Goal: Task Accomplishment & Management: Contribute content

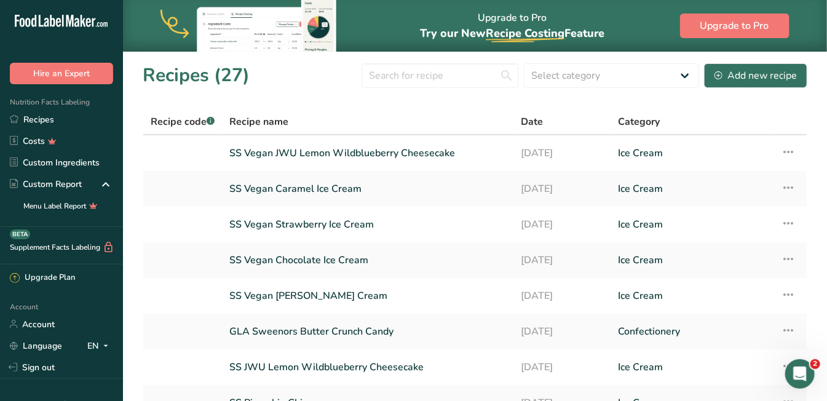
click at [642, 205] on td "Ice Cream" at bounding box center [692, 189] width 163 height 36
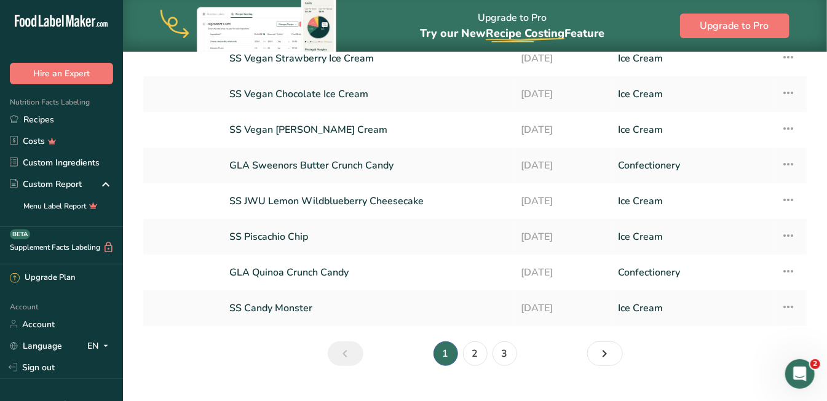
scroll to position [175, 0]
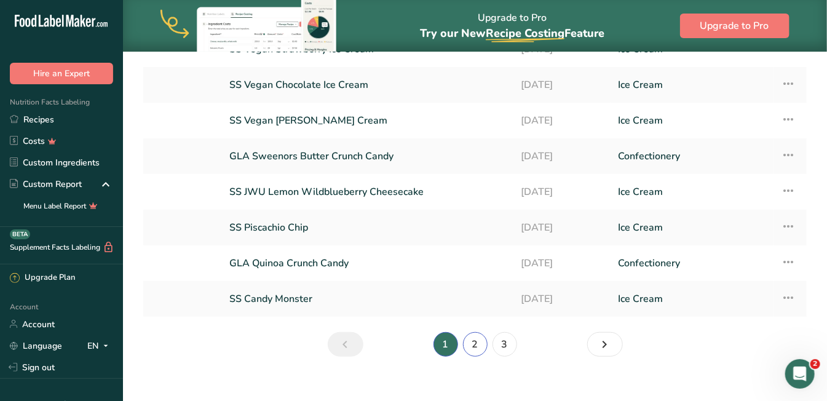
click at [475, 340] on link "2" at bounding box center [475, 344] width 25 height 25
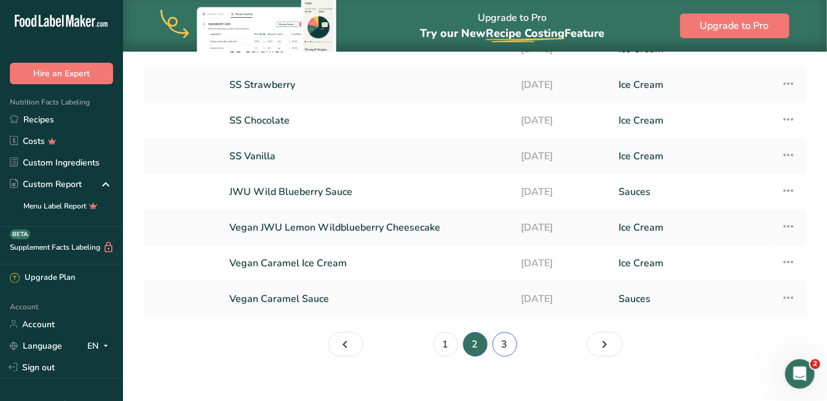
click at [503, 337] on link "3" at bounding box center [504, 344] width 25 height 25
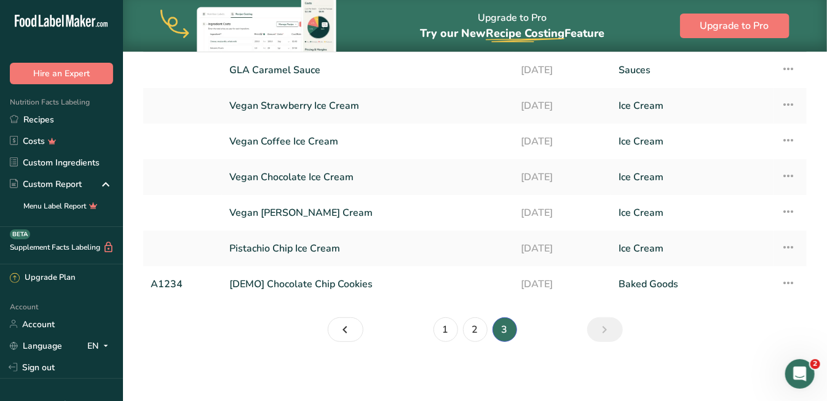
scroll to position [82, 0]
click at [307, 140] on link "Vegan Coffee Ice Cream" at bounding box center [367, 142] width 277 height 26
click at [65, 122] on link "Recipes" at bounding box center [61, 120] width 123 height 22
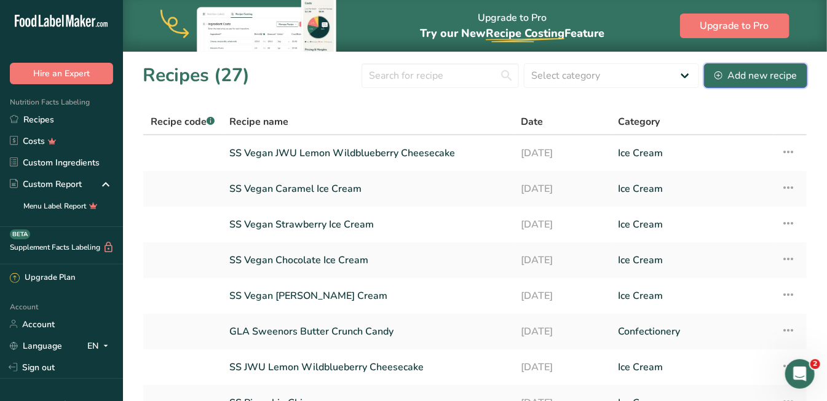
click at [752, 73] on div "Add new recipe" at bounding box center [755, 75] width 82 height 15
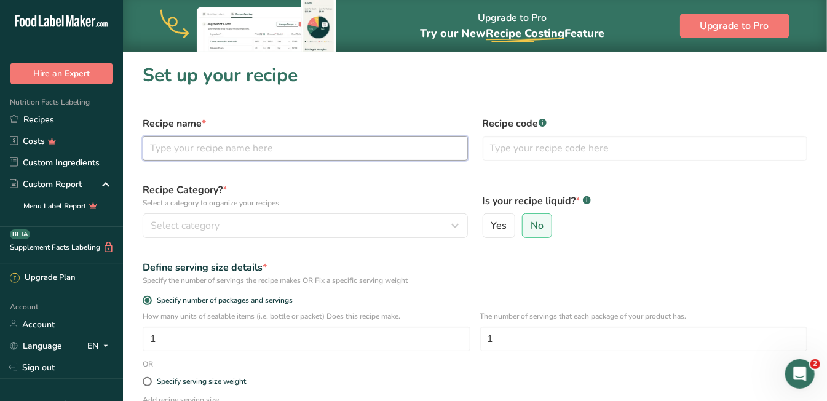
click at [412, 149] on input "text" at bounding box center [305, 148] width 325 height 25
click at [412, 149] on input "SS Vegan Coffee Ice CC" at bounding box center [305, 148] width 325 height 25
click at [409, 148] on input "SS Vegan Coffee Ice CCC" at bounding box center [305, 148] width 325 height 25
type input "SS Vegan Coffee Ice Cream"
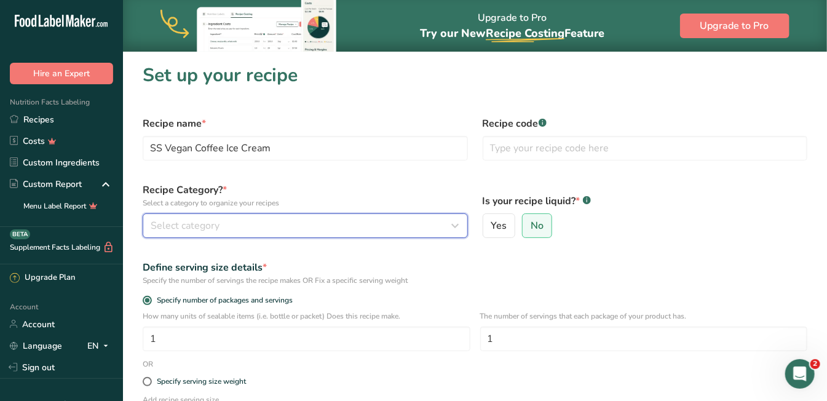
click at [290, 231] on div "Select category" at bounding box center [302, 225] width 302 height 15
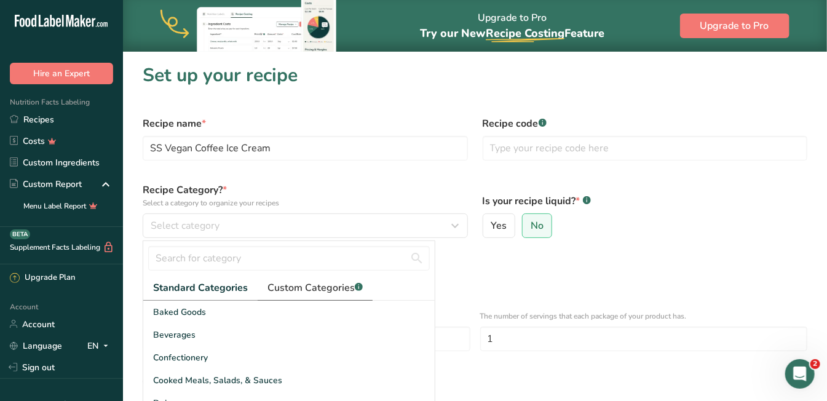
click at [293, 285] on span "Custom Categories .a-a{fill:#347362;}.b-a{fill:#fff;}" at bounding box center [314, 287] width 95 height 15
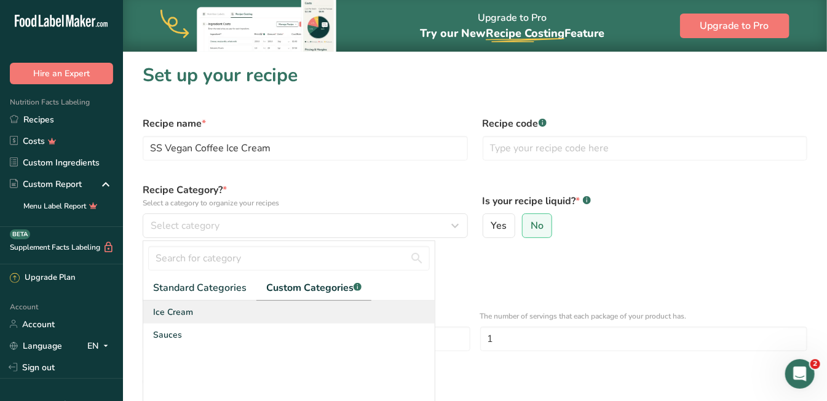
click at [184, 308] on span "Ice Cream" at bounding box center [173, 312] width 40 height 13
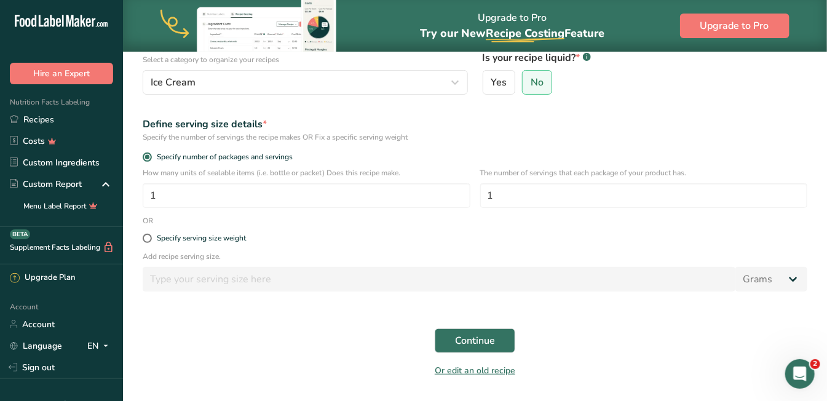
scroll to position [144, 0]
click at [148, 235] on span at bounding box center [147, 237] width 9 height 9
click at [148, 235] on input "Specify serving size weight" at bounding box center [147, 238] width 8 height 8
radio input "true"
radio input "false"
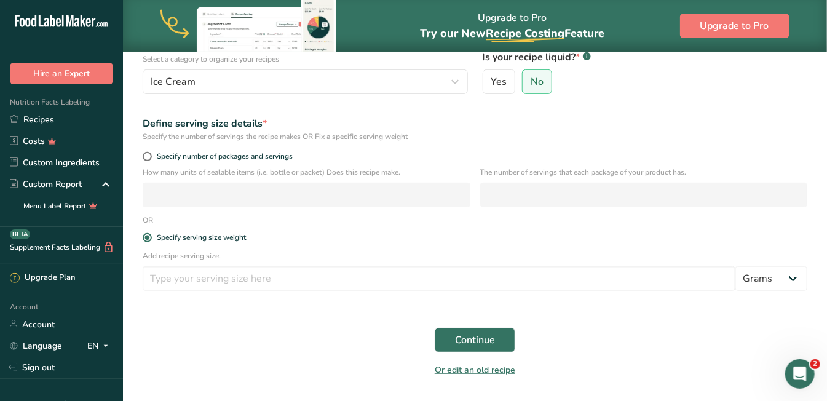
click at [281, 165] on form "Recipe name * SS Vegan Coffee Ice Cream Recipe code .a-a{fill:#347362;}.b-a{fil…" at bounding box center [474, 174] width 679 height 419
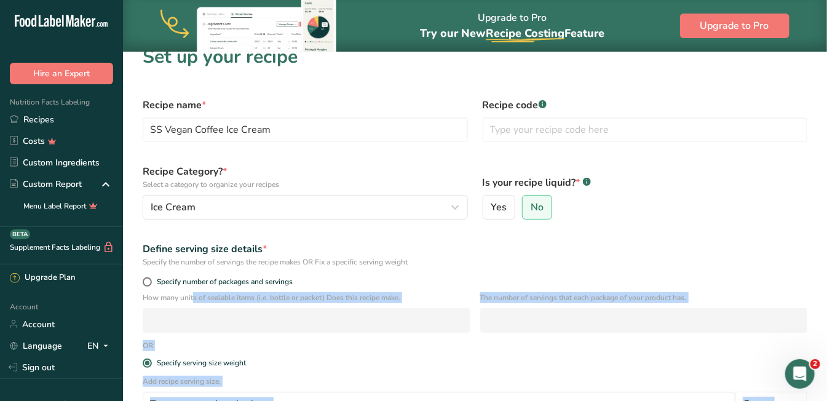
scroll to position [0, 0]
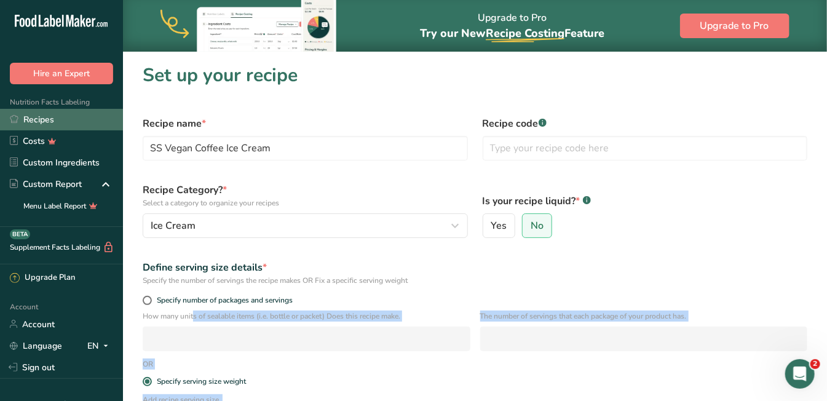
click at [50, 118] on link "Recipes" at bounding box center [61, 120] width 123 height 22
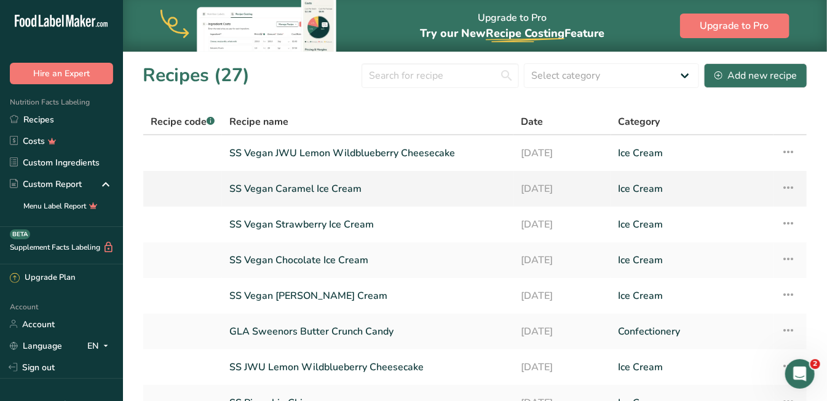
click at [307, 189] on link "SS Vegan Caramel Ice Cream" at bounding box center [367, 189] width 277 height 26
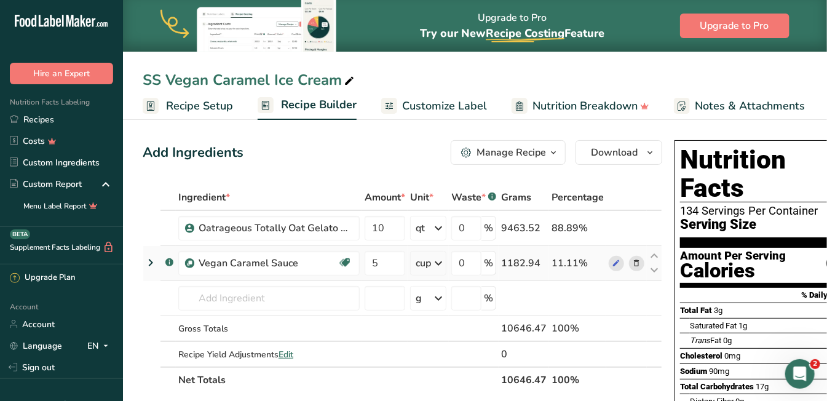
scroll to position [0, 36]
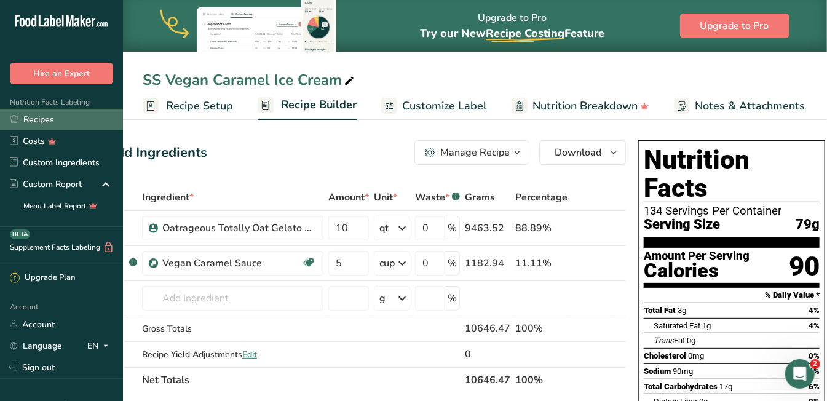
click at [49, 116] on link "Recipes" at bounding box center [61, 120] width 123 height 22
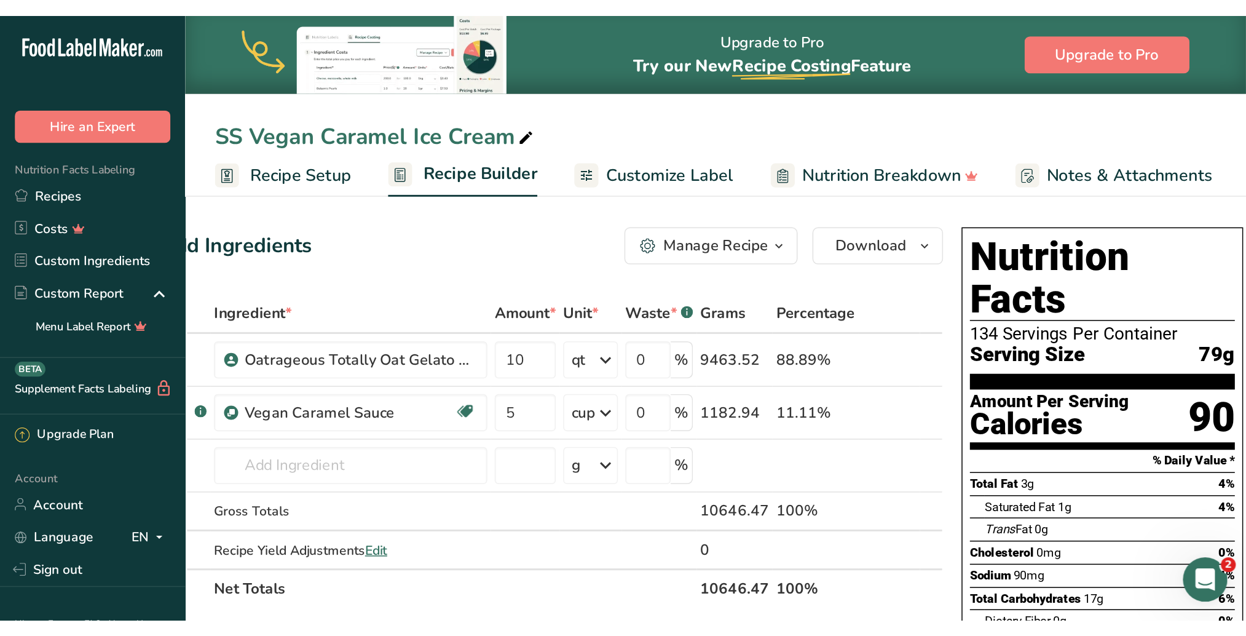
scroll to position [0, 0]
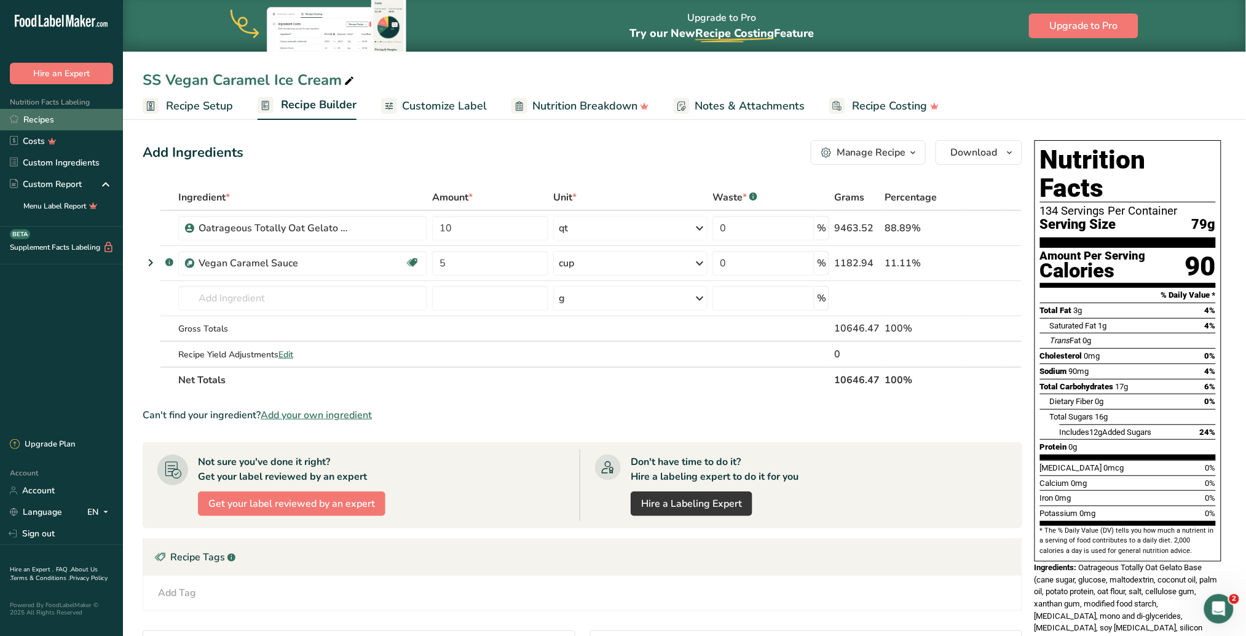
click at [47, 120] on link "Recipes" at bounding box center [61, 120] width 123 height 22
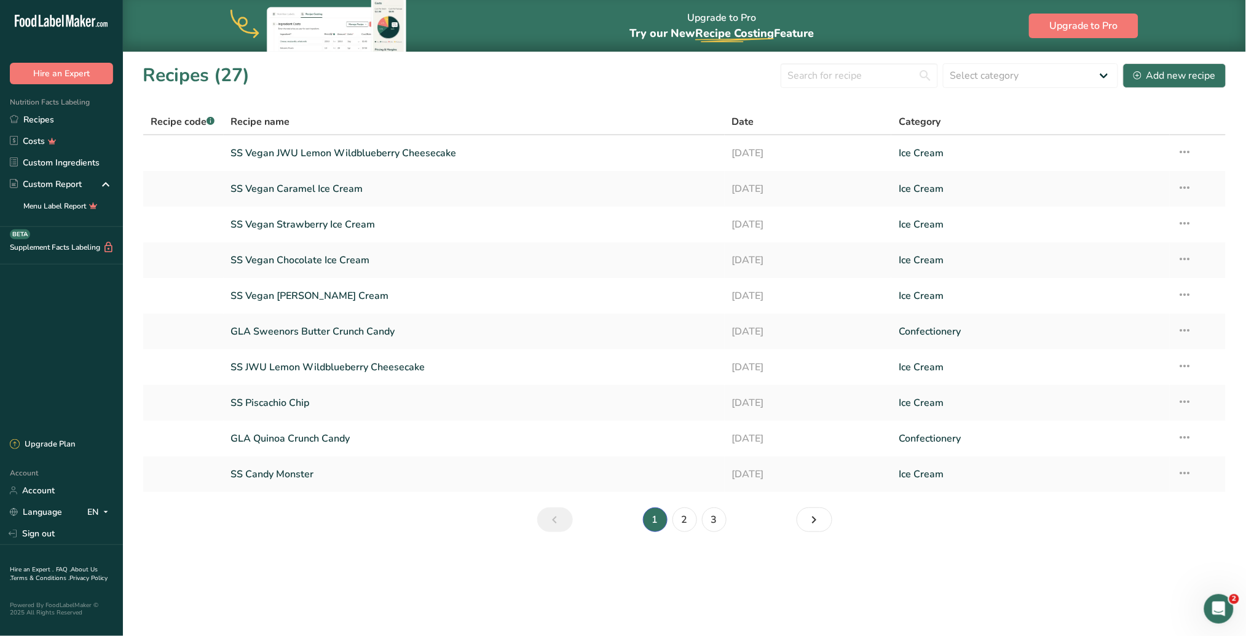
click at [657, 400] on li "1" at bounding box center [656, 519] width 30 height 25
click at [826, 76] on div "Add new recipe" at bounding box center [1175, 75] width 82 height 15
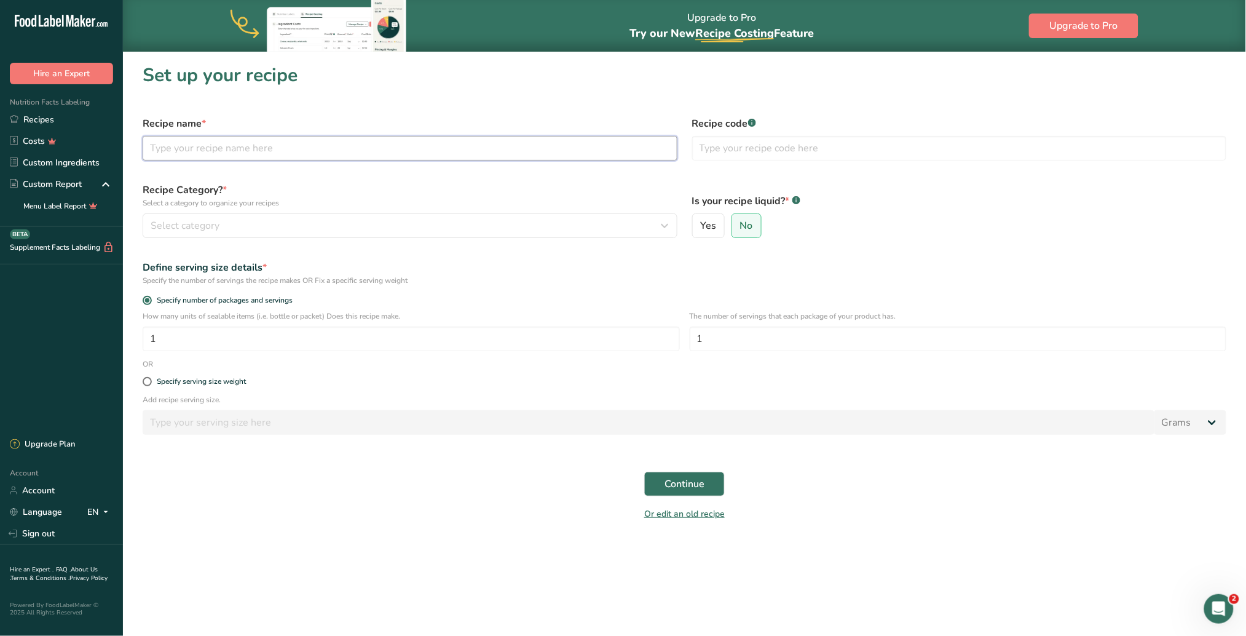
drag, startPoint x: 347, startPoint y: 151, endPoint x: 355, endPoint y: 126, distance: 25.9
click at [347, 151] on input "text" at bounding box center [410, 148] width 535 height 25
type input "SS Vegan Coffee Ice Cream"
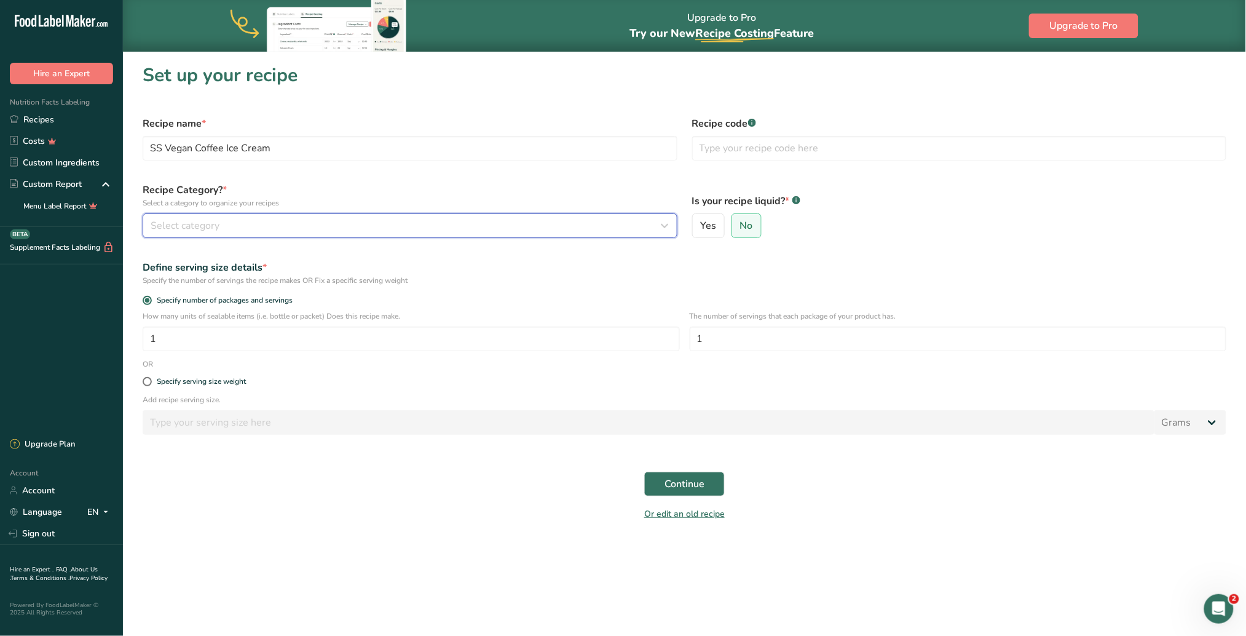
click at [266, 231] on div "Select category" at bounding box center [406, 225] width 511 height 15
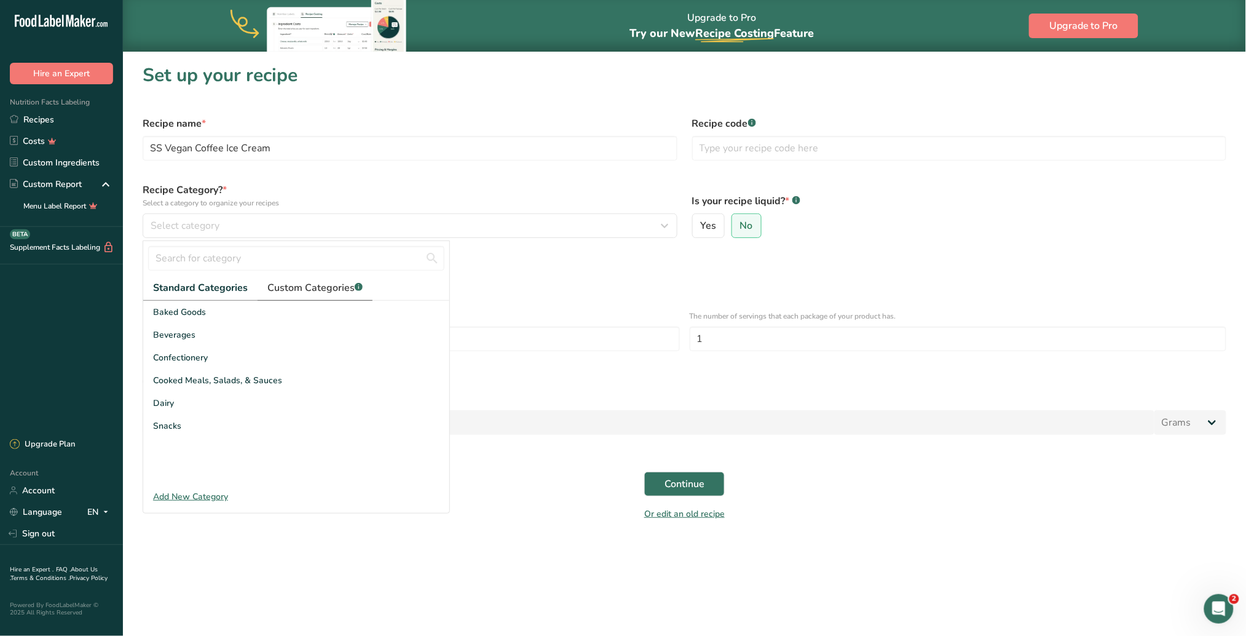
click at [301, 286] on span "Custom Categories .a-a{fill:#347362;}.b-a{fill:#fff;}" at bounding box center [314, 287] width 95 height 15
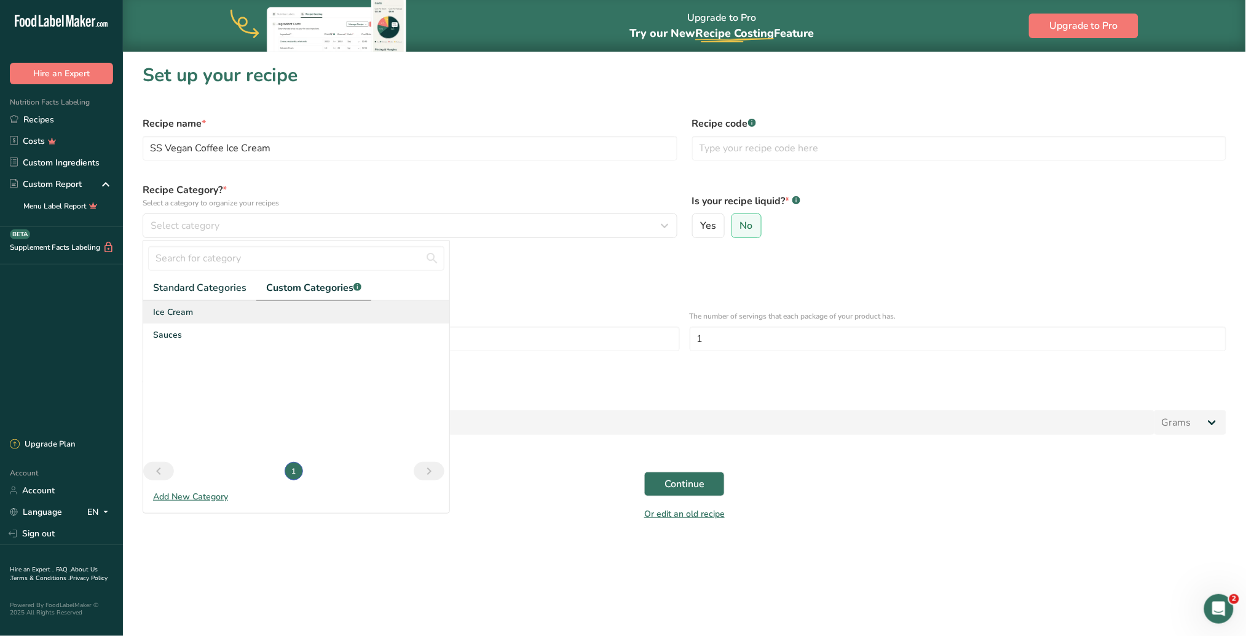
click at [178, 316] on span "Ice Cream" at bounding box center [173, 312] width 40 height 13
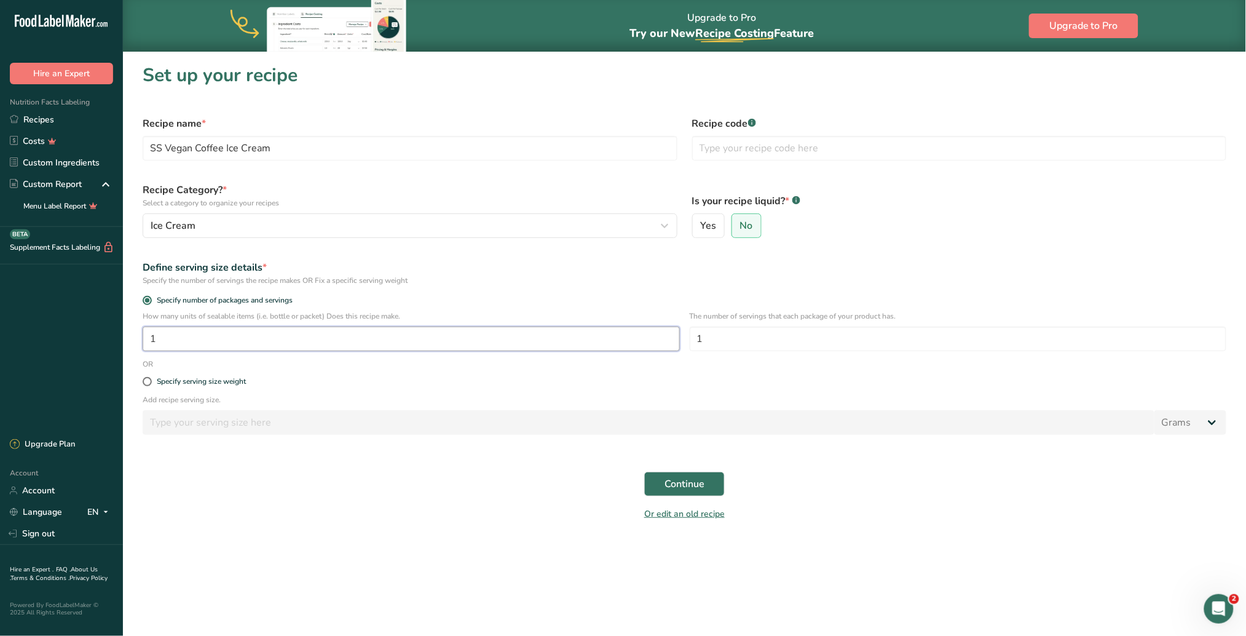
click at [178, 340] on input "1" at bounding box center [411, 338] width 537 height 25
type input "30"
click at [730, 338] on input "1" at bounding box center [958, 338] width 537 height 25
type input "3"
click at [357, 344] on input "30" at bounding box center [411, 338] width 537 height 25
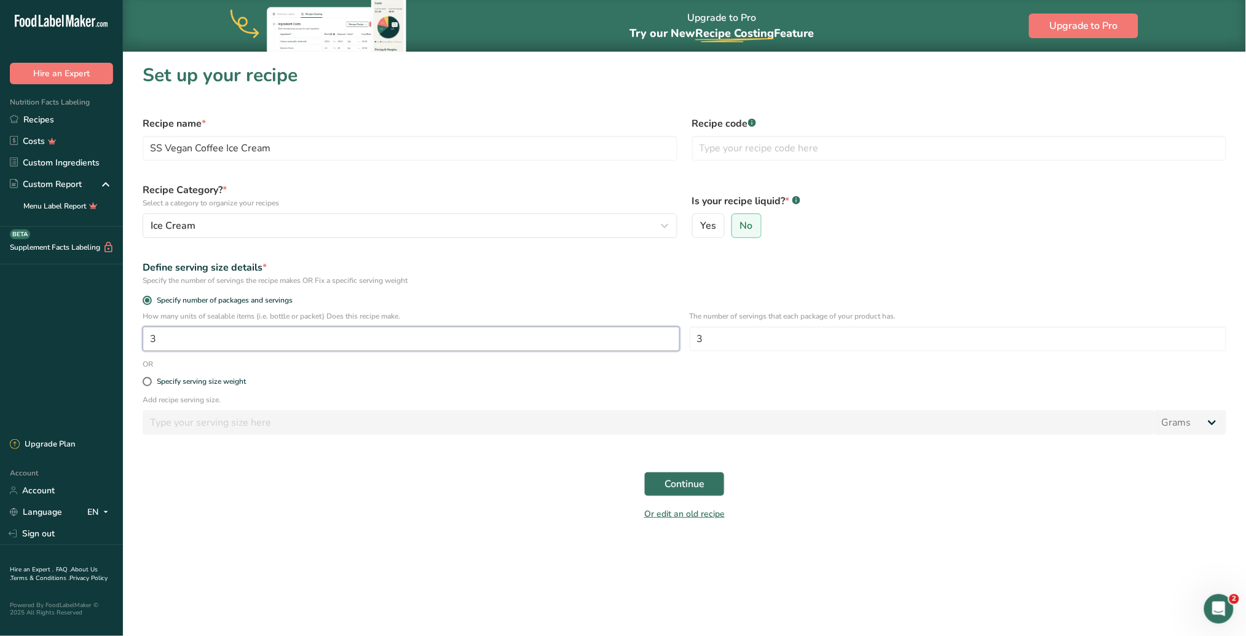
type input "1"
type input "120"
click at [714, 344] on input "3" at bounding box center [958, 338] width 537 height 25
type input "1"
click at [690, 400] on span "Continue" at bounding box center [684, 483] width 40 height 15
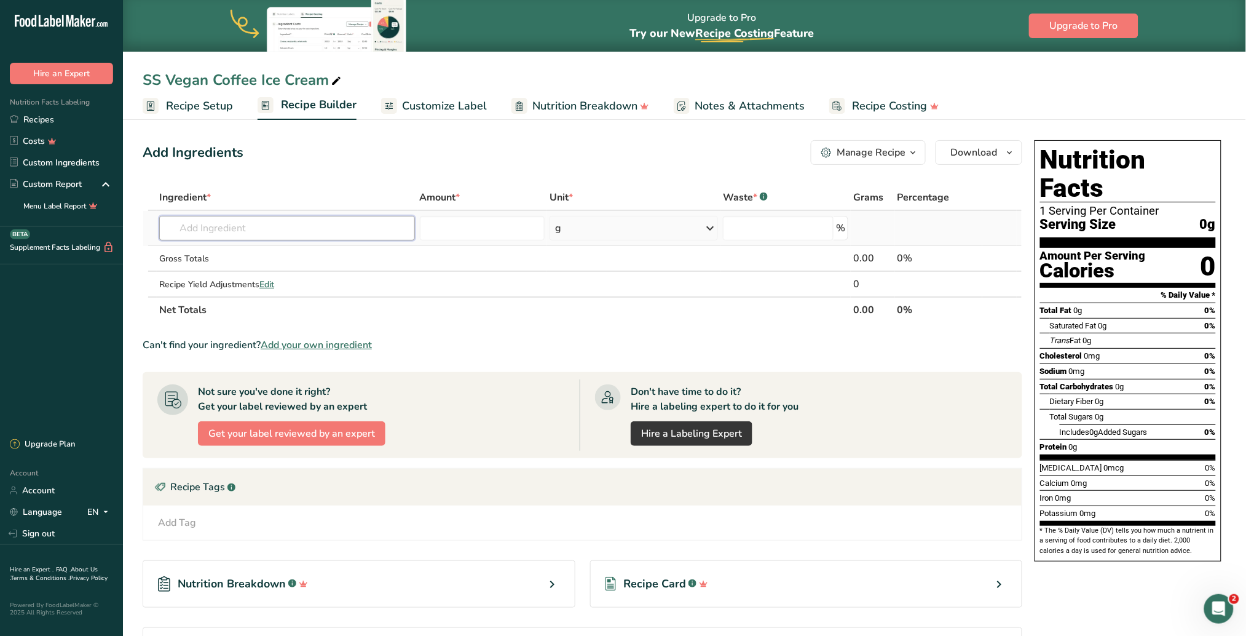
click at [213, 224] on input "text" at bounding box center [286, 228] width 255 height 25
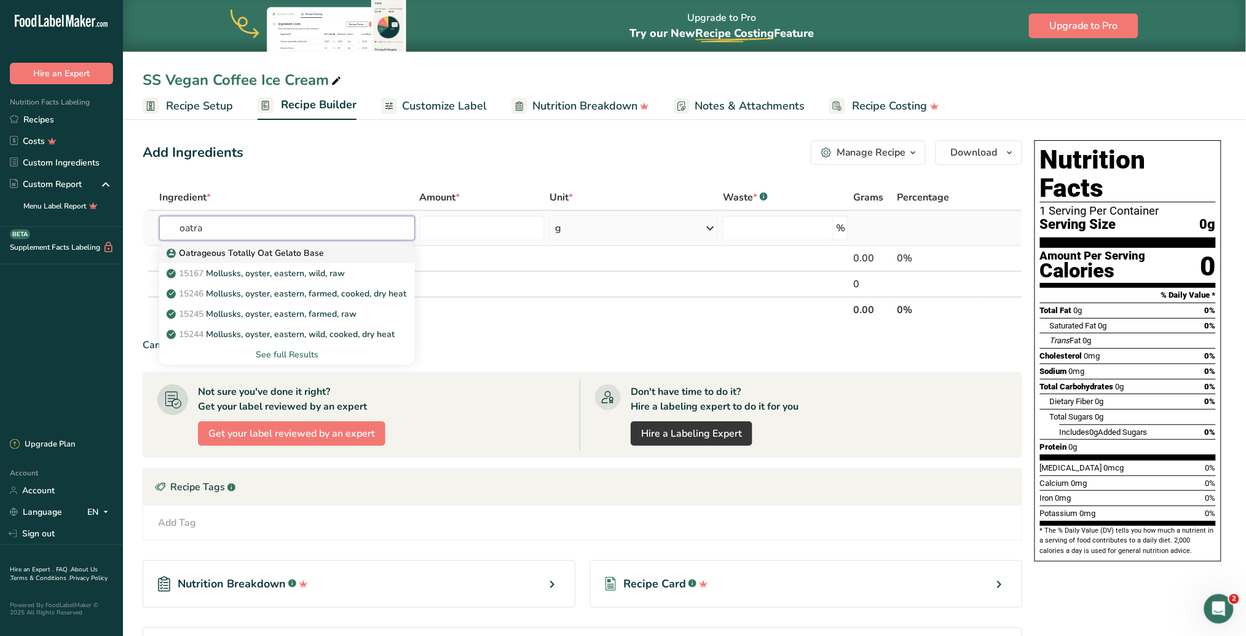
type input "oatra"
click at [290, 247] on p "Oatrageous Totally Oat Gelato Base" at bounding box center [246, 252] width 155 height 13
type input "Oatrageous Totally Oat Gelato Base"
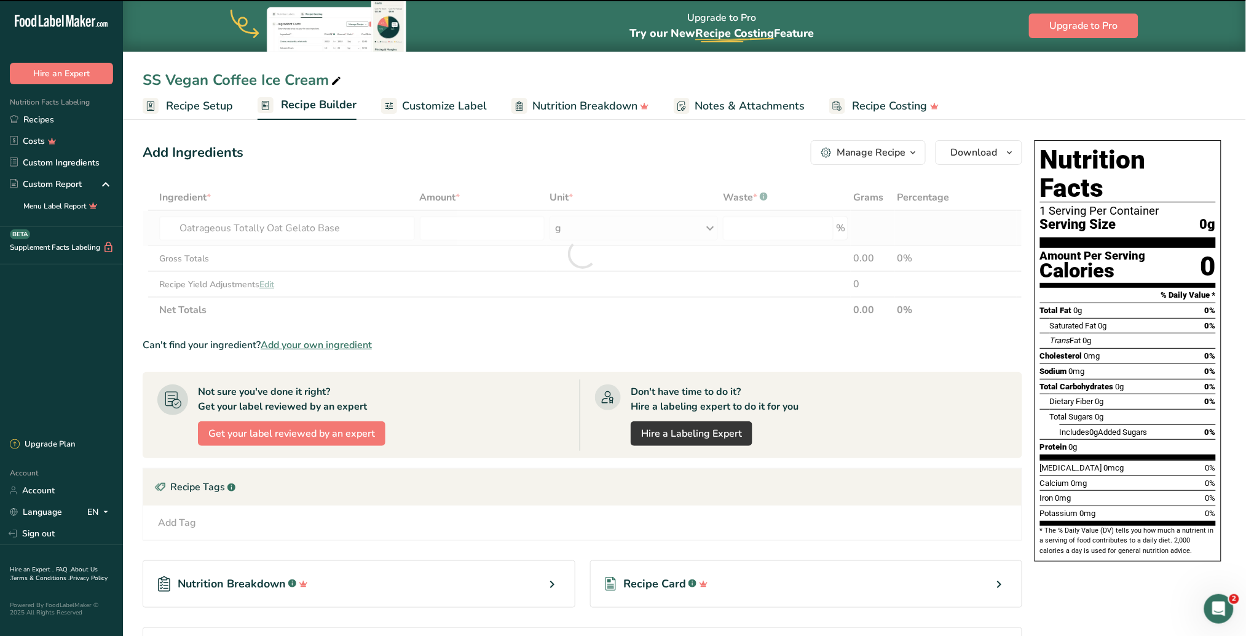
type input "0"
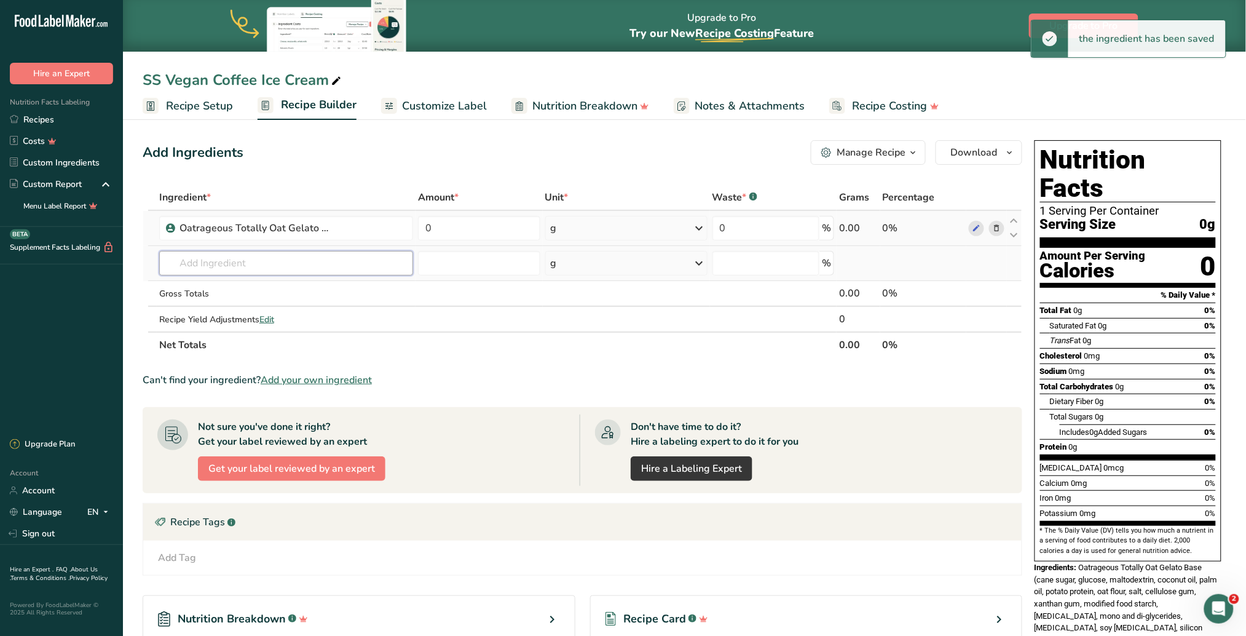
click at [254, 261] on input "text" at bounding box center [286, 263] width 254 height 25
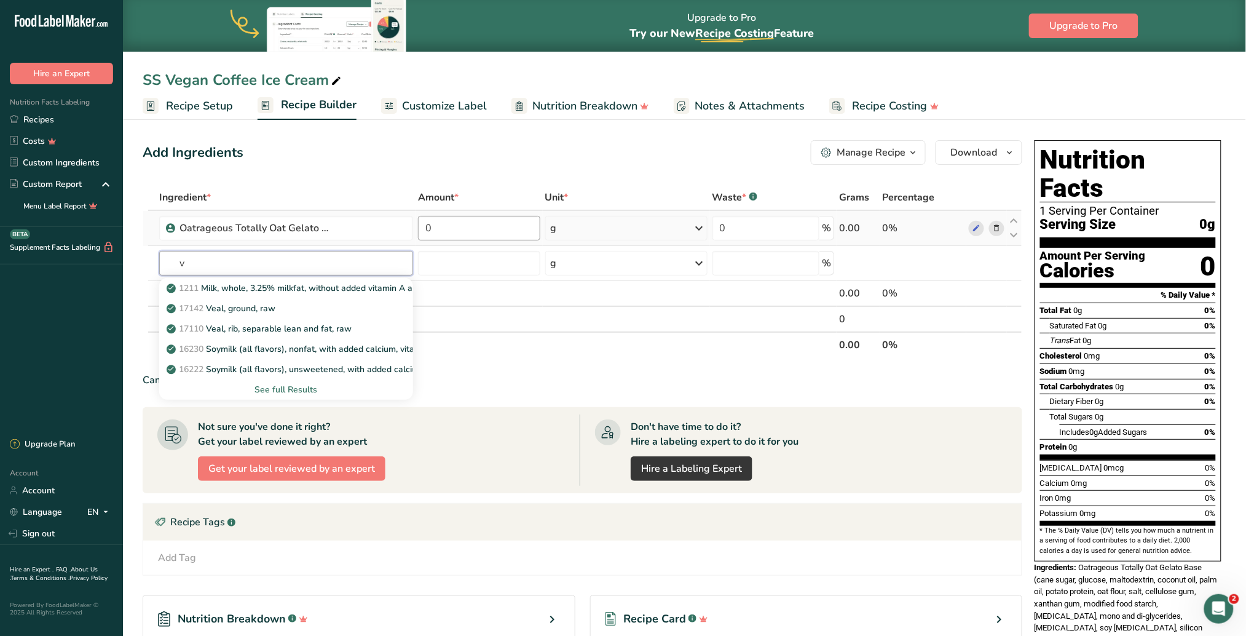
type input "v"
click at [443, 224] on input "0" at bounding box center [479, 228] width 122 height 25
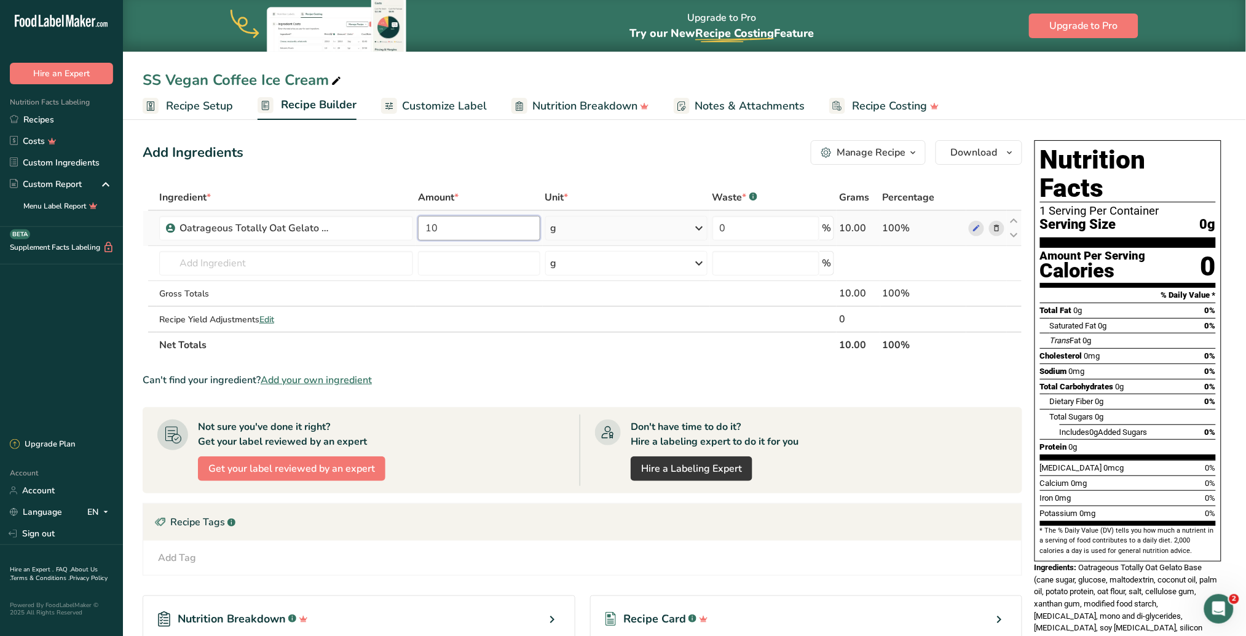
type input "10"
click at [693, 232] on div "Ingredient * Amount * Unit * Waste * .a-a{fill:#347362;}.b-a{fill:#fff;} Grams …" at bounding box center [583, 270] width 880 height 173
click at [701, 224] on icon at bounding box center [699, 228] width 15 height 22
click at [576, 400] on div "See more" at bounding box center [604, 415] width 103 height 13
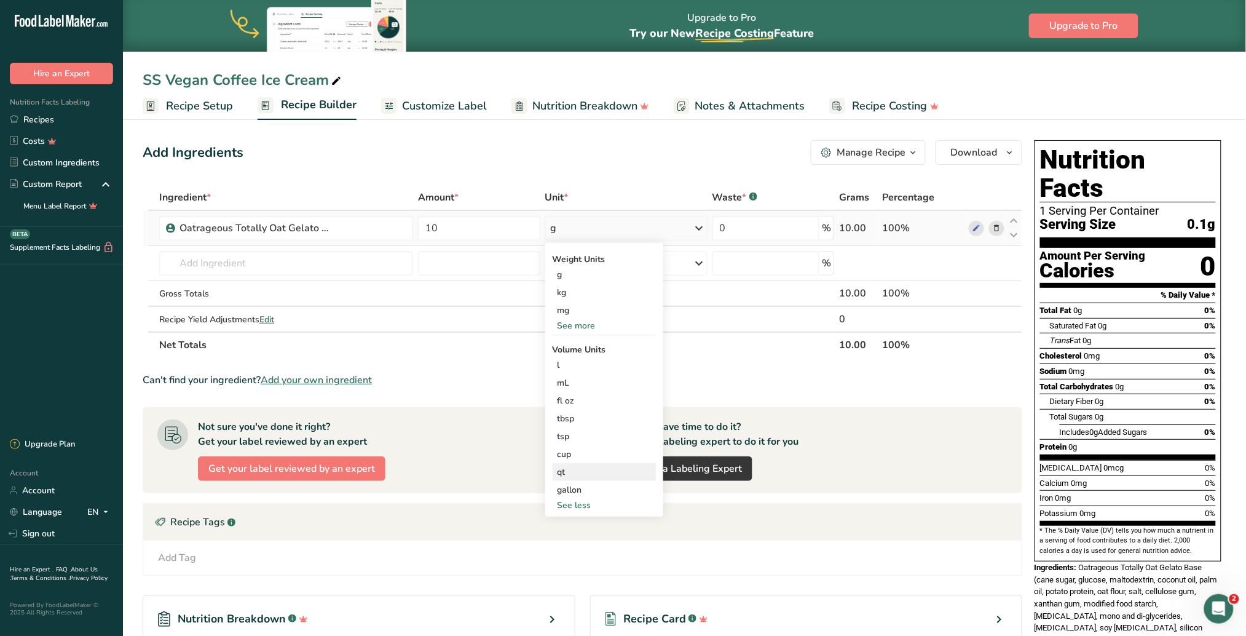
click at [566, 400] on div "qt" at bounding box center [604, 471] width 93 height 13
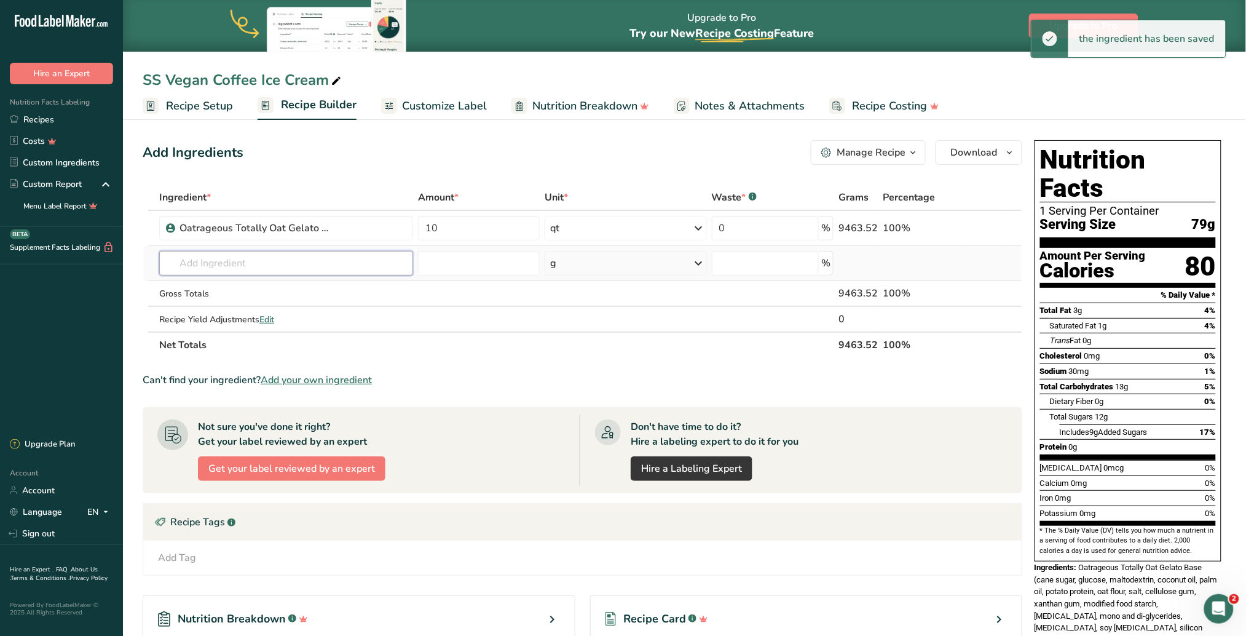
click at [301, 266] on input "text" at bounding box center [286, 263] width 254 height 25
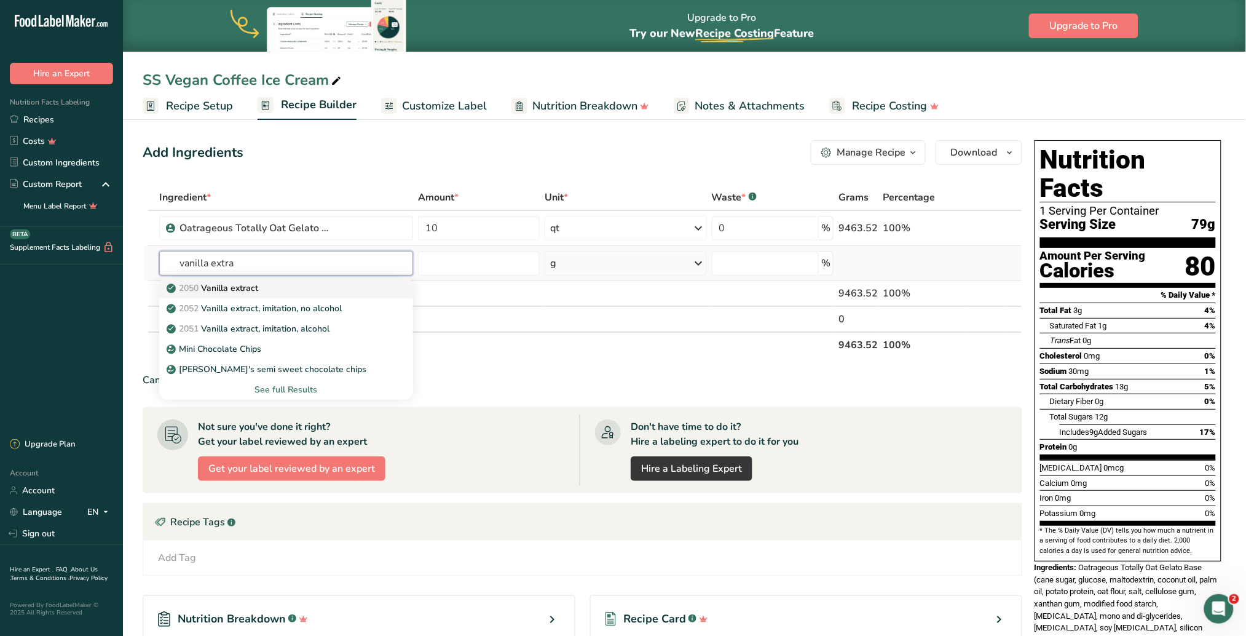
type input "vanilla extra"
click at [247, 284] on p "2050 Vanilla extract" at bounding box center [213, 288] width 89 height 13
type input "Vanilla extract"
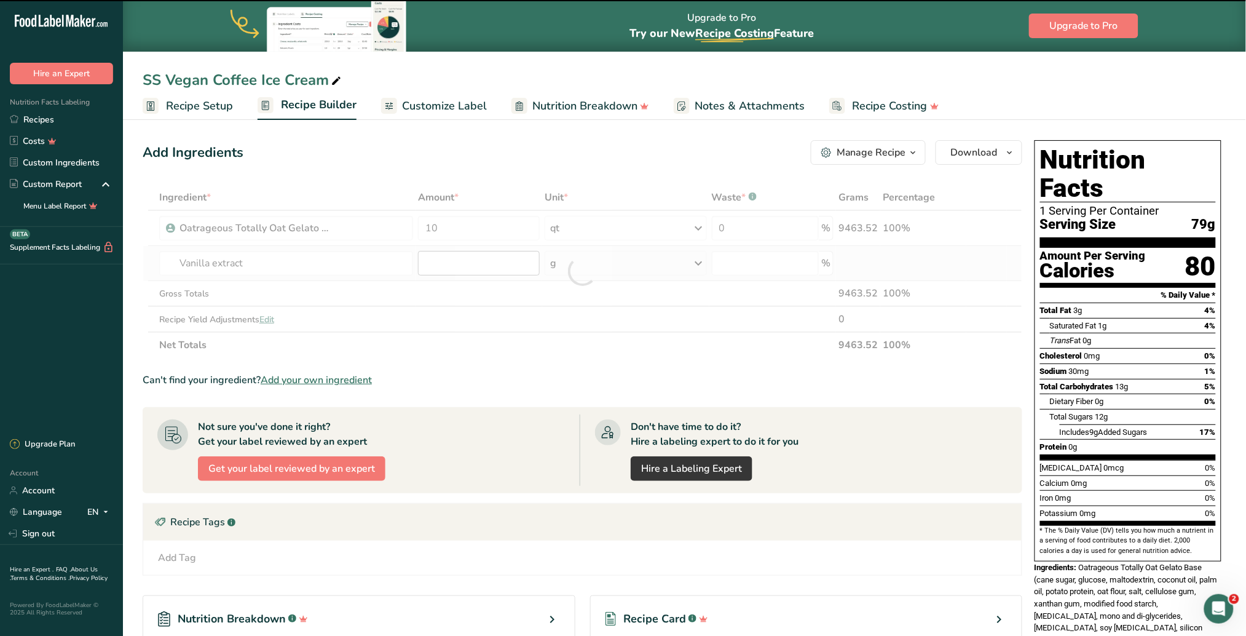
type input "0"
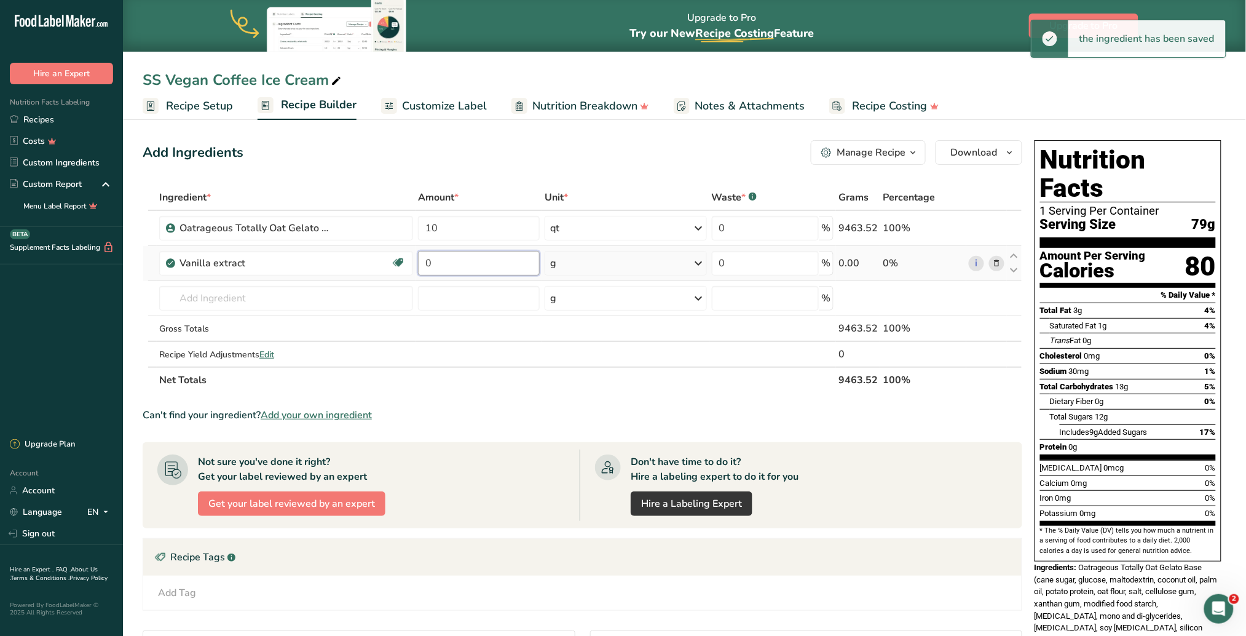
click at [456, 267] on input "0" at bounding box center [479, 263] width 122 height 25
type input "0.5"
click at [696, 261] on div "Ingredient * Amount * Unit * Waste * .a-a{fill:#347362;}.b-a{fill:#fff;} Grams …" at bounding box center [583, 288] width 880 height 208
click at [695, 266] on icon at bounding box center [699, 263] width 15 height 22
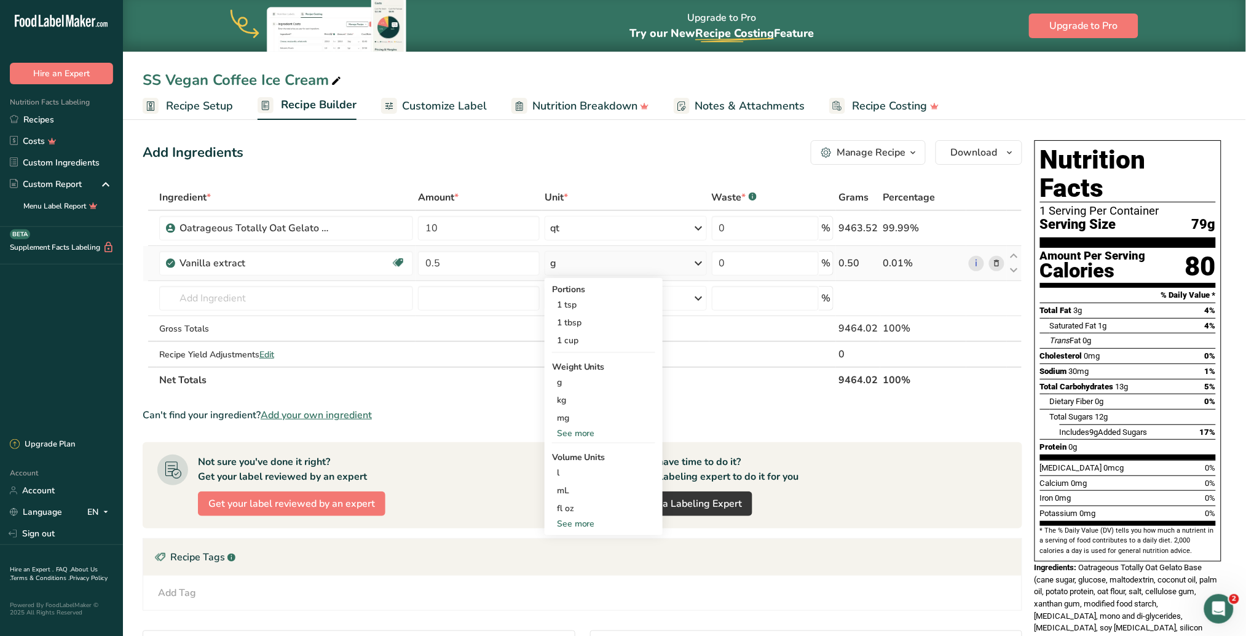
click at [569, 400] on div "See more" at bounding box center [603, 523] width 103 height 13
click at [576, 400] on div "cup" at bounding box center [603, 561] width 93 height 13
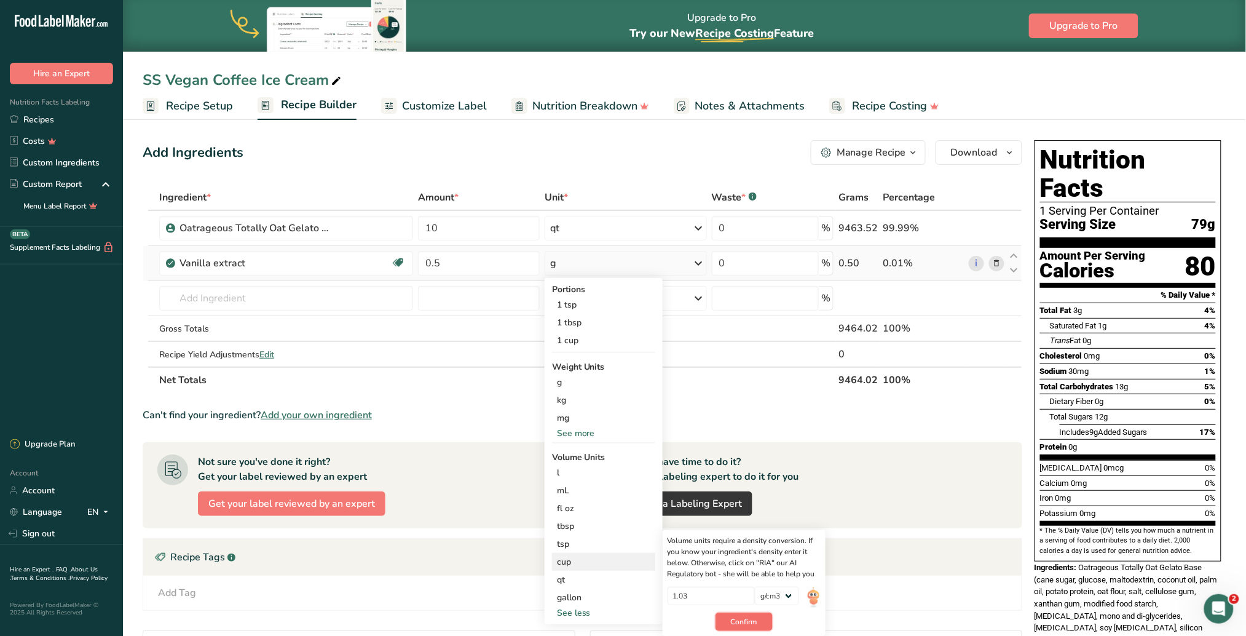
click at [742, 400] on span "Confirm" at bounding box center [744, 621] width 26 height 11
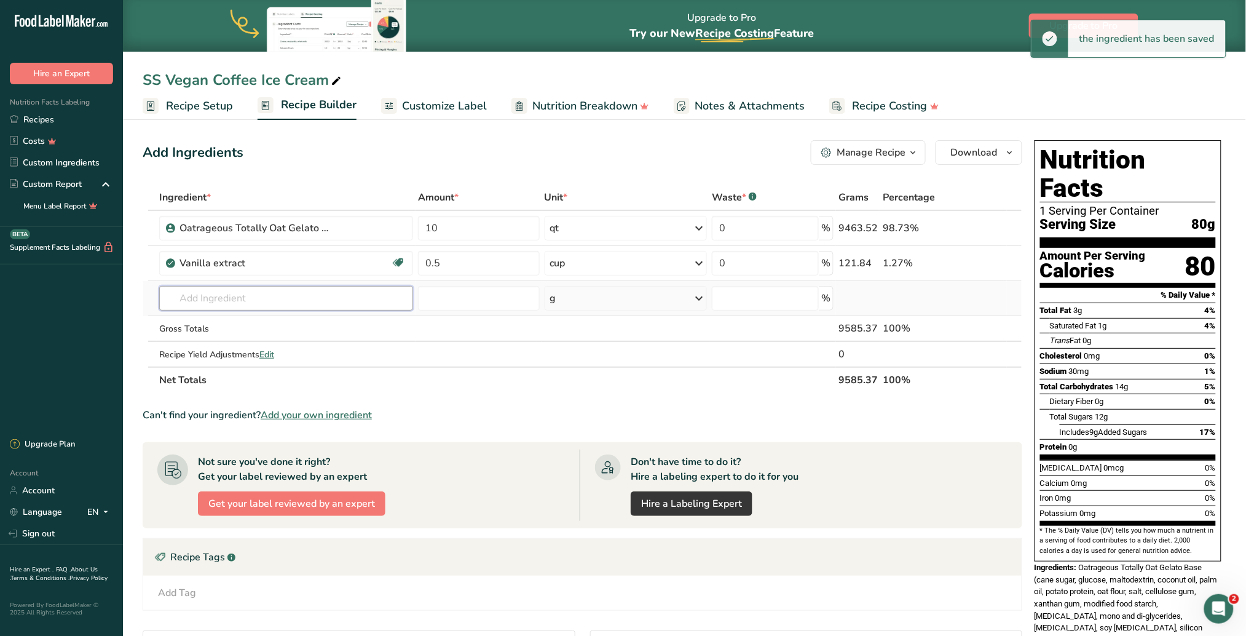
click at [241, 298] on input "text" at bounding box center [286, 298] width 254 height 25
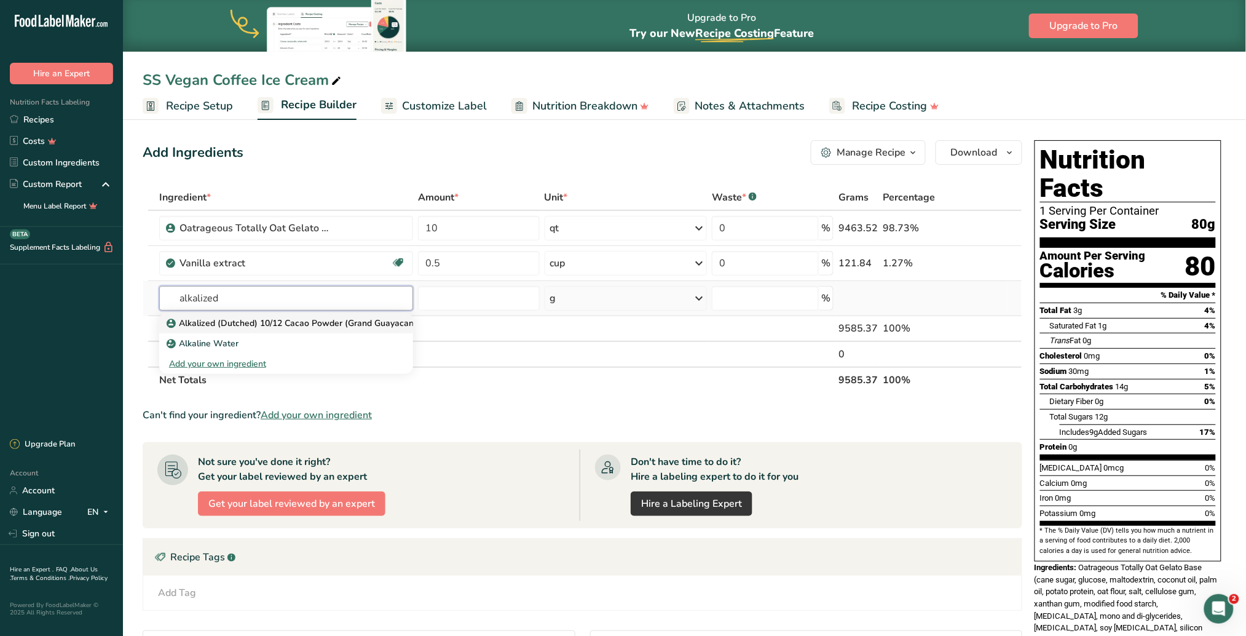
type input "alkalized"
click at [377, 318] on p "Alkalized (Dutched) 10/12 Cacao Powder (Grand Guayacan)" at bounding box center [293, 323] width 248 height 13
type input "Alkalized (Dutched) 10/12 Cacao Powder (Grand Guayacan)"
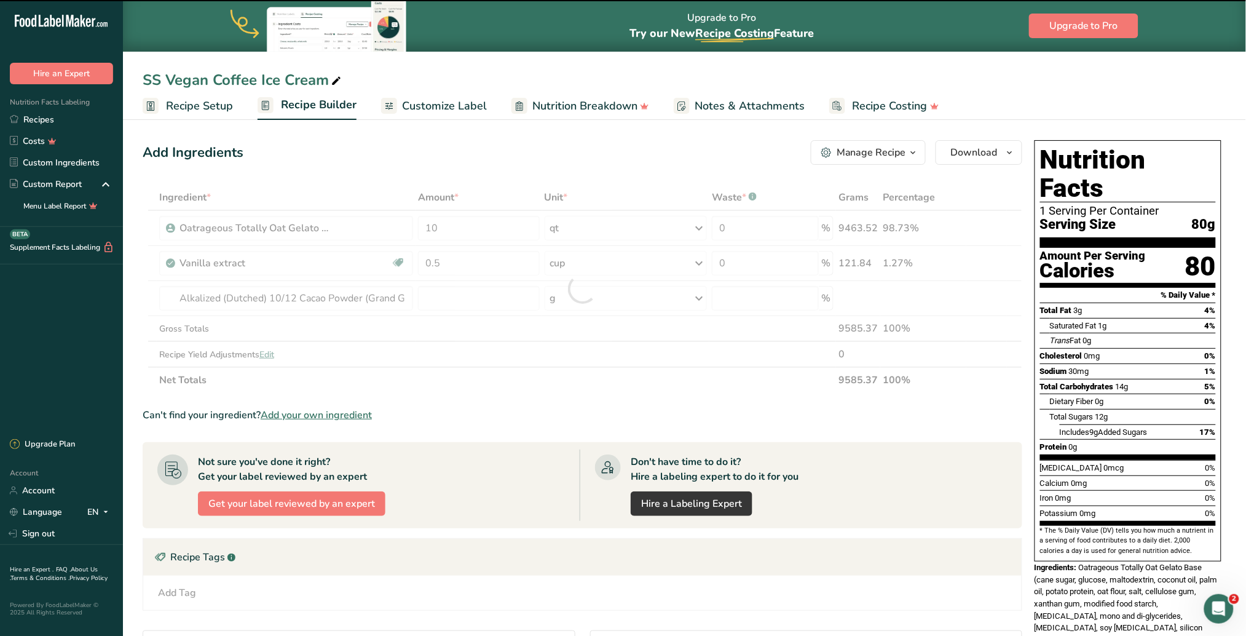
type input "0"
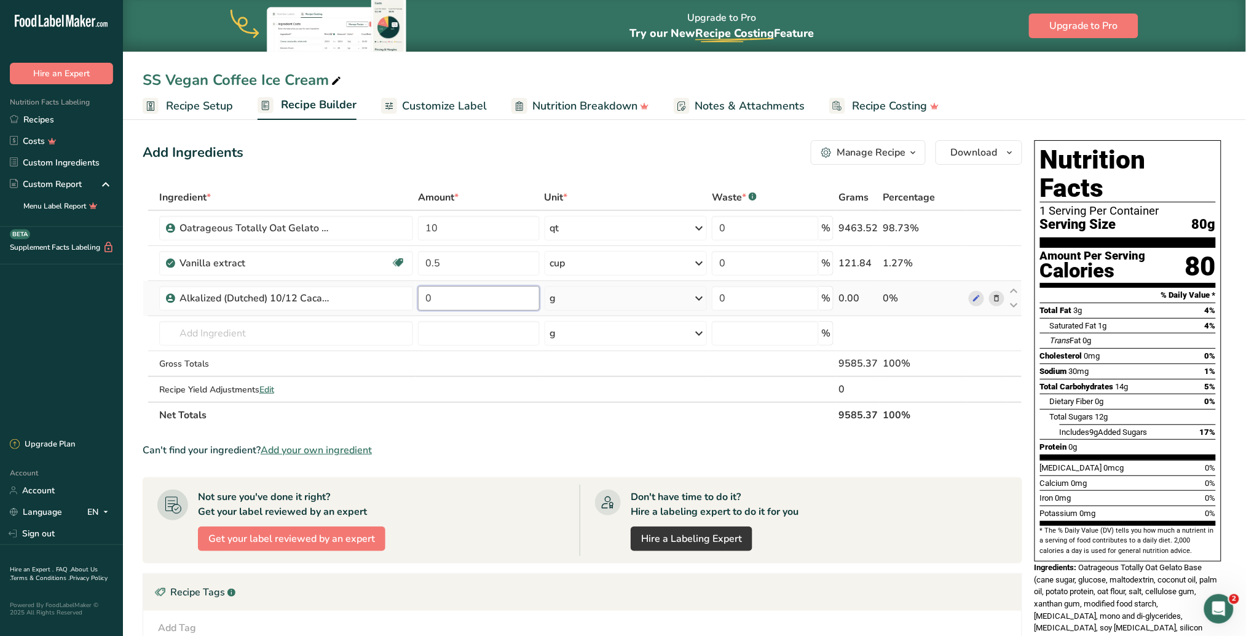
click at [449, 299] on input "0" at bounding box center [479, 298] width 122 height 25
type input "0.25"
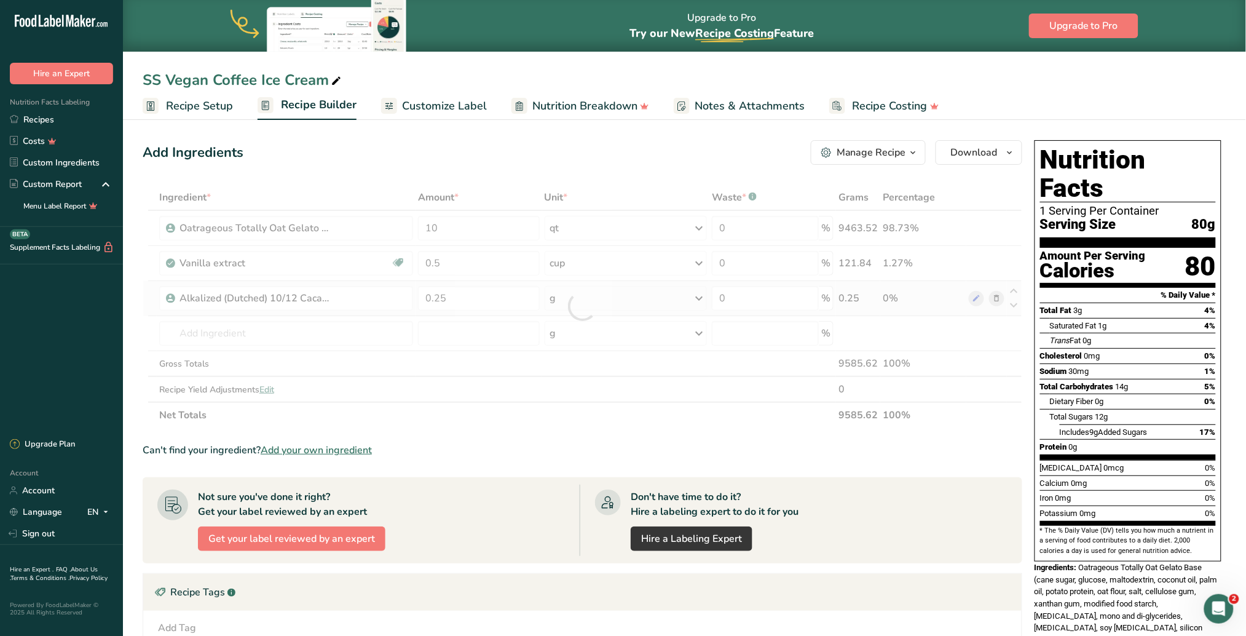
click at [696, 288] on div "Ingredient * Amount * Unit * Waste * .a-a{fill:#347362;}.b-a{fill:#fff;} Grams …" at bounding box center [583, 305] width 880 height 243
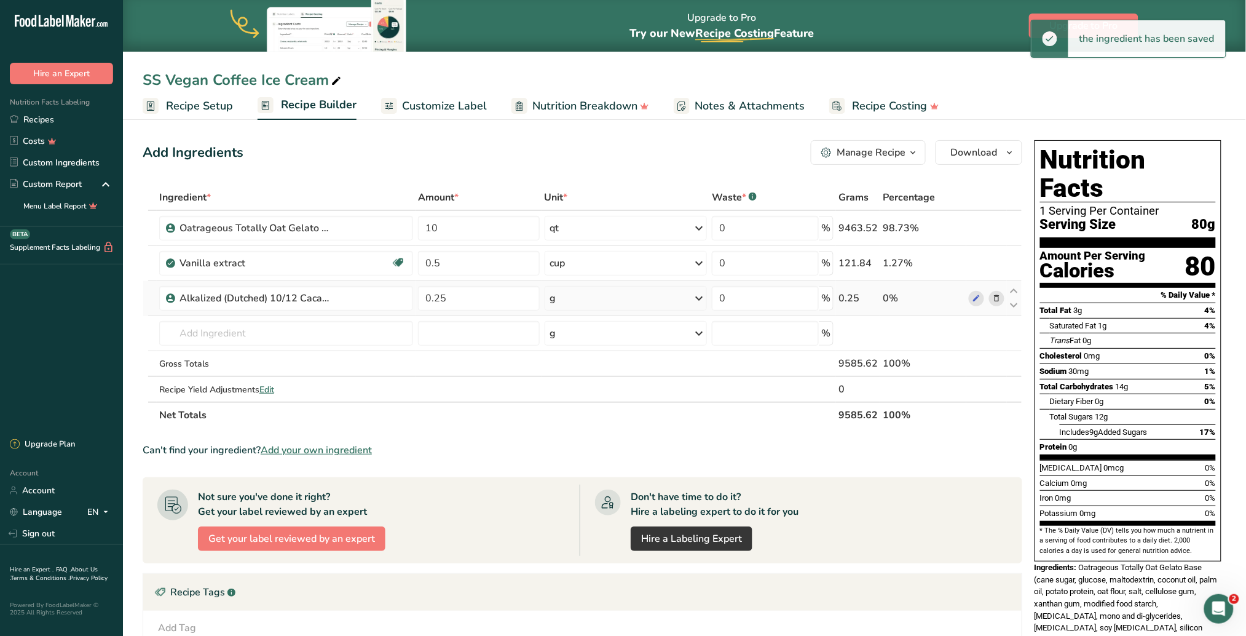
click at [699, 290] on icon at bounding box center [699, 298] width 15 height 22
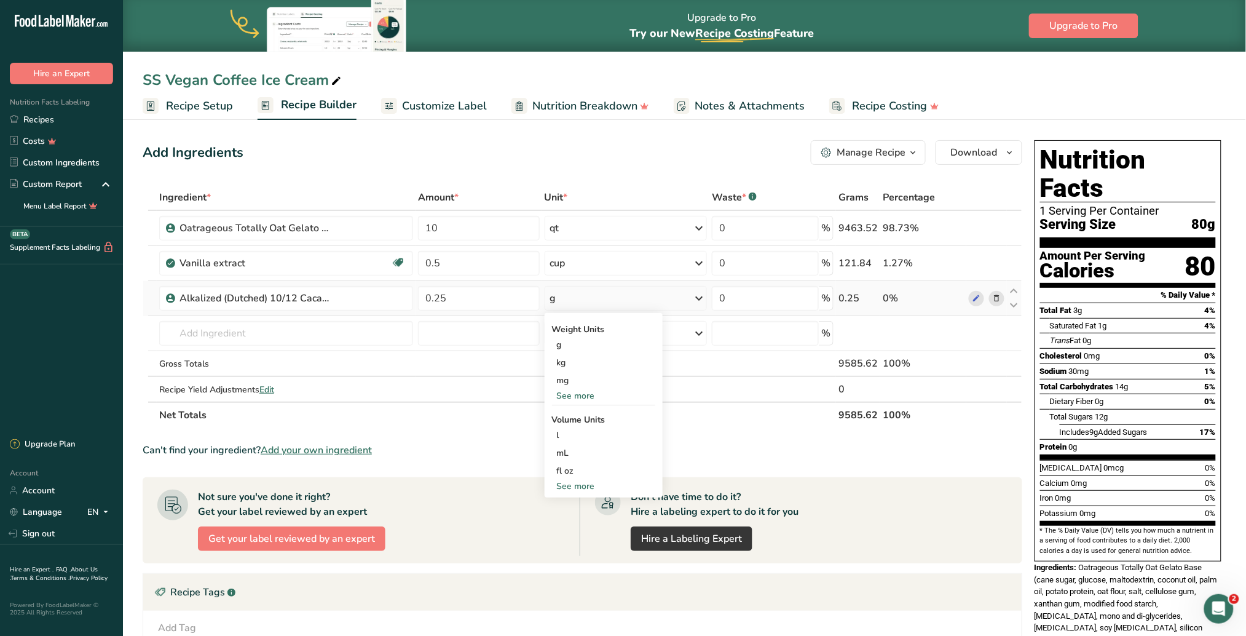
click at [599, 400] on div "See more" at bounding box center [603, 485] width 103 height 13
click at [578, 400] on div "cup" at bounding box center [603, 524] width 93 height 13
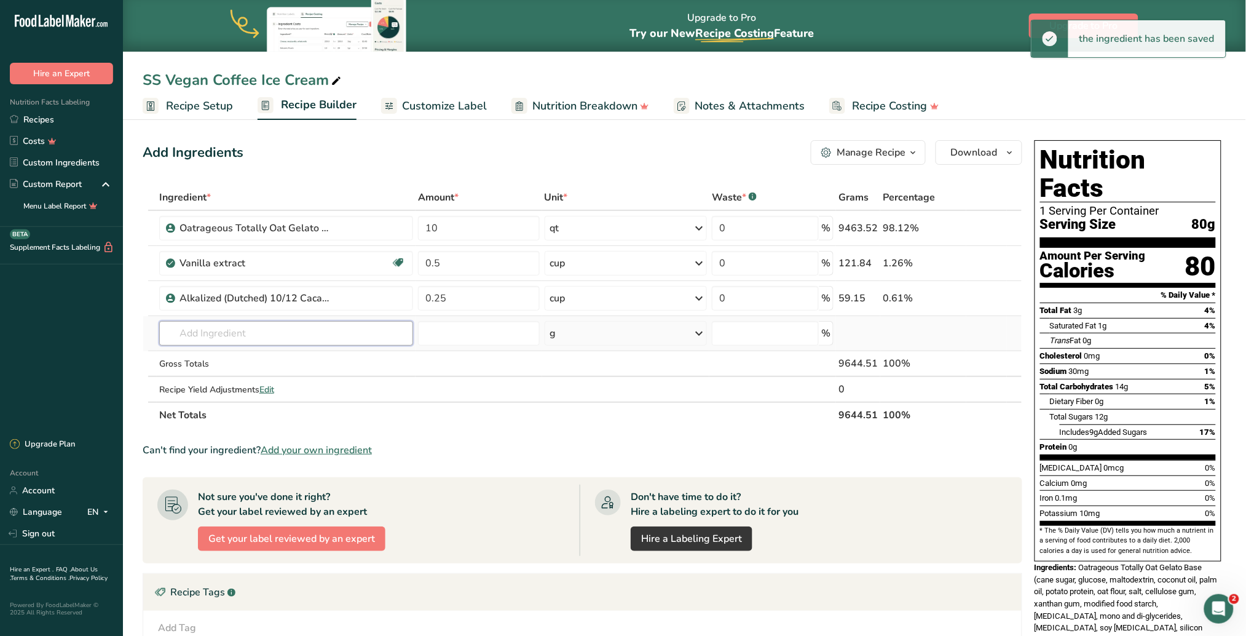
click at [323, 333] on input "text" at bounding box center [286, 333] width 254 height 25
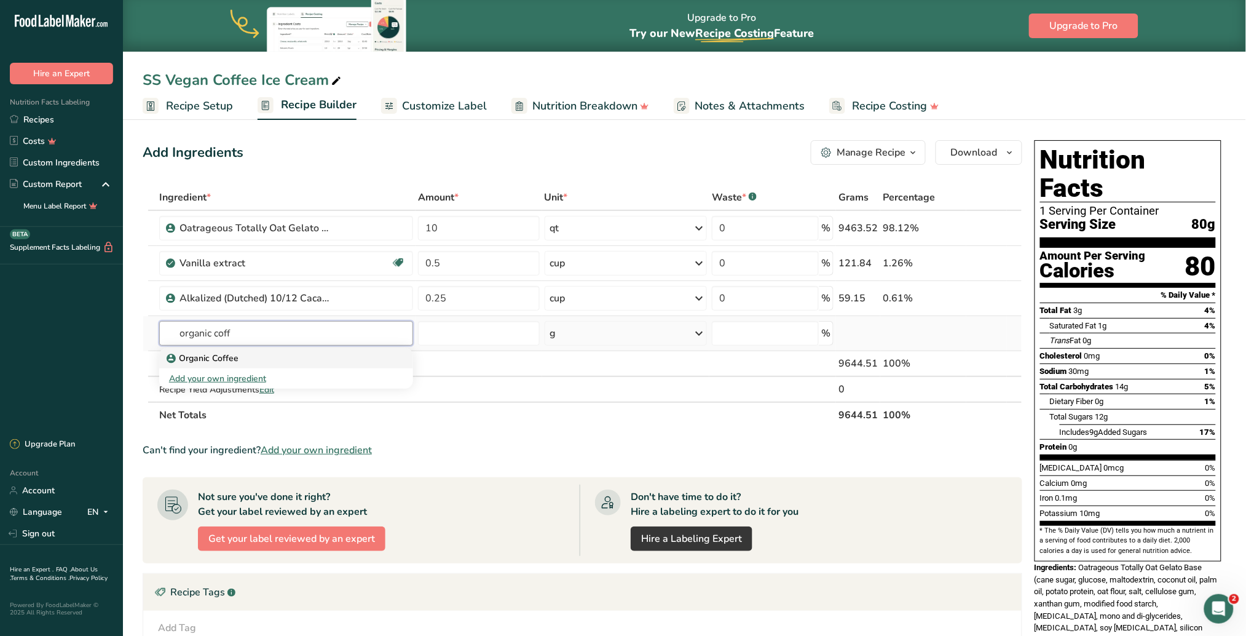
type input "organic coff"
click at [225, 358] on p "Organic Coffee" at bounding box center [203, 358] width 69 height 13
type input "Organic Coffee"
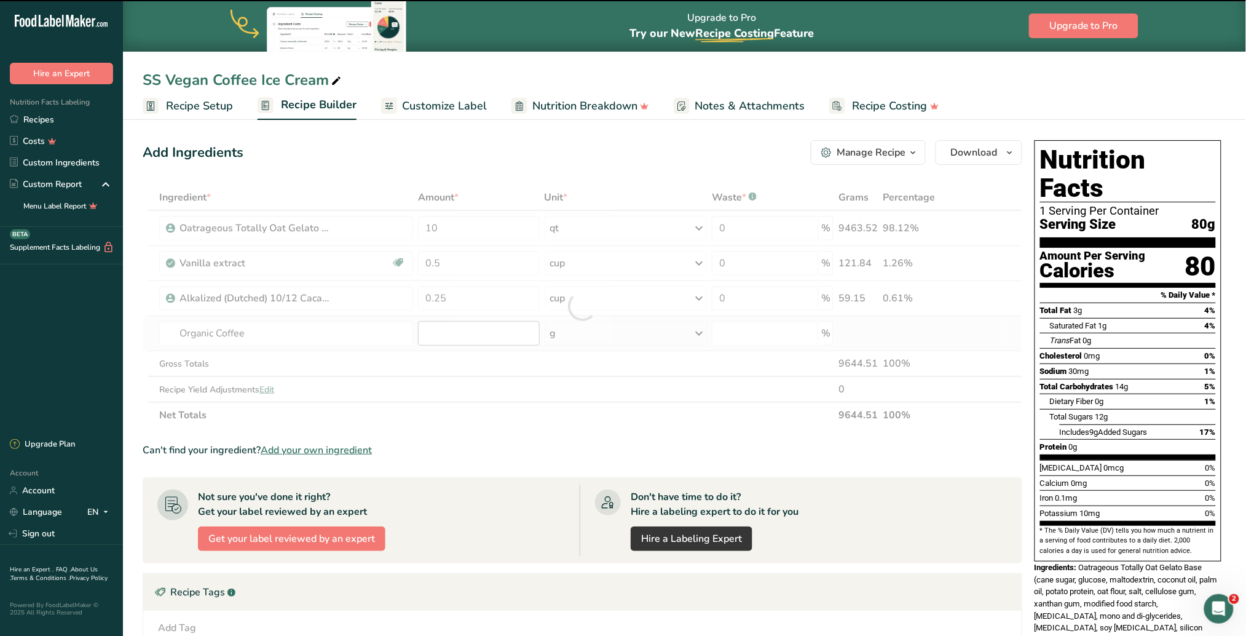
type input "0"
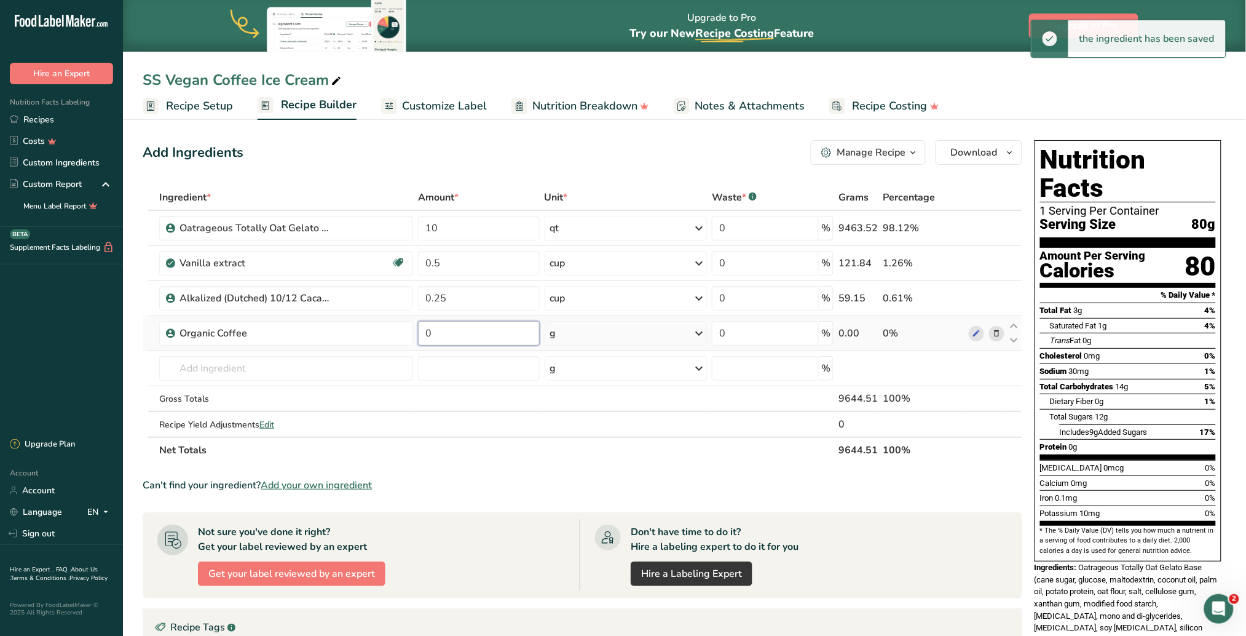
click at [479, 331] on input "0" at bounding box center [479, 333] width 122 height 25
type input "6"
click at [696, 329] on div "Ingredient * Amount * Unit * Waste * .a-a{fill:#347362;}.b-a{fill:#fff;} Grams …" at bounding box center [583, 323] width 880 height 278
click at [700, 326] on icon at bounding box center [699, 333] width 15 height 22
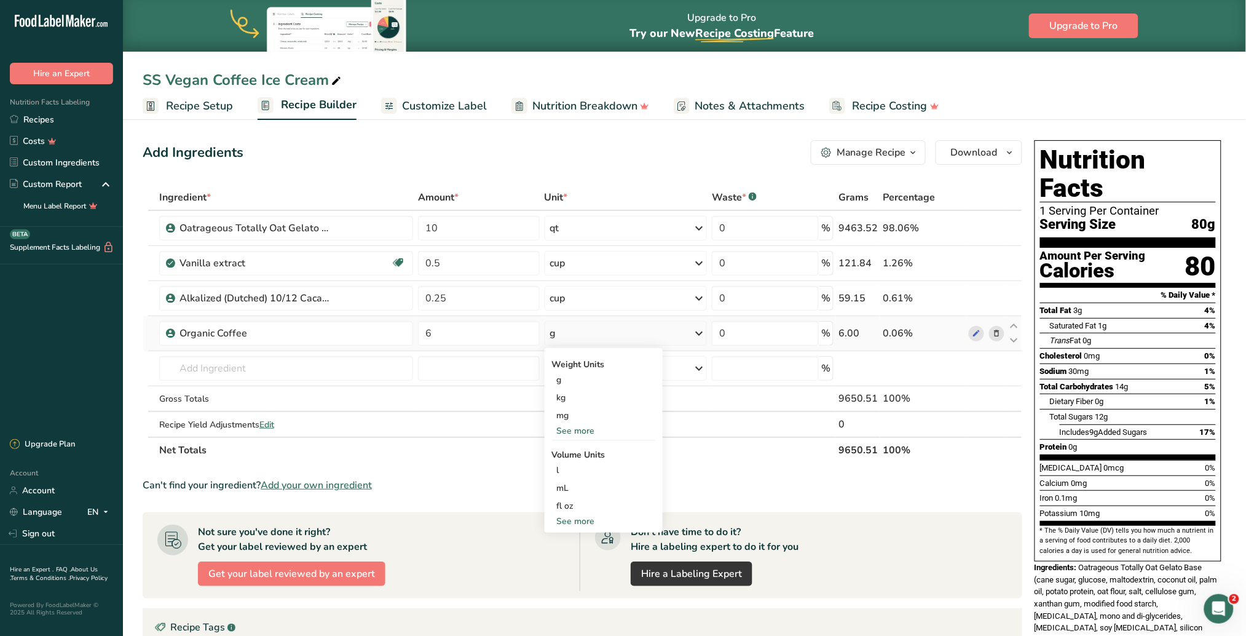
click at [579, 400] on div "See more" at bounding box center [603, 430] width 103 height 13
click at [572, 400] on div "oz" at bounding box center [603, 469] width 103 height 18
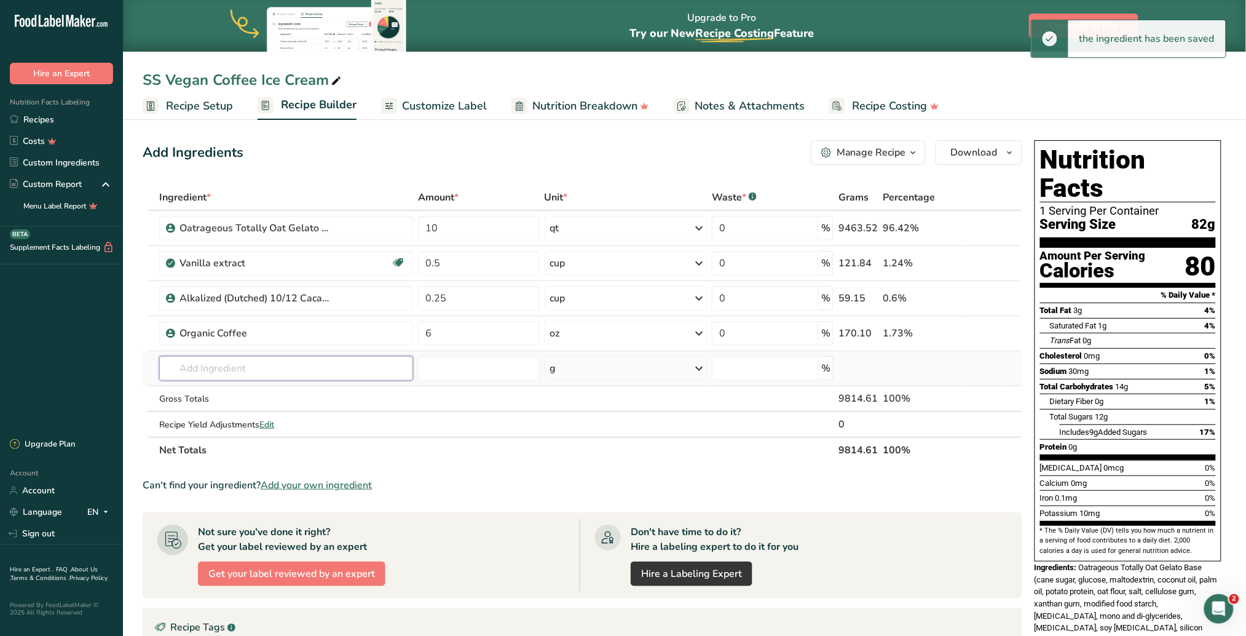
click at [291, 369] on input "text" at bounding box center [286, 368] width 254 height 25
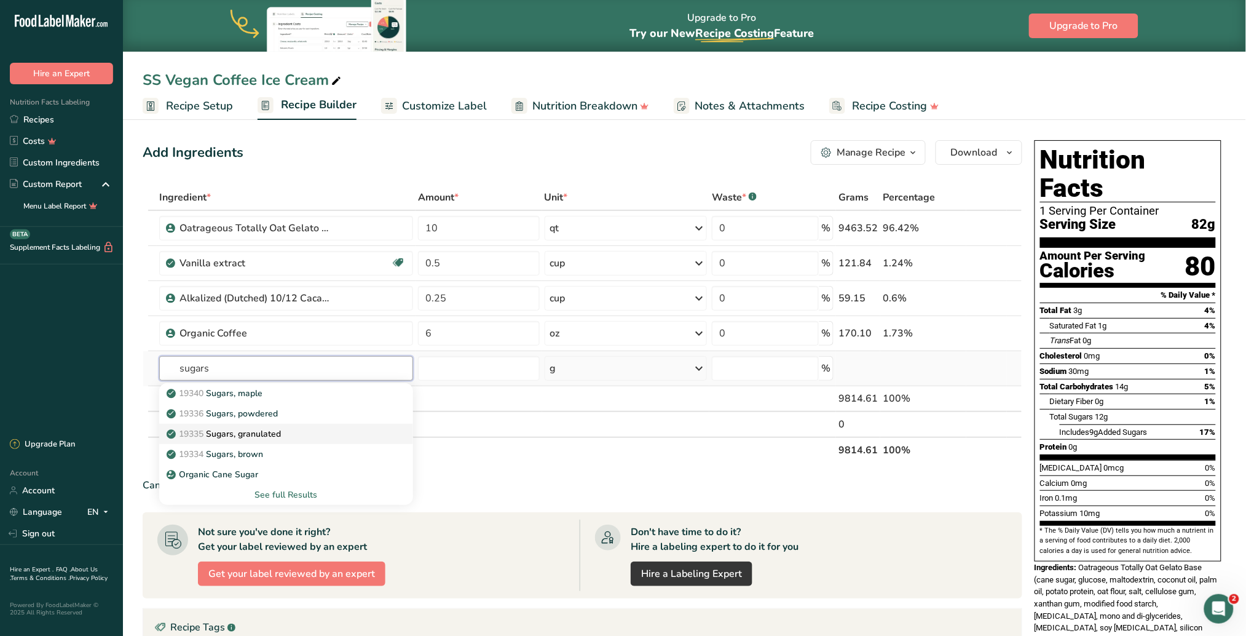
type input "sugars"
click at [269, 400] on p "19335 Sugars, granulated" at bounding box center [225, 433] width 112 height 13
type input "Sugars, granulated"
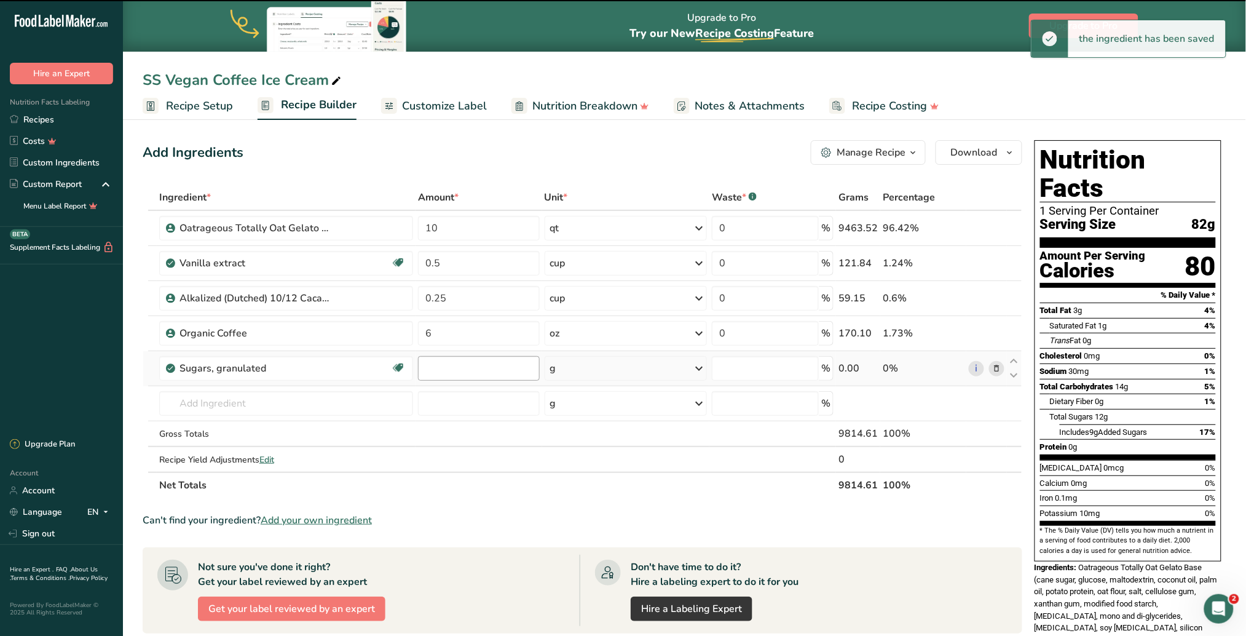
type input "0"
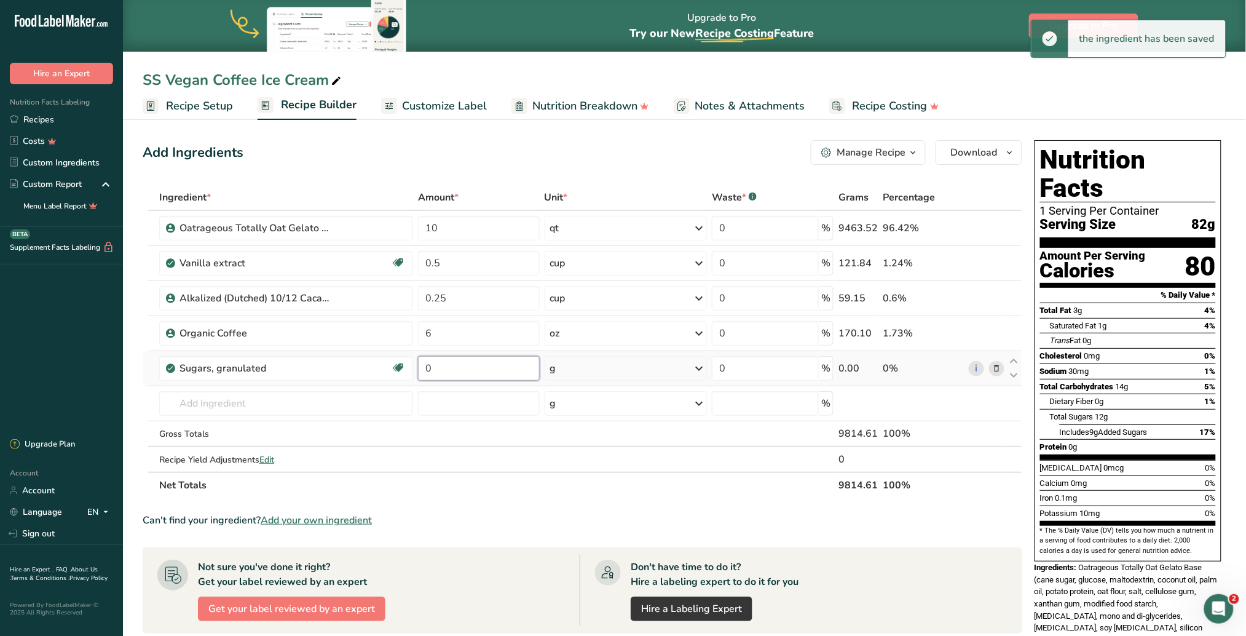
click at [482, 367] on input "0" at bounding box center [479, 368] width 122 height 25
type input "20"
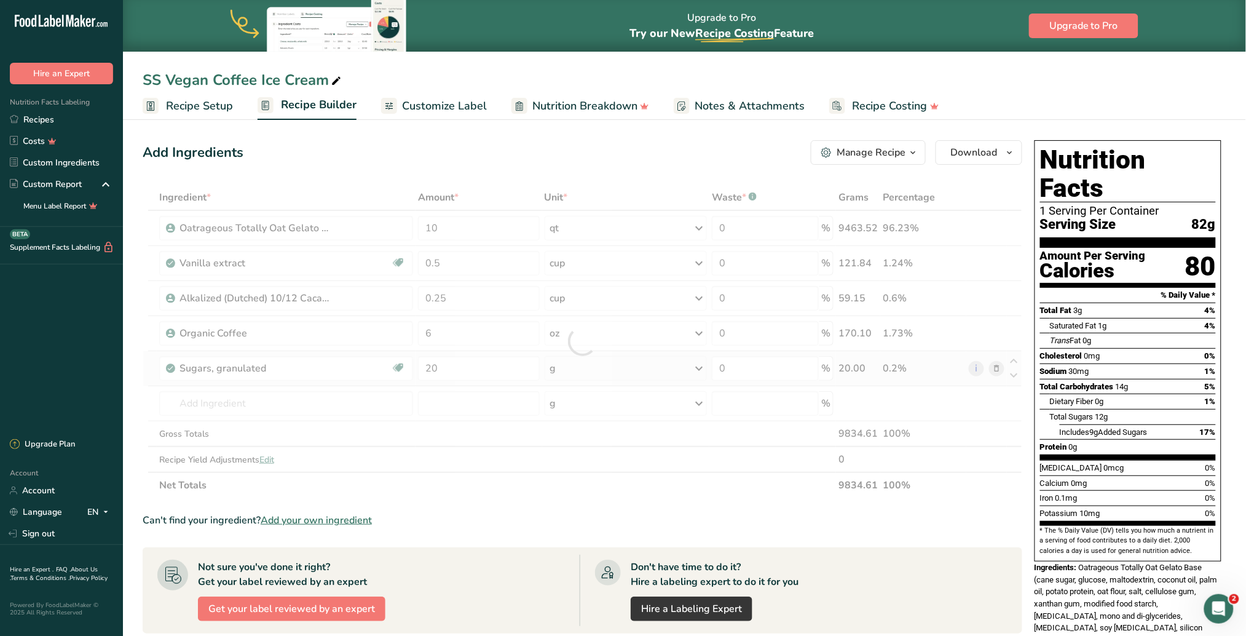
click at [699, 367] on div "Ingredient * Amount * Unit * Waste * .a-a{fill:#347362;}.b-a{fill:#fff;} Grams …" at bounding box center [583, 341] width 880 height 314
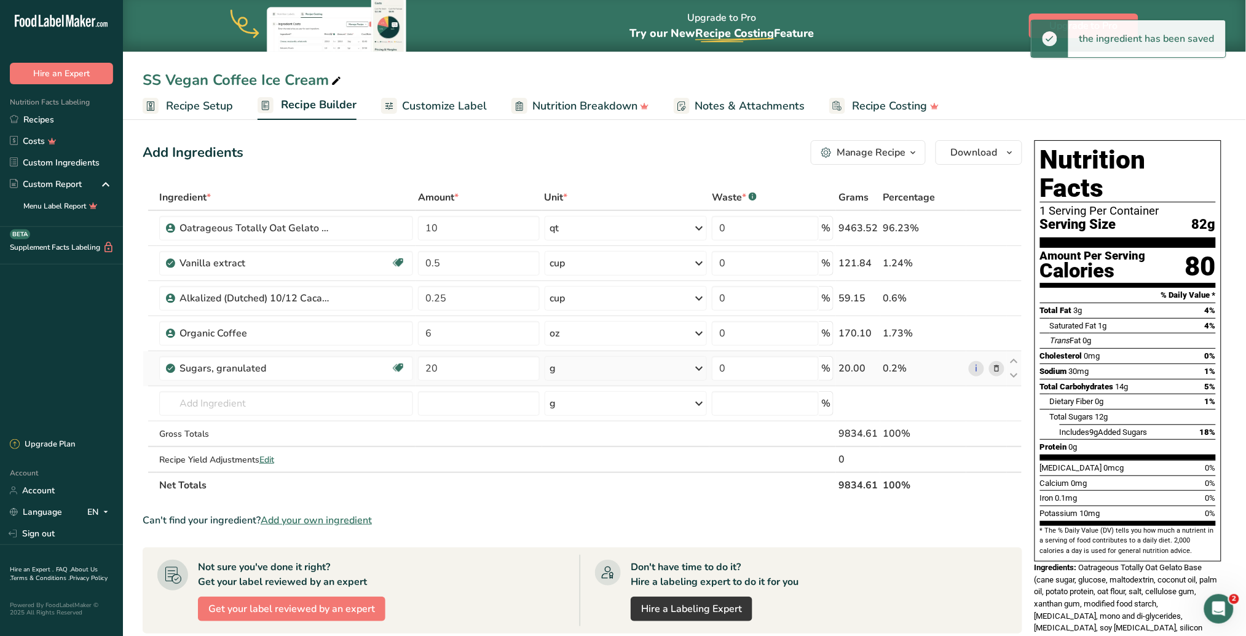
click at [695, 360] on icon at bounding box center [699, 368] width 15 height 22
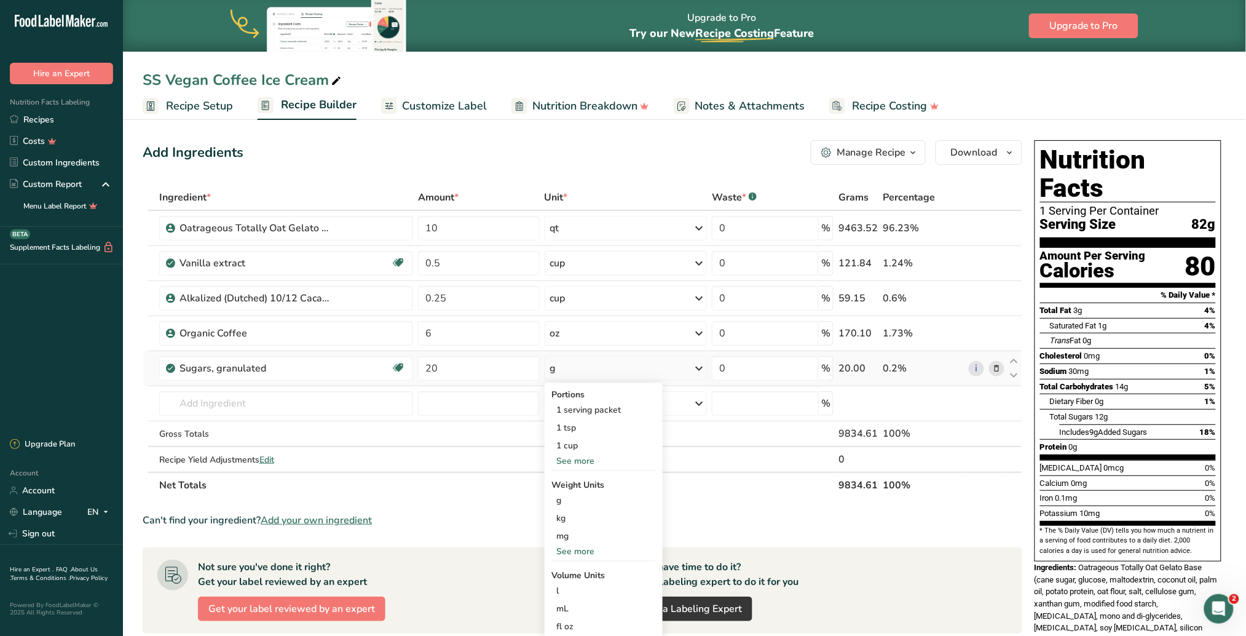
click at [586, 400] on div "See more" at bounding box center [603, 551] width 103 height 13
click at [566, 400] on div "oz" at bounding box center [603, 589] width 103 height 18
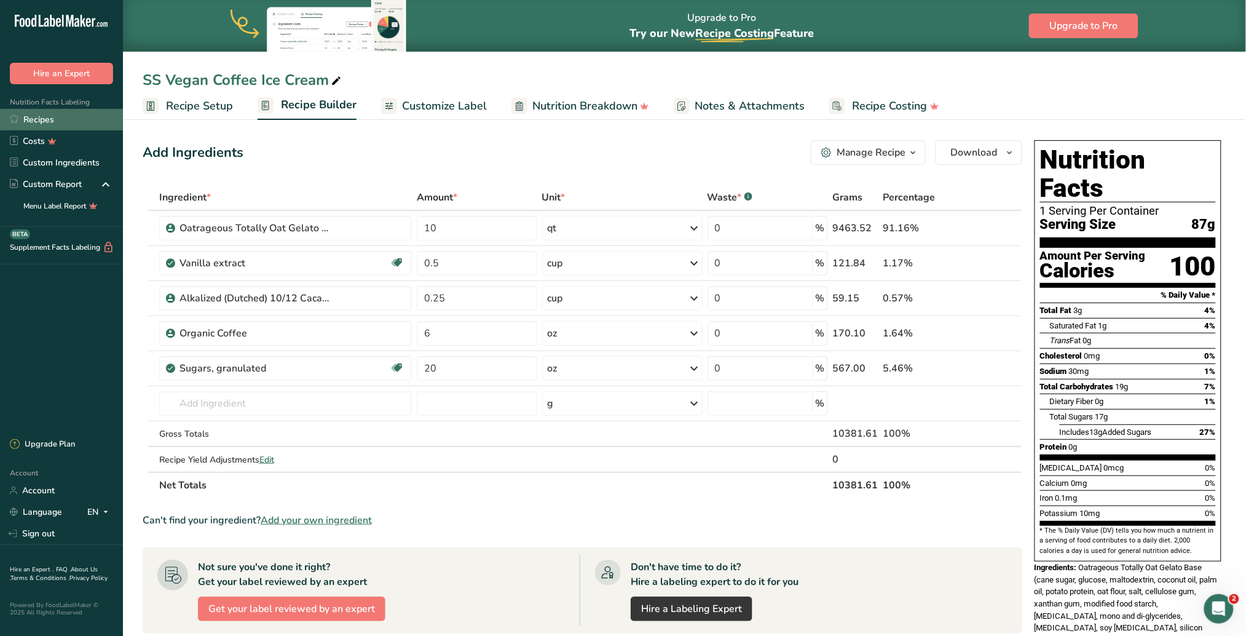
click at [64, 119] on link "Recipes" at bounding box center [61, 120] width 123 height 22
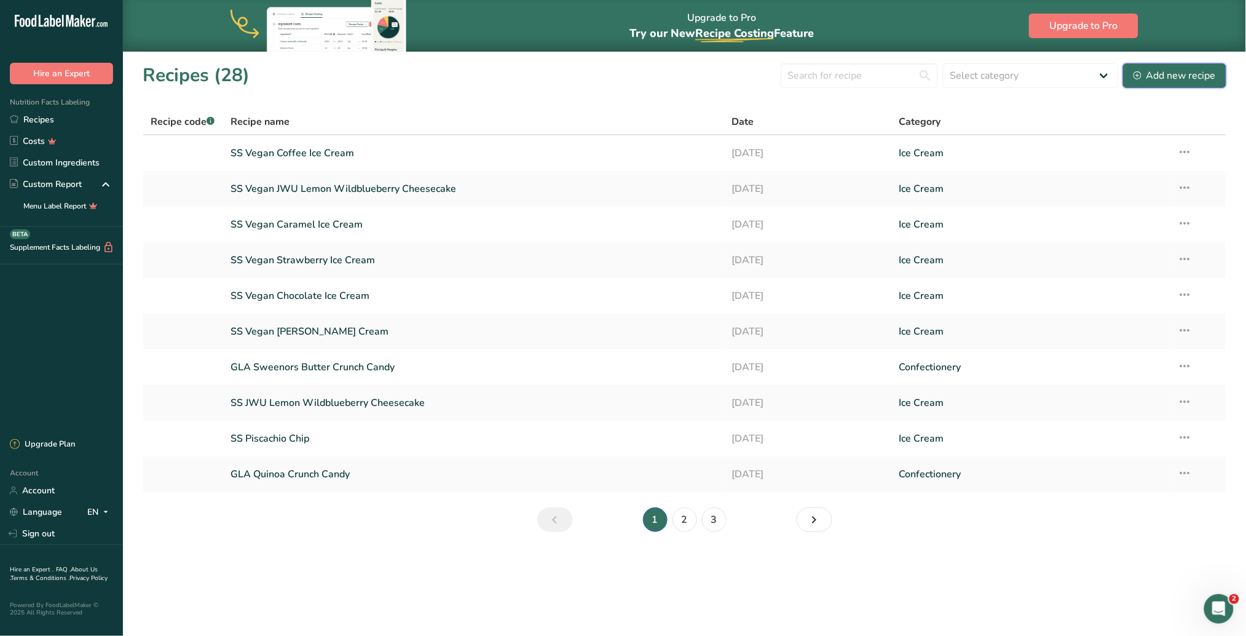
click at [826, 69] on div "Add new recipe" at bounding box center [1175, 75] width 82 height 15
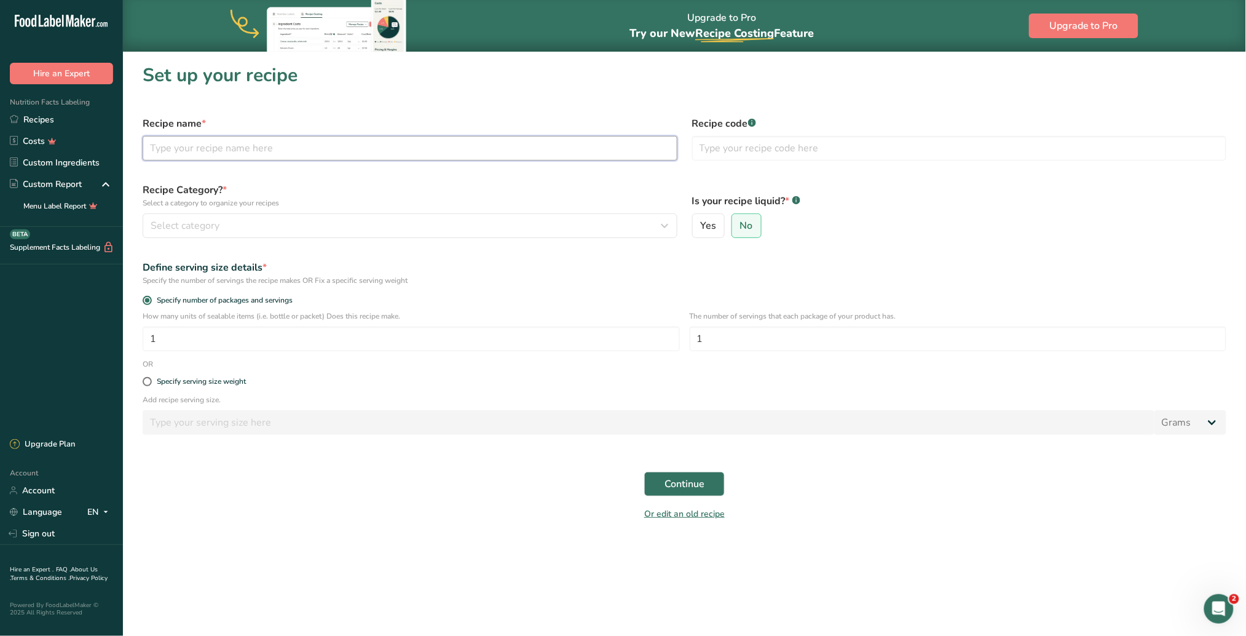
click at [191, 151] on input "text" at bounding box center [410, 148] width 535 height 25
type input "SS Coffee Ice Cream"
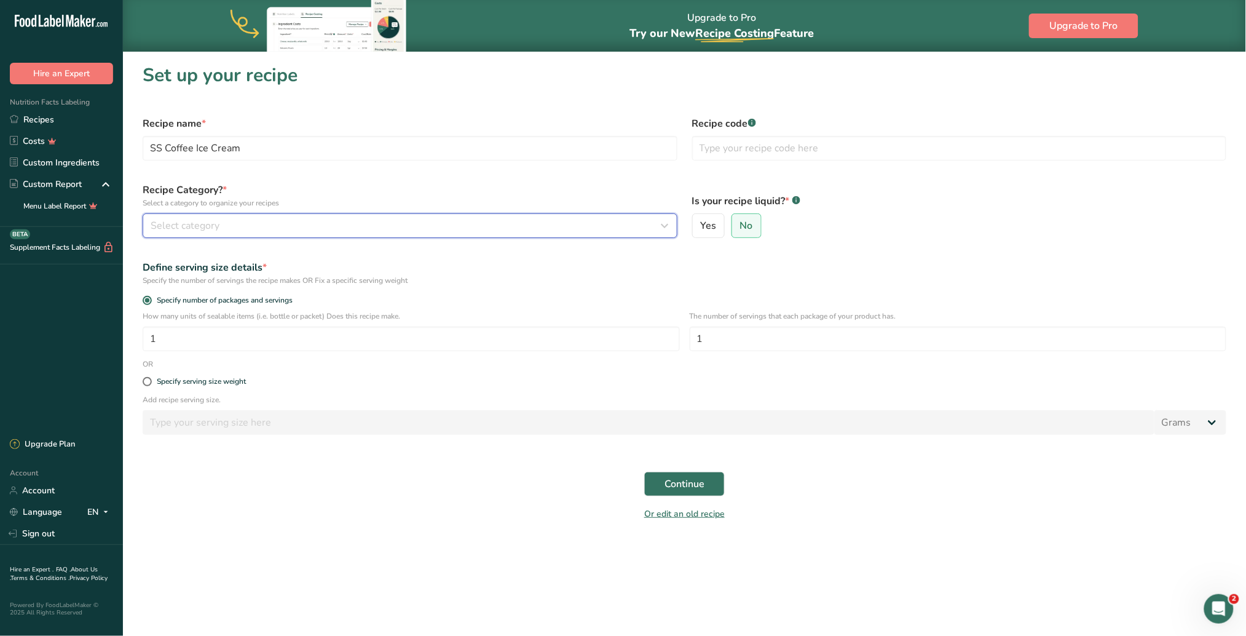
drag, startPoint x: 211, startPoint y: 234, endPoint x: 221, endPoint y: 224, distance: 13.0
click at [216, 229] on button "Select category" at bounding box center [410, 225] width 535 height 25
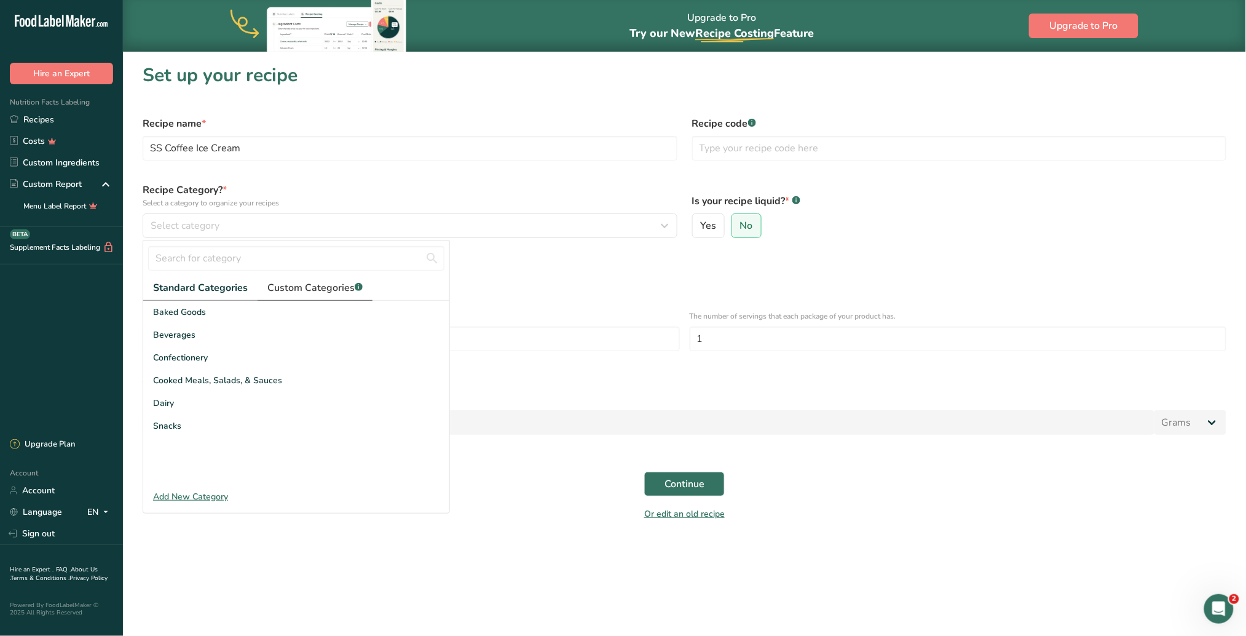
click at [295, 291] on span "Custom Categories .a-a{fill:#347362;}.b-a{fill:#fff;}" at bounding box center [314, 287] width 95 height 15
click at [611, 261] on div "Define serving size details *" at bounding box center [685, 267] width 1084 height 15
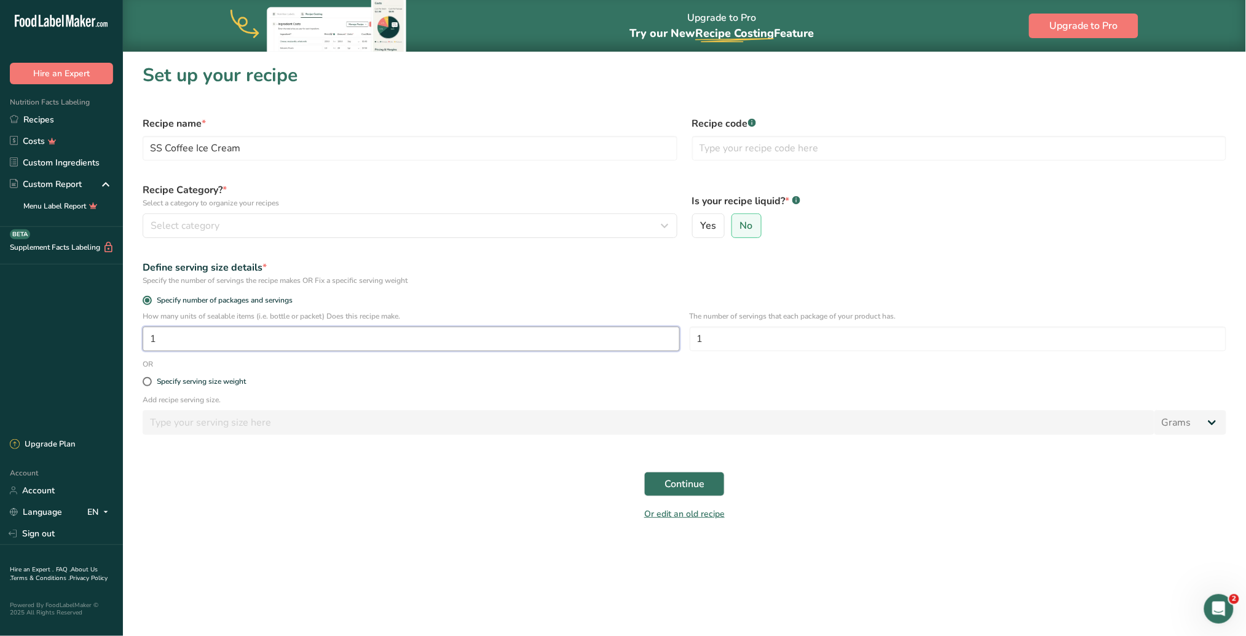
click at [224, 337] on input "1" at bounding box center [411, 338] width 537 height 25
click at [194, 337] on input "120" at bounding box center [411, 338] width 537 height 25
type input "120"
click at [675, 400] on span "Continue" at bounding box center [684, 483] width 40 height 15
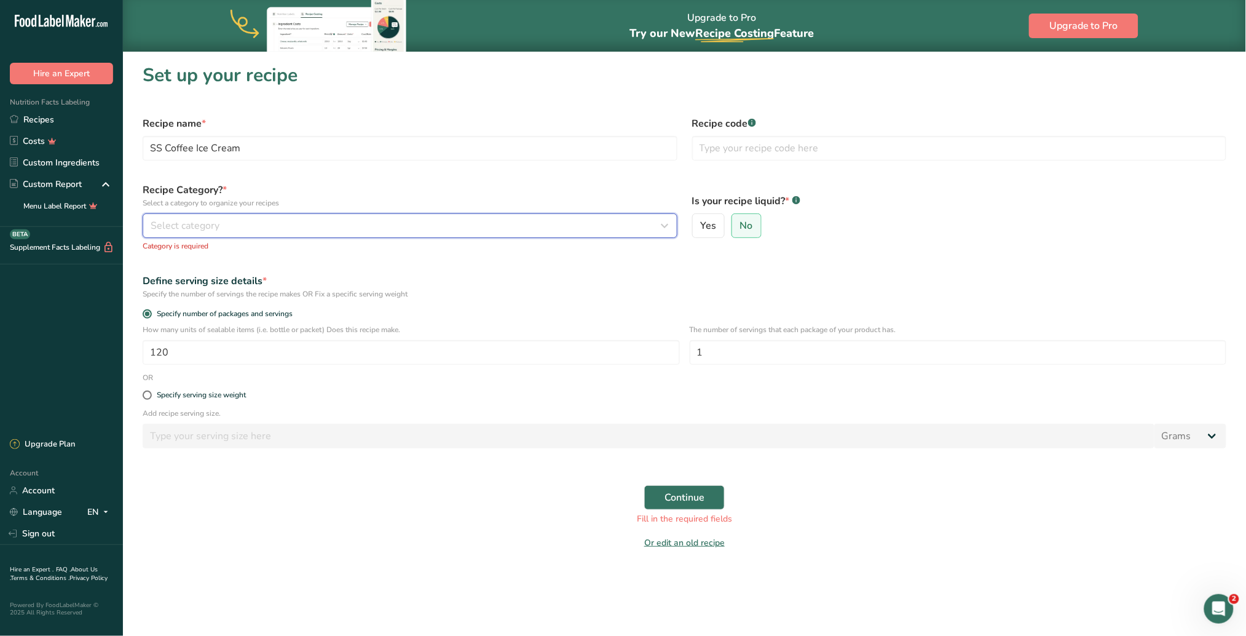
click at [279, 228] on div "Select category" at bounding box center [406, 225] width 511 height 15
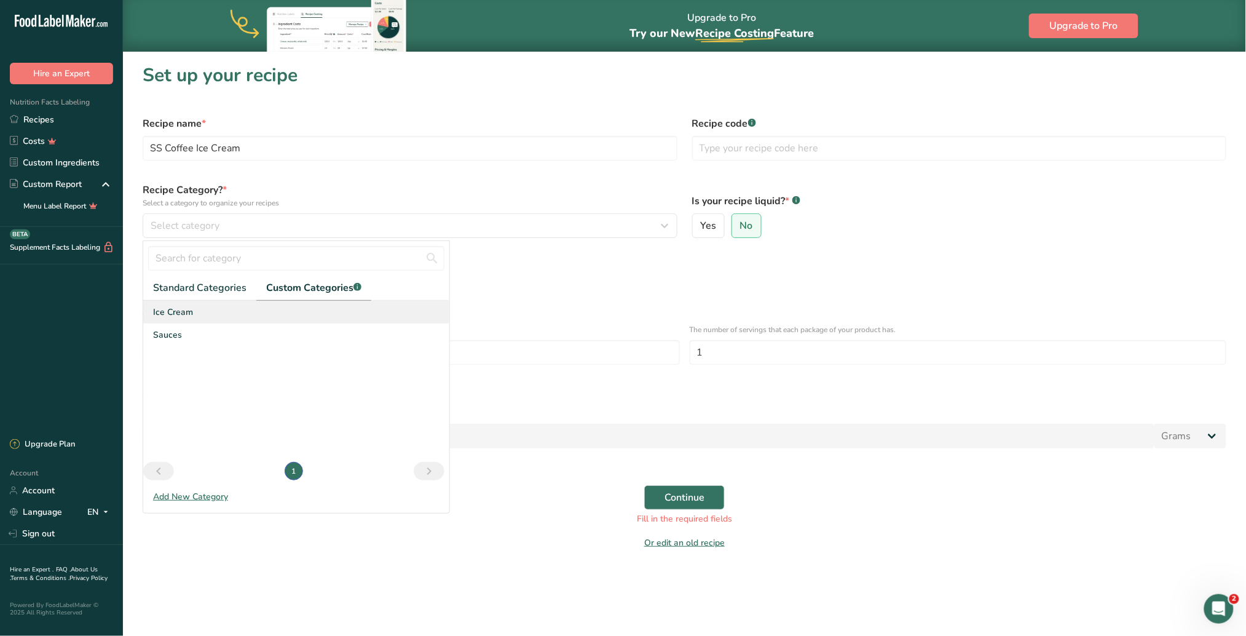
click at [167, 310] on span "Ice Cream" at bounding box center [173, 312] width 40 height 13
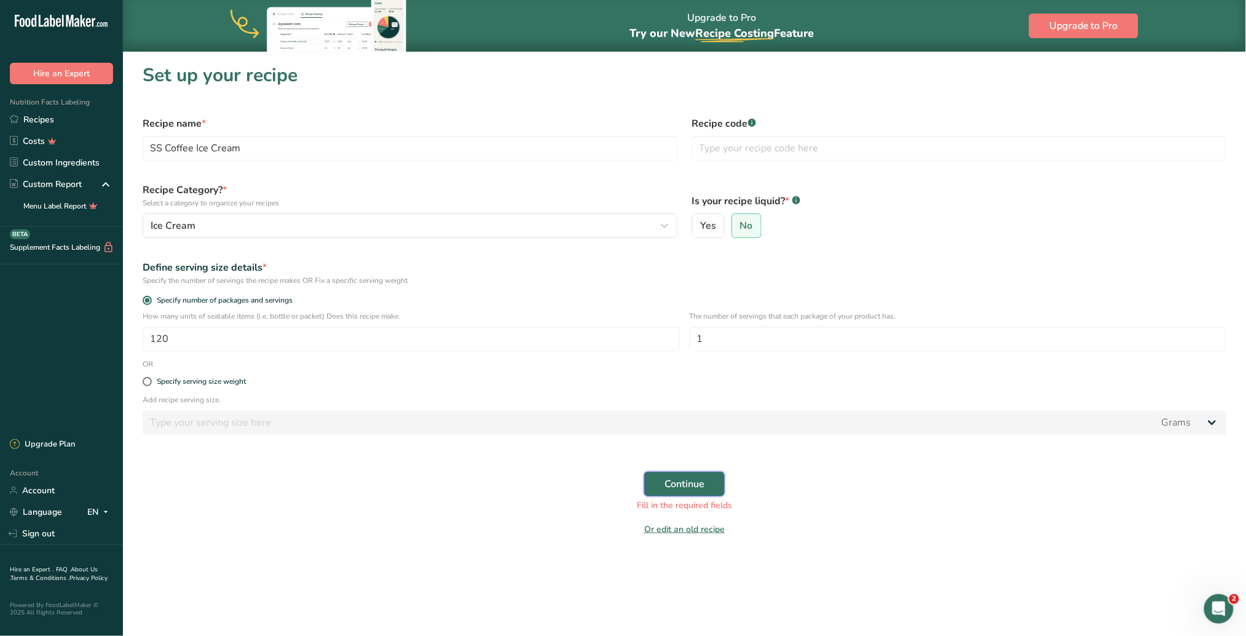
click at [698, 400] on span "Continue" at bounding box center [684, 483] width 40 height 15
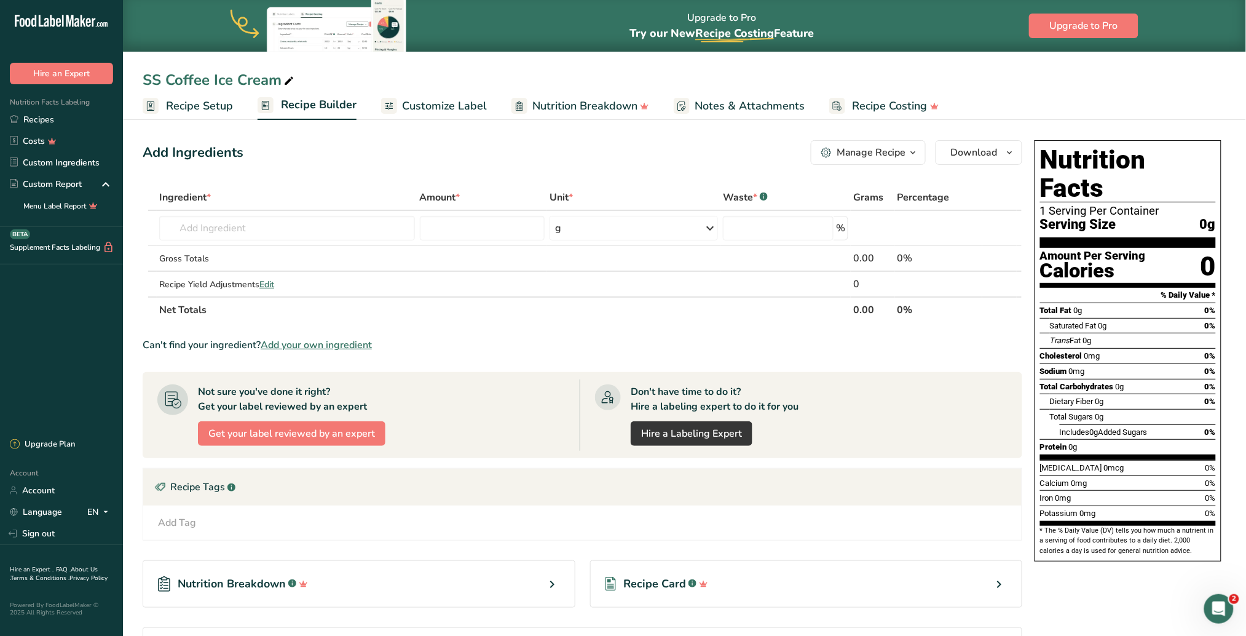
click at [219, 101] on span "Recipe Setup" at bounding box center [199, 106] width 67 height 17
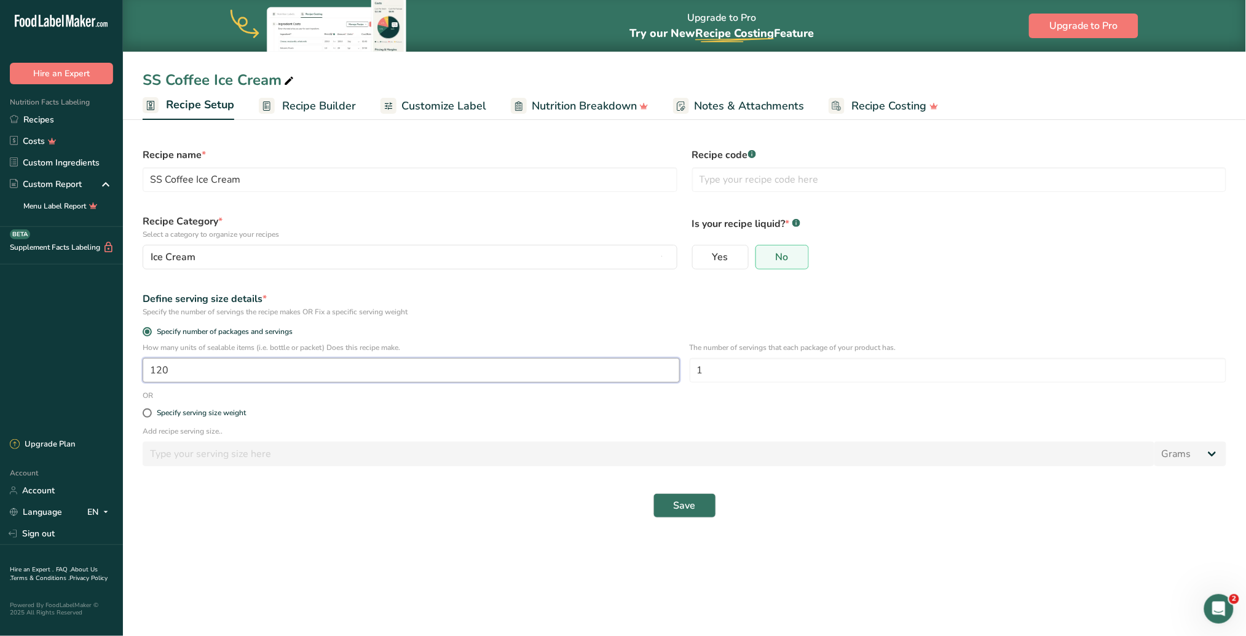
click at [239, 369] on input "120" at bounding box center [411, 370] width 537 height 25
type input "128"
click at [687, 400] on span "Save" at bounding box center [685, 505] width 22 height 15
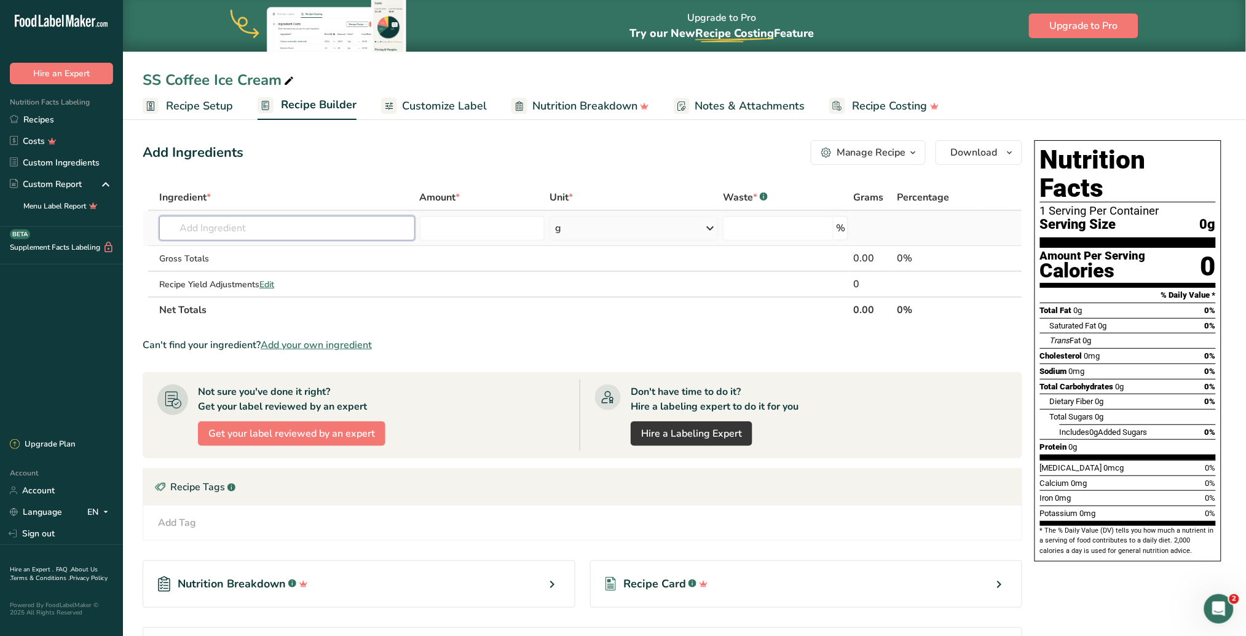
click at [227, 232] on input "text" at bounding box center [286, 228] width 255 height 25
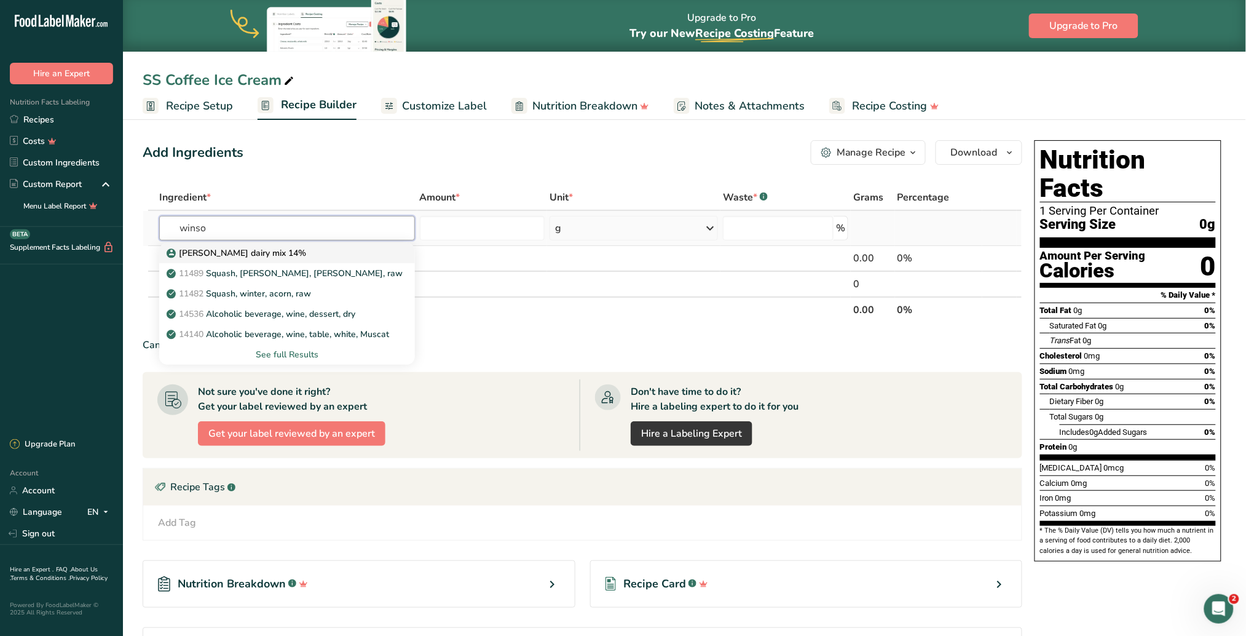
type input "winso"
click at [239, 252] on p "[PERSON_NAME] dairy mix 14%" at bounding box center [237, 252] width 137 height 13
type input "[PERSON_NAME] dairy mix 14%"
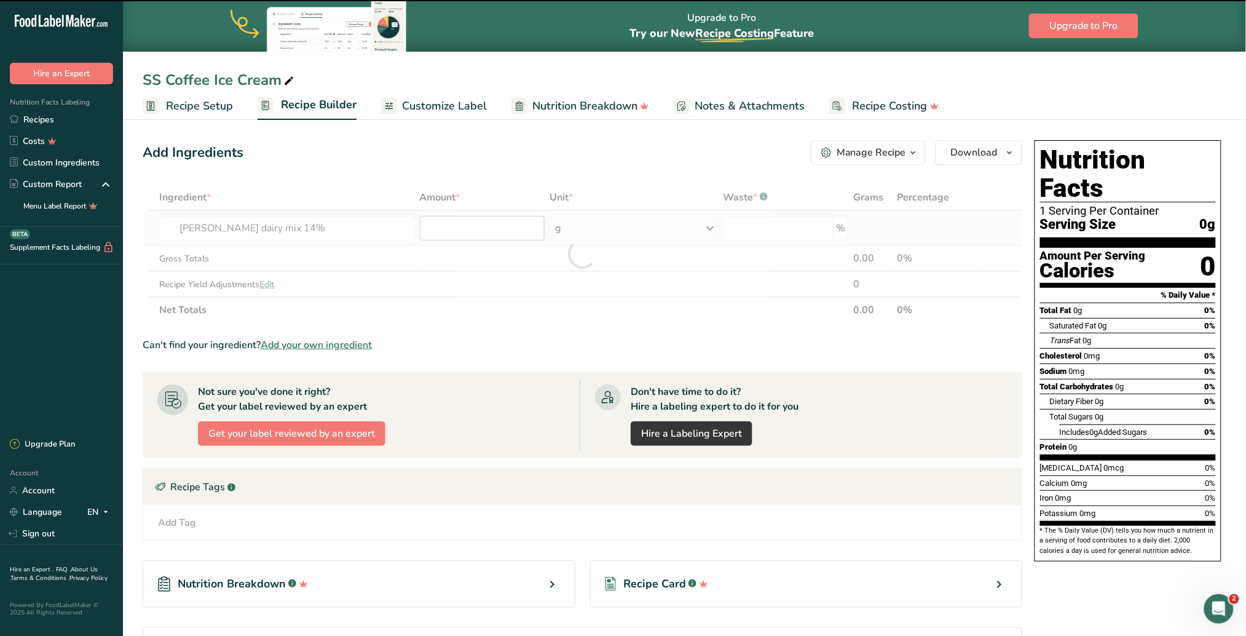
type input "0"
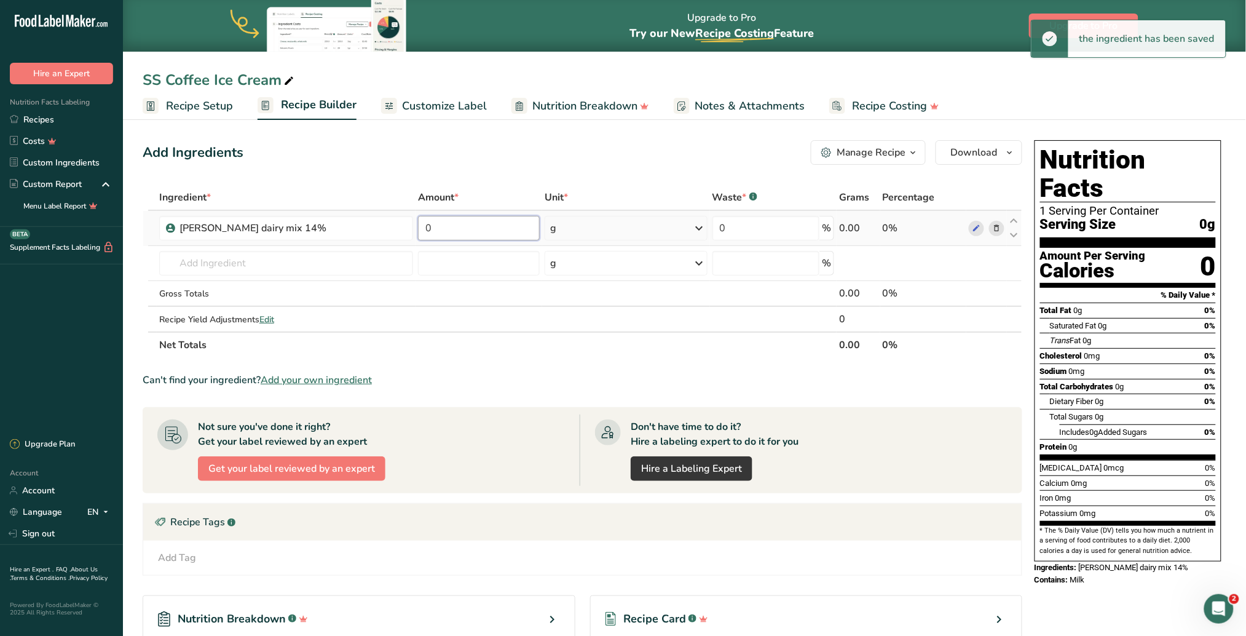
click at [446, 224] on input "0" at bounding box center [479, 228] width 122 height 25
type input "10"
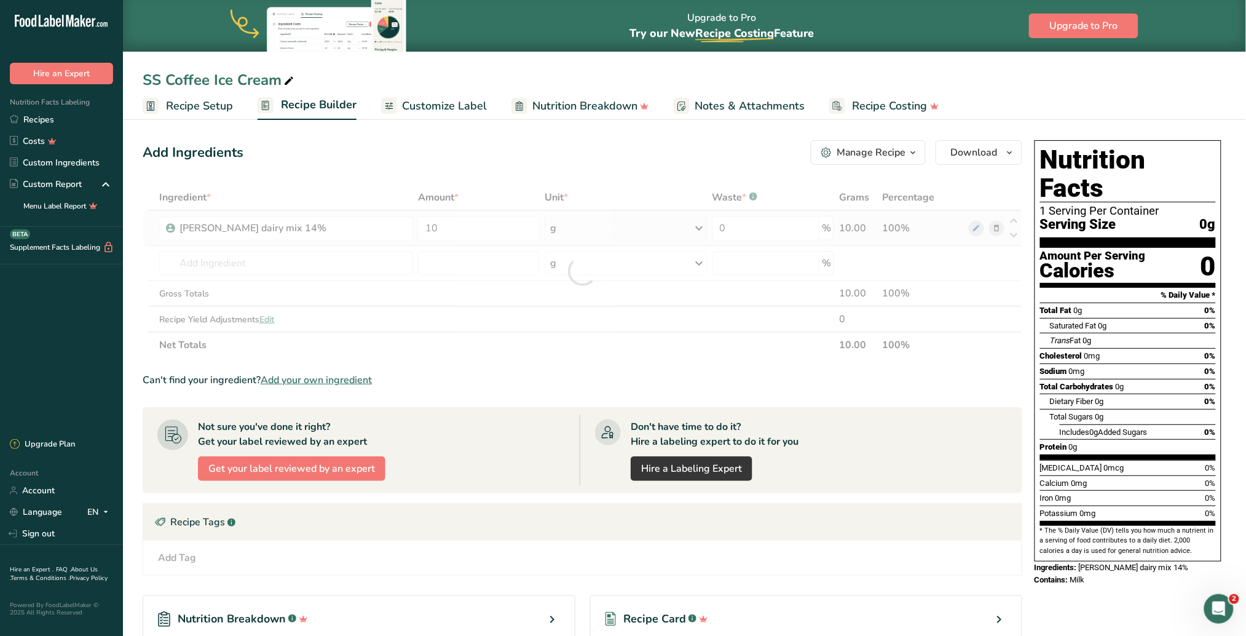
click at [694, 228] on div "Ingredient * Amount * Unit * Waste * .a-a{fill:#347362;}.b-a{fill:#fff;} Grams …" at bounding box center [583, 270] width 880 height 173
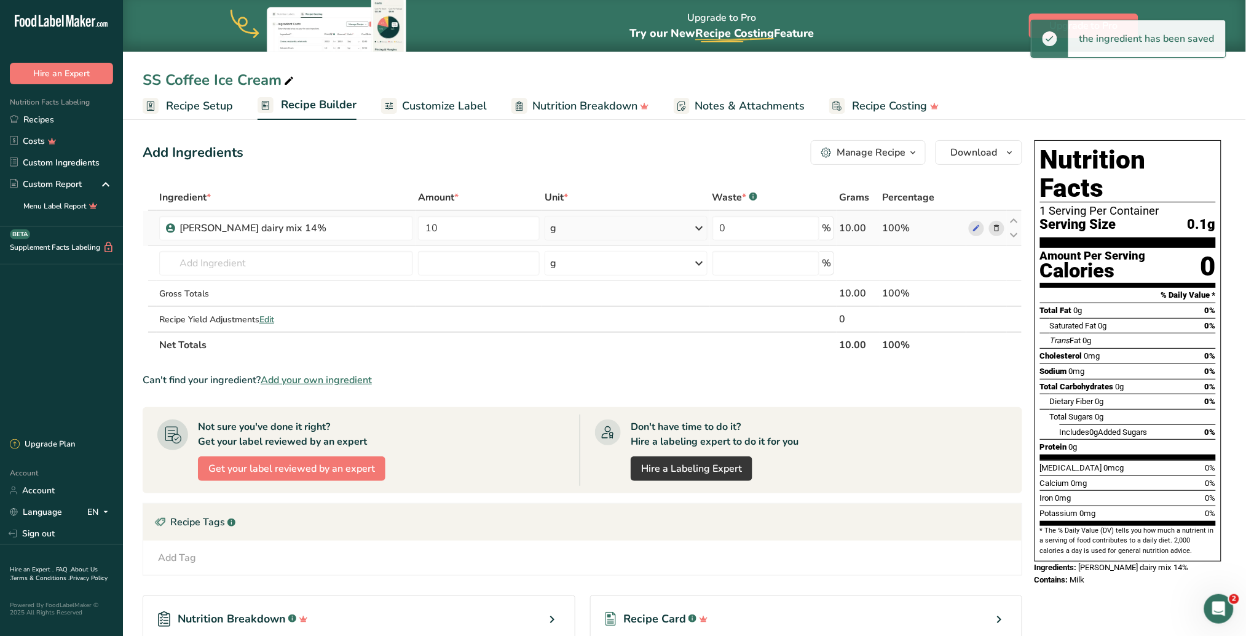
click at [698, 225] on icon at bounding box center [699, 228] width 15 height 22
click at [588, 400] on div "See more" at bounding box center [603, 415] width 103 height 13
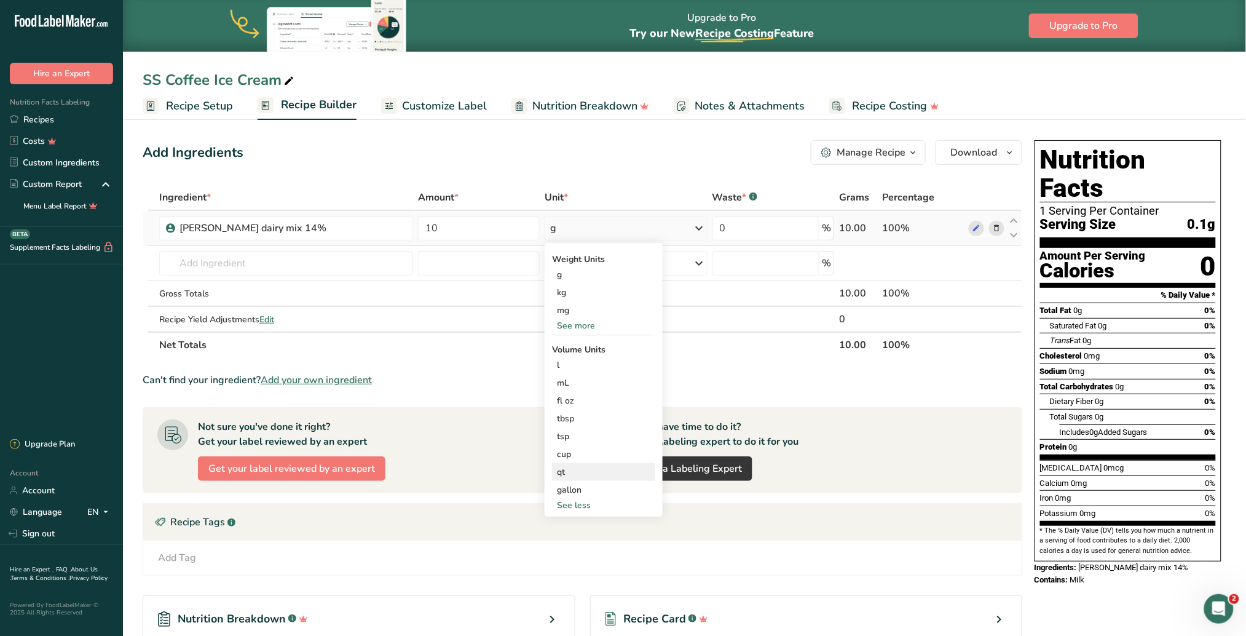
click at [575, 400] on div "qt" at bounding box center [603, 471] width 93 height 13
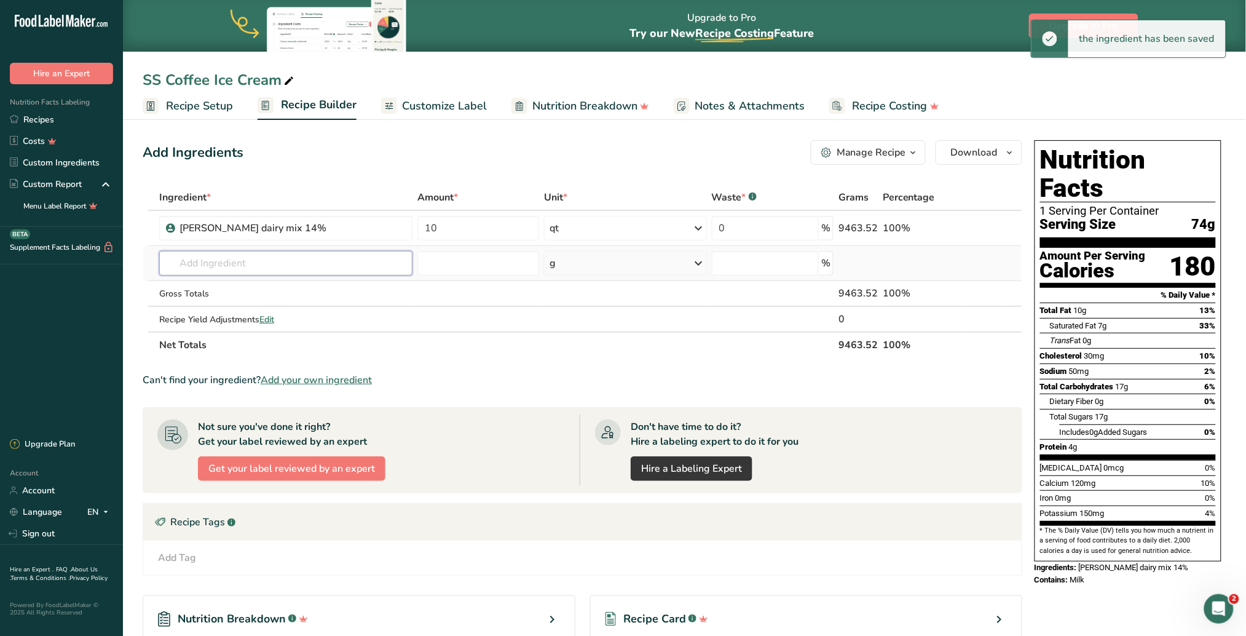
click at [304, 266] on input "text" at bounding box center [286, 263] width 254 height 25
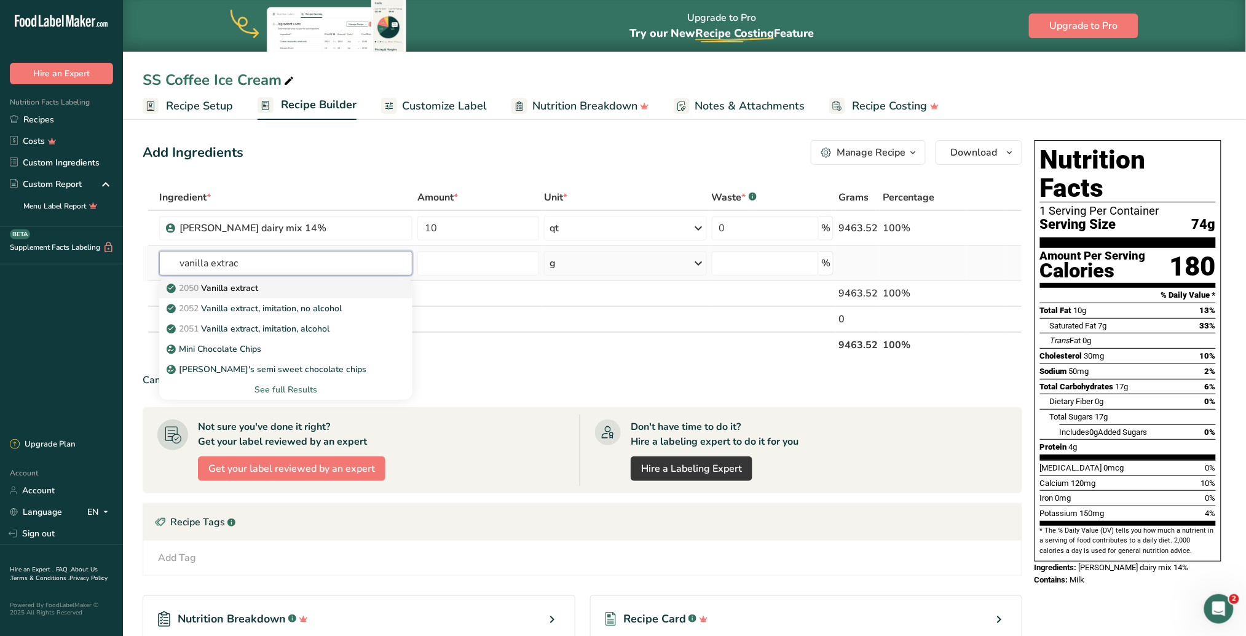
type input "vanilla extrac"
click at [283, 288] on div "2050 Vanilla extract" at bounding box center [276, 288] width 215 height 13
type input "Vanilla extract"
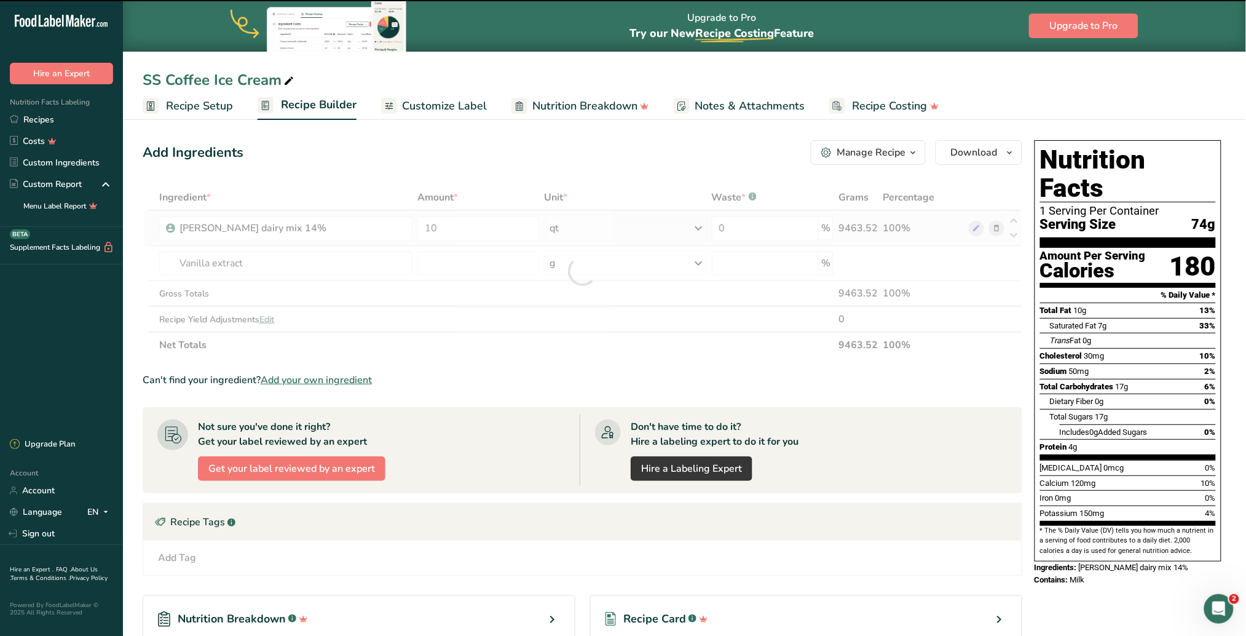
type input "0"
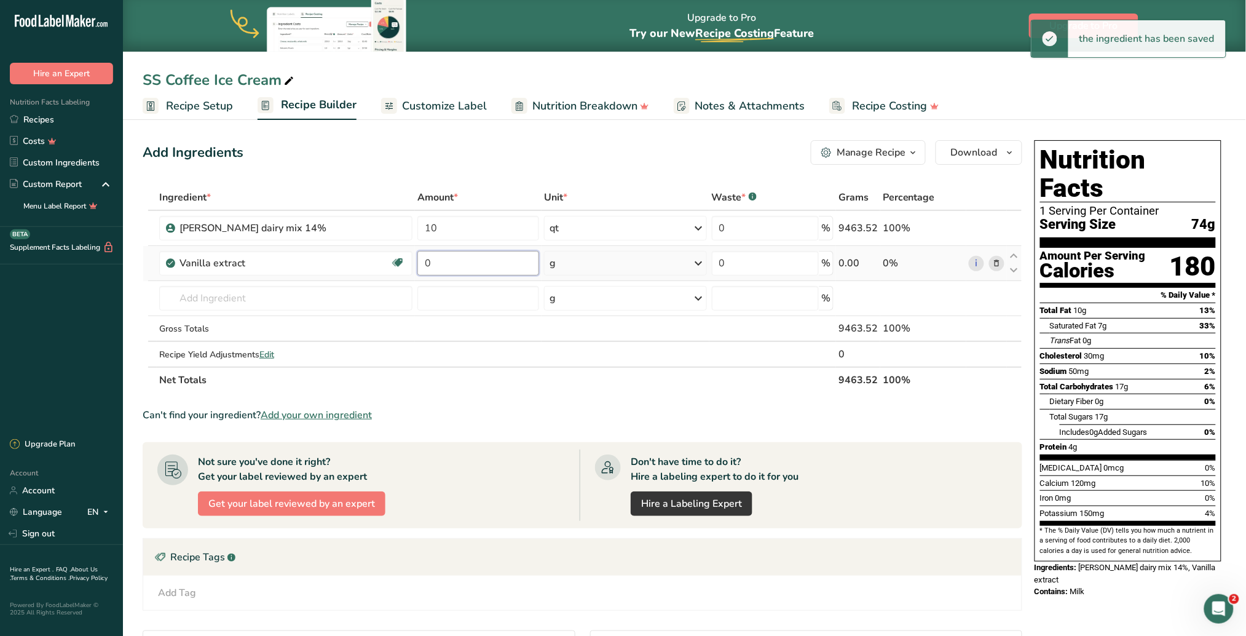
click at [492, 261] on input "0" at bounding box center [478, 263] width 122 height 25
type input "0.5"
click at [694, 263] on div "Ingredient * Amount * Unit * Waste * .a-a{fill:#347362;}.b-a{fill:#fff;} Grams …" at bounding box center [583, 288] width 880 height 208
click at [695, 264] on icon at bounding box center [699, 263] width 15 height 22
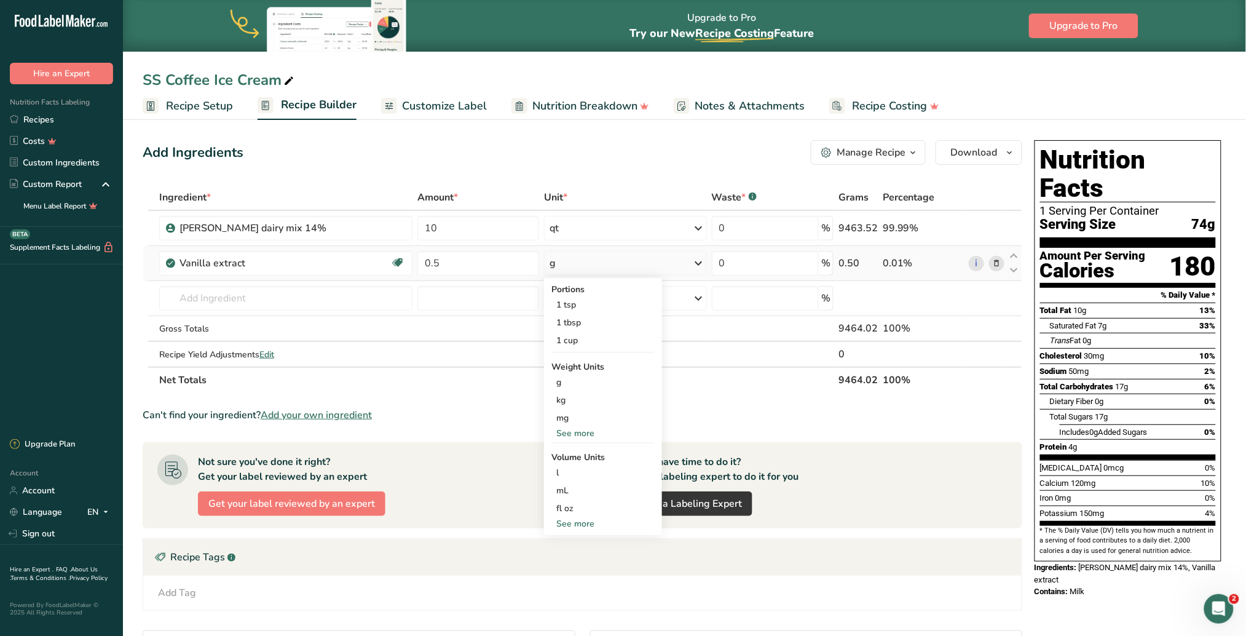
click at [577, 400] on div "See more" at bounding box center [602, 523] width 103 height 13
select select "22"
click at [572, 400] on div "cup" at bounding box center [602, 561] width 93 height 13
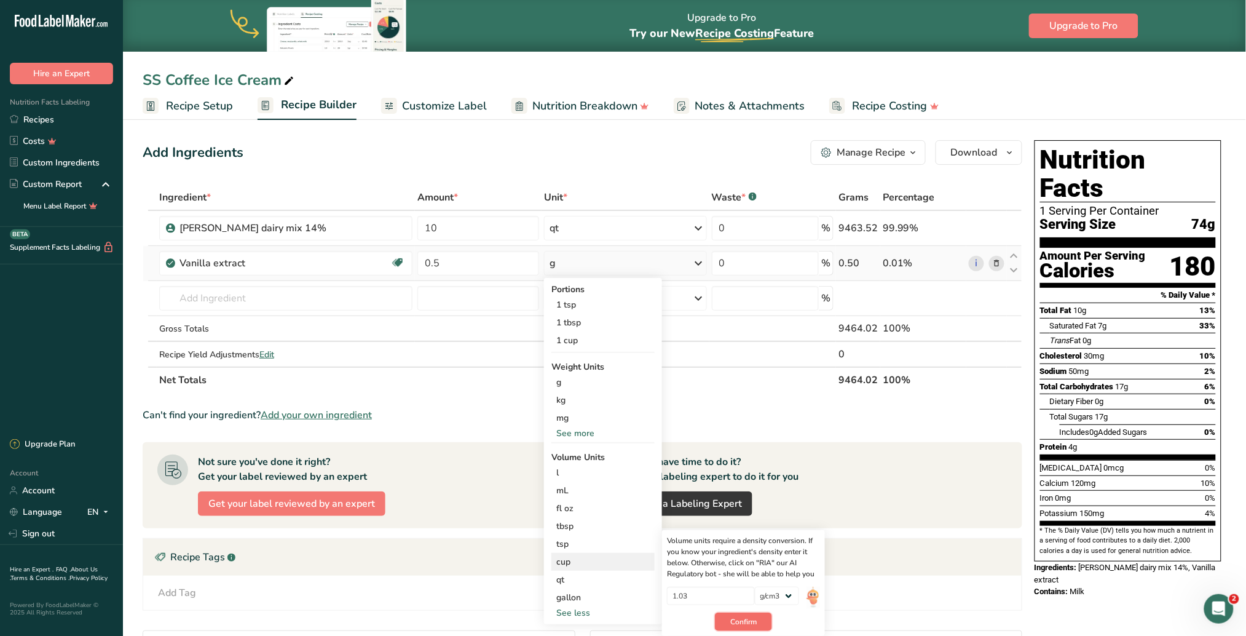
click at [735, 400] on span "Confirm" at bounding box center [743, 621] width 26 height 11
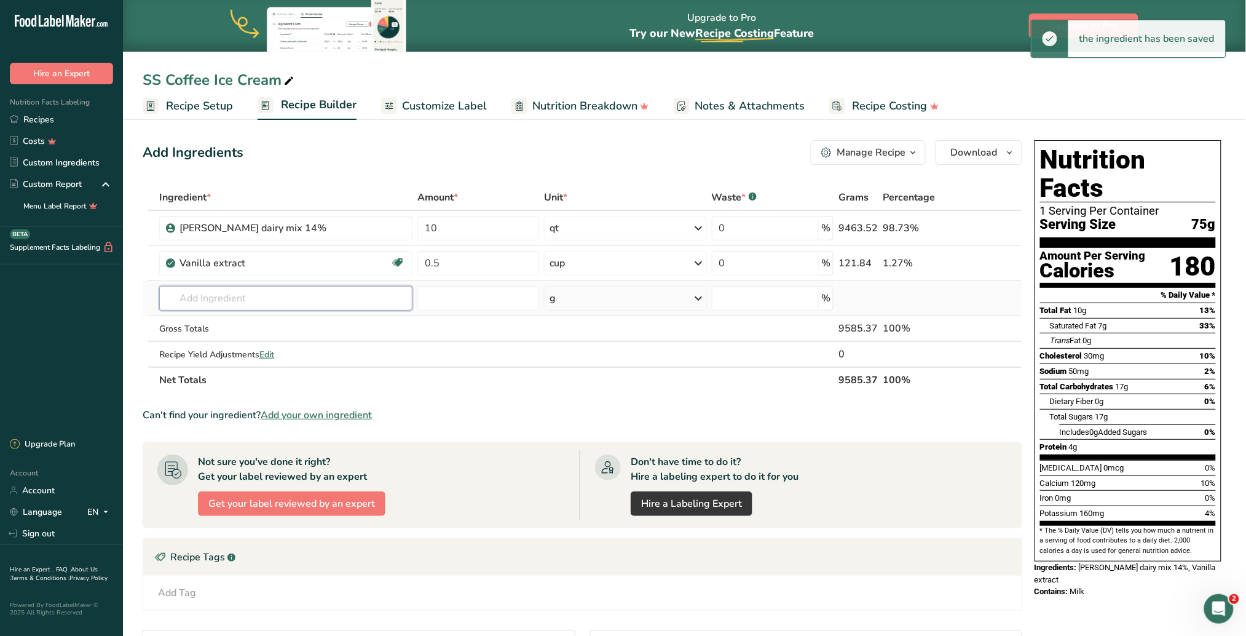
click at [231, 303] on input "text" at bounding box center [285, 298] width 253 height 25
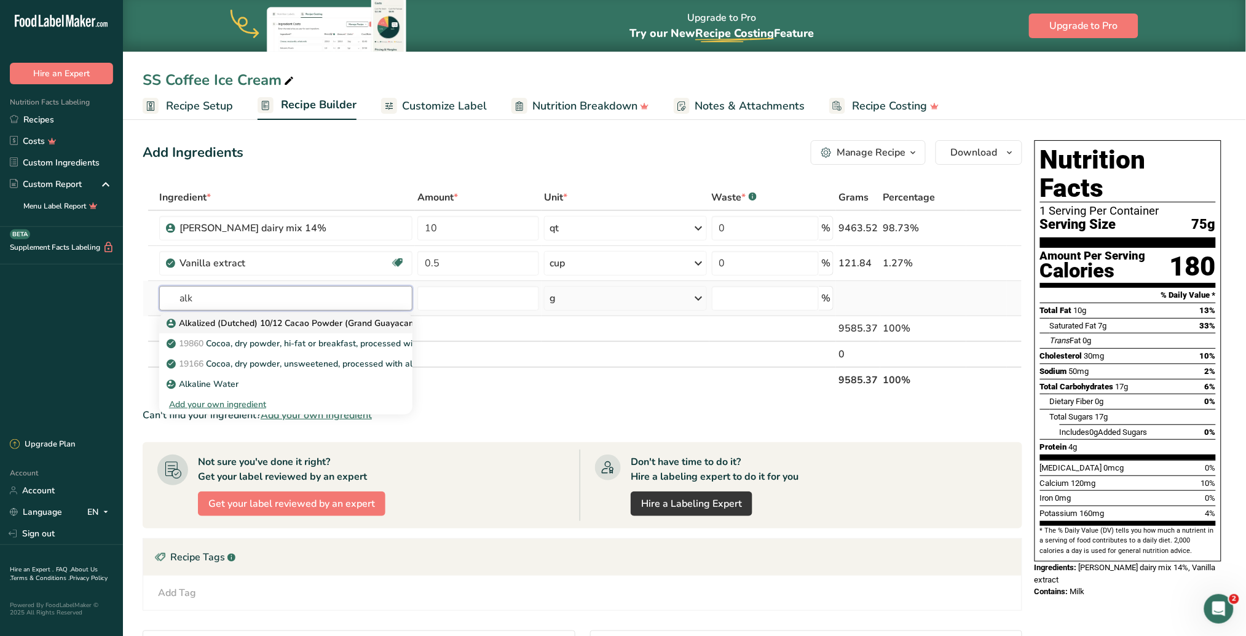
type input "alk"
click at [258, 322] on p "Alkalized (Dutched) 10/12 Cacao Powder (Grand Guayacan)" at bounding box center [293, 323] width 248 height 13
type input "Alkalized (Dutched) 10/12 Cacao Powder (Grand Guayacan)"
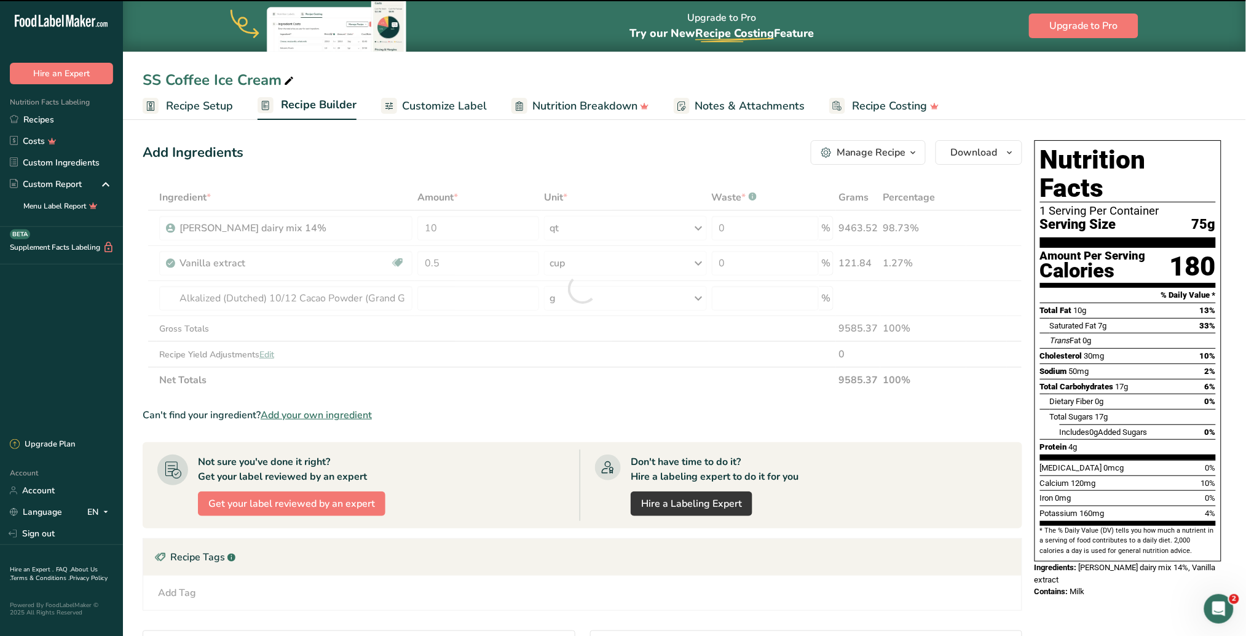
type input "0"
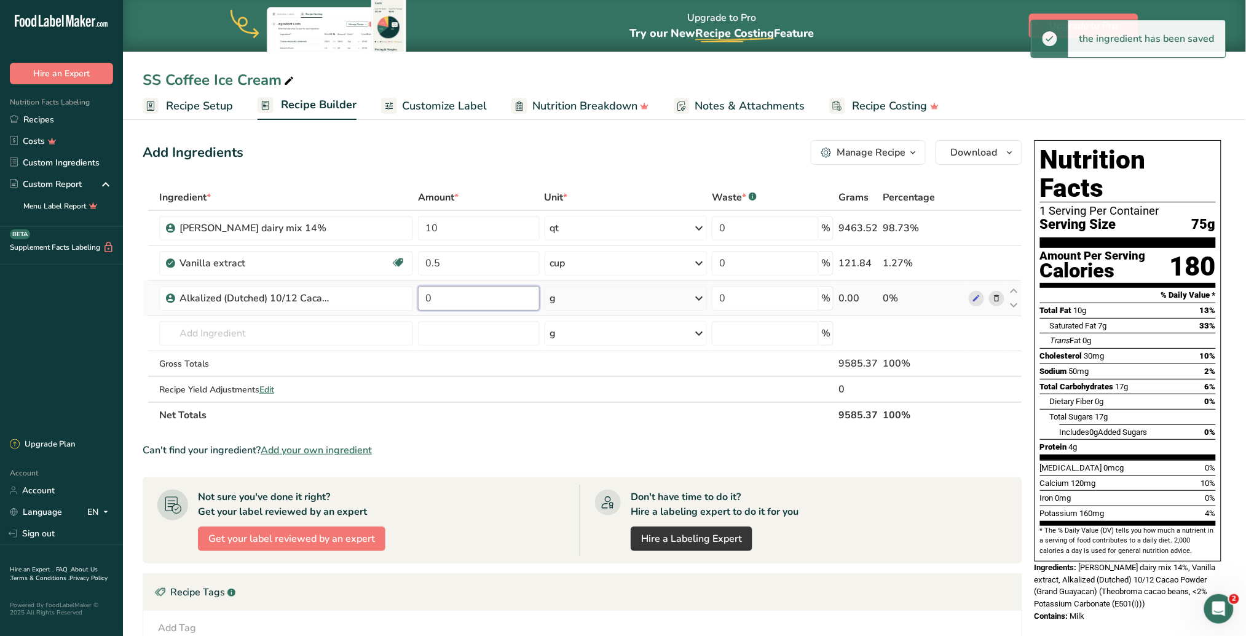
click at [487, 296] on input "0" at bounding box center [479, 298] width 122 height 25
type input "0.25"
click at [698, 294] on div "Ingredient * Amount * Unit * Waste * .a-a{fill:#347362;}.b-a{fill:#fff;} Grams …" at bounding box center [583, 305] width 880 height 243
click at [699, 295] on icon at bounding box center [699, 298] width 15 height 22
click at [600, 400] on div "See more" at bounding box center [603, 485] width 103 height 13
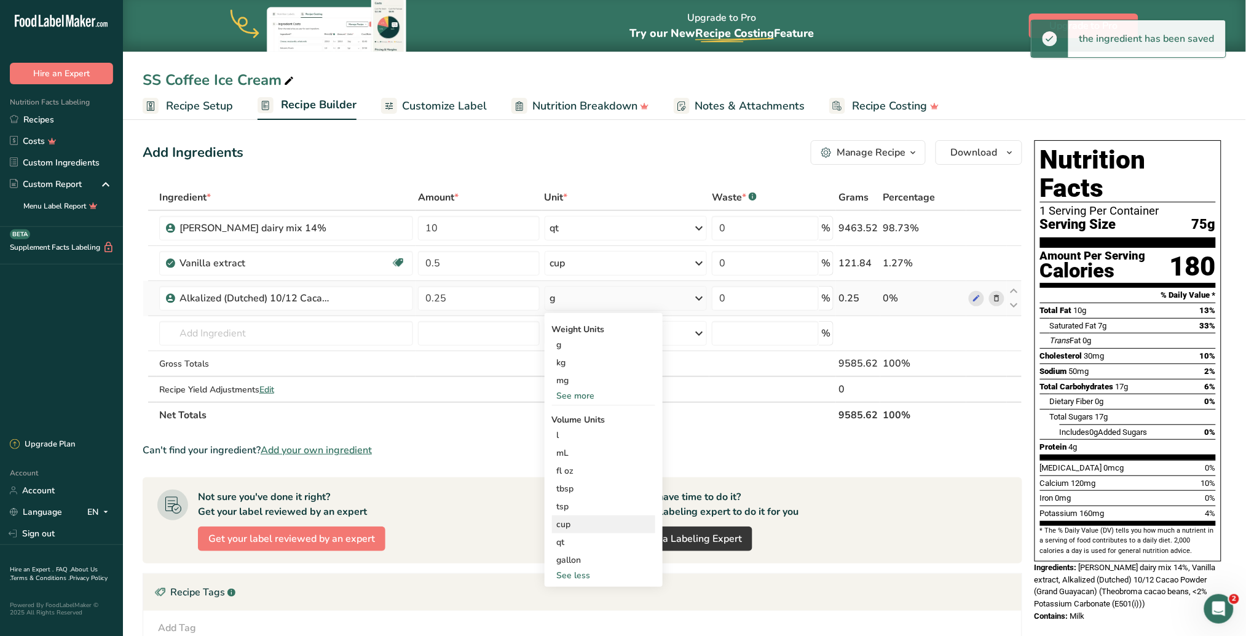
click at [580, 400] on div "cup" at bounding box center [603, 524] width 93 height 13
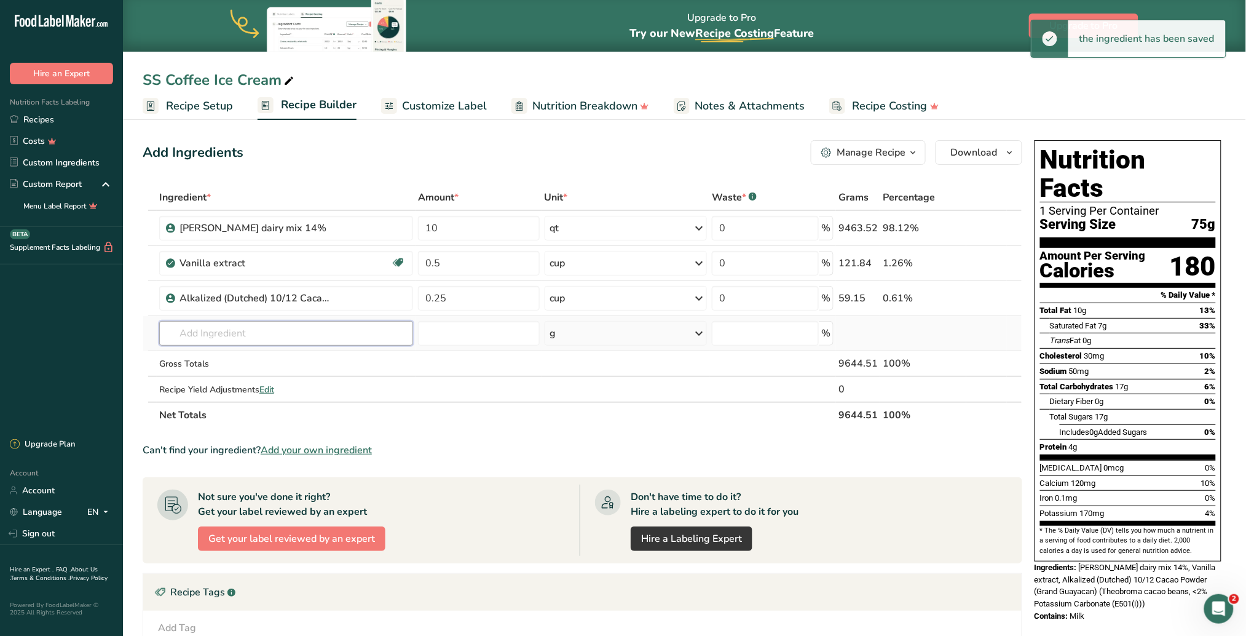
click at [295, 336] on input "text" at bounding box center [286, 333] width 254 height 25
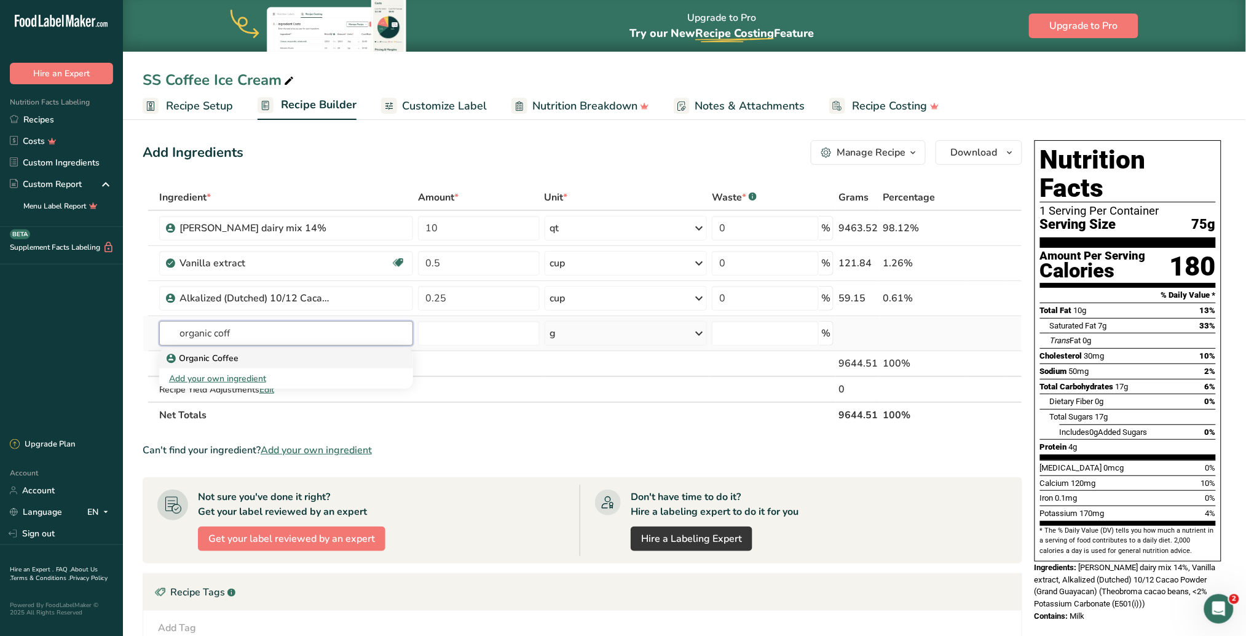
type input "organic coff"
click at [240, 356] on div "Organic Coffee" at bounding box center [276, 358] width 215 height 13
type input "Organic Coffee"
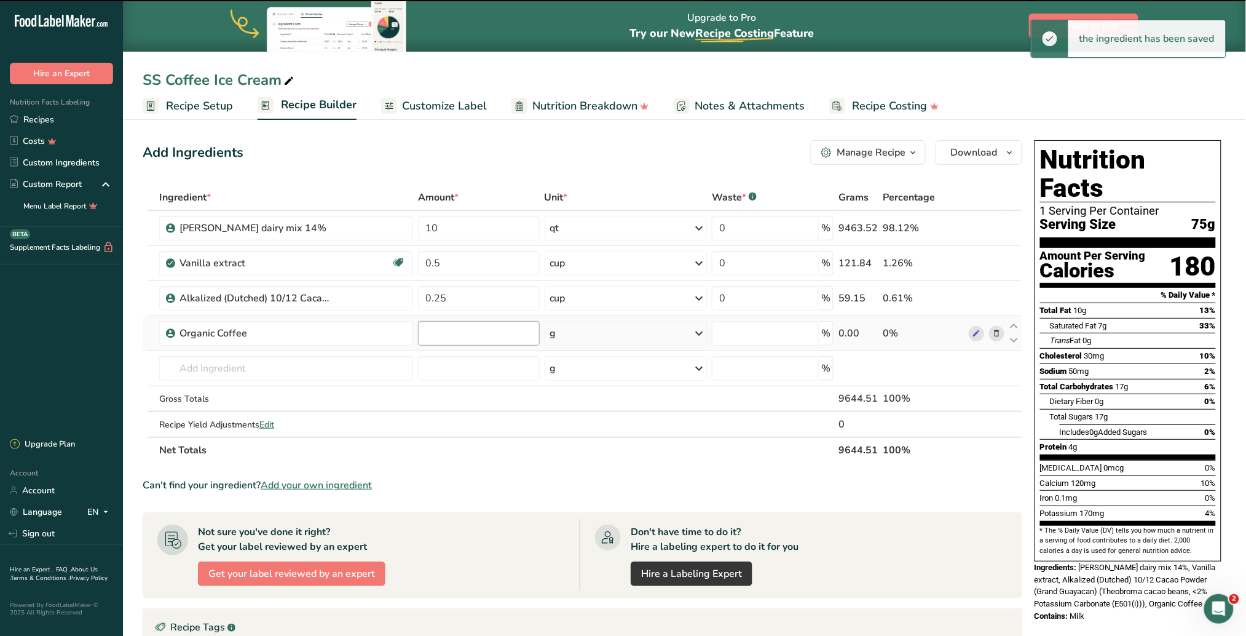
type input "0"
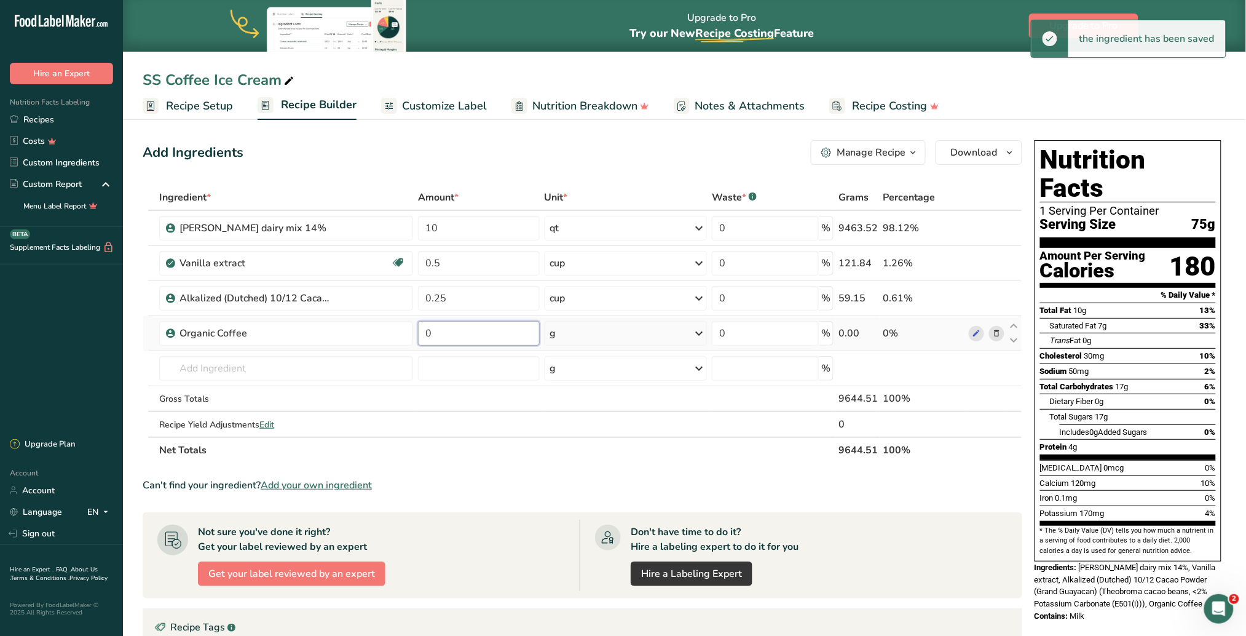
click at [470, 335] on input "0" at bounding box center [479, 333] width 122 height 25
type input "6"
click at [695, 328] on div "Ingredient * Amount * Unit * Waste * .a-a{fill:#347362;}.b-a{fill:#fff;} Grams …" at bounding box center [583, 323] width 880 height 278
click at [694, 336] on icon at bounding box center [699, 333] width 15 height 22
click at [584, 400] on div "See more" at bounding box center [603, 430] width 103 height 13
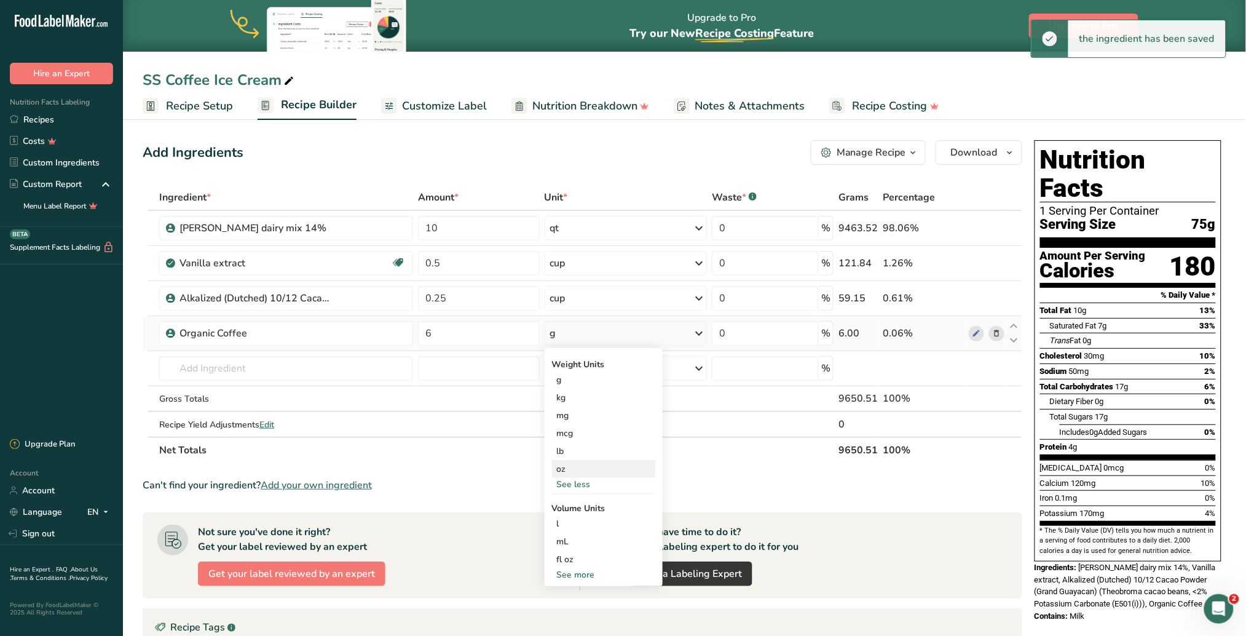
click at [574, 400] on div "oz" at bounding box center [603, 469] width 103 height 18
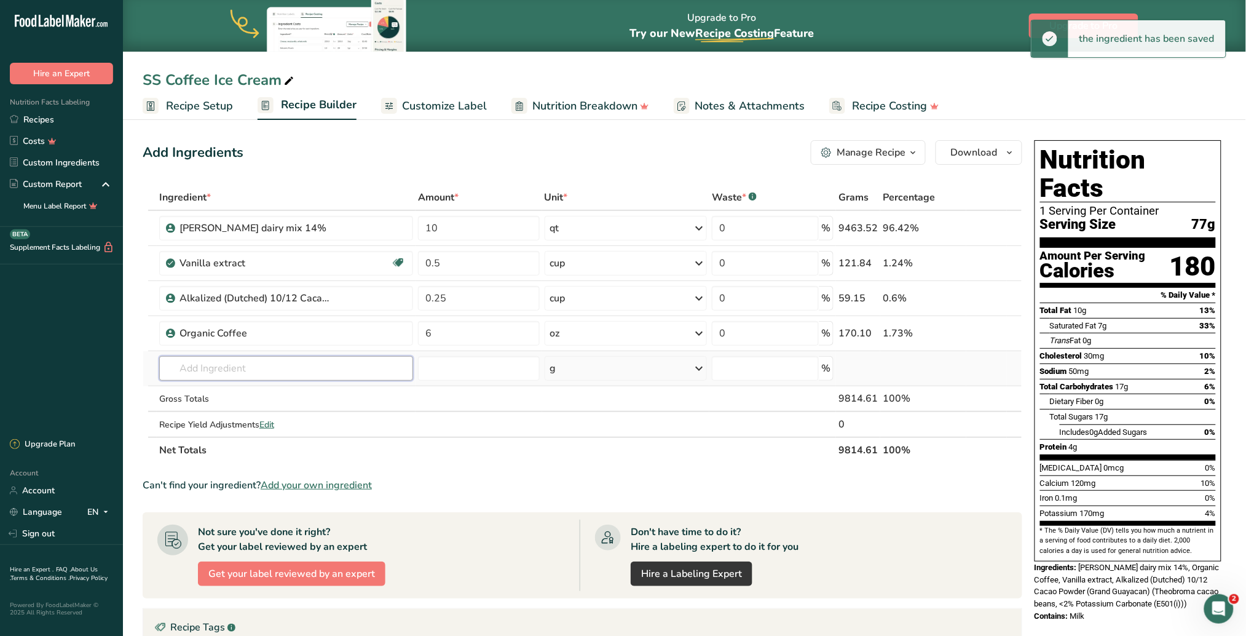
click at [331, 369] on input "text" at bounding box center [286, 368] width 254 height 25
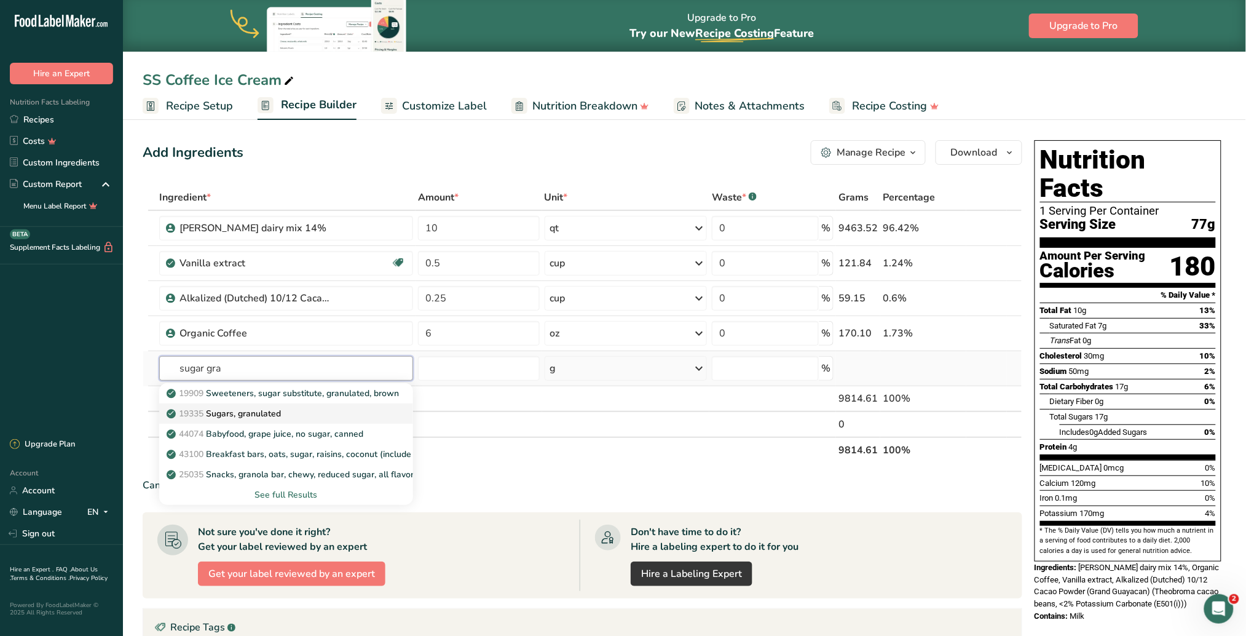
type input "sugar gra"
click at [277, 400] on p "19335 Sugars, granulated" at bounding box center [225, 413] width 112 height 13
type input "Sugars, granulated"
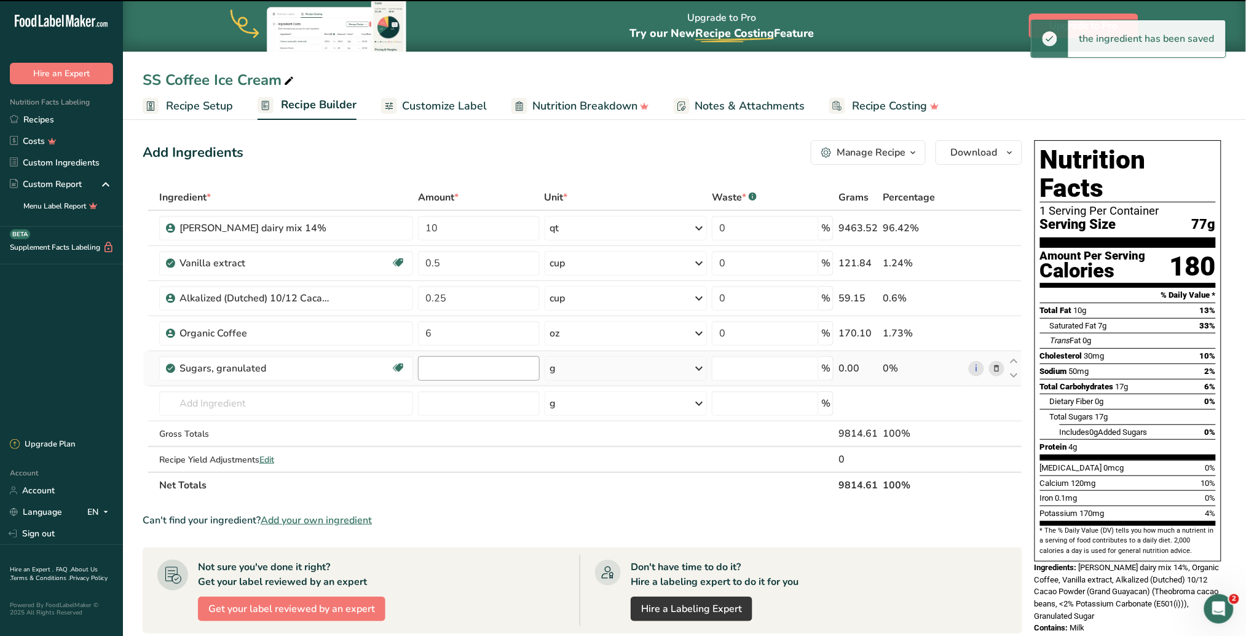
type input "0"
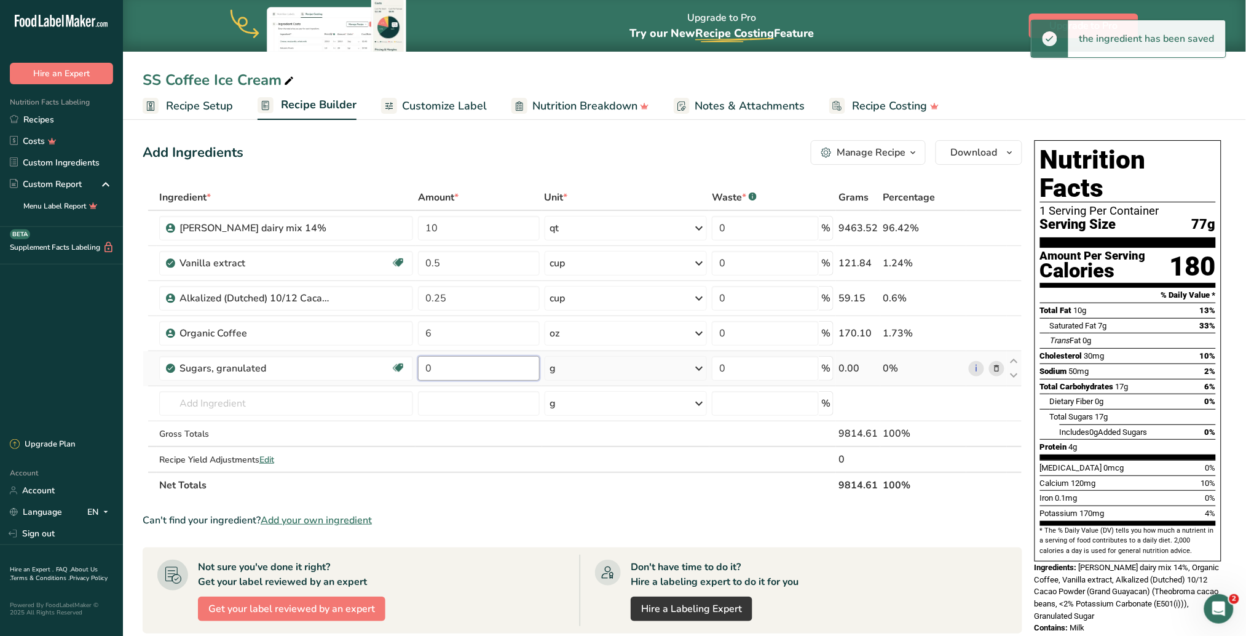
click at [482, 371] on input "0" at bounding box center [479, 368] width 122 height 25
type input "20"
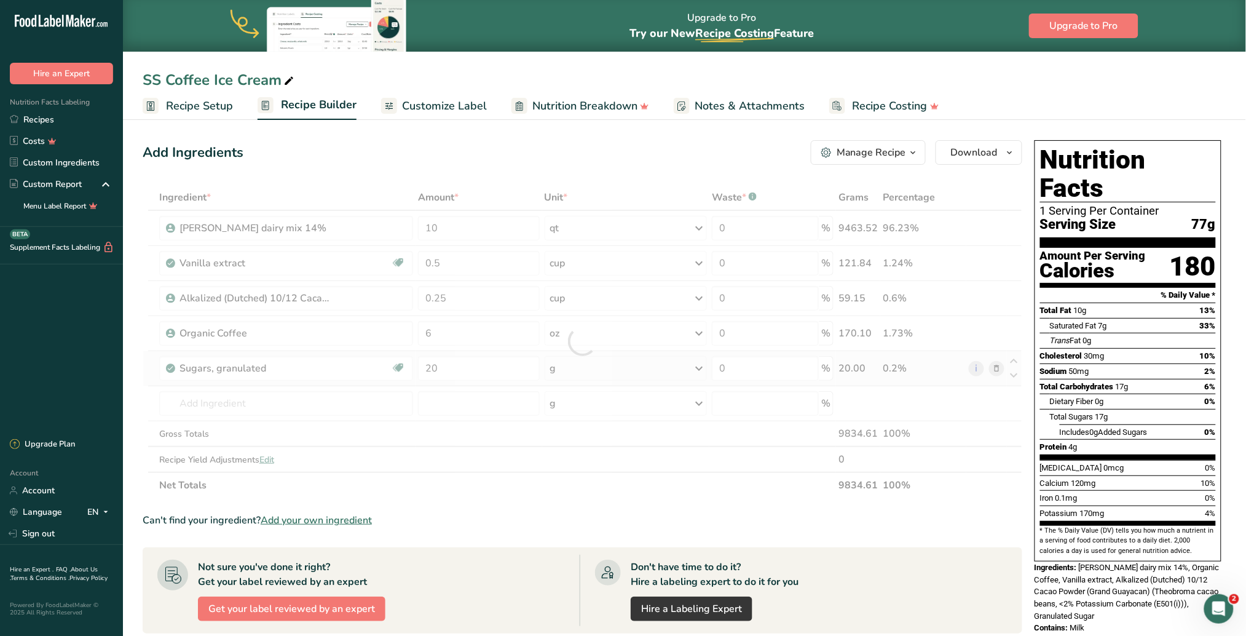
click at [693, 363] on div "Ingredient * Amount * Unit * Waste * .a-a{fill:#347362;}.b-a{fill:#fff;} Grams …" at bounding box center [583, 341] width 880 height 314
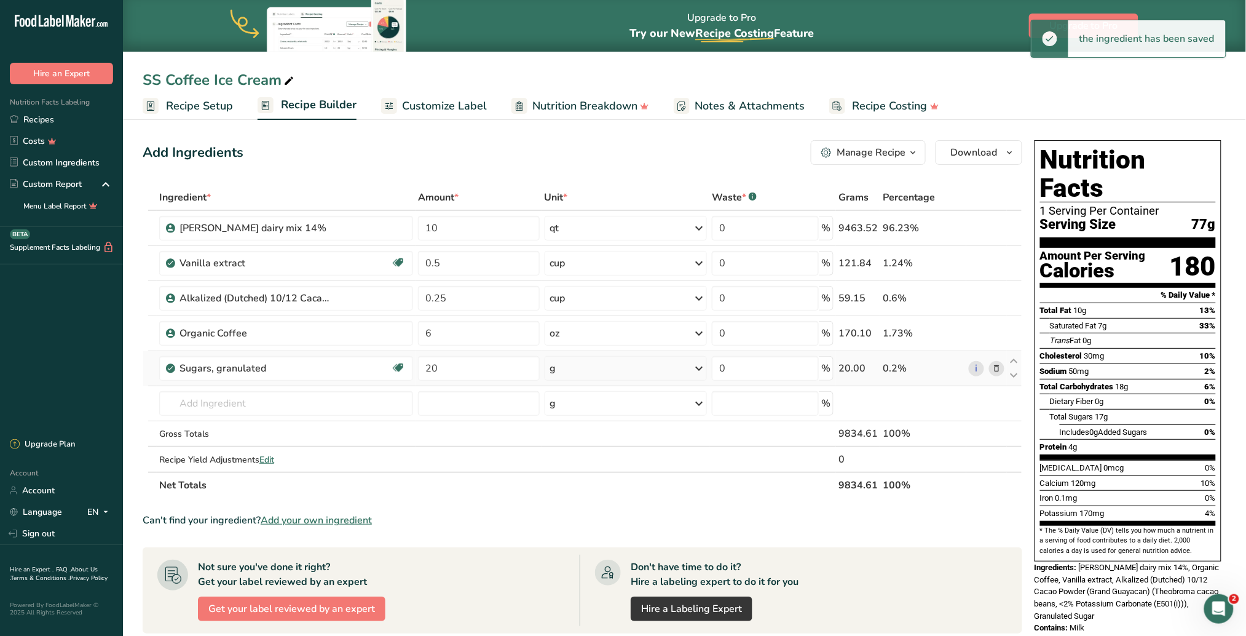
click at [692, 367] on icon at bounding box center [699, 368] width 15 height 22
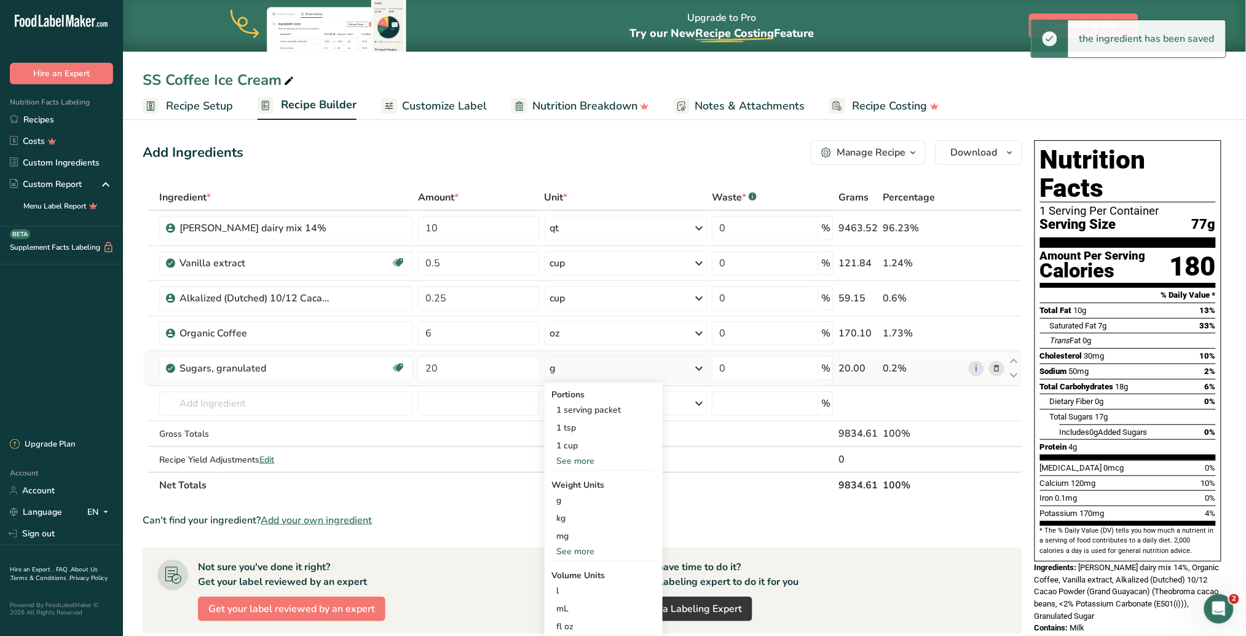
click at [588, 400] on div "See more" at bounding box center [603, 551] width 103 height 13
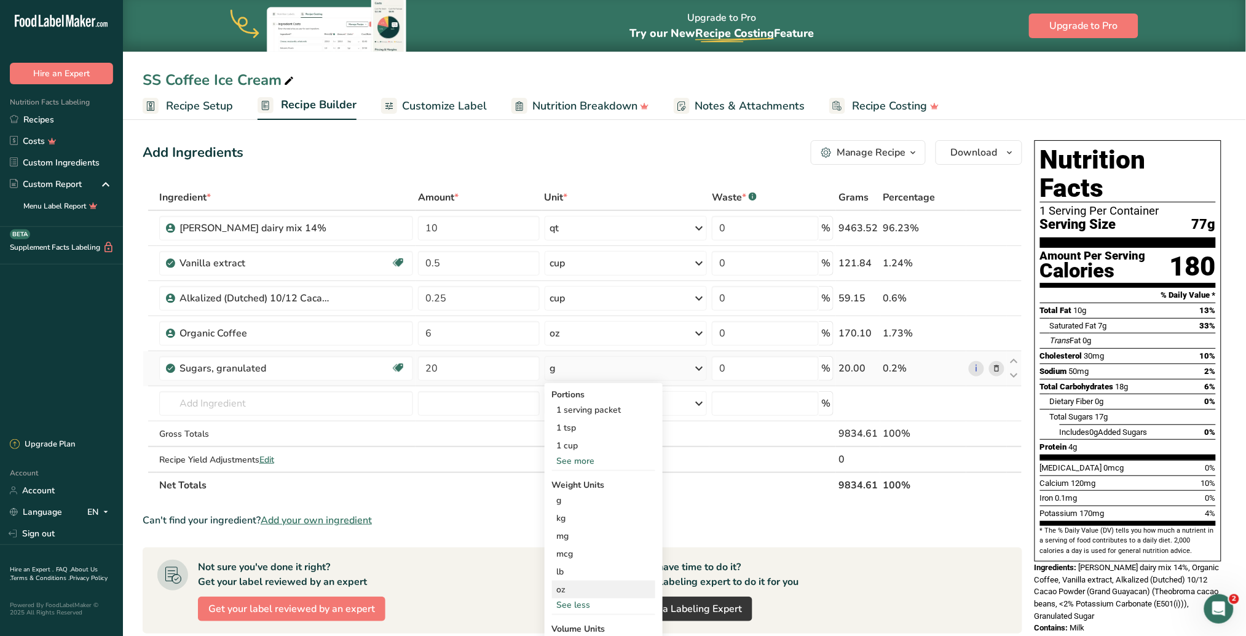
click at [588, 400] on div "oz" at bounding box center [603, 589] width 103 height 18
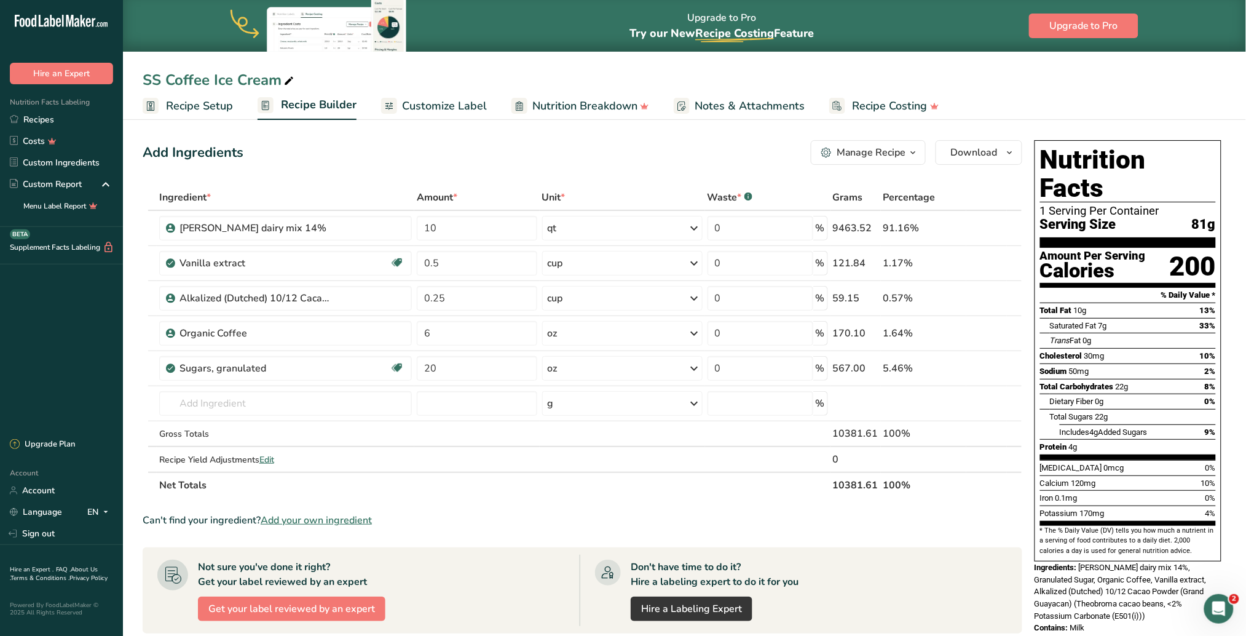
click at [184, 109] on span "Recipe Setup" at bounding box center [199, 106] width 67 height 17
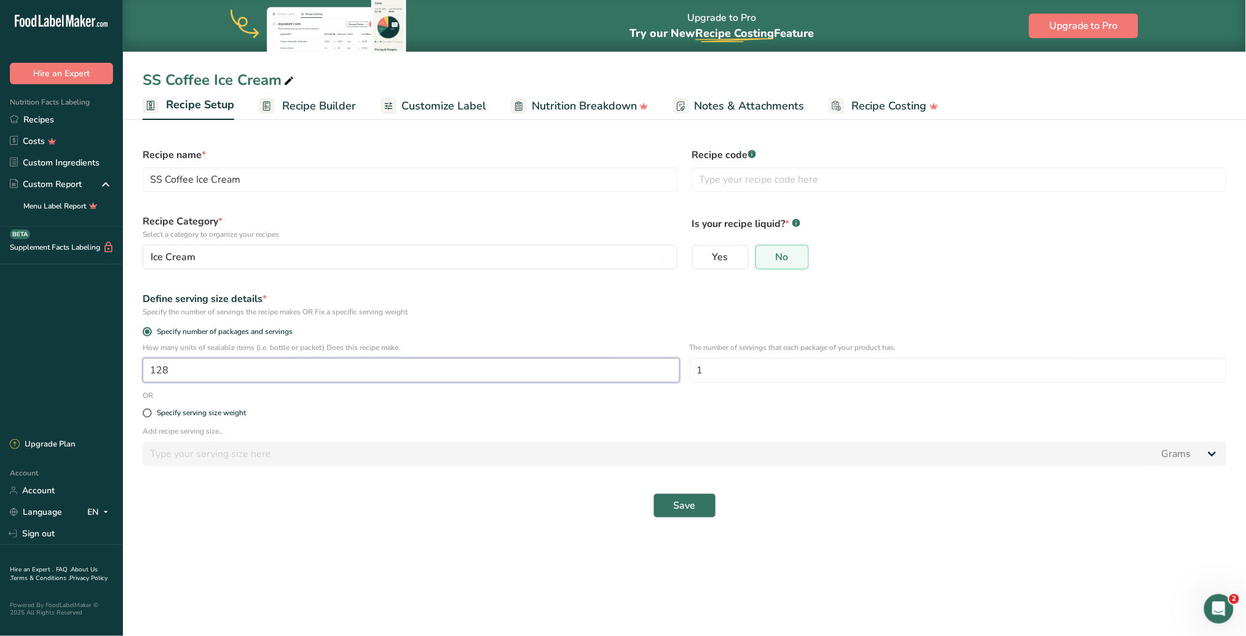
click at [212, 368] on input "128" at bounding box center [411, 370] width 537 height 25
type input "120"
click at [676, 400] on span "Save" at bounding box center [685, 505] width 22 height 15
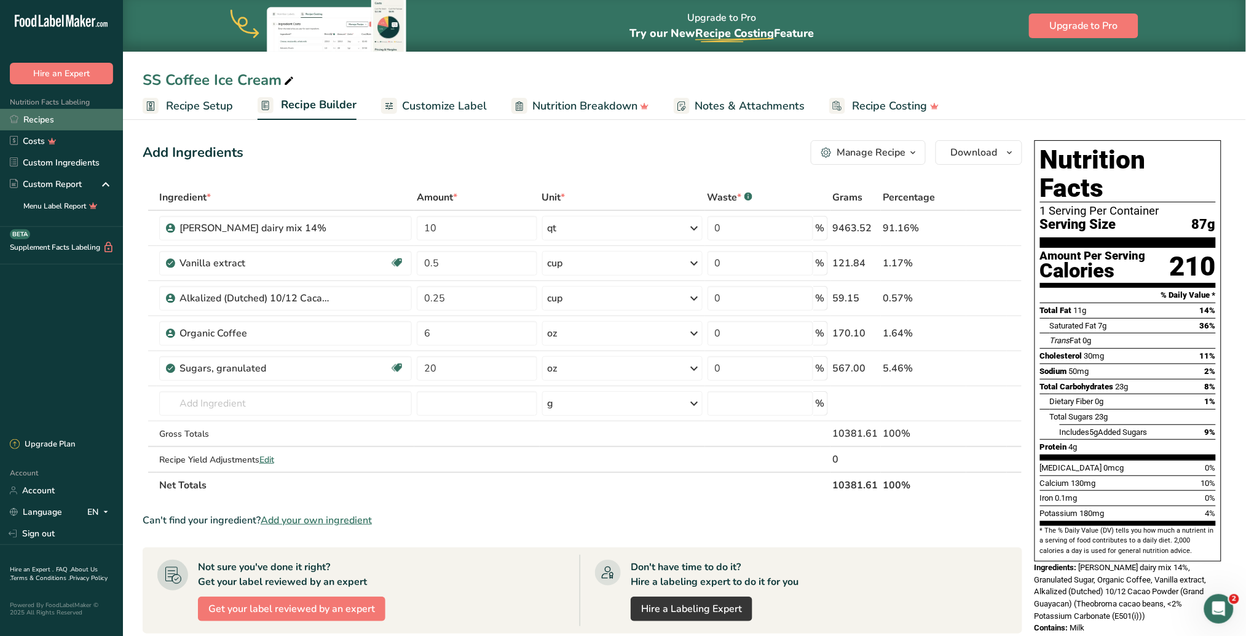
click at [55, 123] on link "Recipes" at bounding box center [61, 120] width 123 height 22
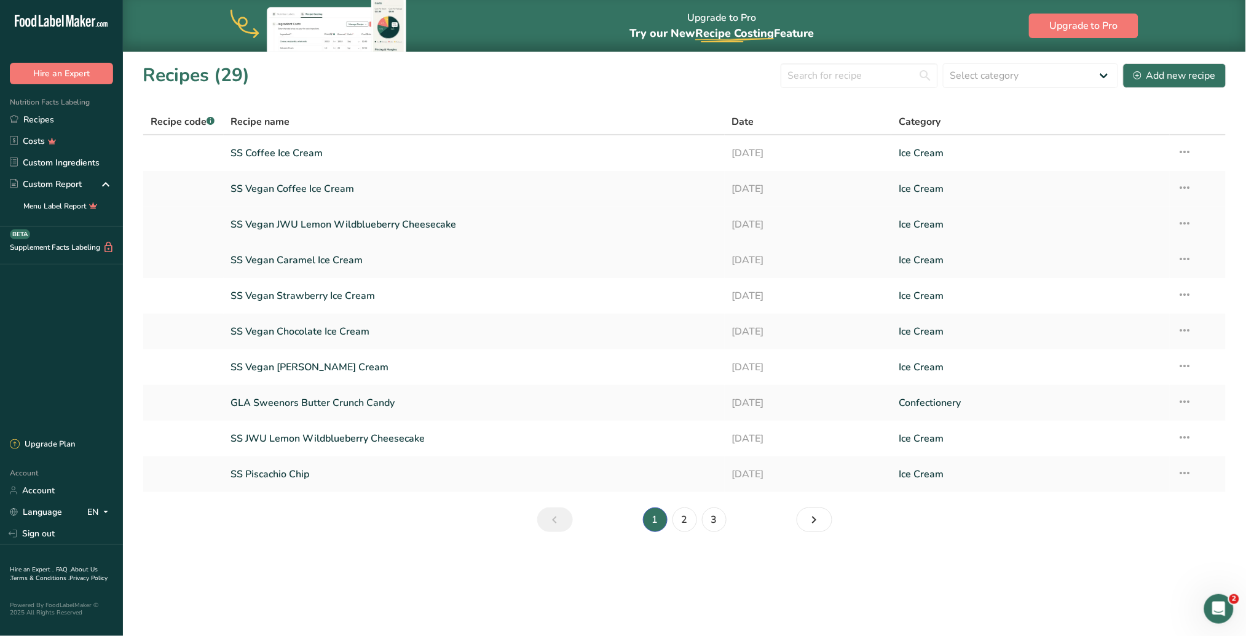
click at [316, 222] on link "SS Vegan JWU Lemon Wildblueberry Cheesecake" at bounding box center [474, 224] width 486 height 26
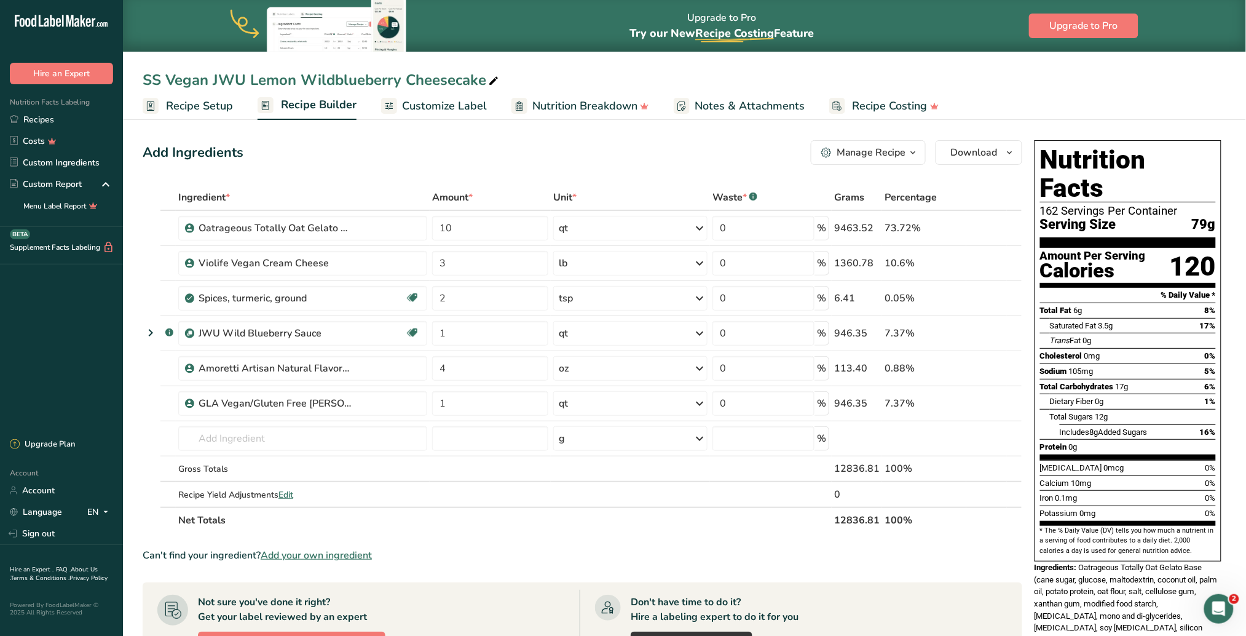
click at [211, 109] on span "Recipe Setup" at bounding box center [199, 106] width 67 height 17
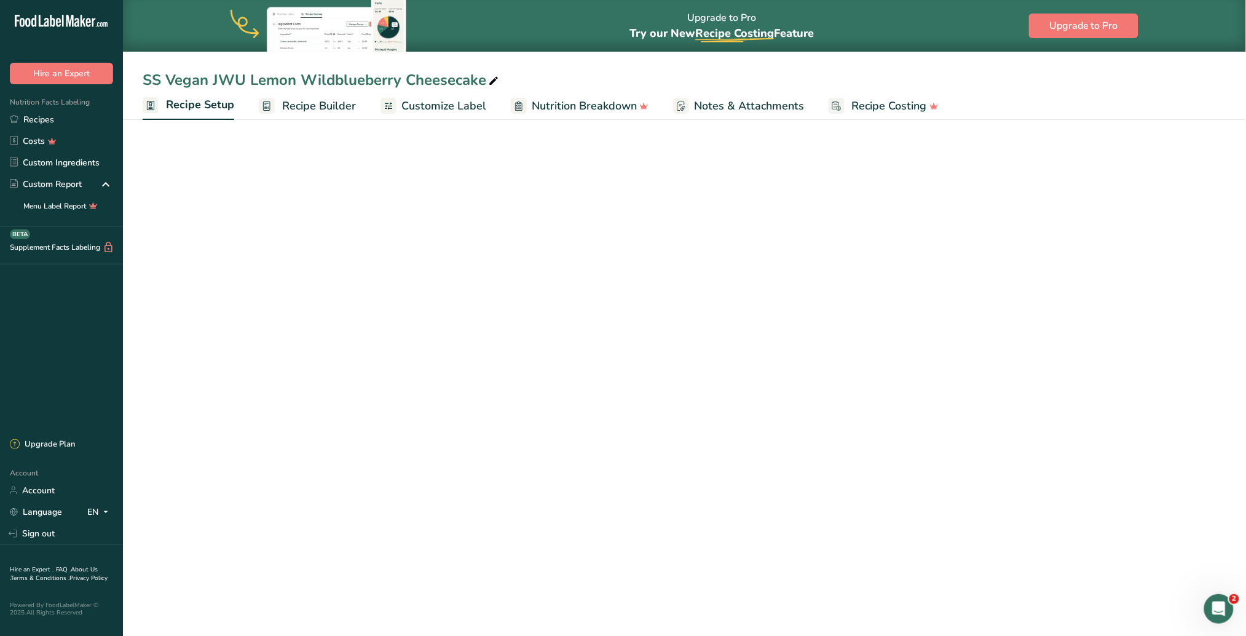
select select "5"
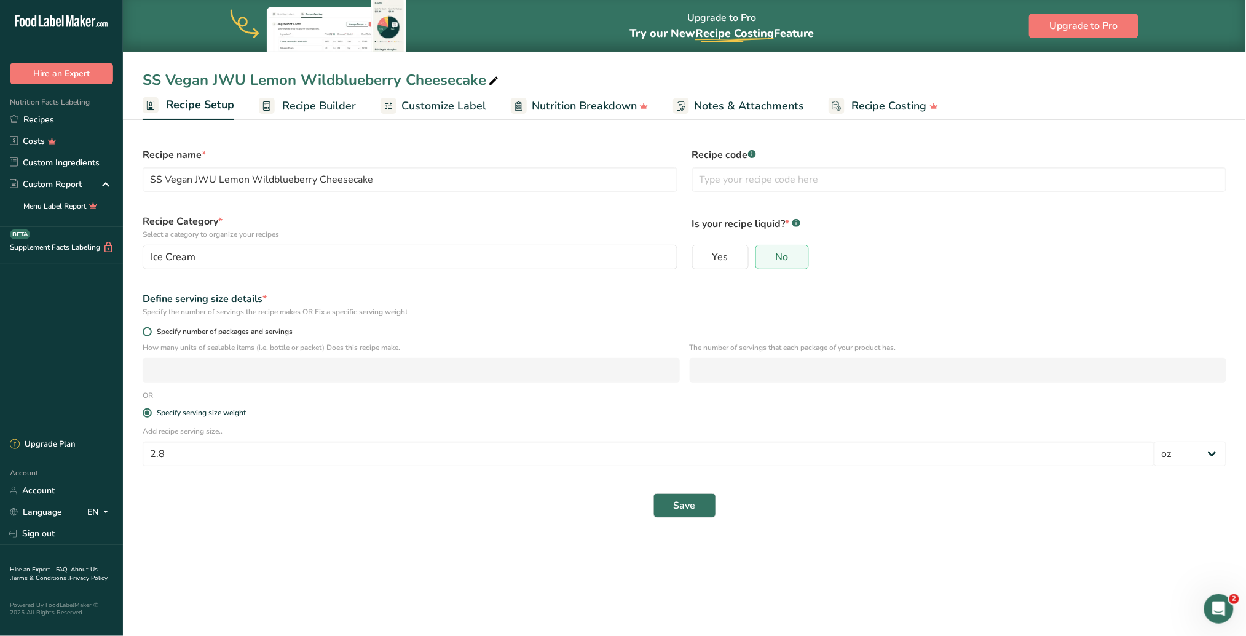
click at [146, 329] on span at bounding box center [147, 331] width 9 height 9
click at [146, 329] on input "Specify number of packages and servings" at bounding box center [147, 332] width 8 height 8
radio input "true"
radio input "false"
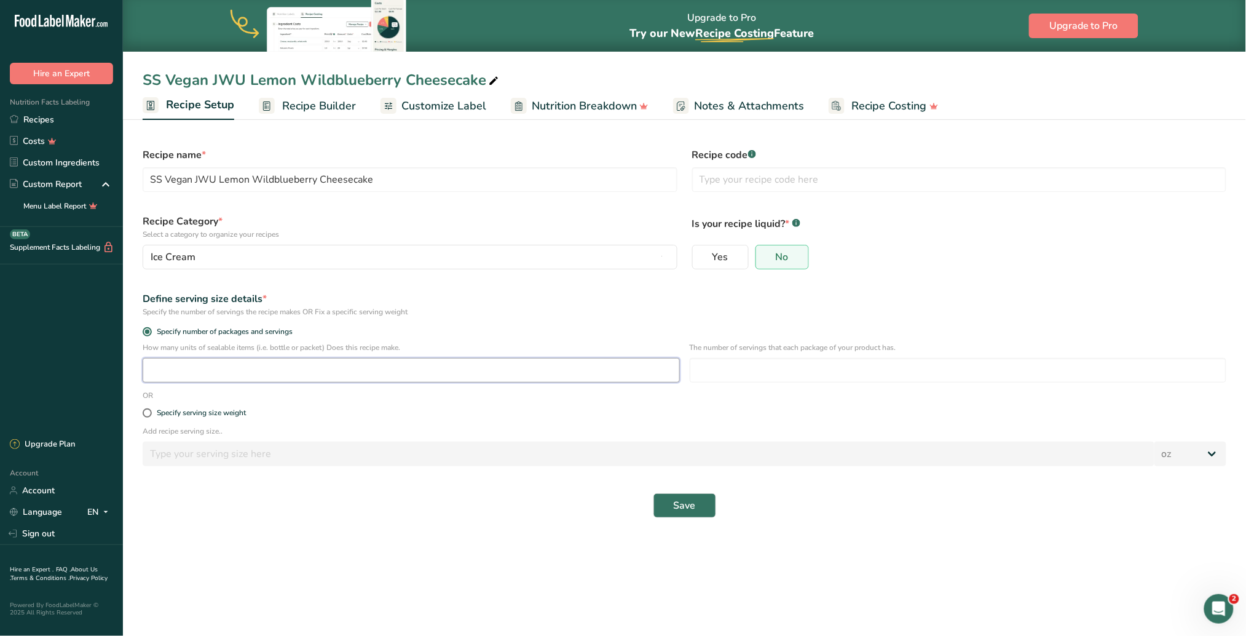
click at [205, 372] on input "number" at bounding box center [411, 370] width 537 height 25
type input "120"
click at [713, 363] on input "number" at bounding box center [958, 370] width 537 height 25
type input "1"
click at [696, 400] on button "Save" at bounding box center [684, 505] width 63 height 25
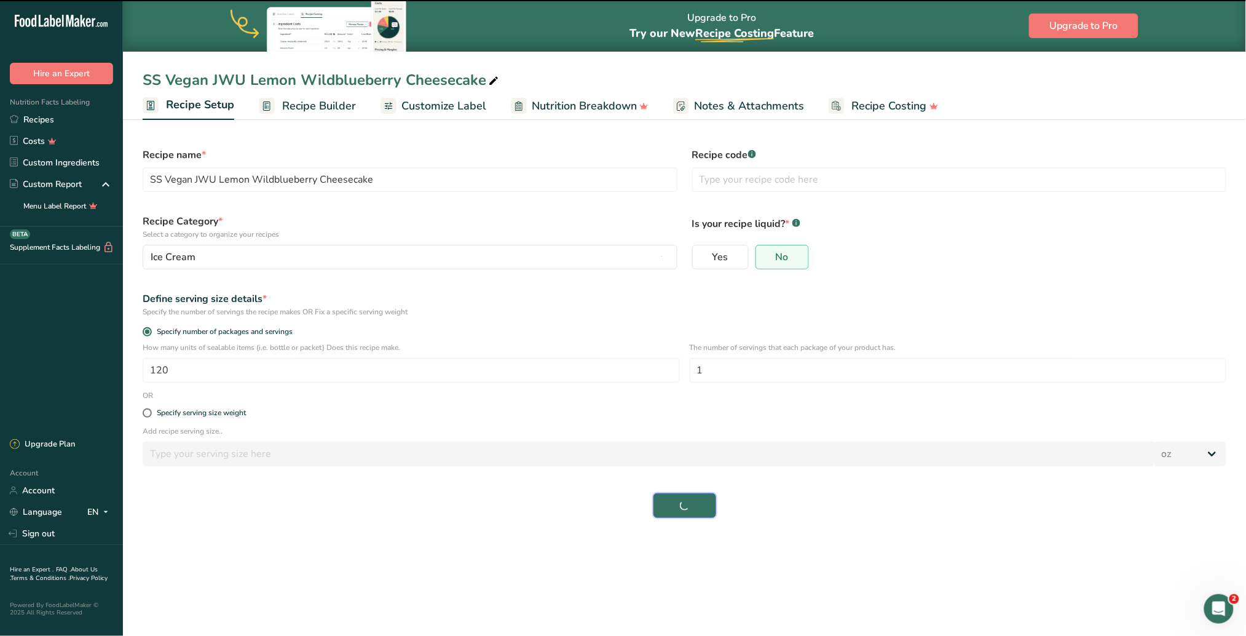
select select "0"
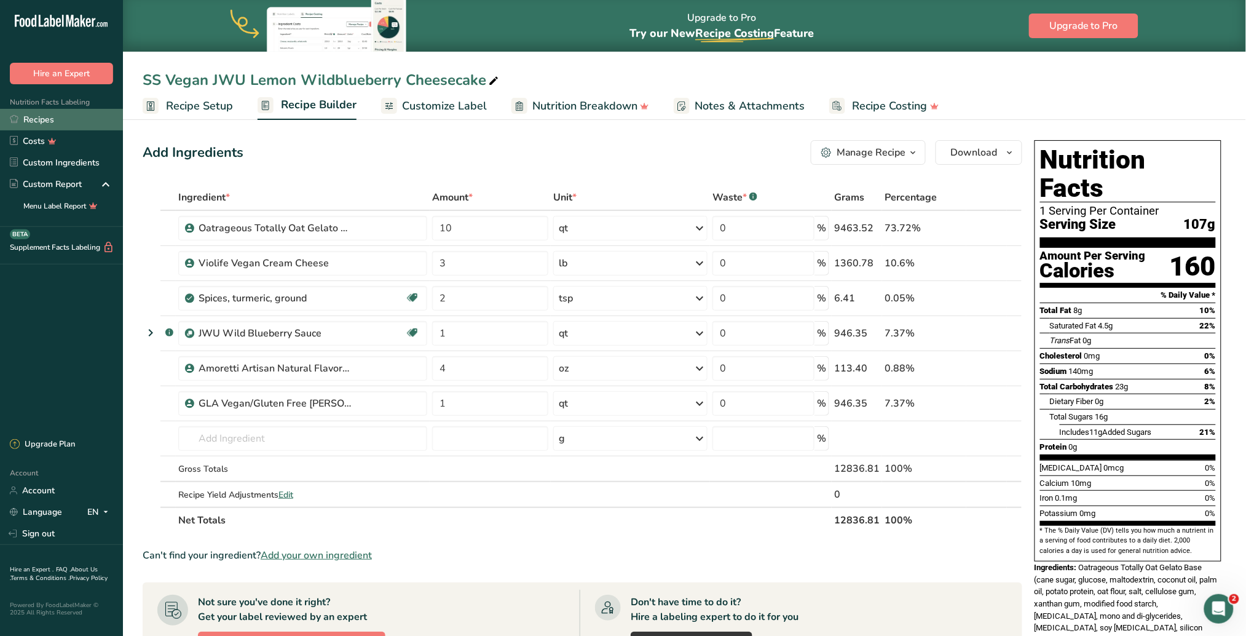
click at [51, 117] on link "Recipes" at bounding box center [61, 120] width 123 height 22
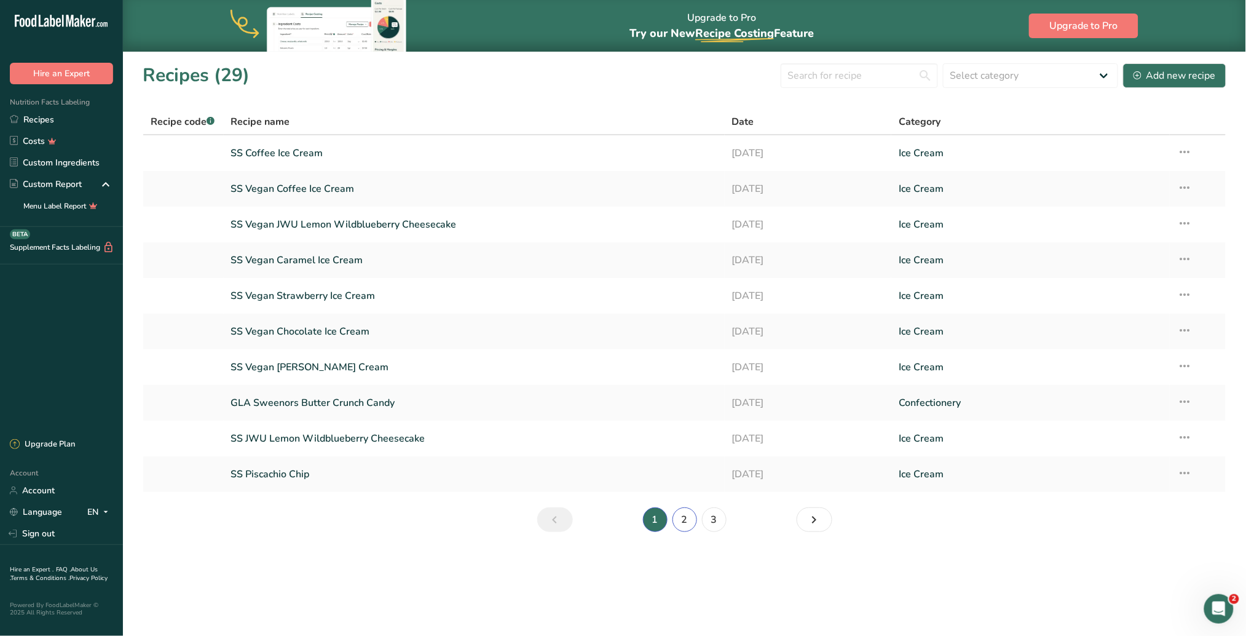
click at [681, 400] on link "2" at bounding box center [684, 519] width 25 height 25
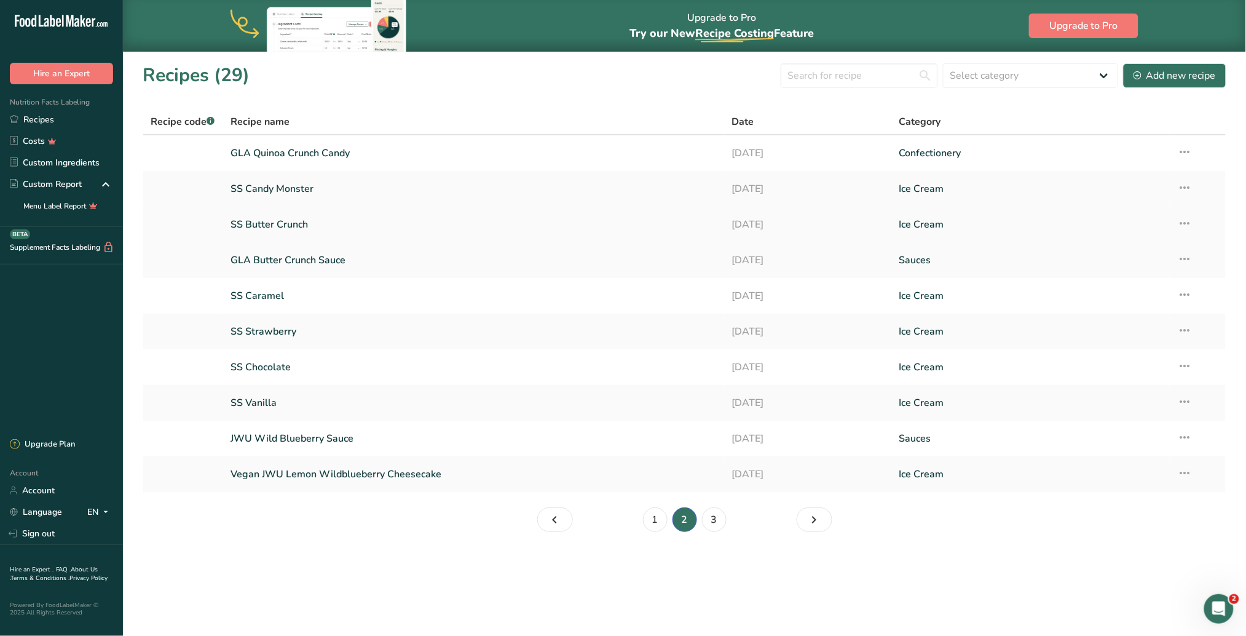
click at [296, 219] on link "SS Butter Crunch" at bounding box center [474, 224] width 486 height 26
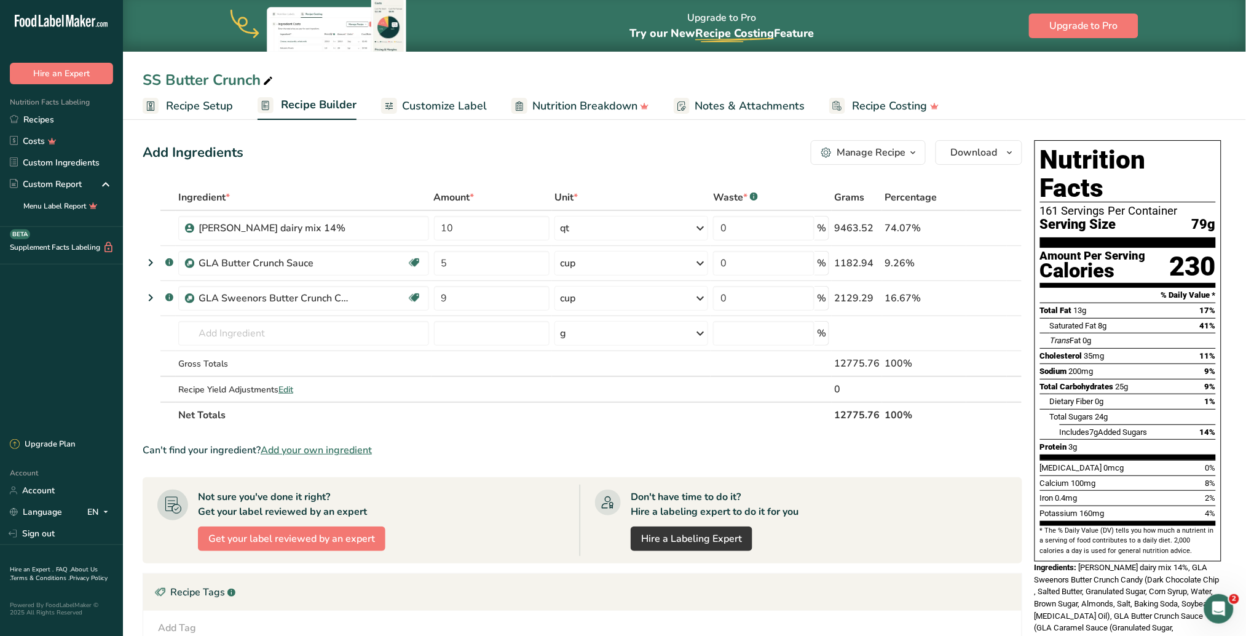
click at [203, 109] on span "Recipe Setup" at bounding box center [199, 106] width 67 height 17
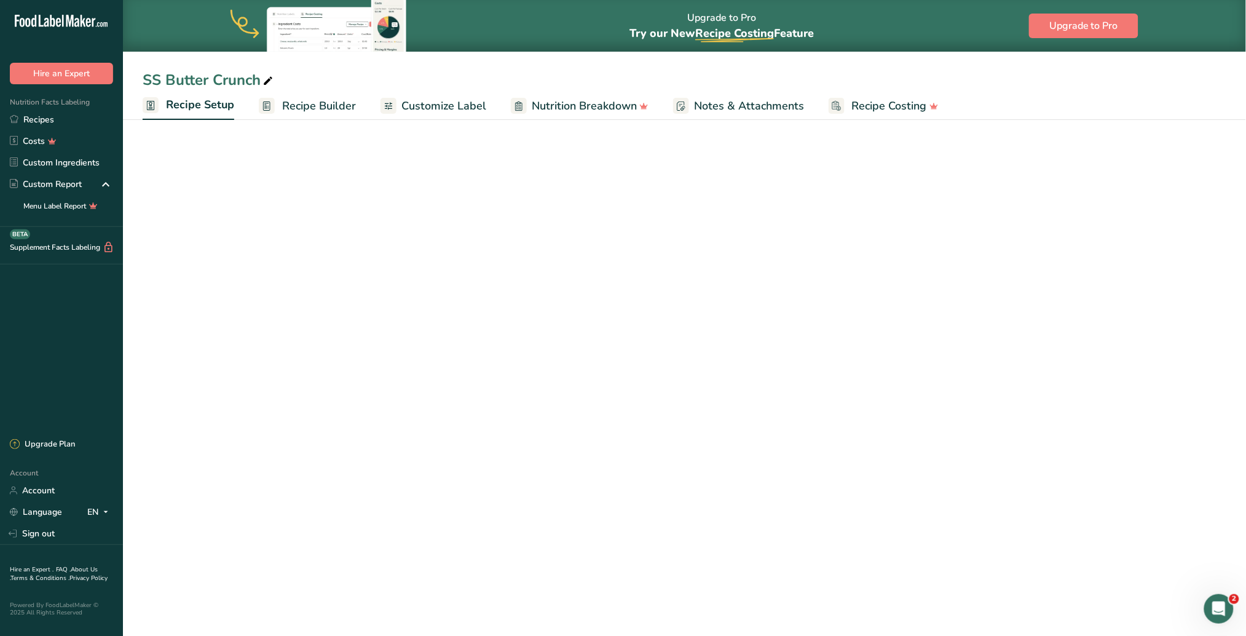
select select "5"
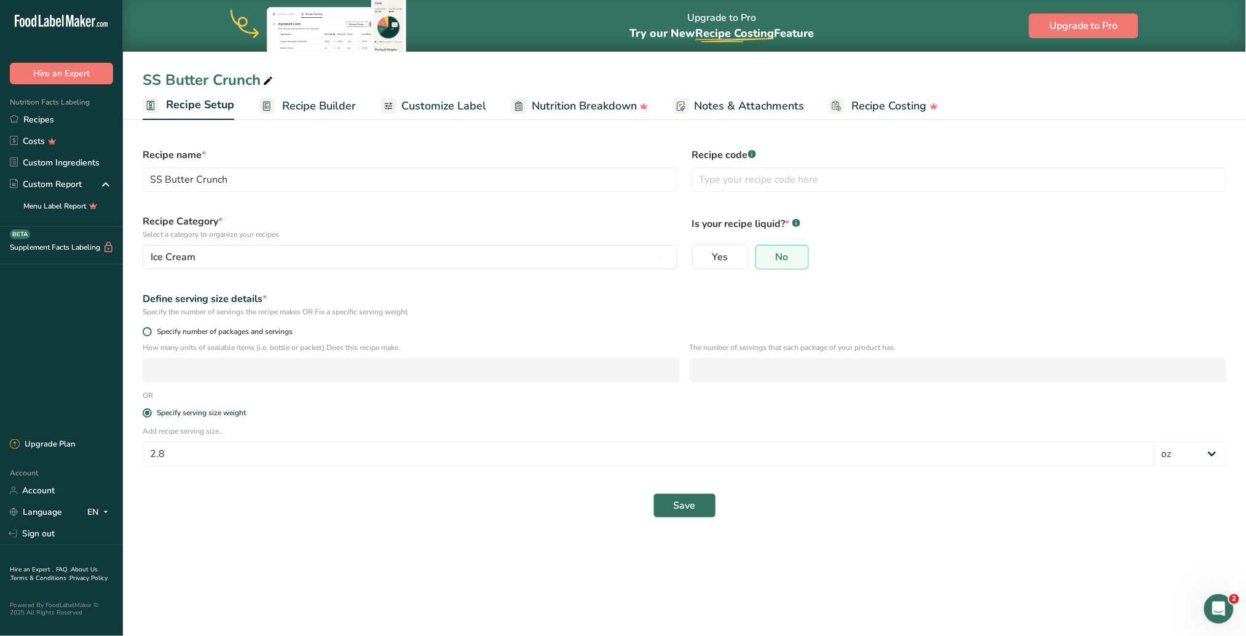
click at [146, 327] on span at bounding box center [147, 331] width 9 height 9
click at [146, 328] on input "Specify number of packages and servings" at bounding box center [147, 332] width 8 height 8
radio input "true"
radio input "false"
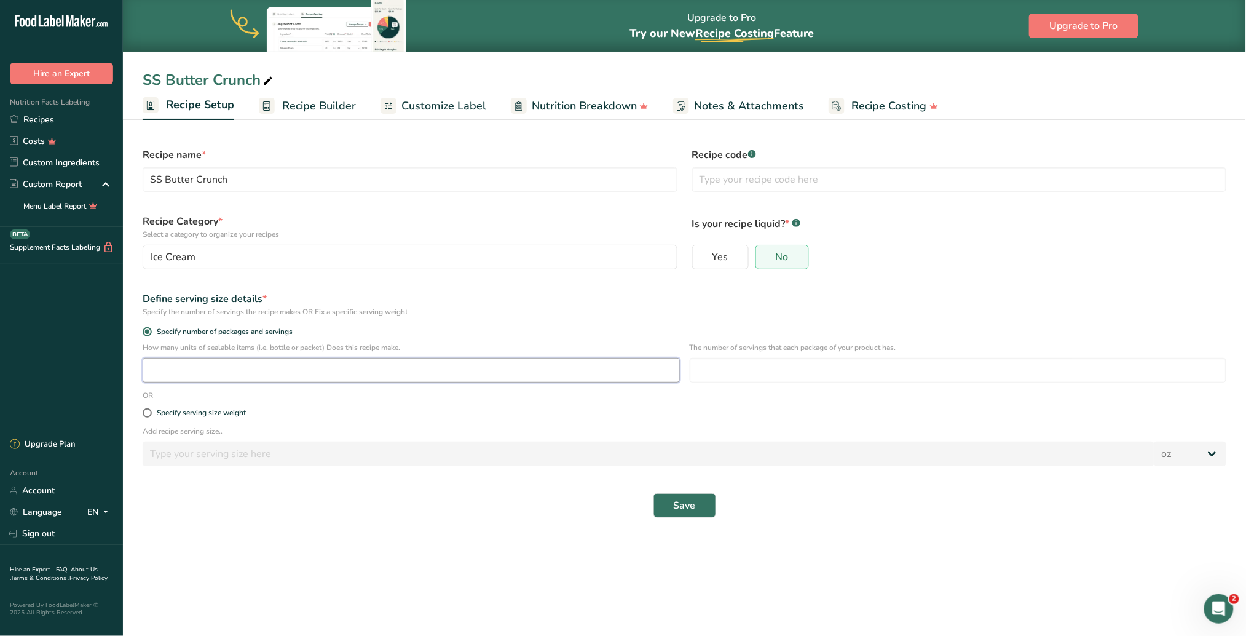
click at [205, 377] on input "number" at bounding box center [411, 370] width 537 height 25
type input "176"
click at [752, 374] on input "number" at bounding box center [958, 370] width 537 height 25
type input "1"
click at [701, 400] on button "Save" at bounding box center [684, 505] width 63 height 25
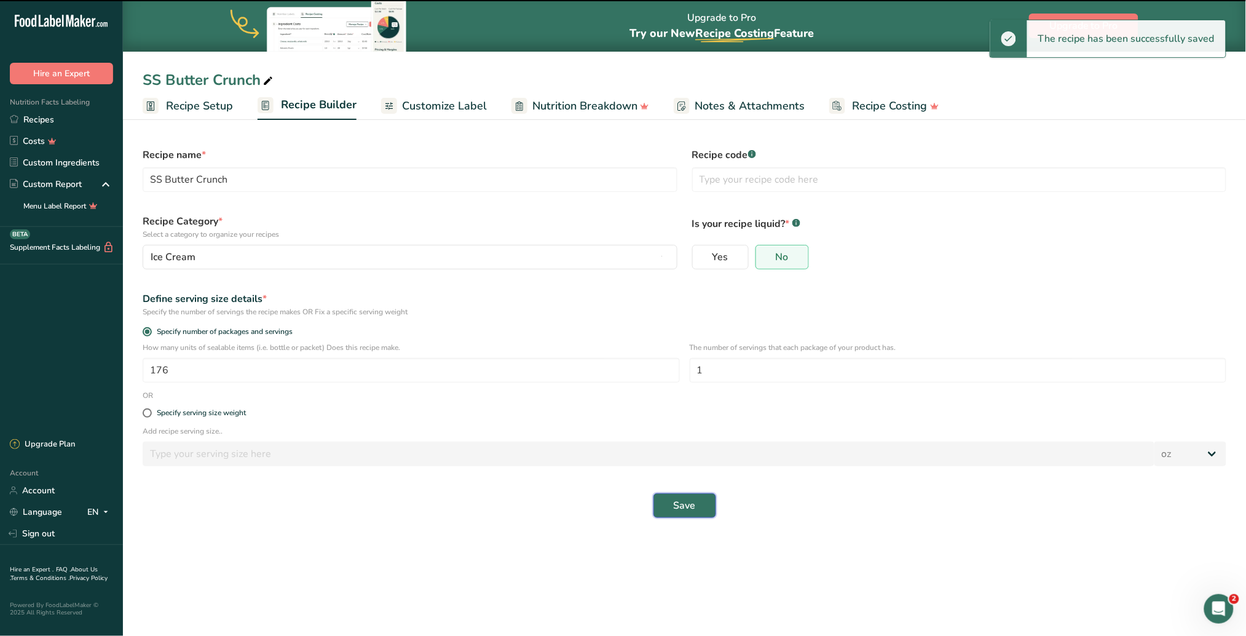
select select "0"
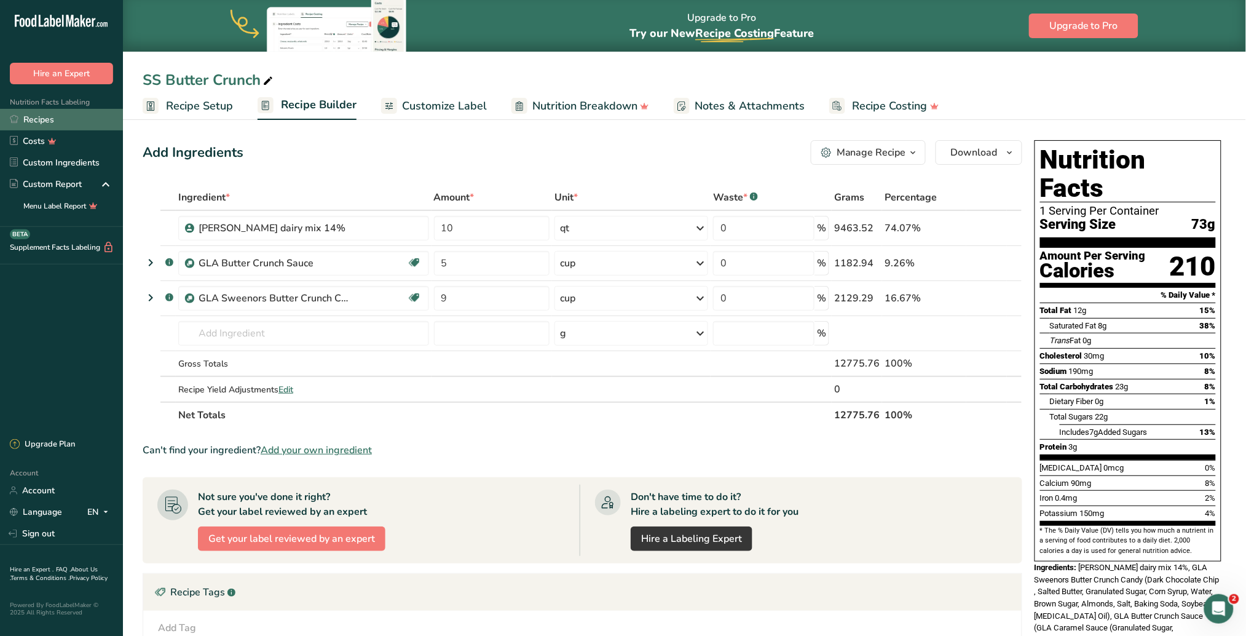
click at [64, 114] on link "Recipes" at bounding box center [61, 120] width 123 height 22
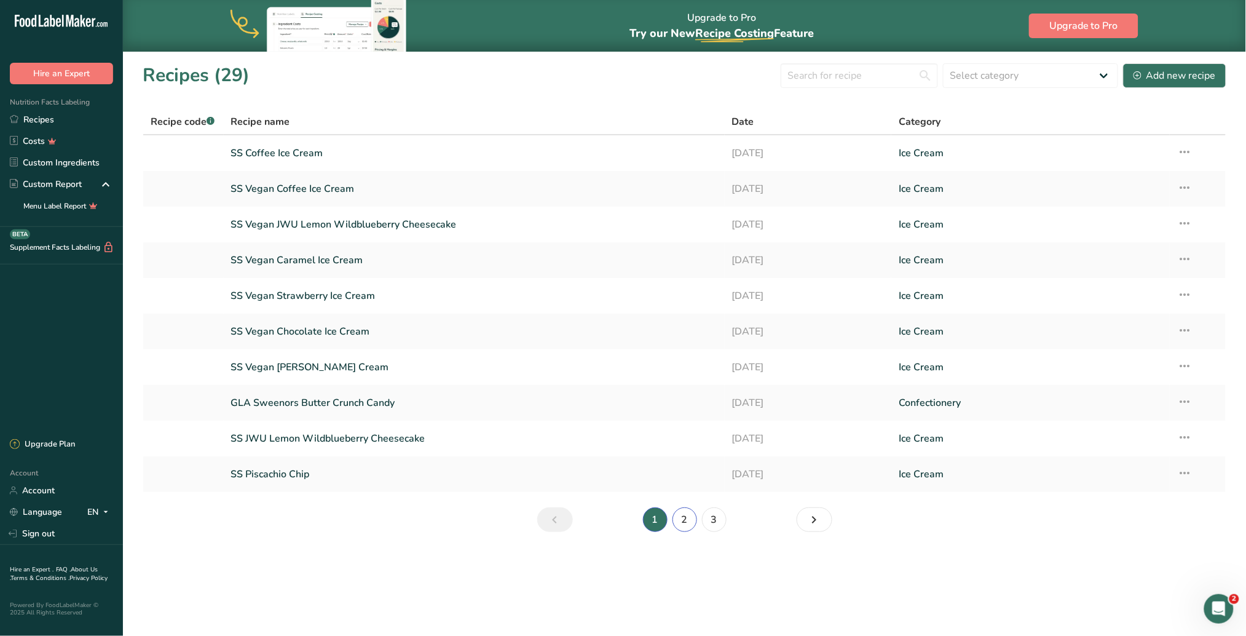
click at [687, 400] on link "2" at bounding box center [684, 519] width 25 height 25
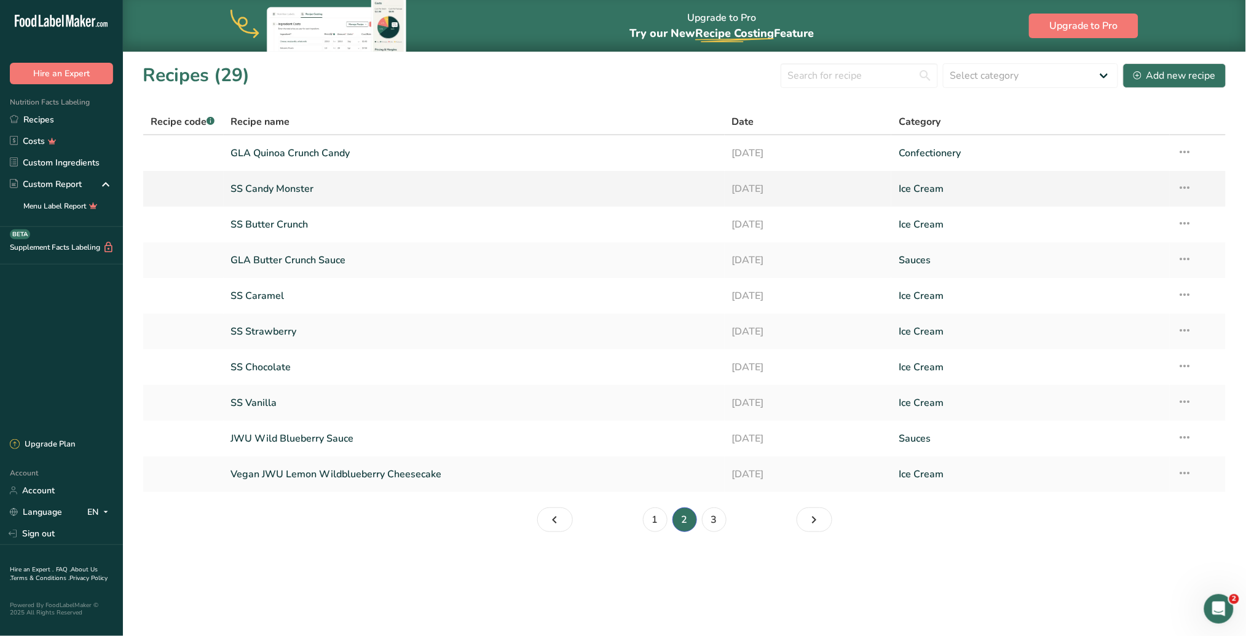
click at [282, 187] on link "SS Candy Monster" at bounding box center [474, 189] width 486 height 26
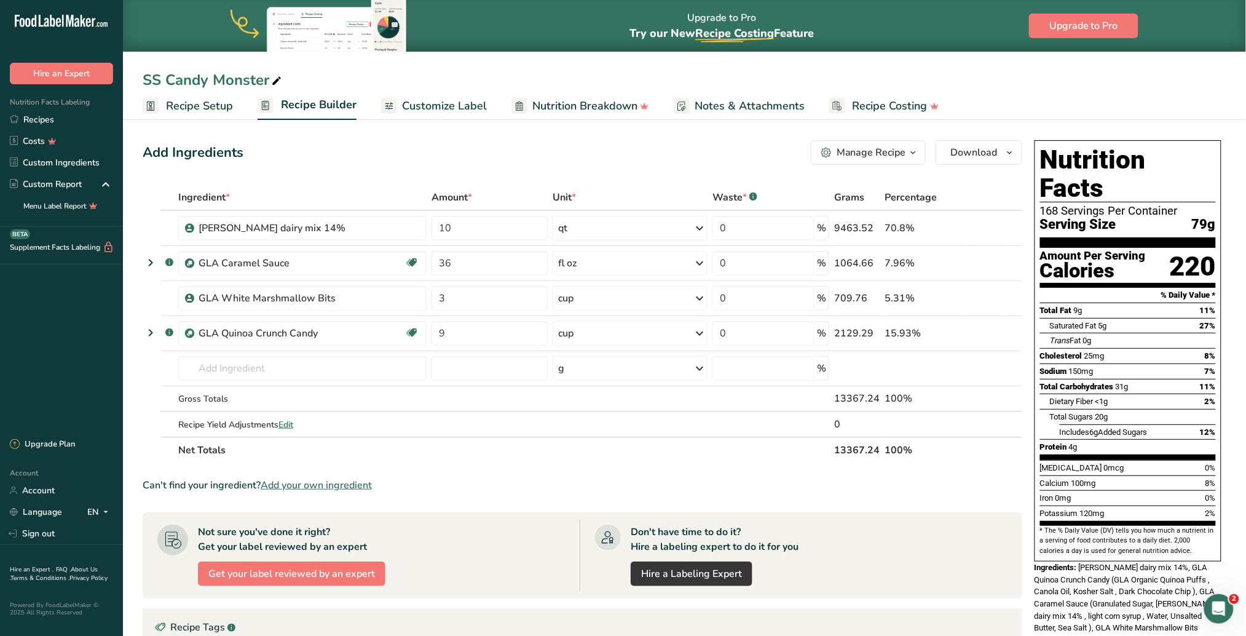
click at [180, 104] on span "Recipe Setup" at bounding box center [199, 106] width 67 height 17
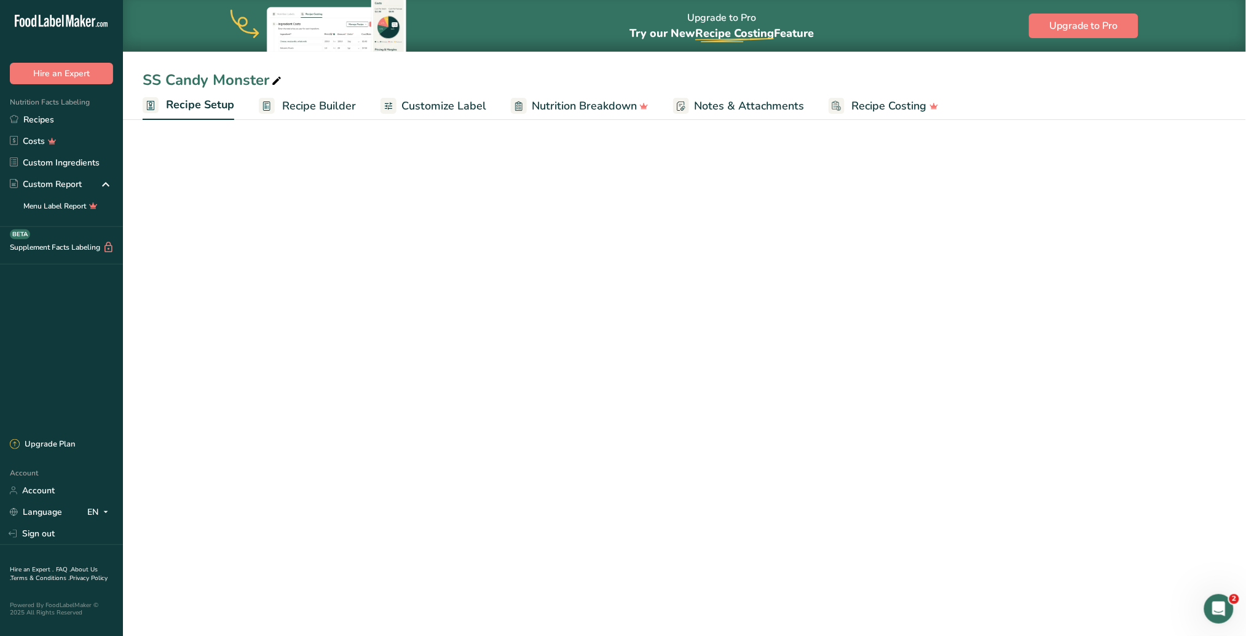
select select "5"
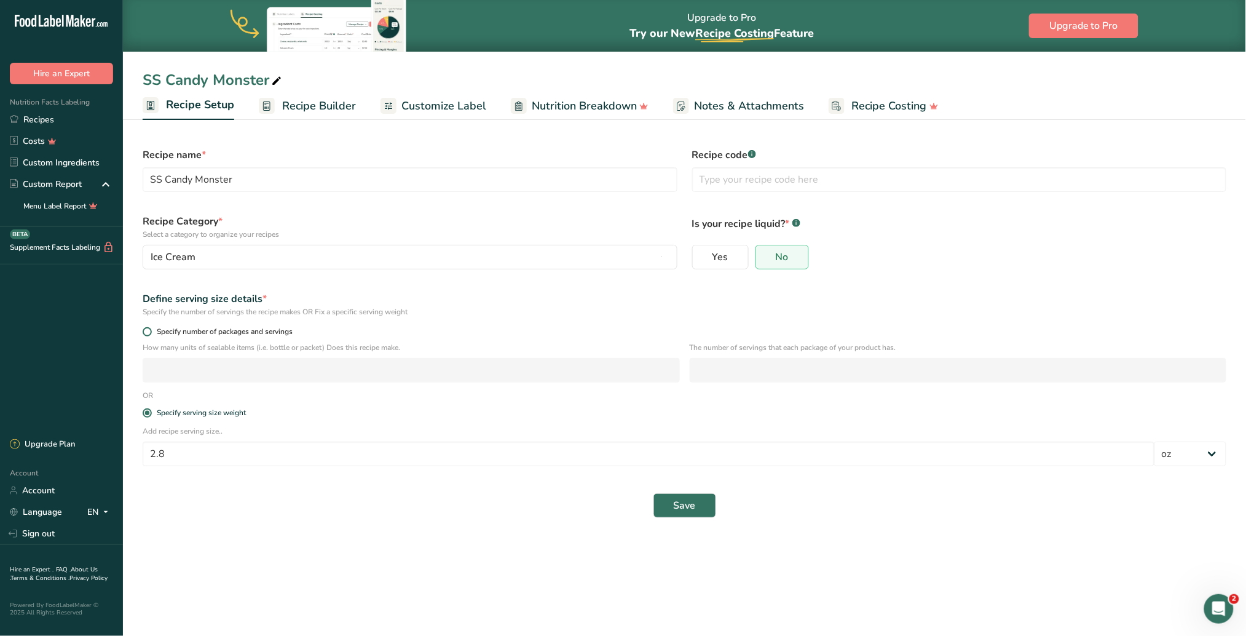
click at [149, 333] on span at bounding box center [147, 331] width 9 height 9
click at [149, 333] on input "Specify number of packages and servings" at bounding box center [147, 332] width 8 height 8
radio input "true"
radio input "false"
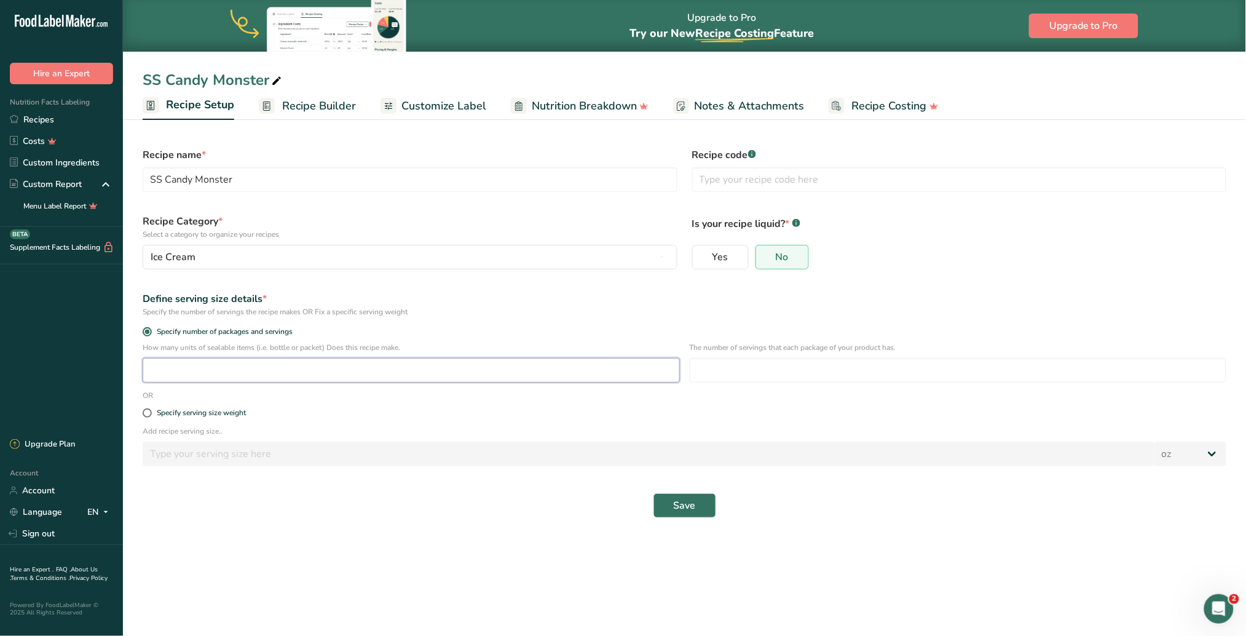
click at [176, 363] on input "number" at bounding box center [411, 370] width 537 height 25
type input "176"
click at [720, 368] on input "number" at bounding box center [958, 370] width 537 height 25
type input "1"
click at [691, 400] on span "Save" at bounding box center [685, 505] width 22 height 15
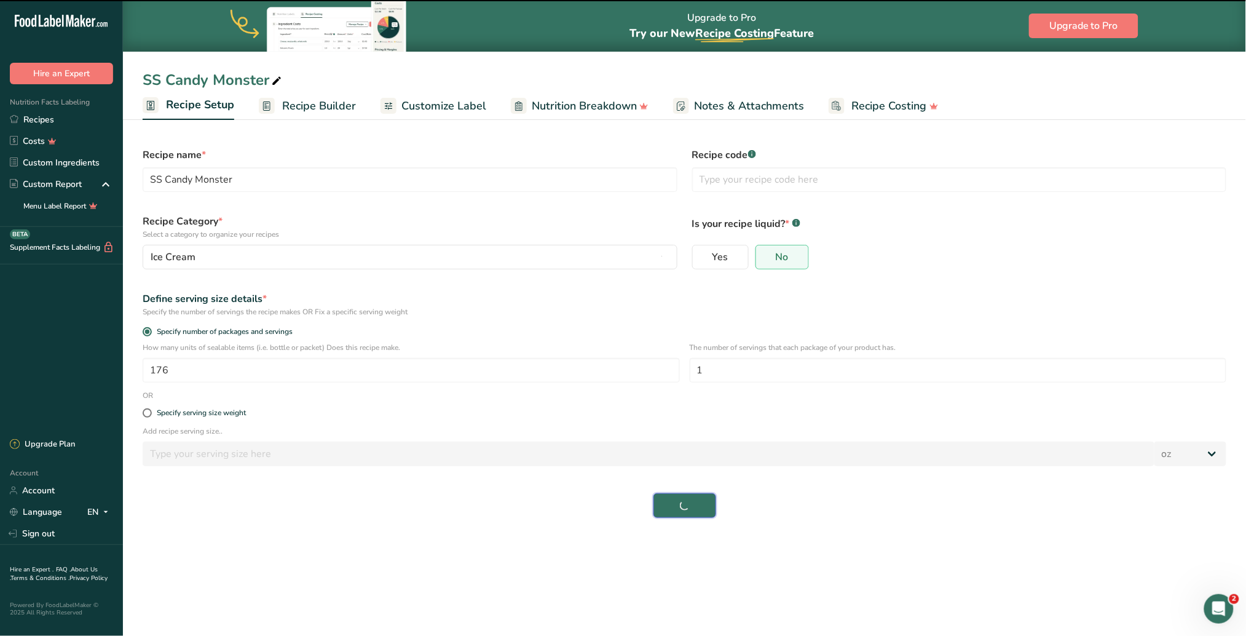
select select "0"
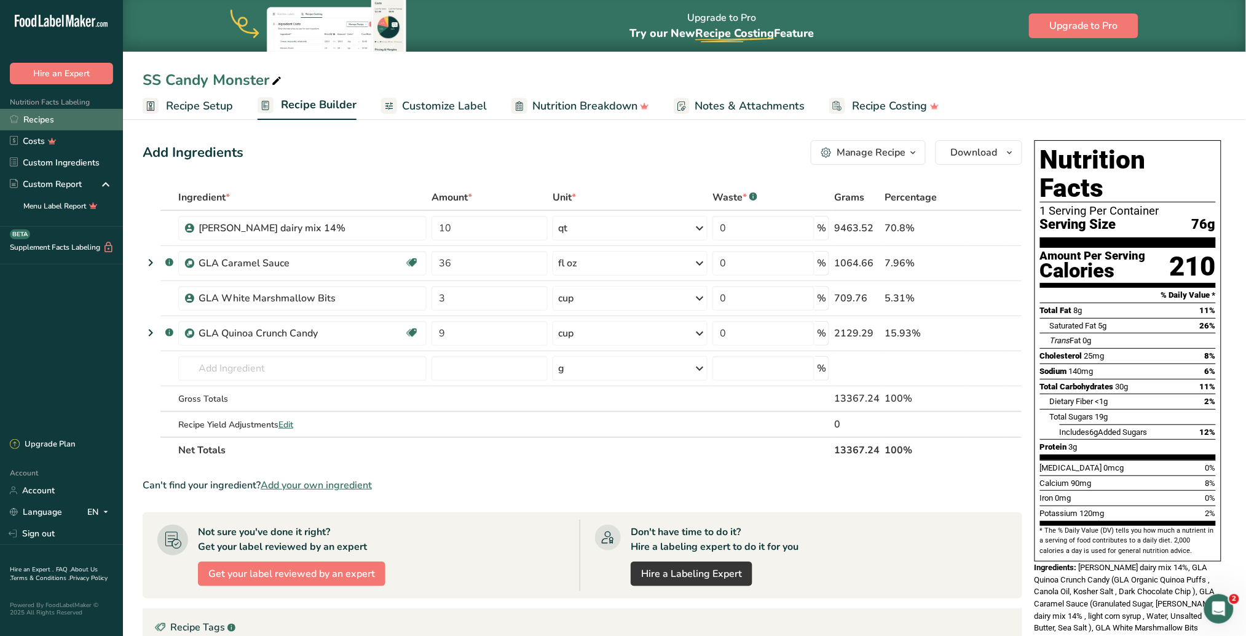
click at [46, 119] on link "Recipes" at bounding box center [61, 120] width 123 height 22
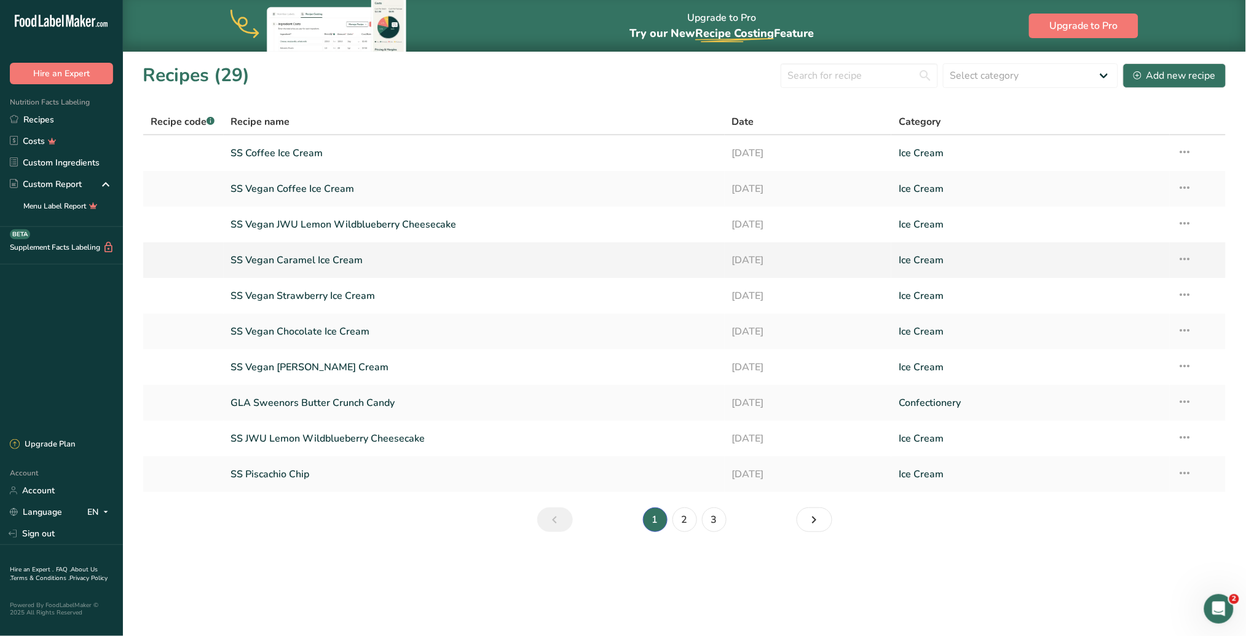
click at [289, 263] on link "SS Vegan Caramel Ice Cream" at bounding box center [474, 260] width 486 height 26
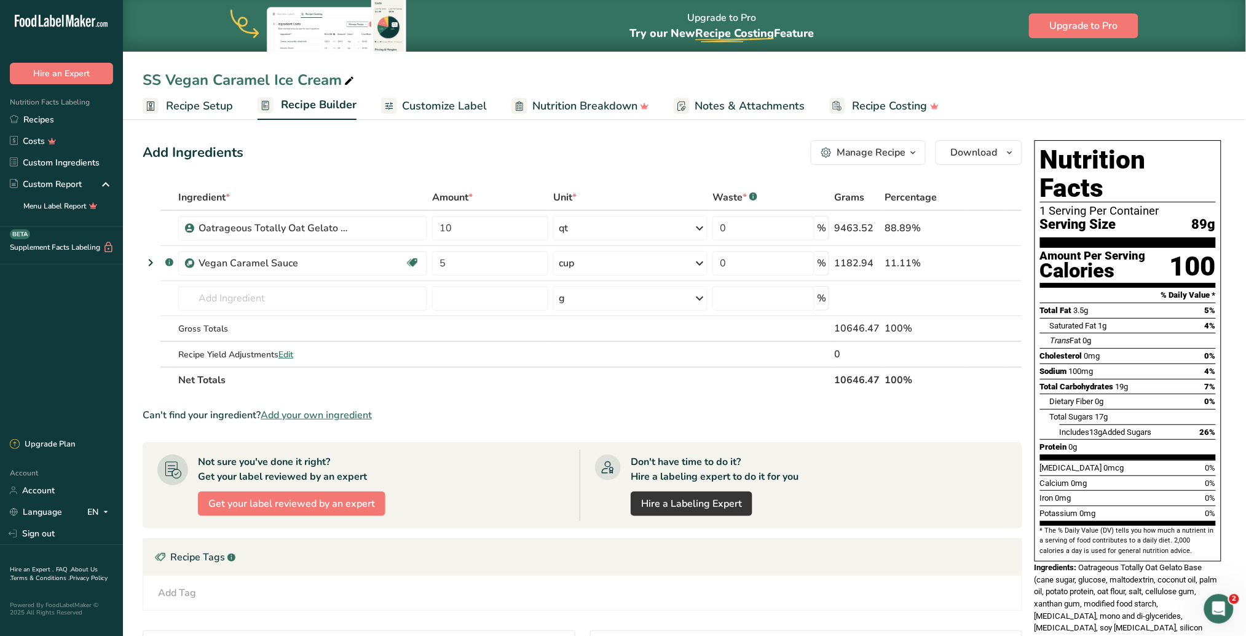
click at [208, 106] on span "Recipe Setup" at bounding box center [199, 106] width 67 height 17
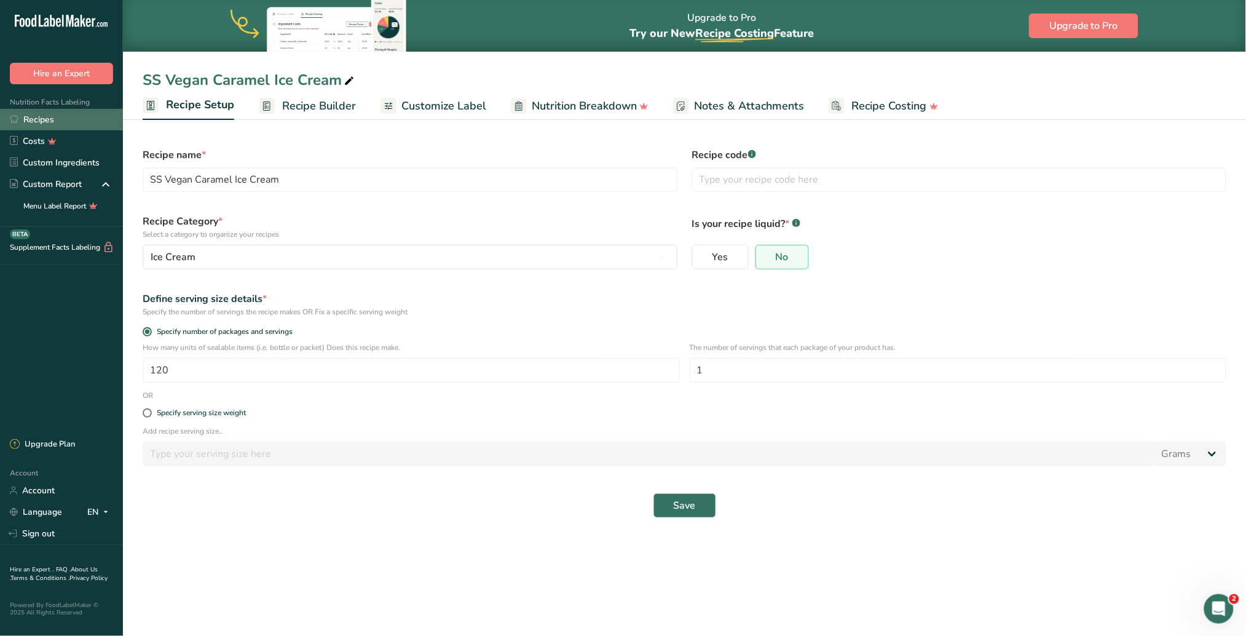
click at [44, 118] on link "Recipes" at bounding box center [61, 120] width 123 height 22
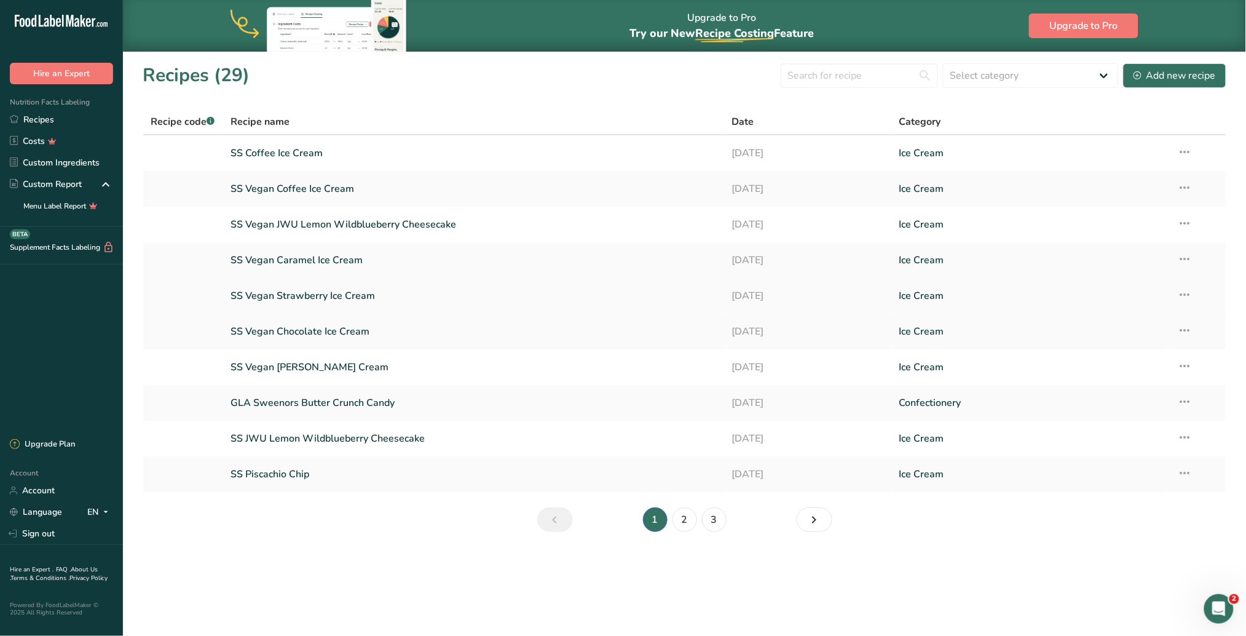
click at [319, 290] on link "SS Vegan Strawberry Ice Cream" at bounding box center [474, 296] width 486 height 26
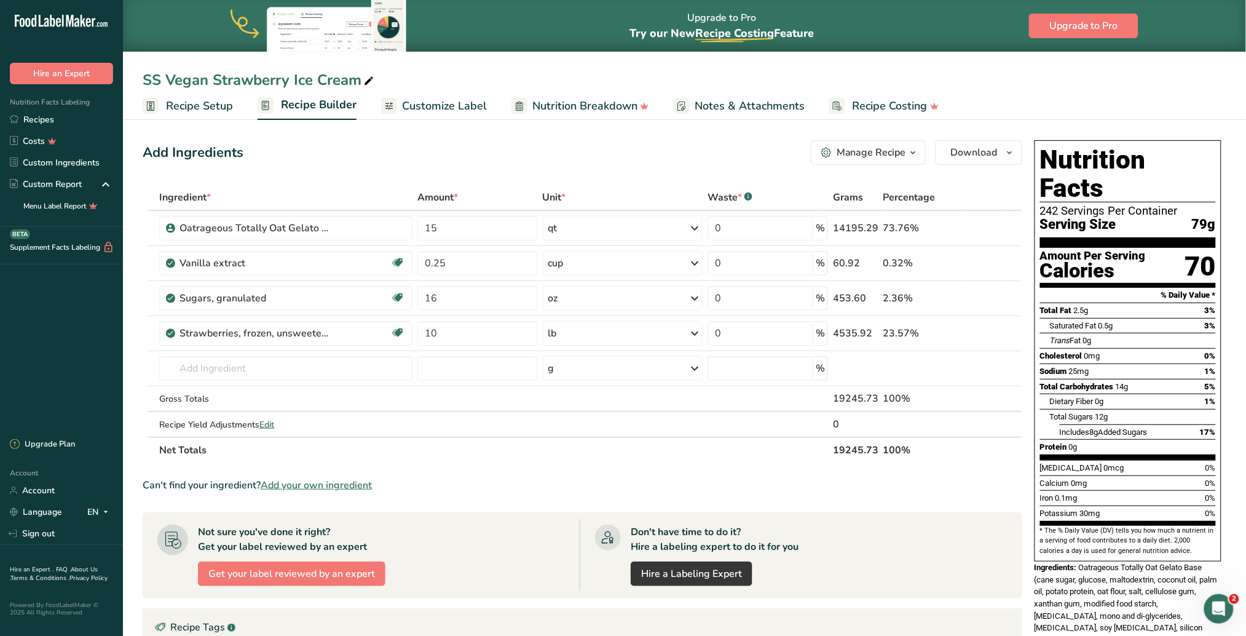
click at [198, 109] on span "Recipe Setup" at bounding box center [199, 106] width 67 height 17
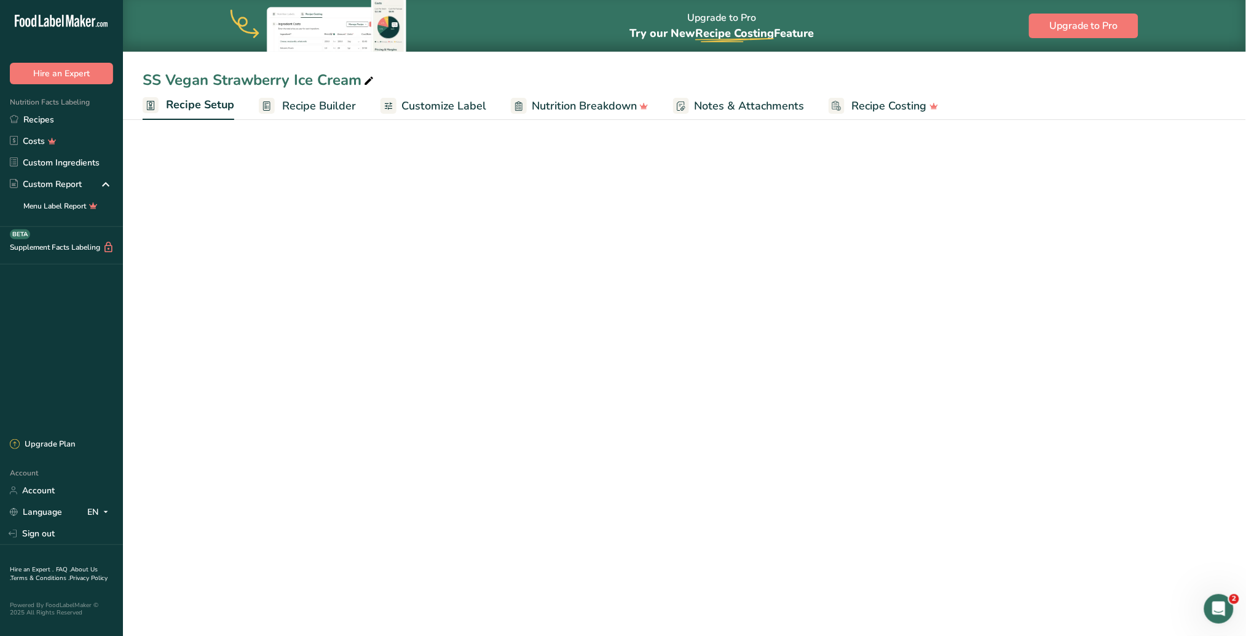
select select "5"
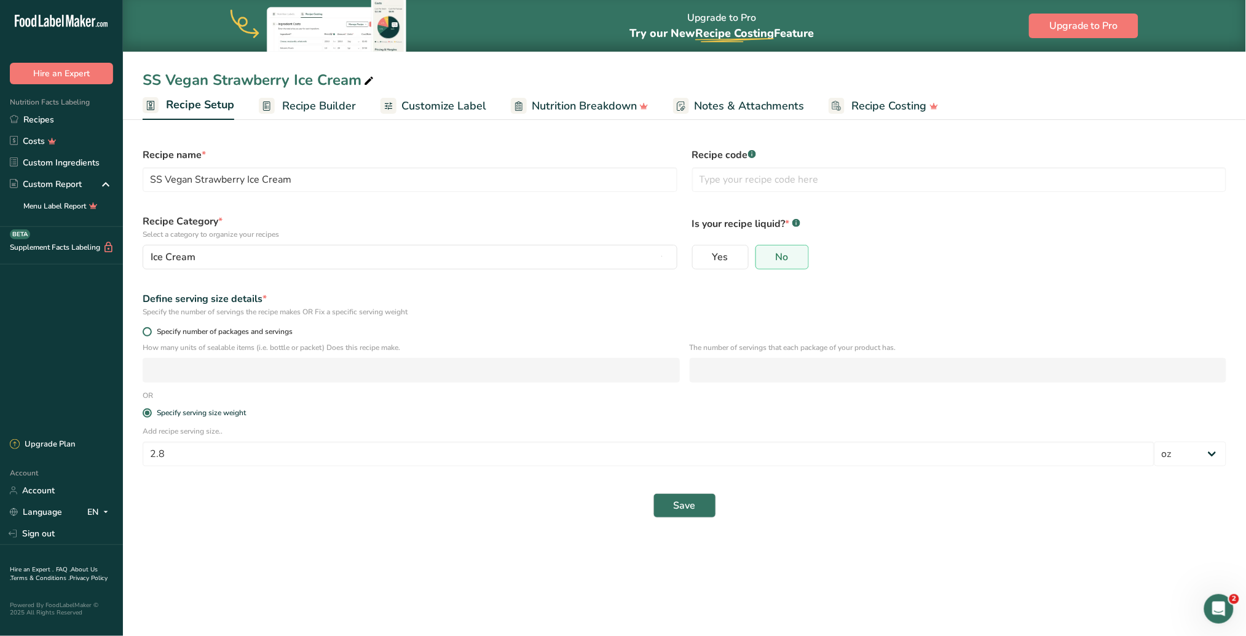
click at [151, 329] on span at bounding box center [147, 331] width 9 height 9
click at [151, 329] on input "Specify number of packages and servings" at bounding box center [147, 332] width 8 height 8
radio input "true"
radio input "false"
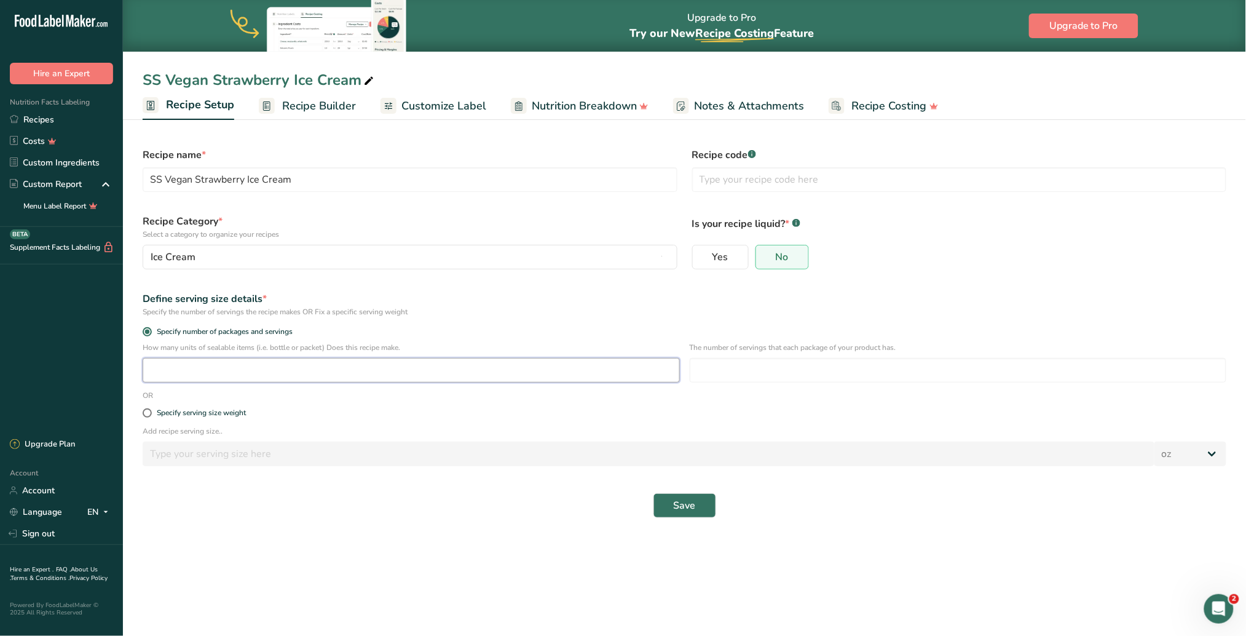
click at [205, 367] on input "number" at bounding box center [411, 370] width 537 height 25
type input "120"
click at [739, 366] on input "number" at bounding box center [958, 370] width 537 height 25
type input "1"
click at [680, 400] on span "Save" at bounding box center [685, 505] width 22 height 15
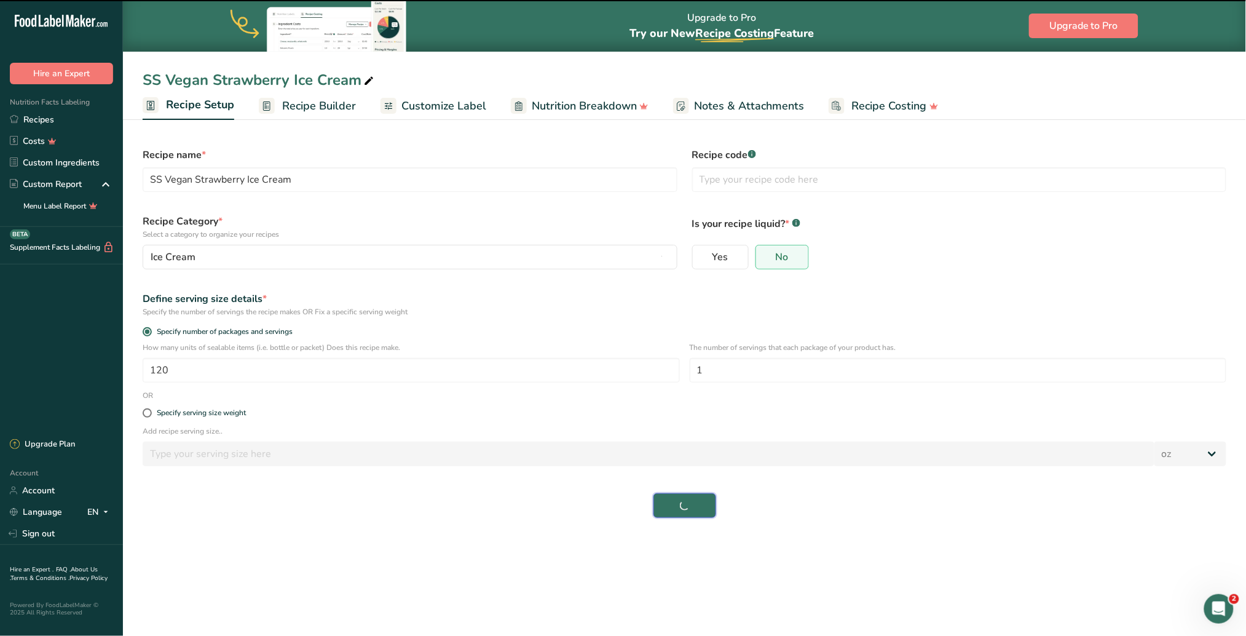
select select "0"
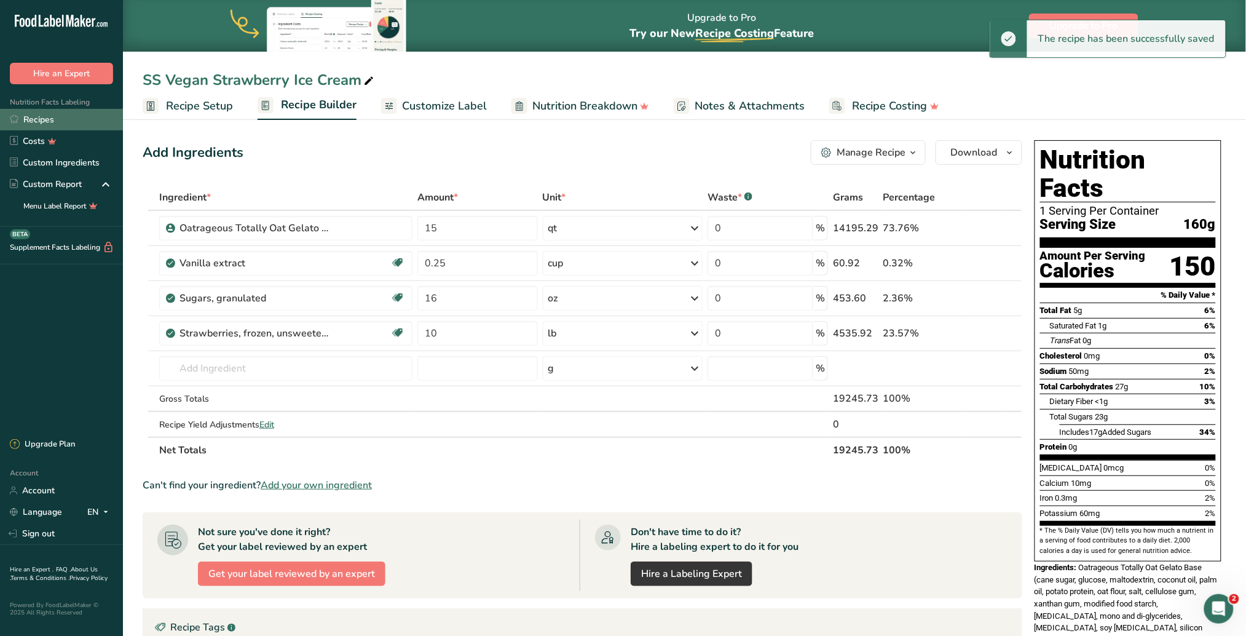
click at [52, 114] on link "Recipes" at bounding box center [61, 120] width 123 height 22
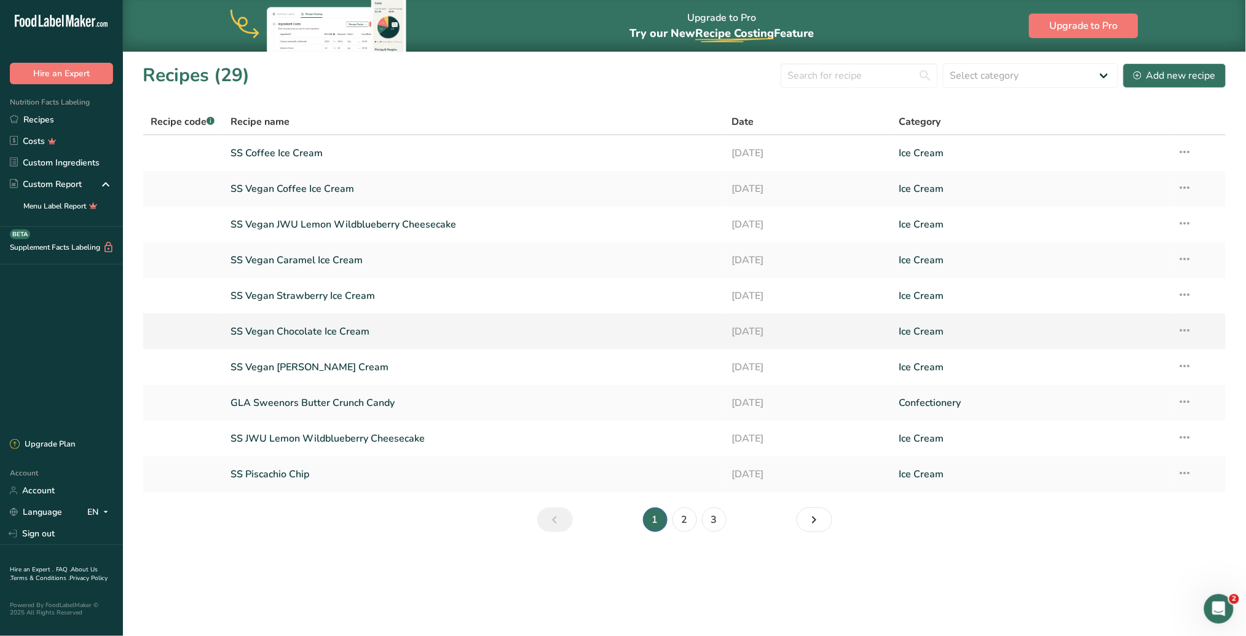
click at [309, 329] on link "SS Vegan Chocolate Ice Cream" at bounding box center [474, 331] width 486 height 26
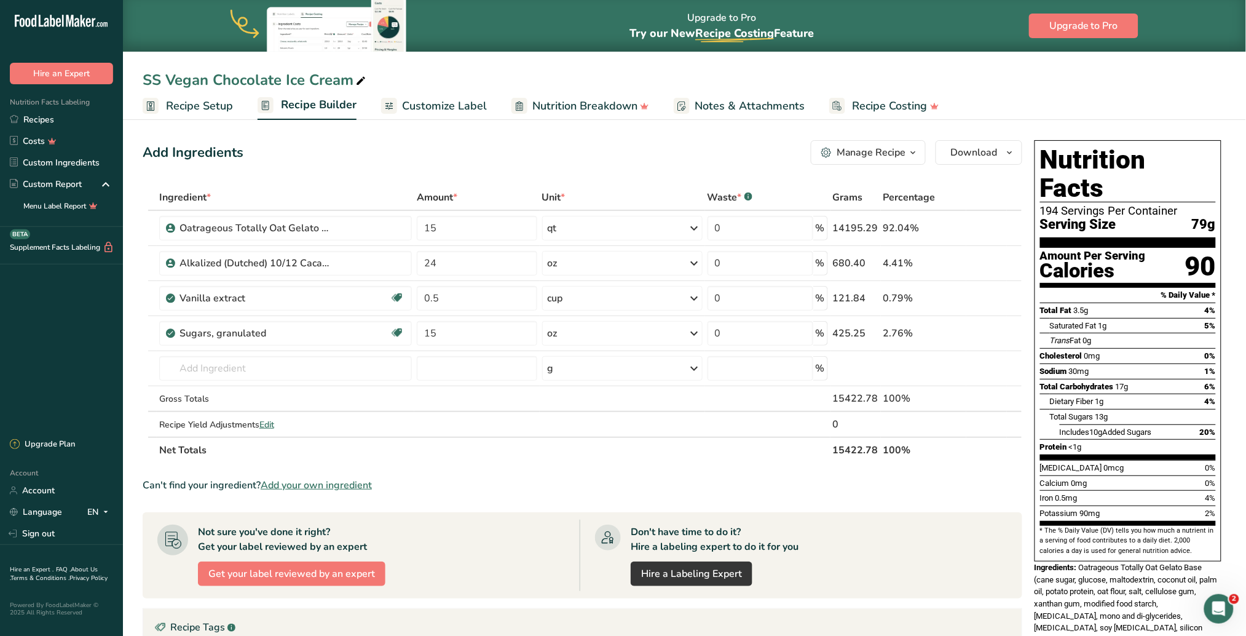
click at [192, 108] on span "Recipe Setup" at bounding box center [199, 106] width 67 height 17
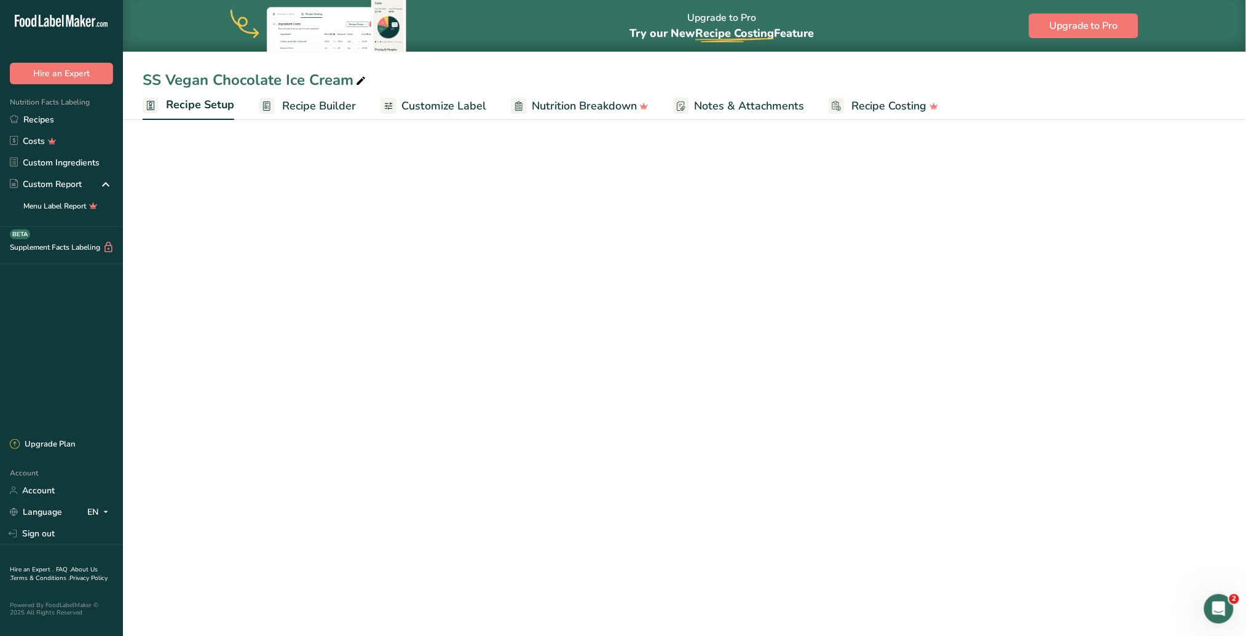
select select "5"
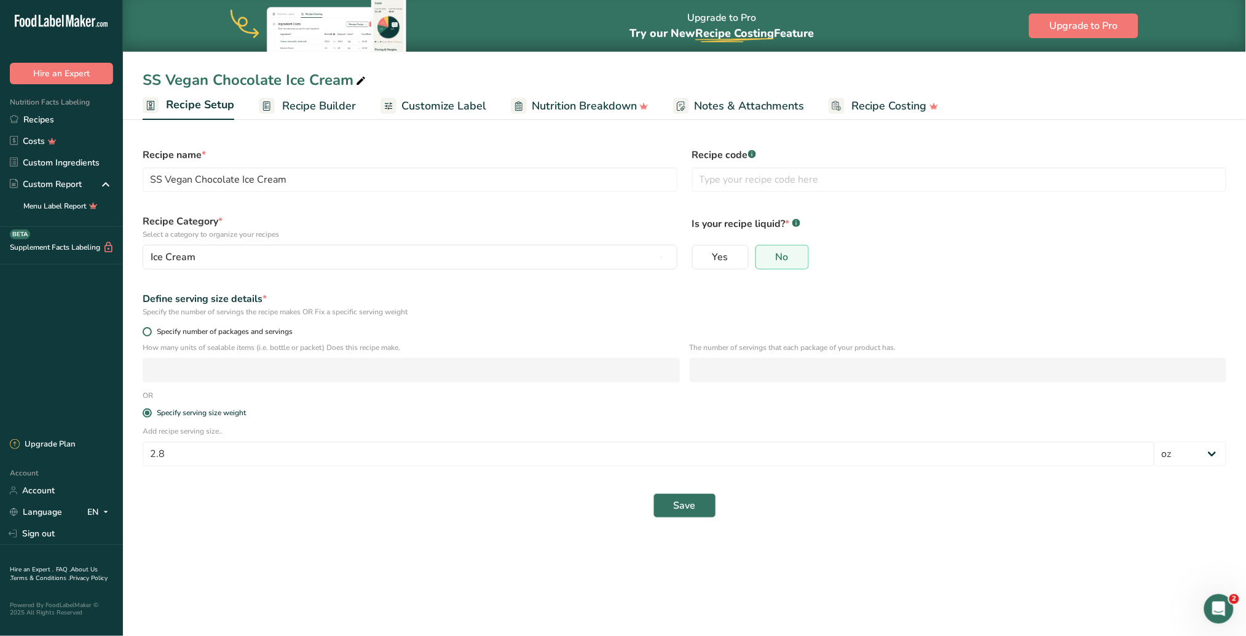
click at [145, 328] on span at bounding box center [147, 331] width 9 height 9
click at [145, 328] on input "Specify number of packages and servings" at bounding box center [147, 332] width 8 height 8
radio input "true"
radio input "false"
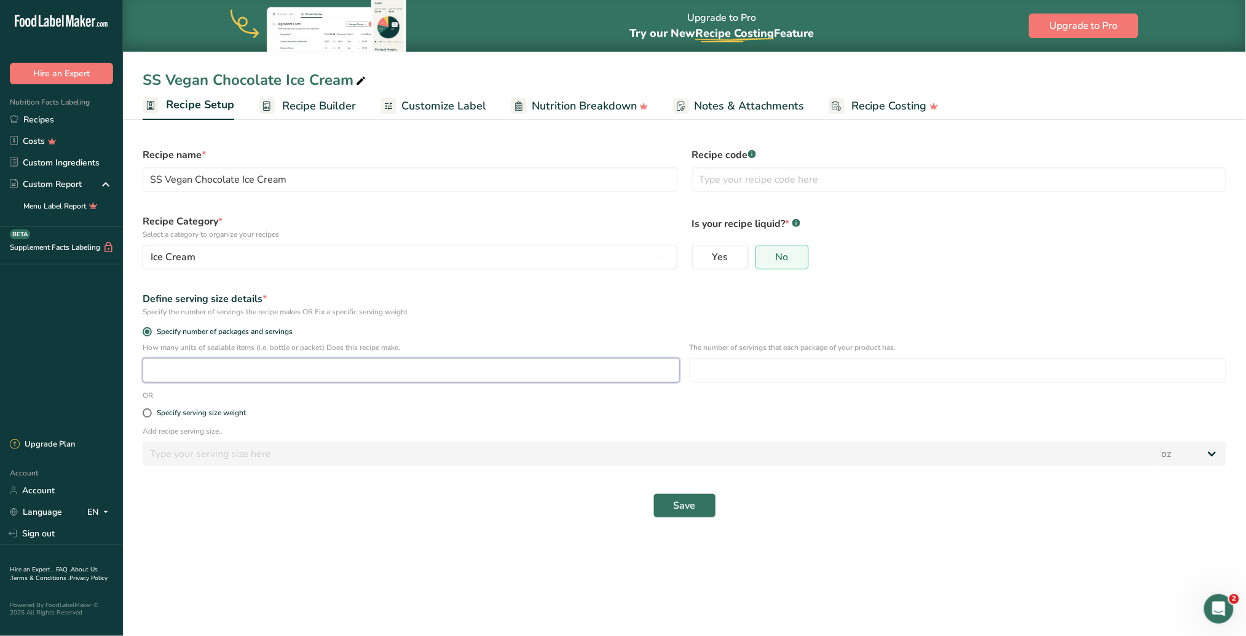
click at [184, 370] on input "number" at bounding box center [411, 370] width 537 height 25
type input "120"
click at [724, 366] on input "number" at bounding box center [958, 370] width 537 height 25
type input "3"
click at [696, 400] on button "Save" at bounding box center [684, 505] width 63 height 25
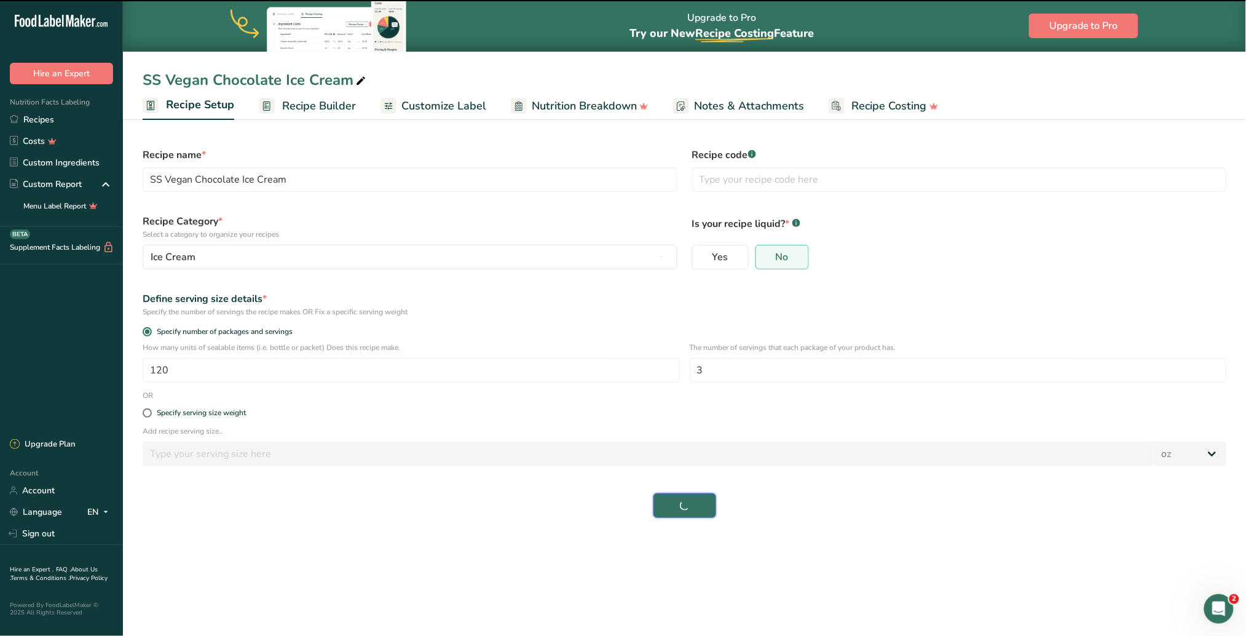
select select "0"
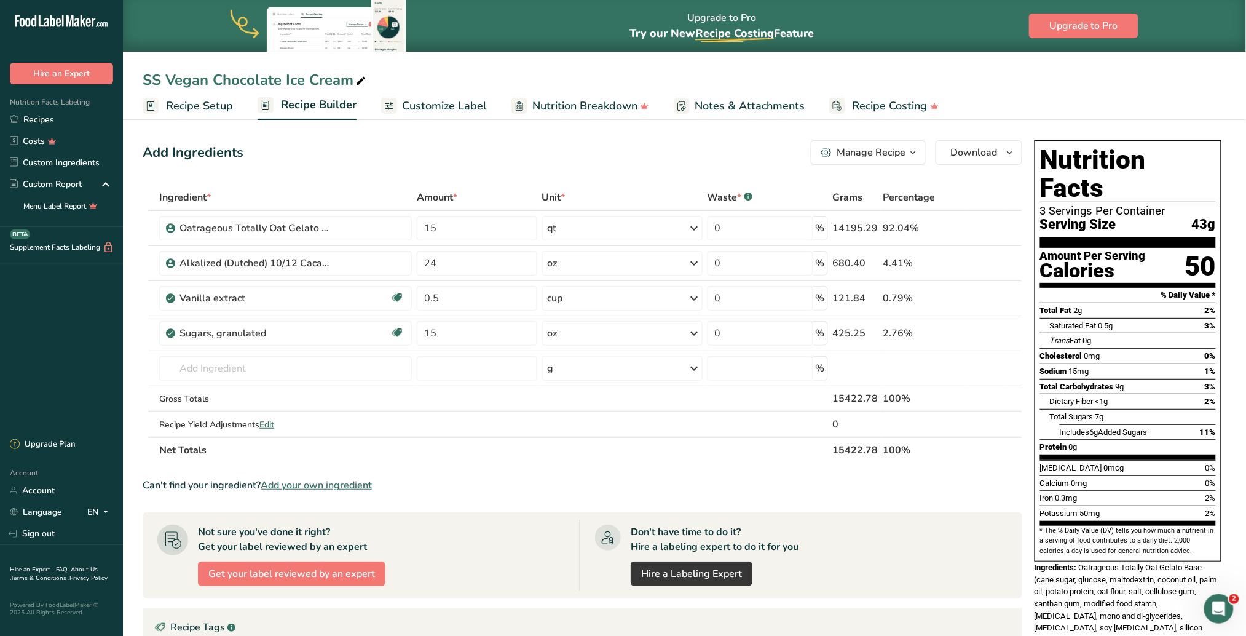
click at [208, 107] on span "Recipe Setup" at bounding box center [199, 106] width 67 height 17
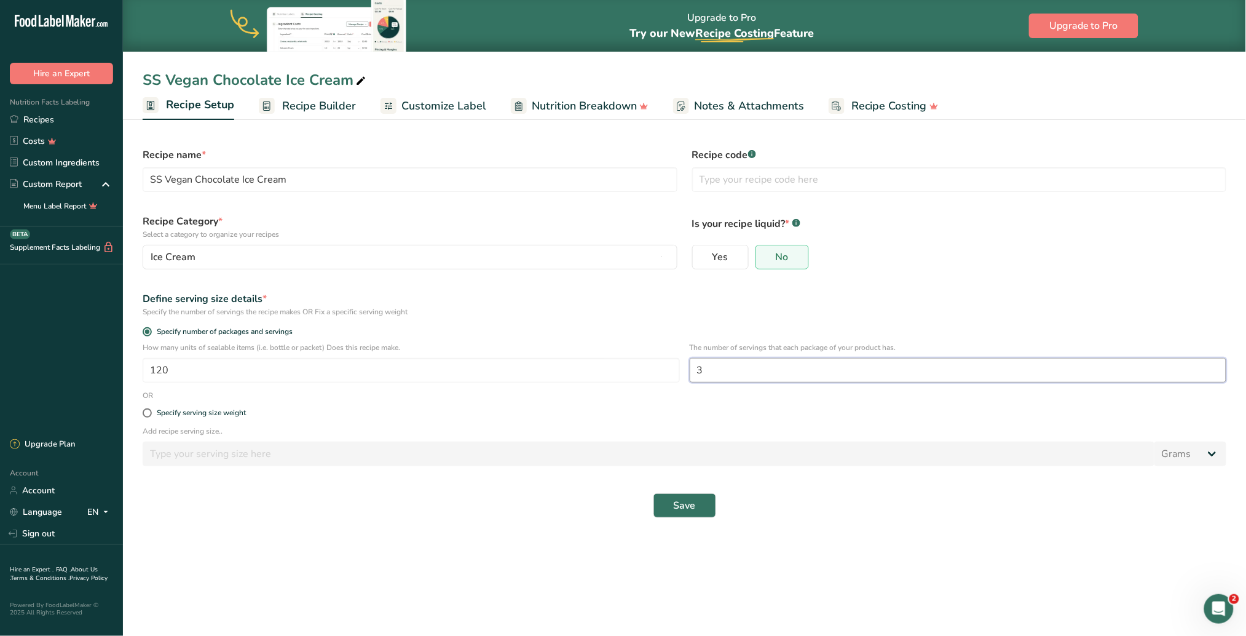
click at [732, 369] on input "3" at bounding box center [958, 370] width 537 height 25
type input "1"
click at [687, 400] on span "Save" at bounding box center [685, 505] width 22 height 15
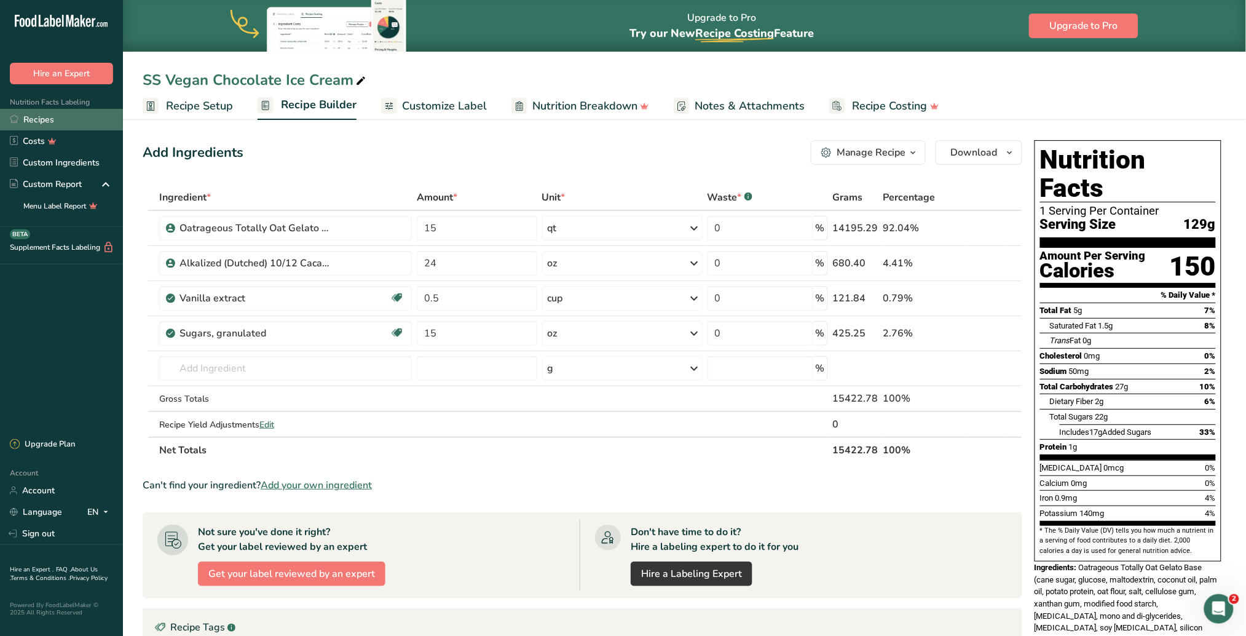
click at [47, 119] on link "Recipes" at bounding box center [61, 120] width 123 height 22
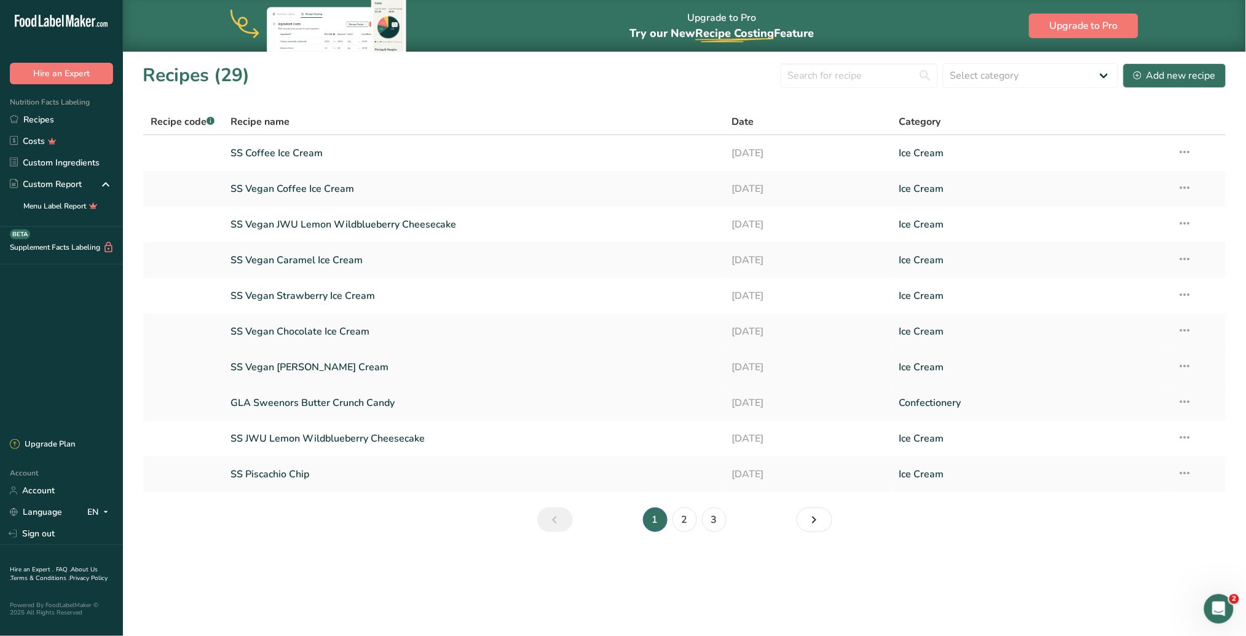
click at [336, 366] on link "SS Vegan [PERSON_NAME] Cream" at bounding box center [474, 367] width 486 height 26
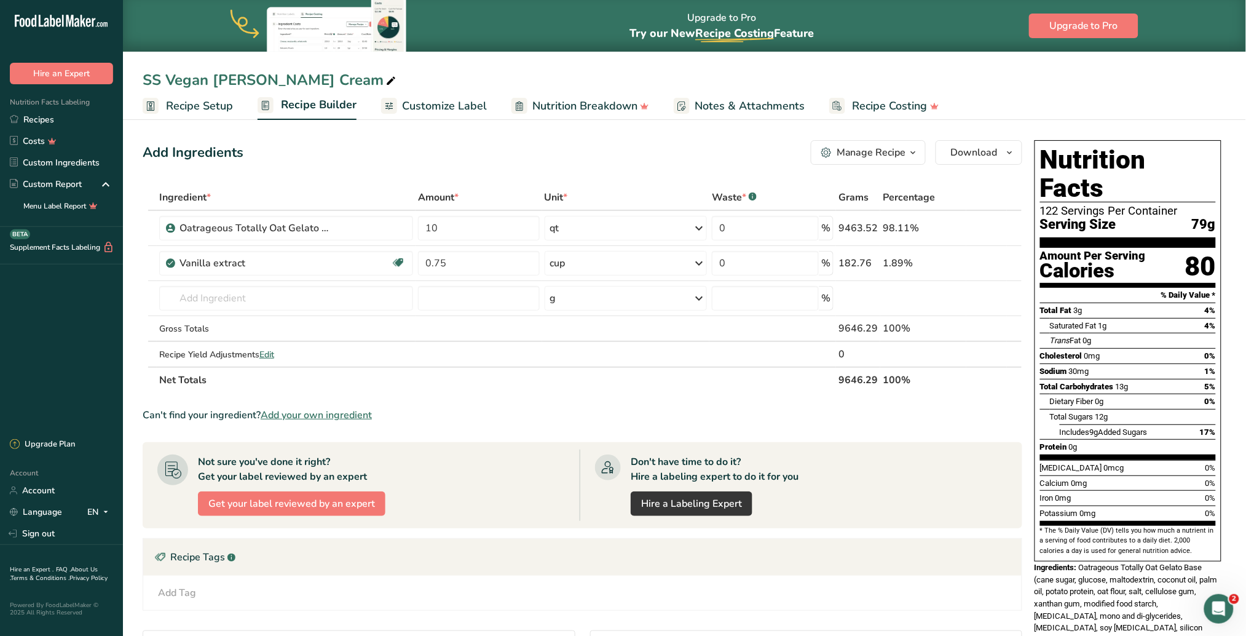
click at [200, 105] on span "Recipe Setup" at bounding box center [199, 106] width 67 height 17
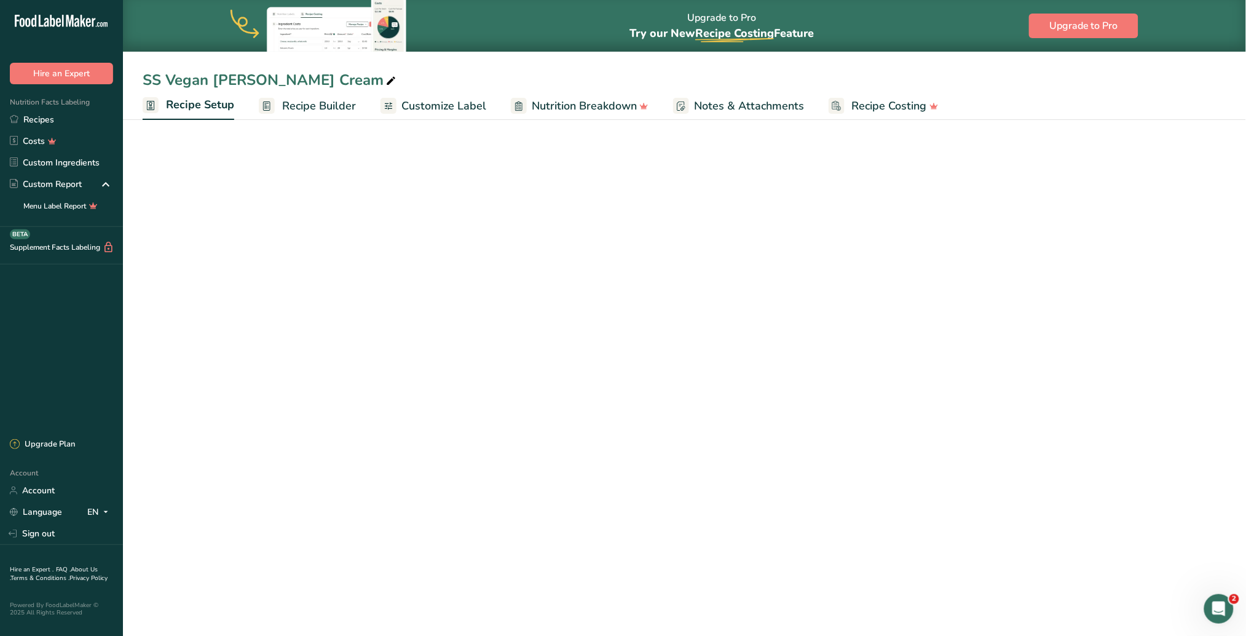
select select "5"
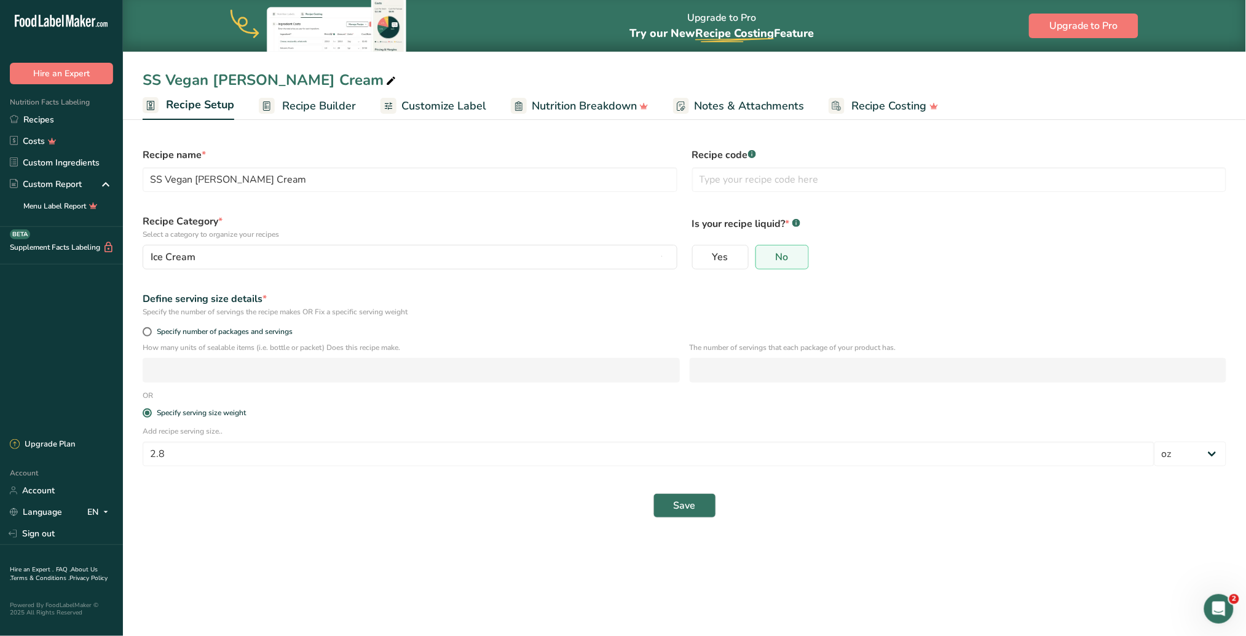
drag, startPoint x: 146, startPoint y: 334, endPoint x: 173, endPoint y: 362, distance: 39.1
click at [146, 333] on span at bounding box center [147, 331] width 9 height 9
click at [146, 333] on input "Specify number of packages and servings" at bounding box center [147, 332] width 8 height 8
radio input "true"
radio input "false"
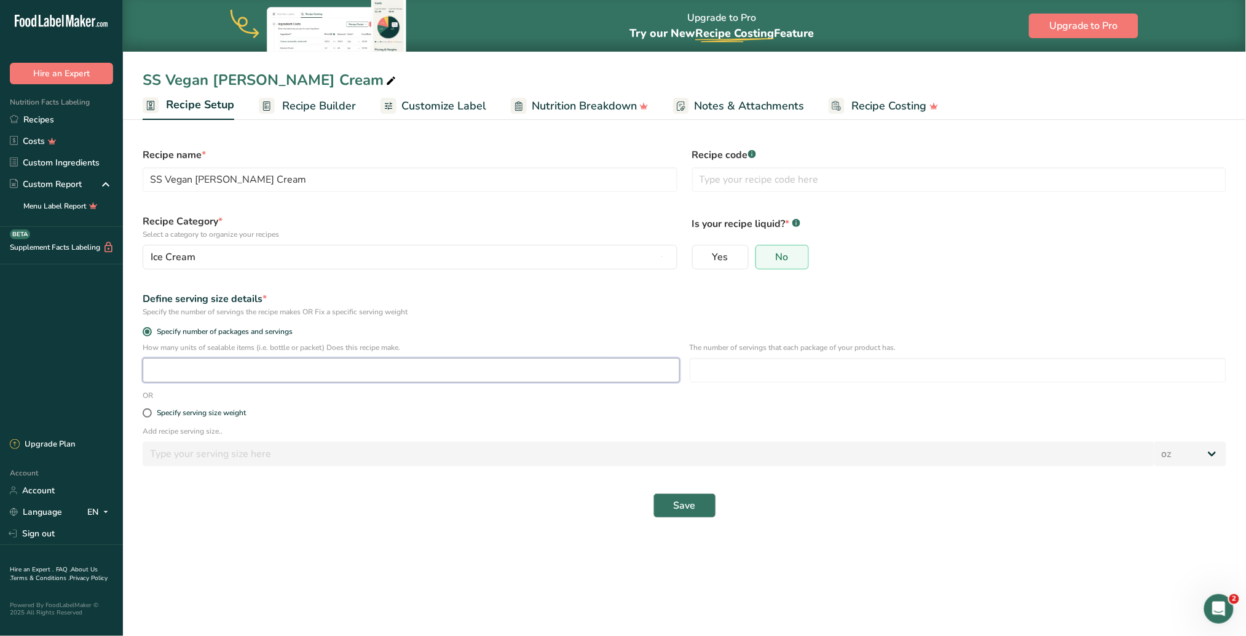
click at [192, 369] on input "number" at bounding box center [411, 370] width 537 height 25
type input "120"
click at [722, 377] on input "number" at bounding box center [958, 370] width 537 height 25
type input "1"
click at [683, 400] on span "Save" at bounding box center [685, 505] width 22 height 15
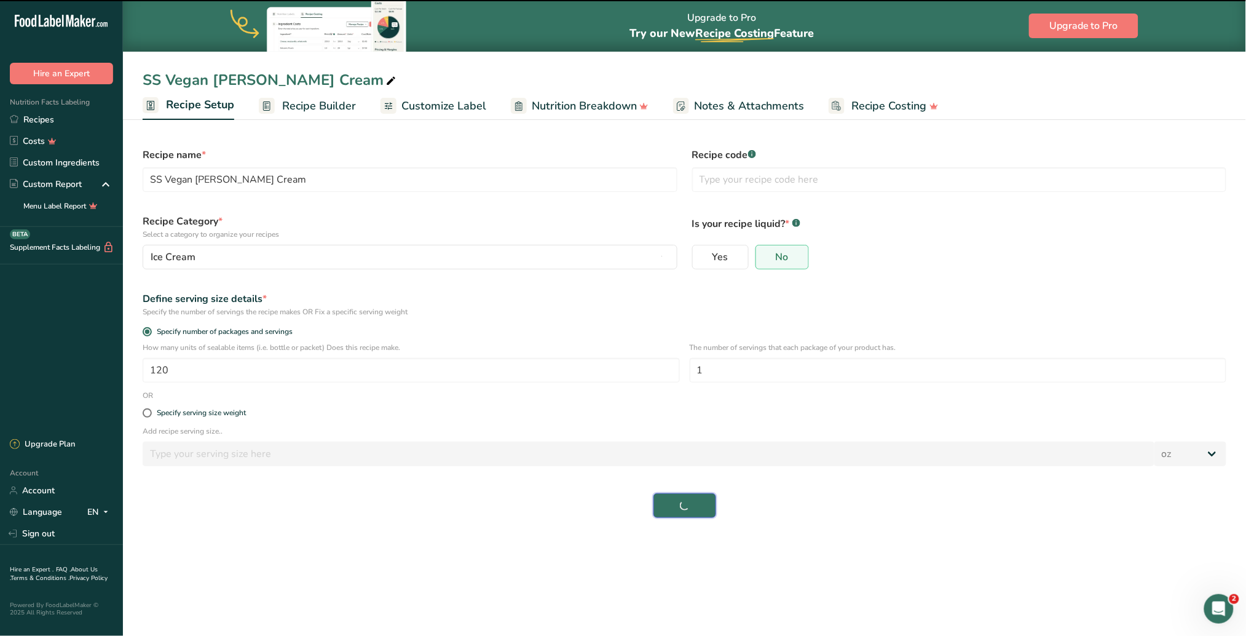
select select "0"
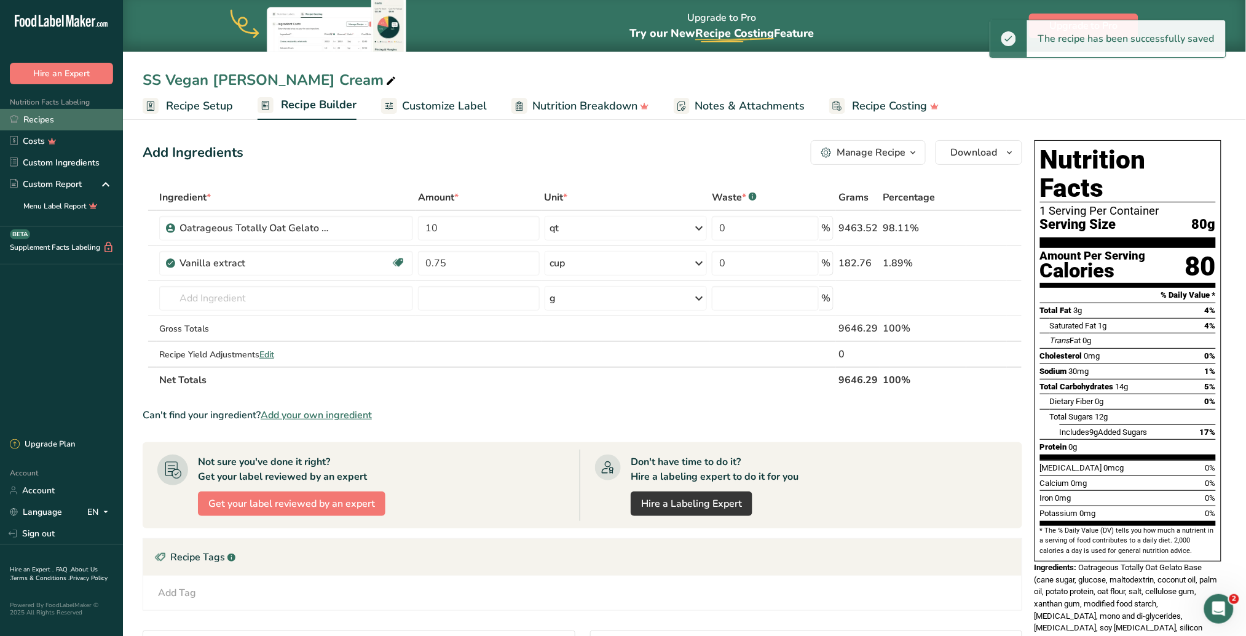
click at [45, 117] on link "Recipes" at bounding box center [61, 120] width 123 height 22
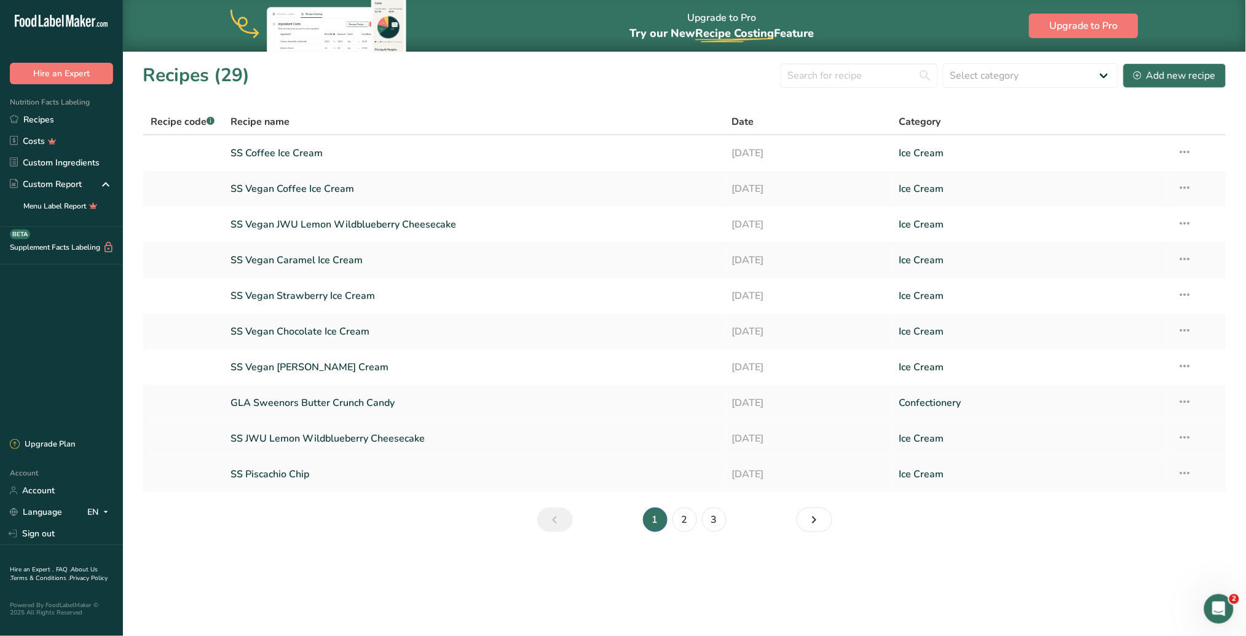
click at [317, 400] on link "SS JWU Lemon Wildblueberry Cheesecake" at bounding box center [474, 438] width 486 height 26
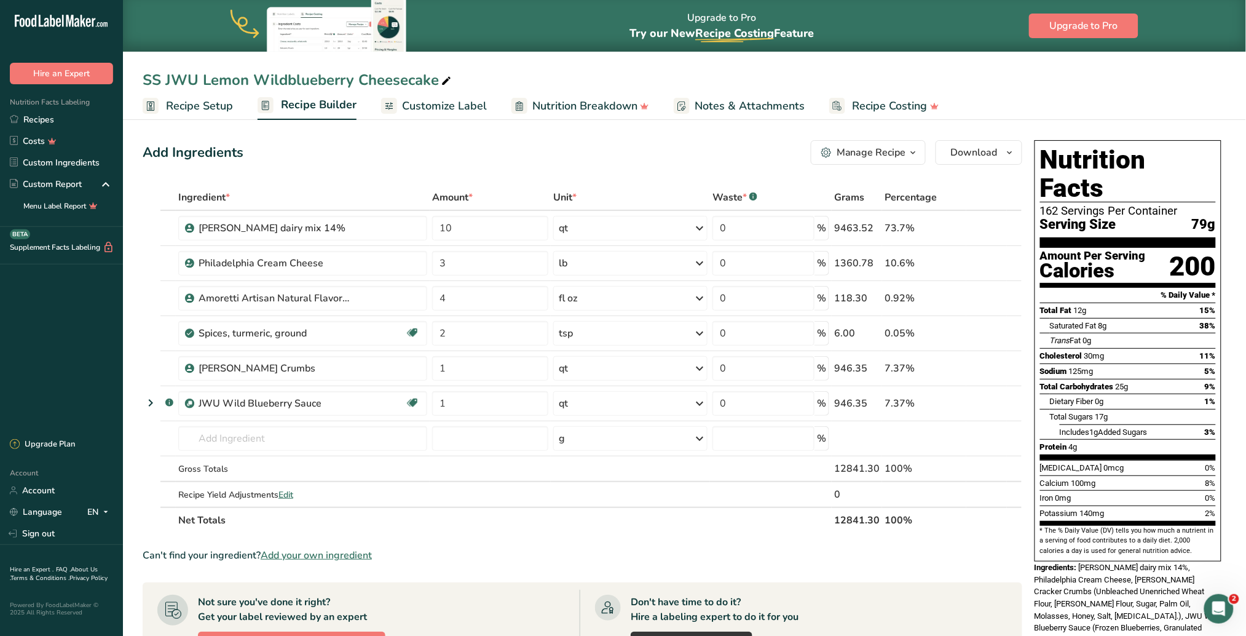
click at [199, 104] on span "Recipe Setup" at bounding box center [199, 106] width 67 height 17
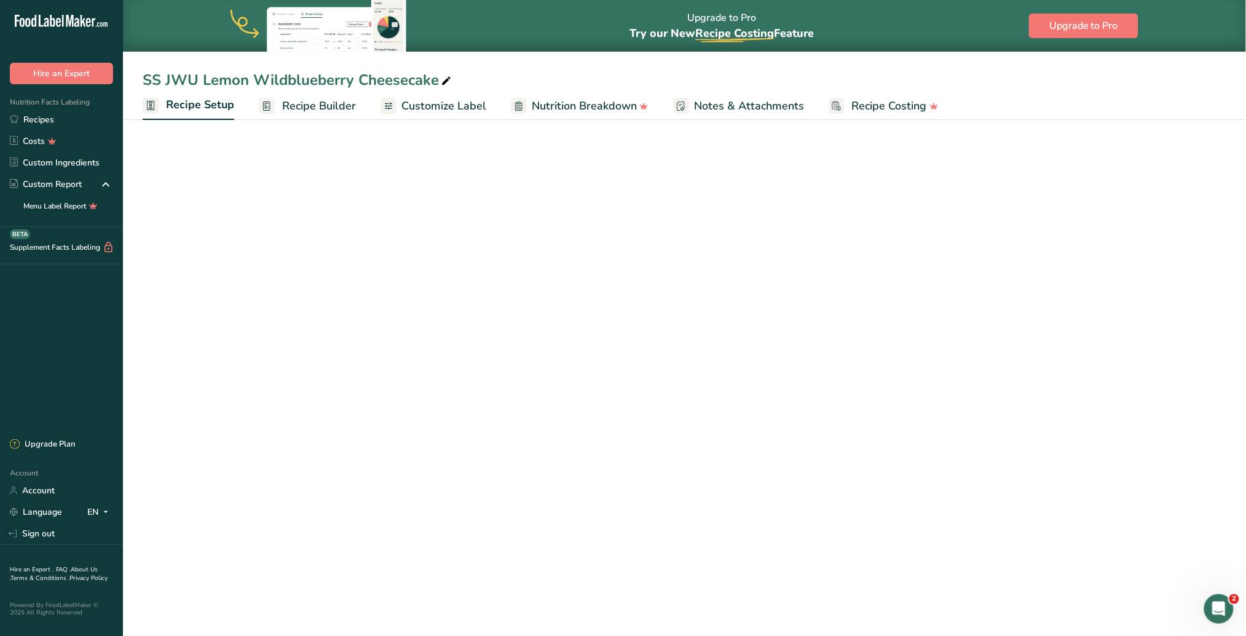
select select "5"
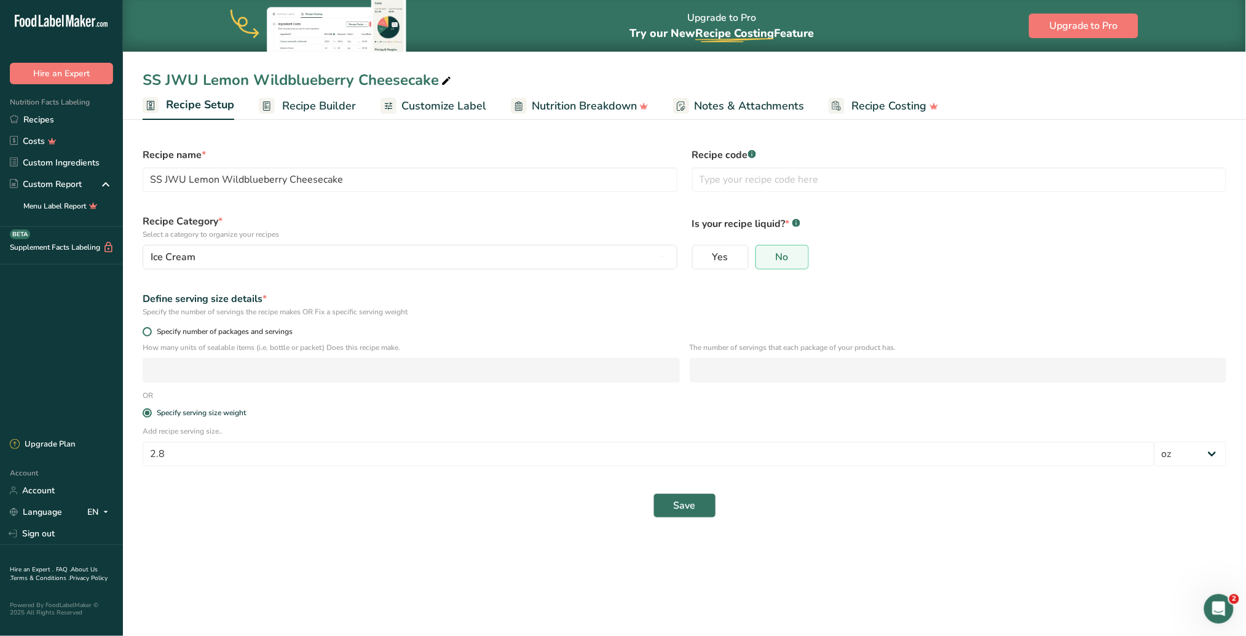
click at [148, 333] on span at bounding box center [147, 331] width 9 height 9
click at [148, 333] on input "Specify number of packages and servings" at bounding box center [147, 332] width 8 height 8
radio input "true"
radio input "false"
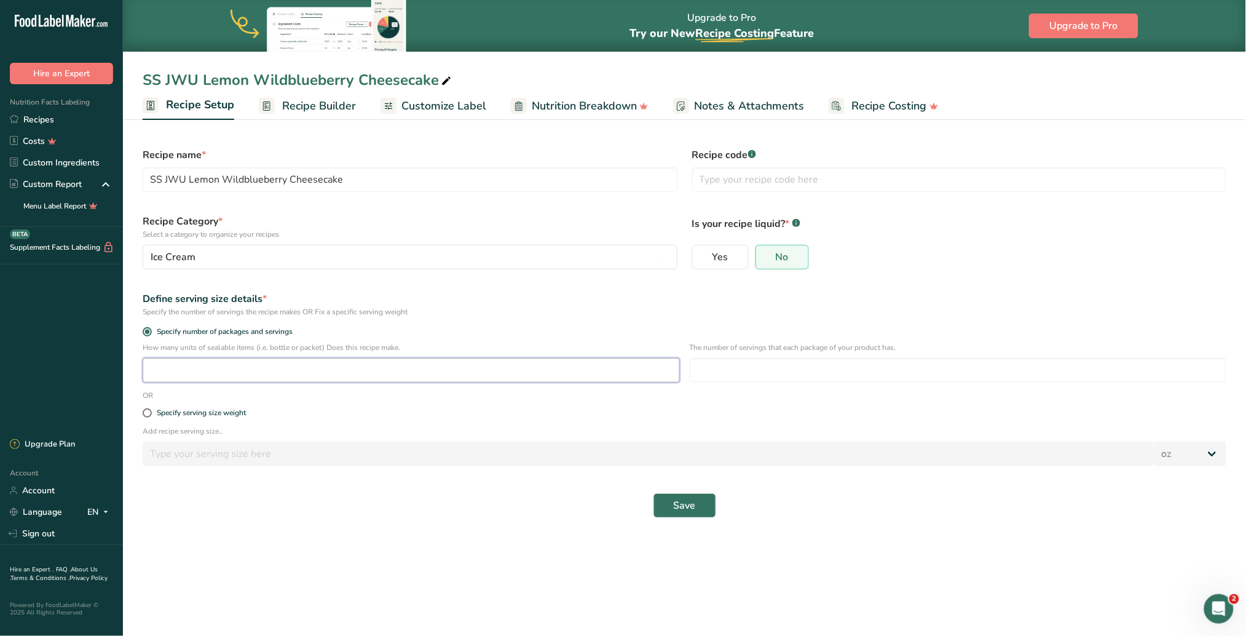
click at [220, 366] on input "number" at bounding box center [411, 370] width 537 height 25
type input "176"
drag, startPoint x: 739, startPoint y: 367, endPoint x: 729, endPoint y: 402, distance: 36.6
click at [739, 368] on input "number" at bounding box center [958, 370] width 537 height 25
type input "1"
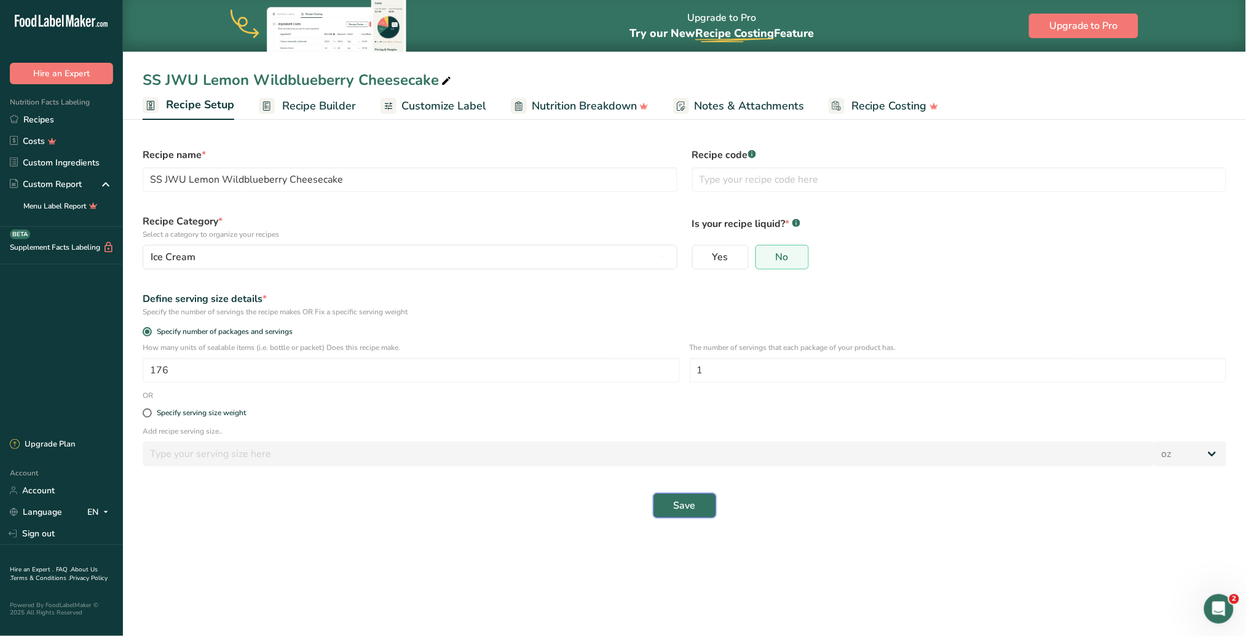
click at [681, 400] on span "Save" at bounding box center [685, 505] width 22 height 15
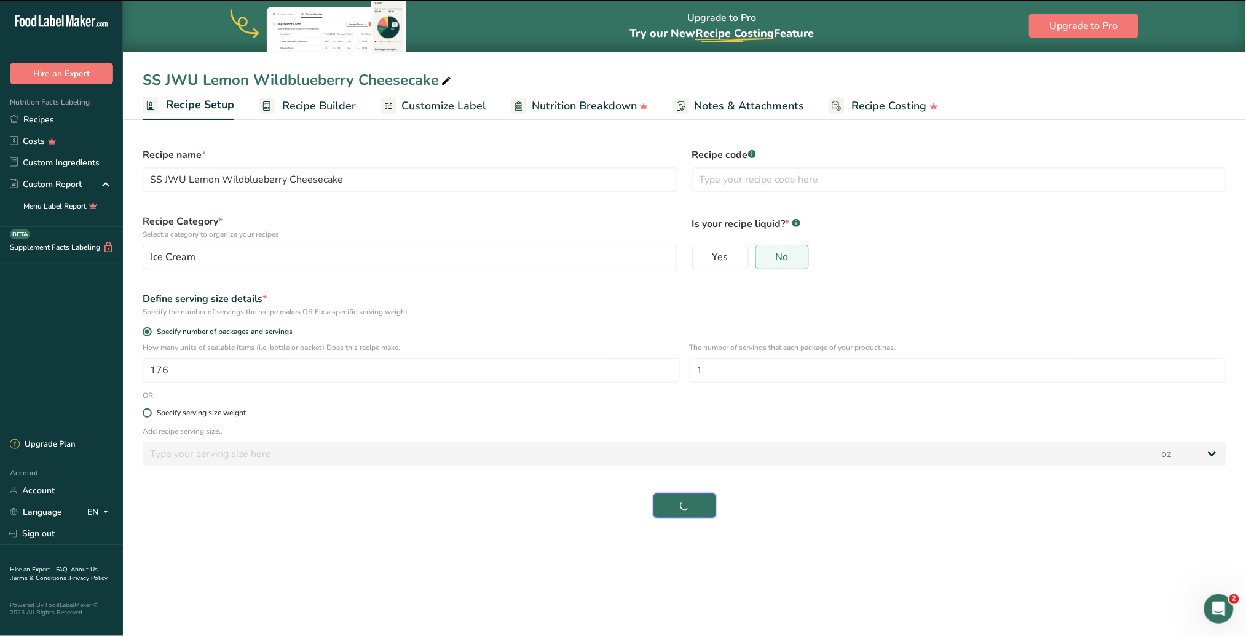
select select "0"
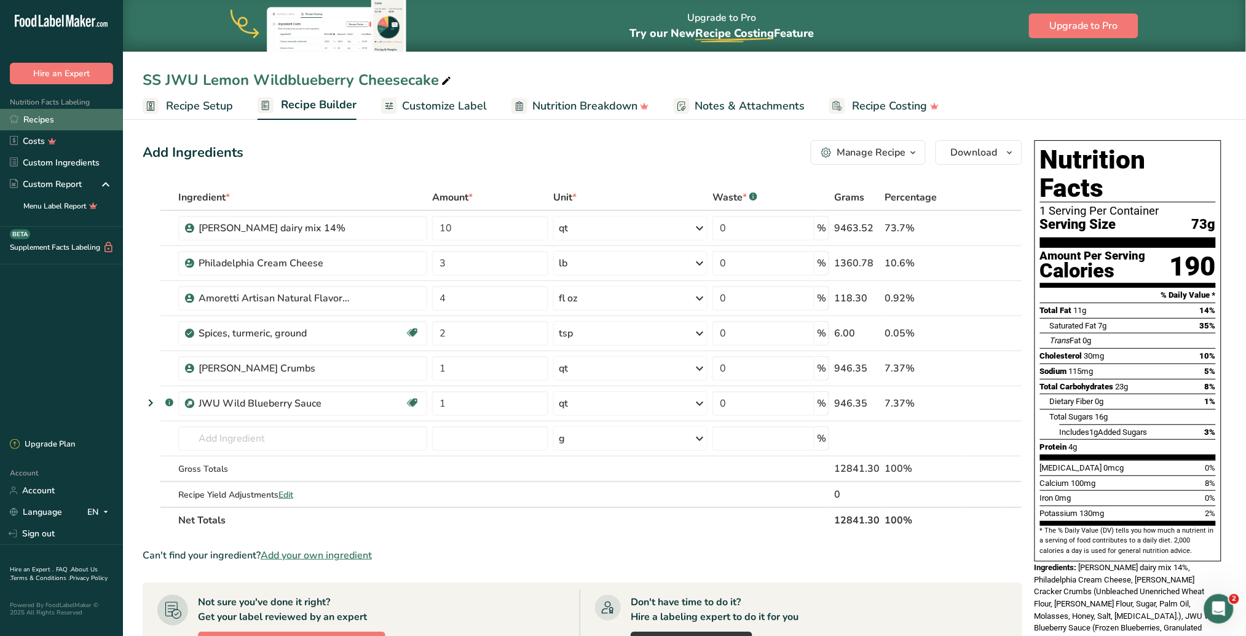
click at [42, 122] on link "Recipes" at bounding box center [61, 120] width 123 height 22
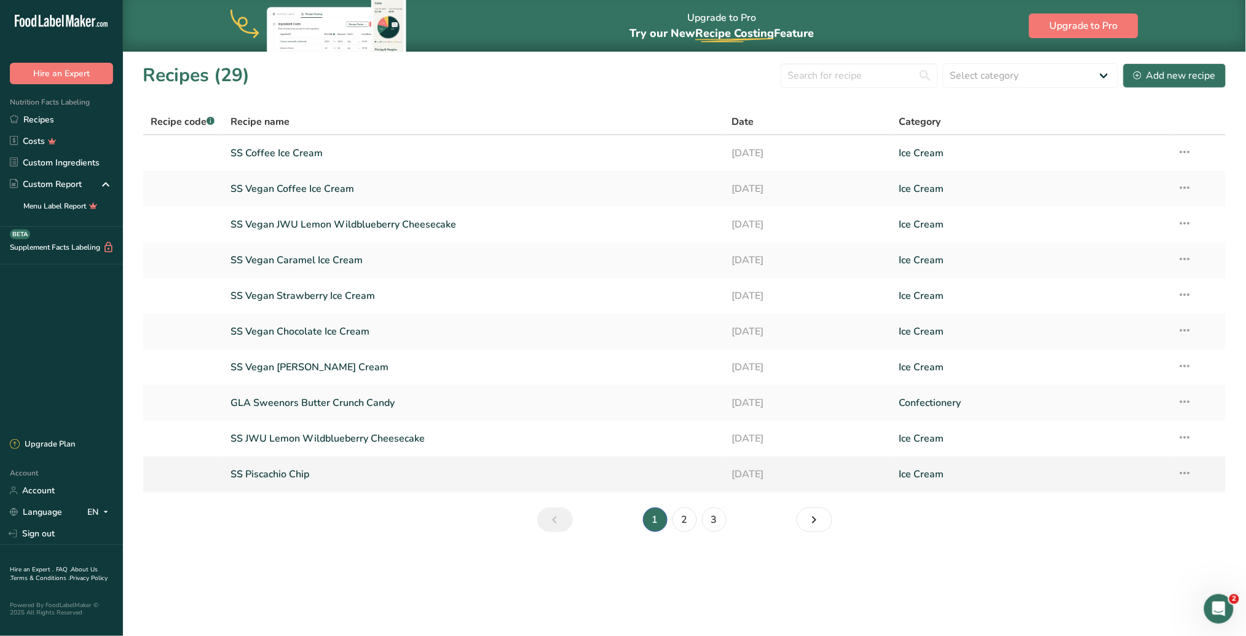
click at [299, 400] on link "SS Piscachio Chip" at bounding box center [474, 474] width 486 height 26
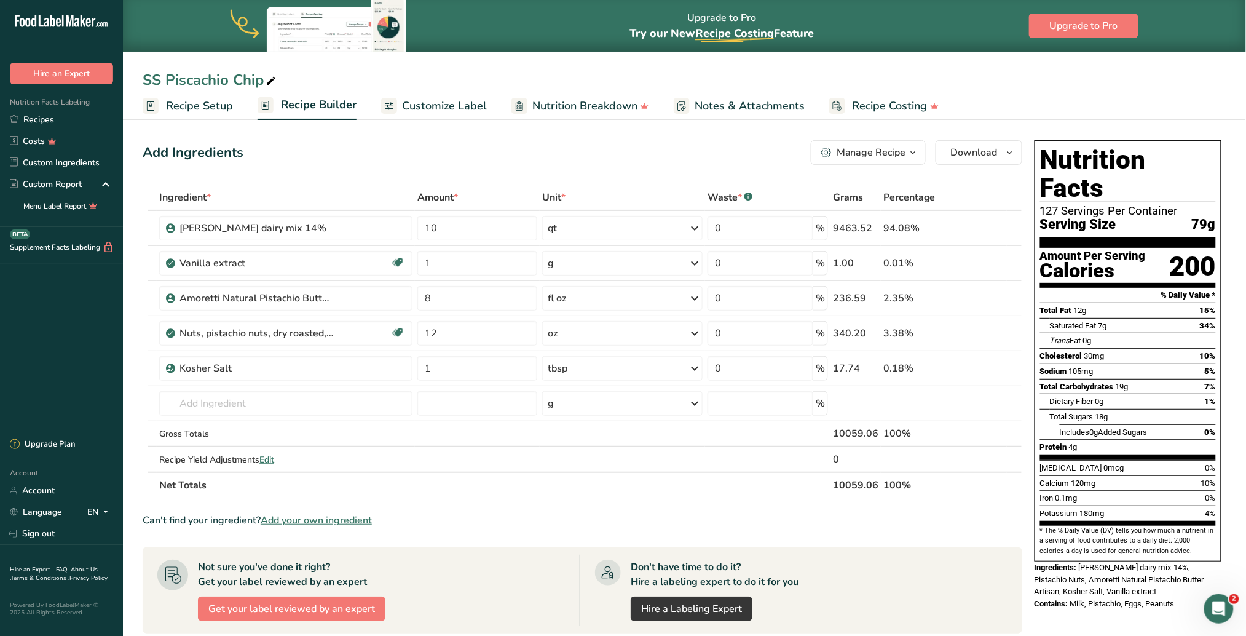
click at [203, 102] on span "Recipe Setup" at bounding box center [199, 106] width 67 height 17
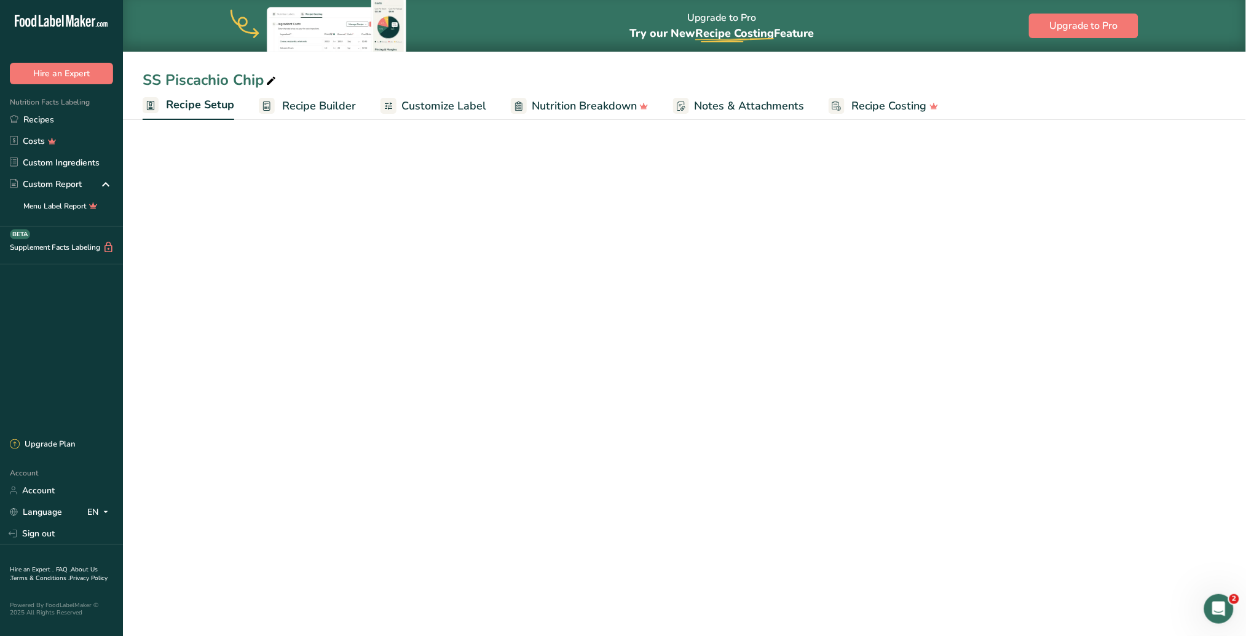
select select "5"
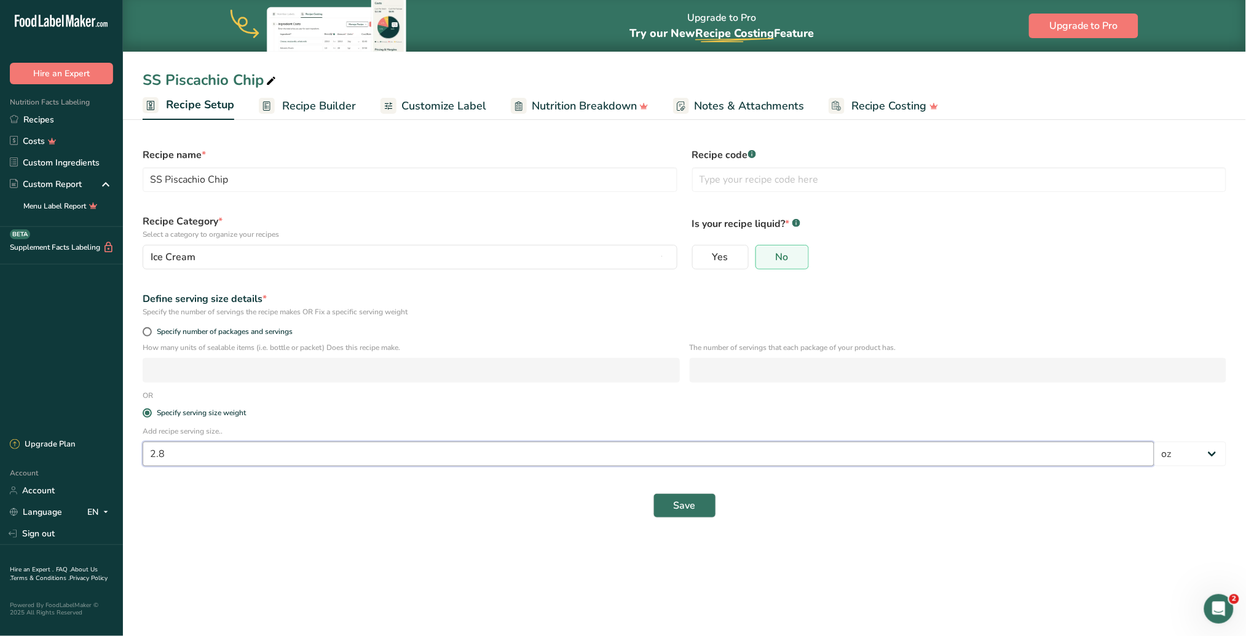
click at [191, 400] on input "2.8" at bounding box center [649, 453] width 1012 height 25
type input "2"
type input "28"
click at [826, 400] on select "Grams kg mg mcg lb oz l mL fl oz tbsp tsp cup qt gallon" at bounding box center [1190, 453] width 72 height 25
select select "0"
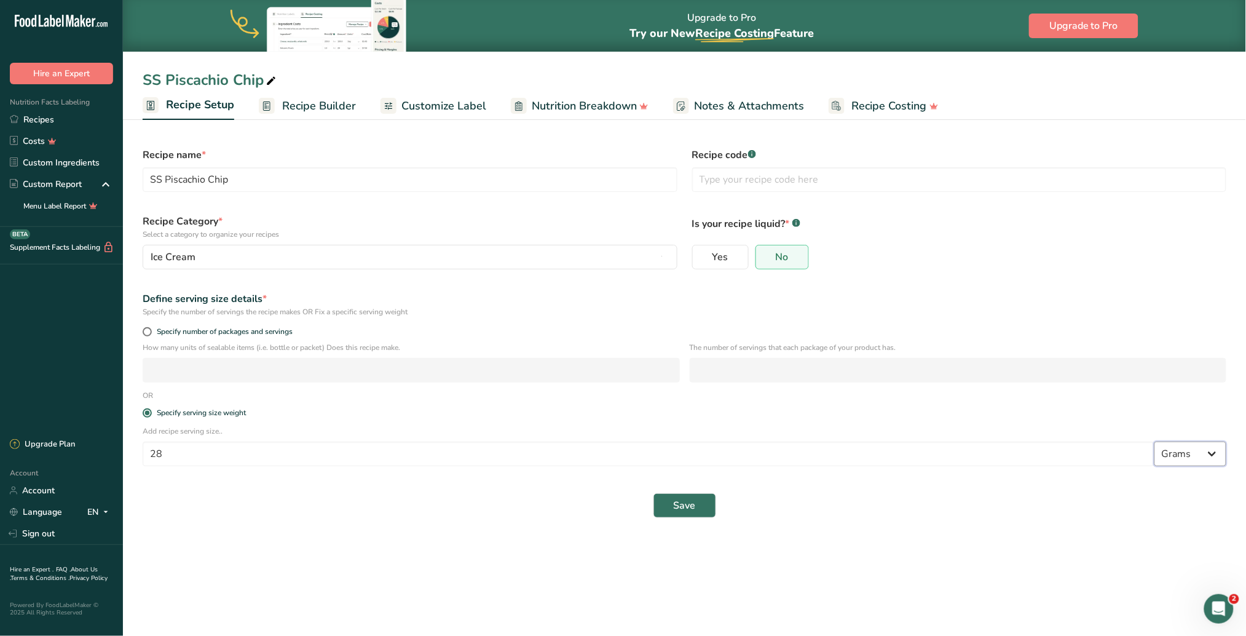
click at [826, 400] on select "Grams kg mg mcg lb oz l mL fl oz tbsp tsp cup qt gallon" at bounding box center [1190, 453] width 72 height 25
click at [684, 400] on span "Save" at bounding box center [685, 505] width 22 height 15
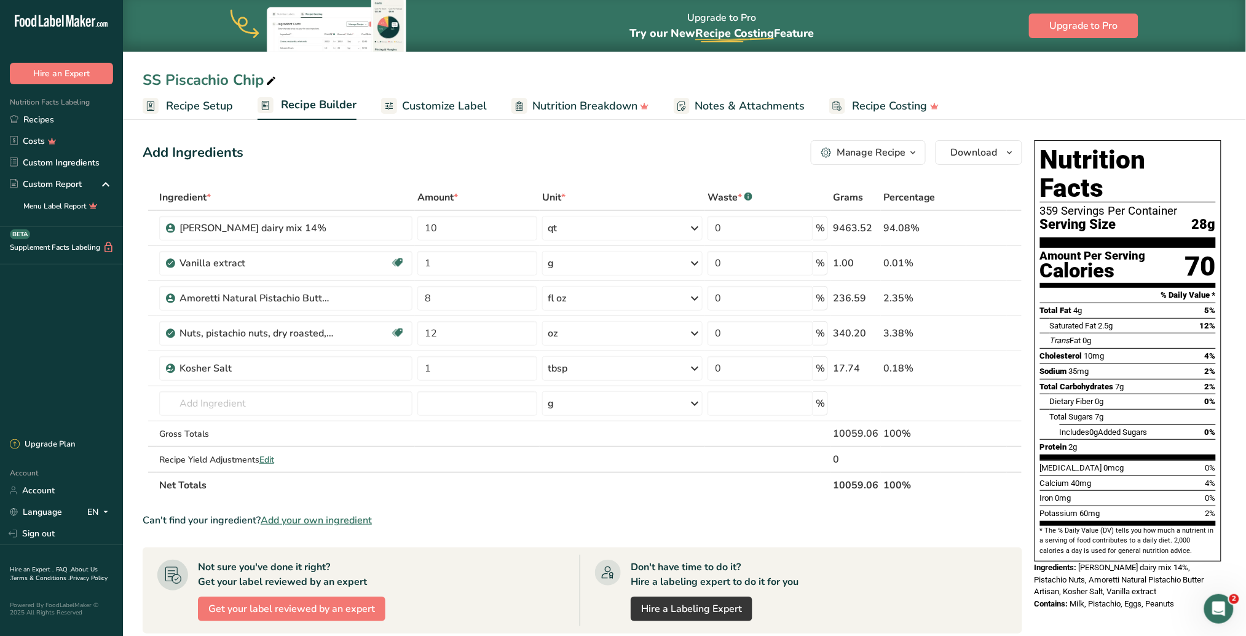
click at [441, 111] on span "Customize Label" at bounding box center [444, 106] width 85 height 17
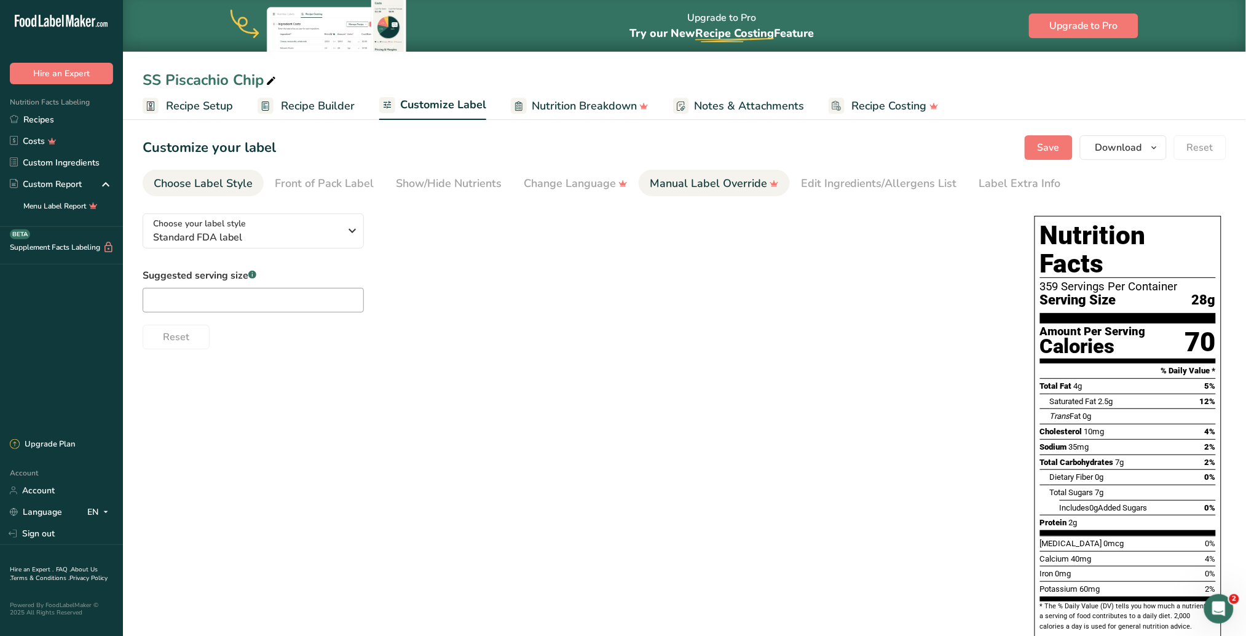
click at [730, 186] on div "Manual Label Override" at bounding box center [714, 183] width 129 height 17
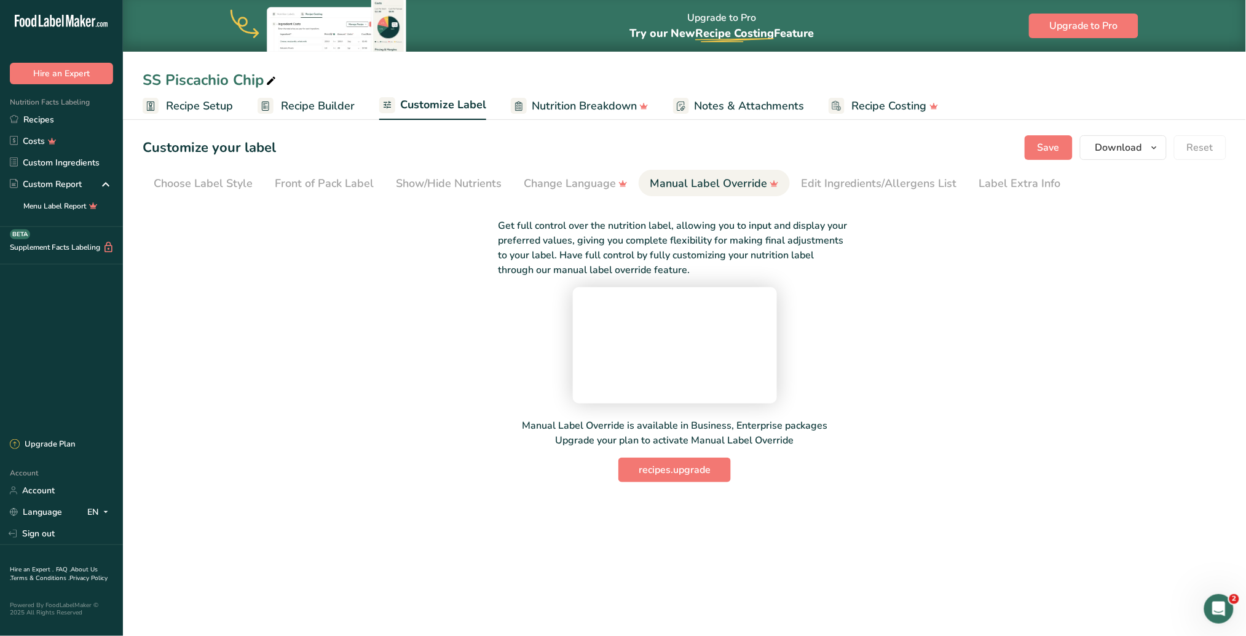
click at [187, 113] on span "Recipe Setup" at bounding box center [199, 106] width 67 height 17
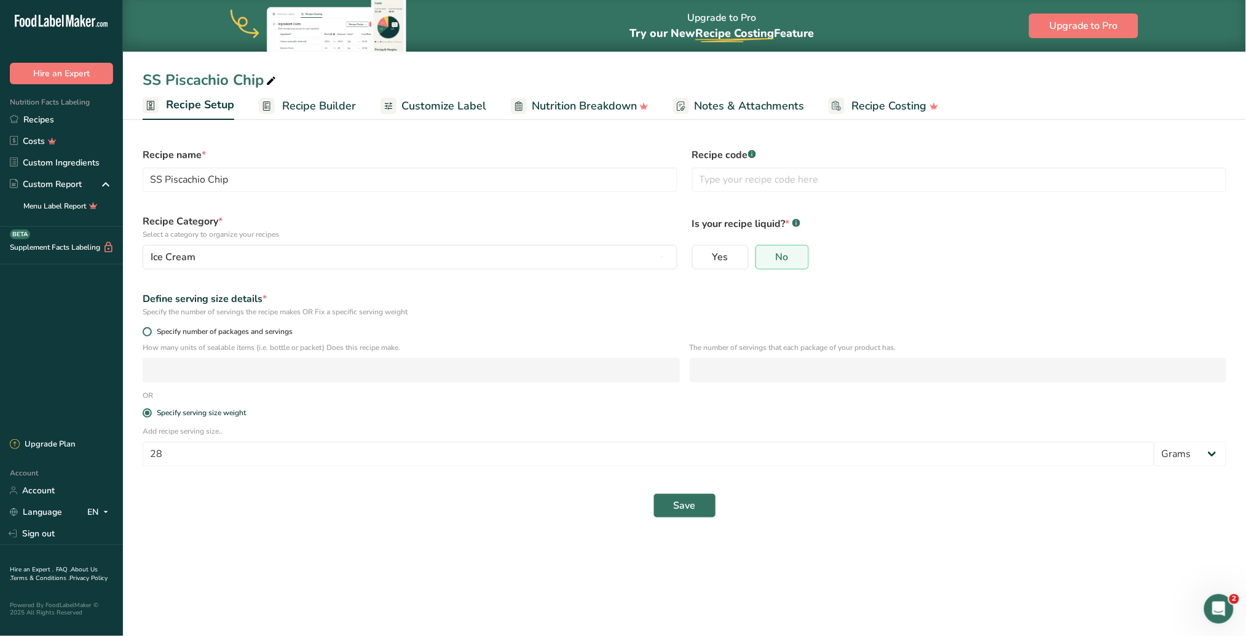
click at [146, 333] on span at bounding box center [147, 331] width 9 height 9
click at [146, 333] on input "Specify number of packages and servings" at bounding box center [147, 332] width 8 height 8
radio input "true"
radio input "false"
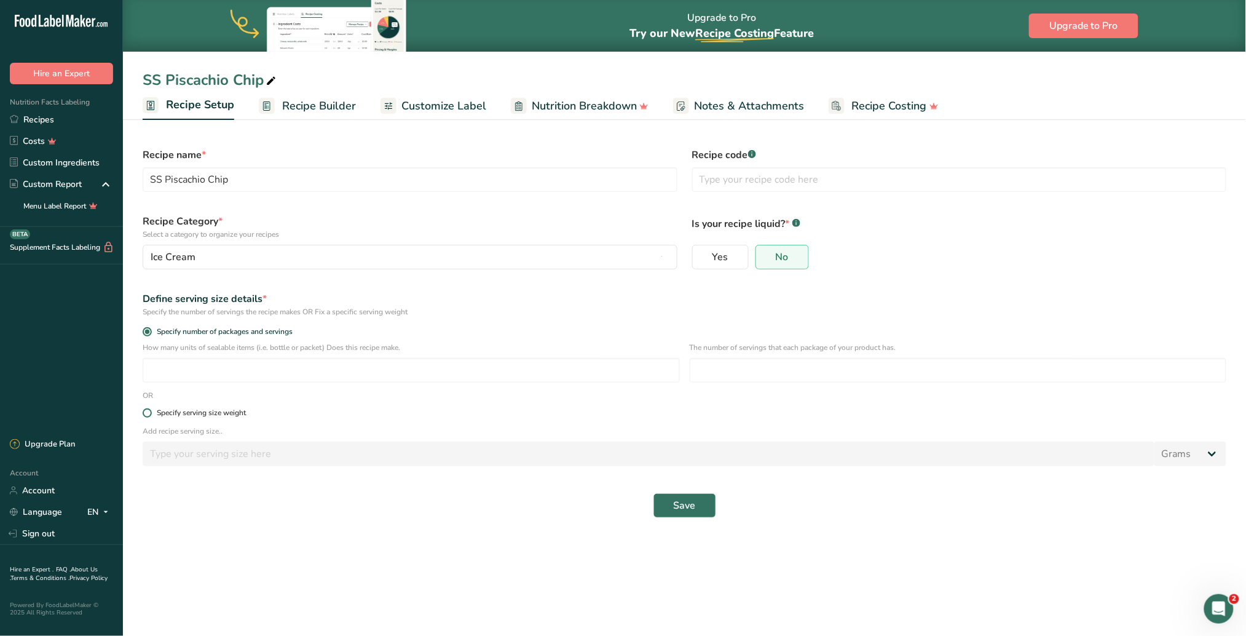
click at [144, 400] on span at bounding box center [147, 412] width 9 height 9
click at [144, 400] on input "Specify serving size weight" at bounding box center [147, 413] width 8 height 8
radio input "true"
radio input "false"
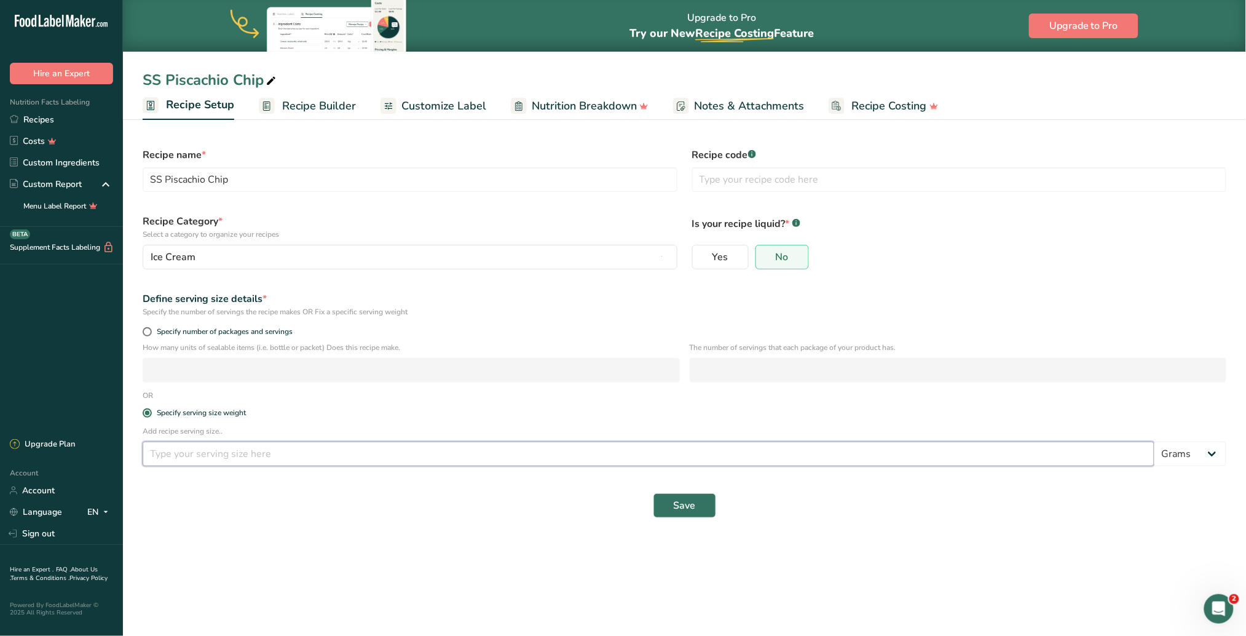
click at [197, 400] on input "number" at bounding box center [649, 453] width 1012 height 25
type input "28"
click at [690, 400] on span "Save" at bounding box center [685, 505] width 22 height 15
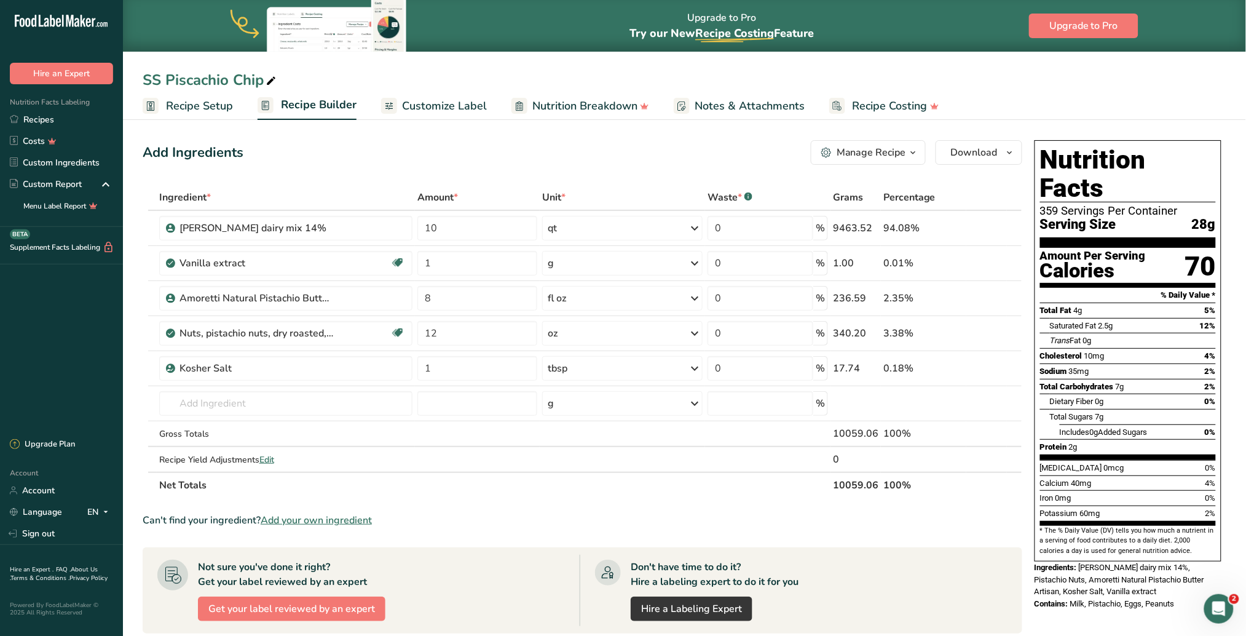
click at [197, 105] on span "Recipe Setup" at bounding box center [199, 106] width 67 height 17
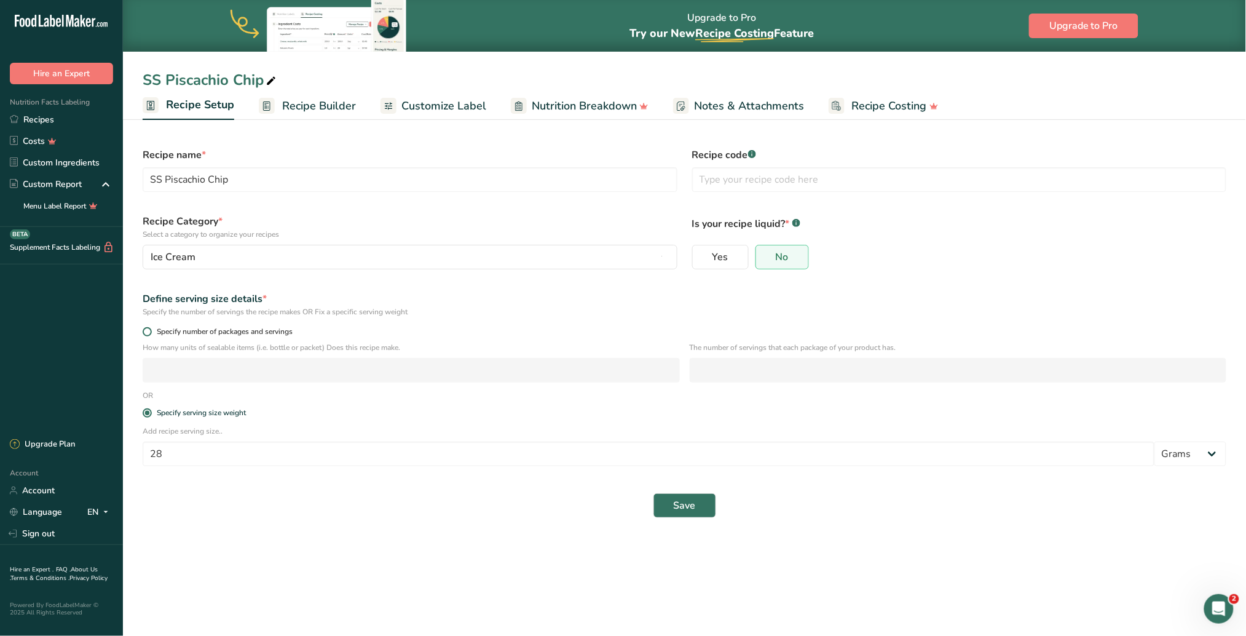
click at [146, 334] on span at bounding box center [147, 331] width 9 height 9
click at [146, 334] on input "Specify number of packages and servings" at bounding box center [147, 332] width 8 height 8
radio input "true"
radio input "false"
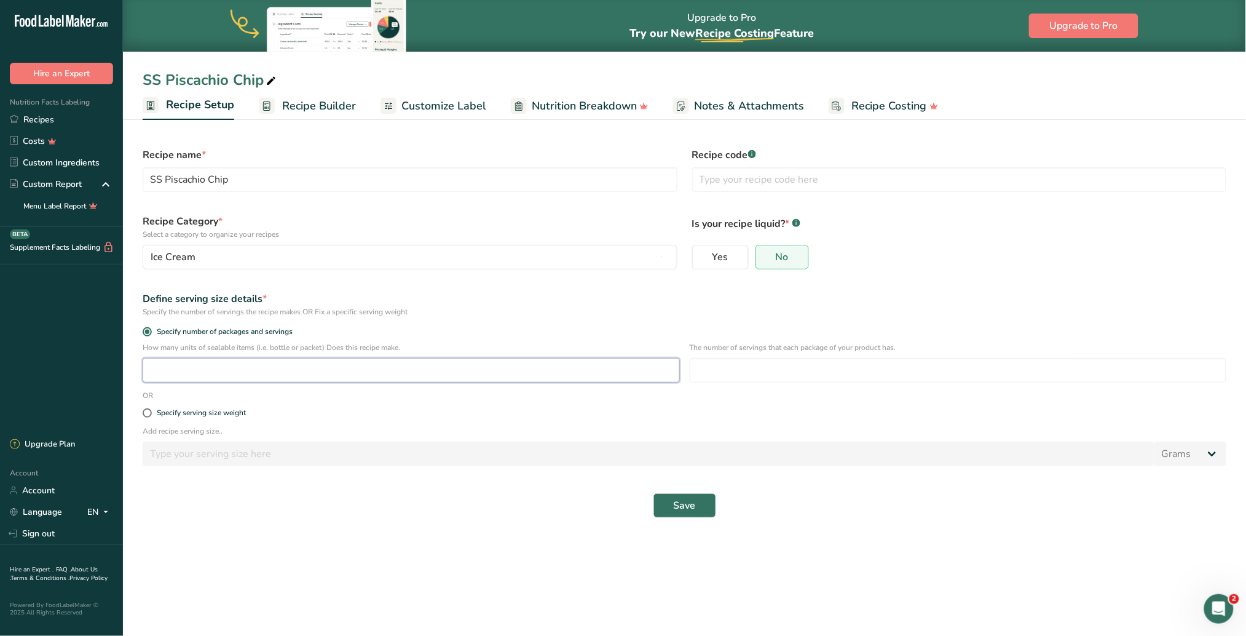
click at [187, 369] on input "number" at bounding box center [411, 370] width 537 height 25
type input "120"
click at [719, 373] on input "number" at bounding box center [958, 370] width 537 height 25
type input "1"
click at [703, 400] on button "Save" at bounding box center [684, 505] width 63 height 25
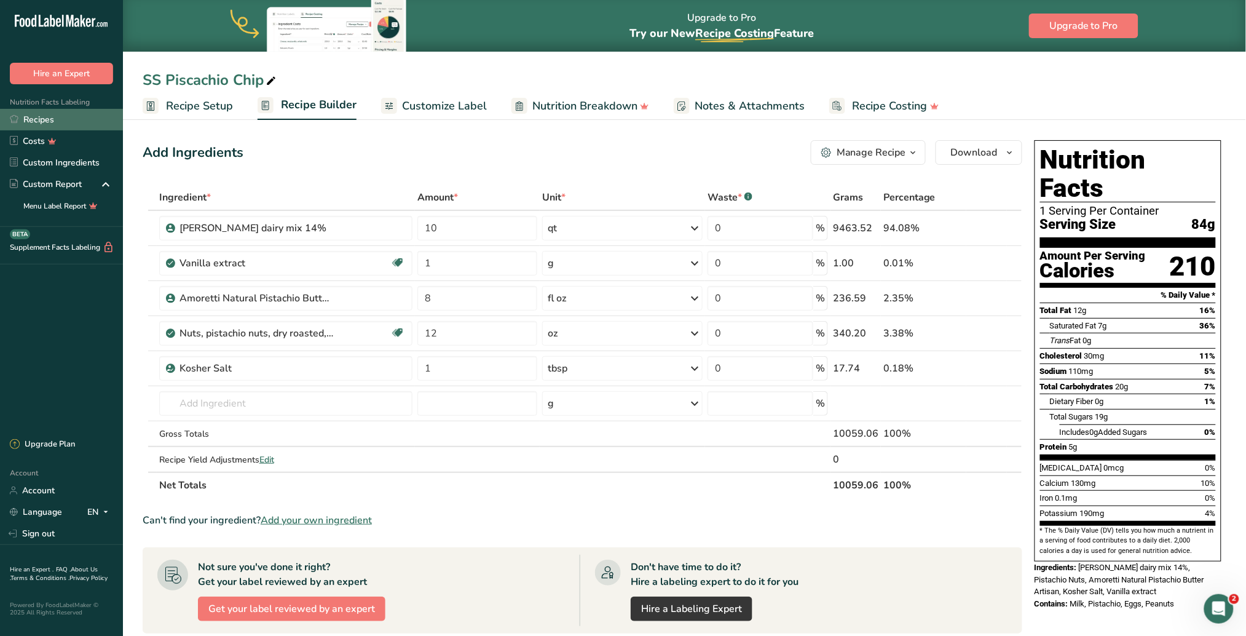
click at [54, 120] on link "Recipes" at bounding box center [61, 120] width 123 height 22
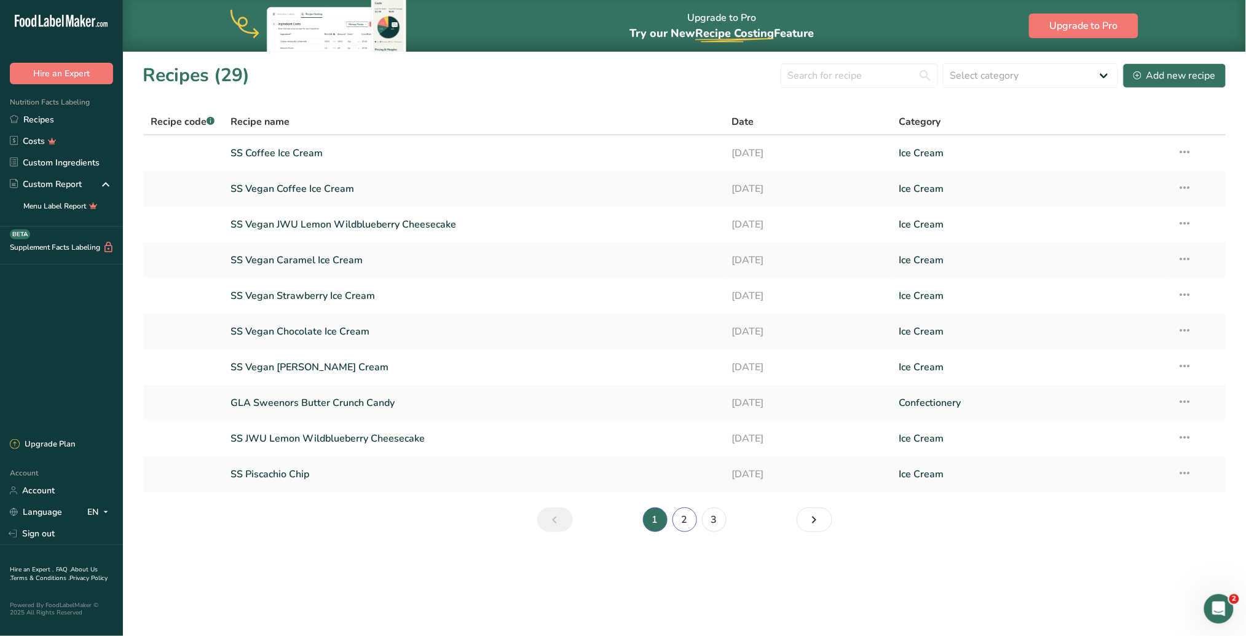
click at [680, 400] on link "2" at bounding box center [684, 519] width 25 height 25
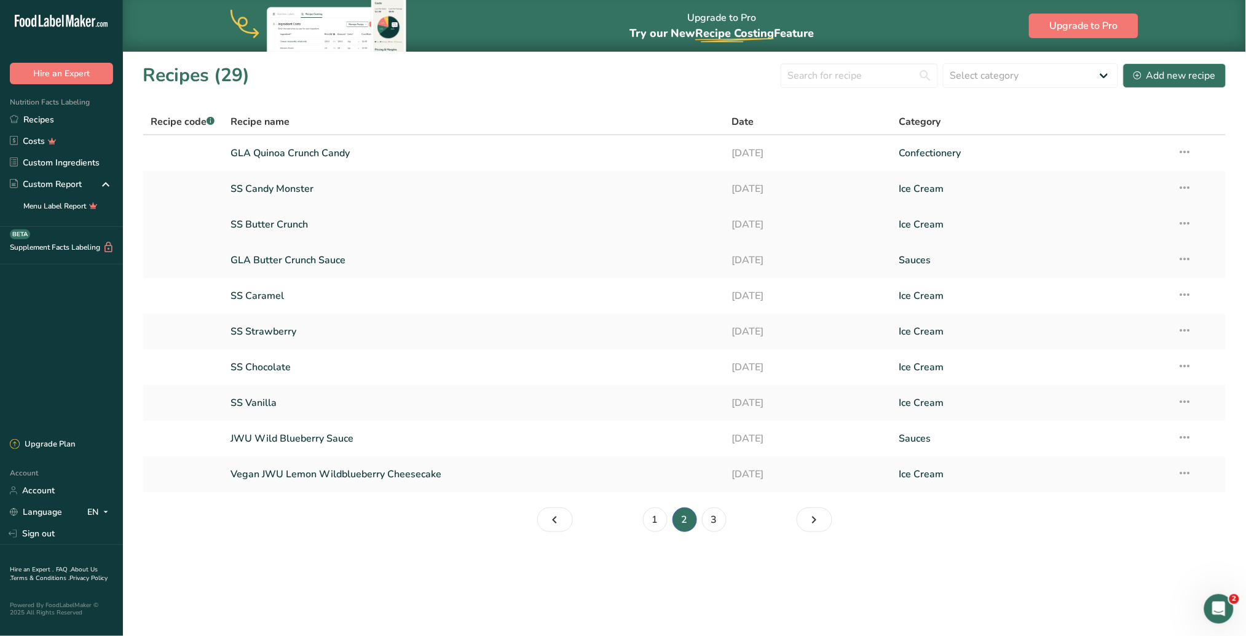
click at [293, 222] on link "SS Butter Crunch" at bounding box center [474, 224] width 486 height 26
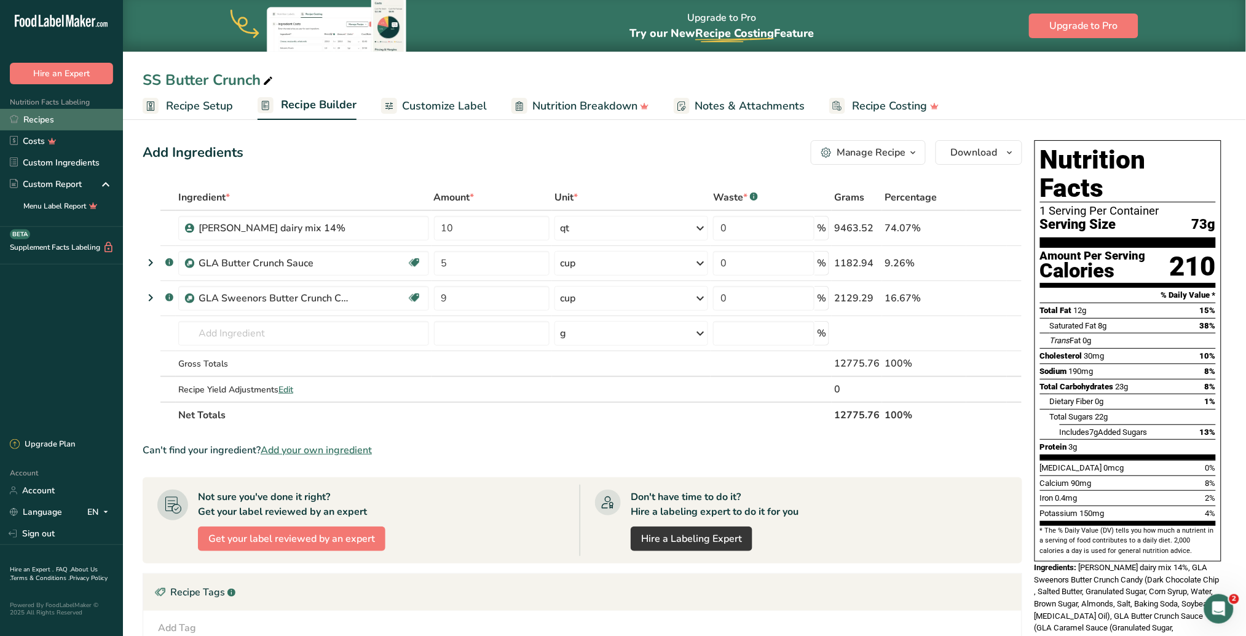
click at [36, 114] on link "Recipes" at bounding box center [61, 120] width 123 height 22
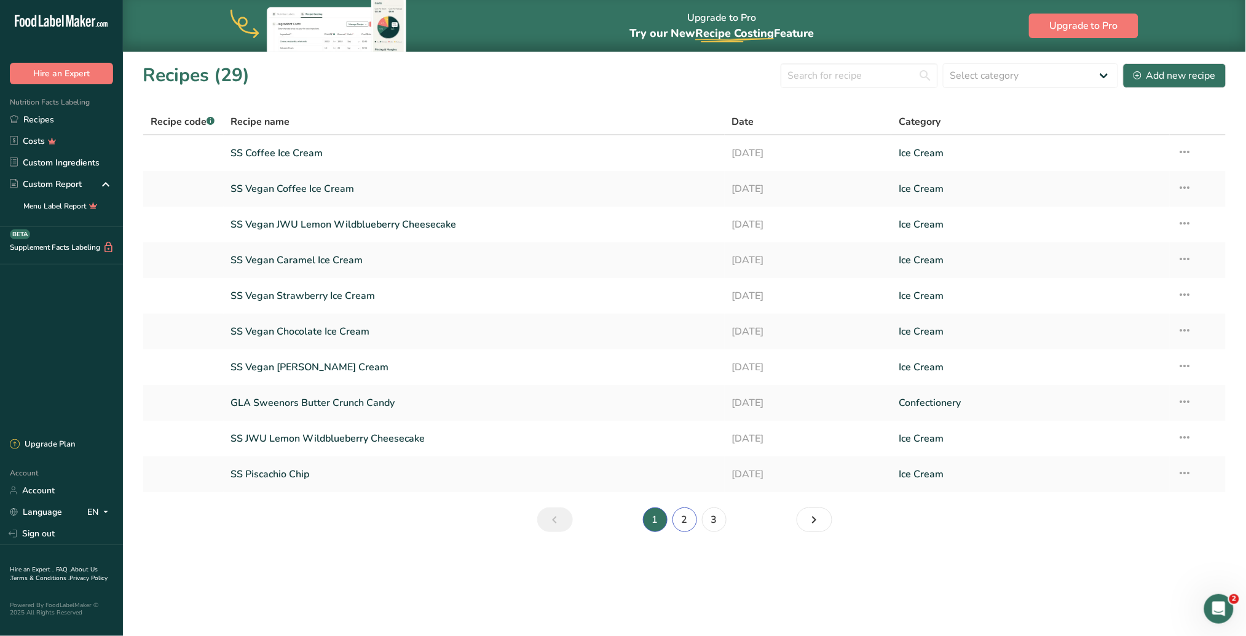
click at [692, 400] on link "2" at bounding box center [684, 519] width 25 height 25
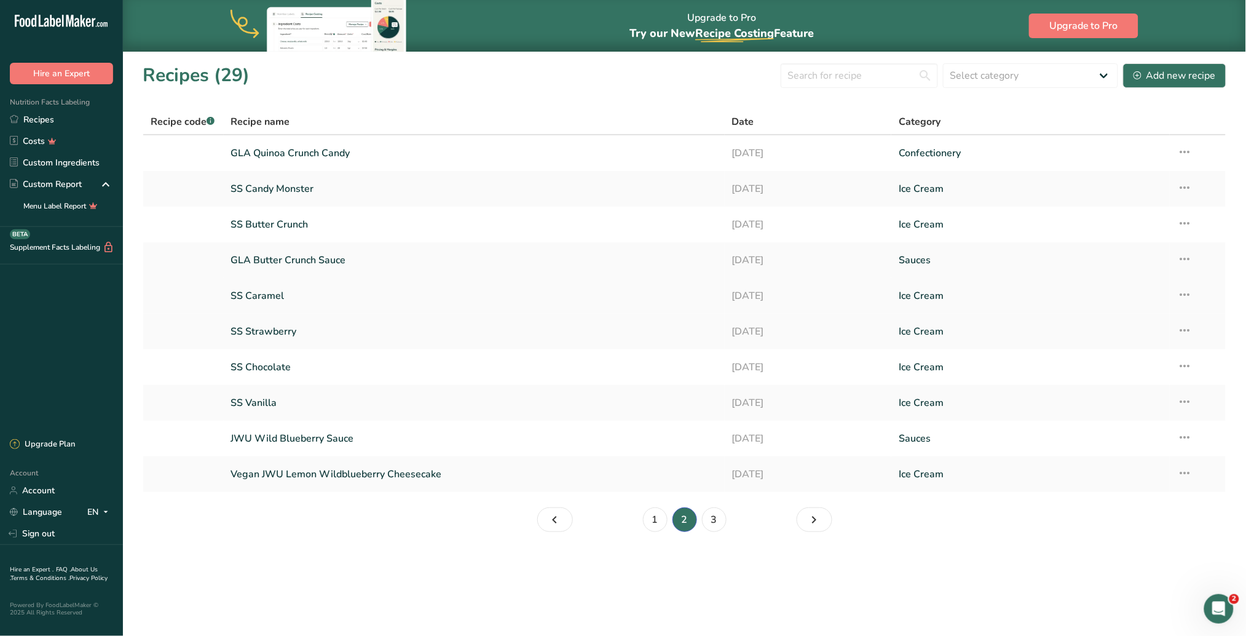
click at [307, 296] on link "SS Caramel" at bounding box center [474, 296] width 486 height 26
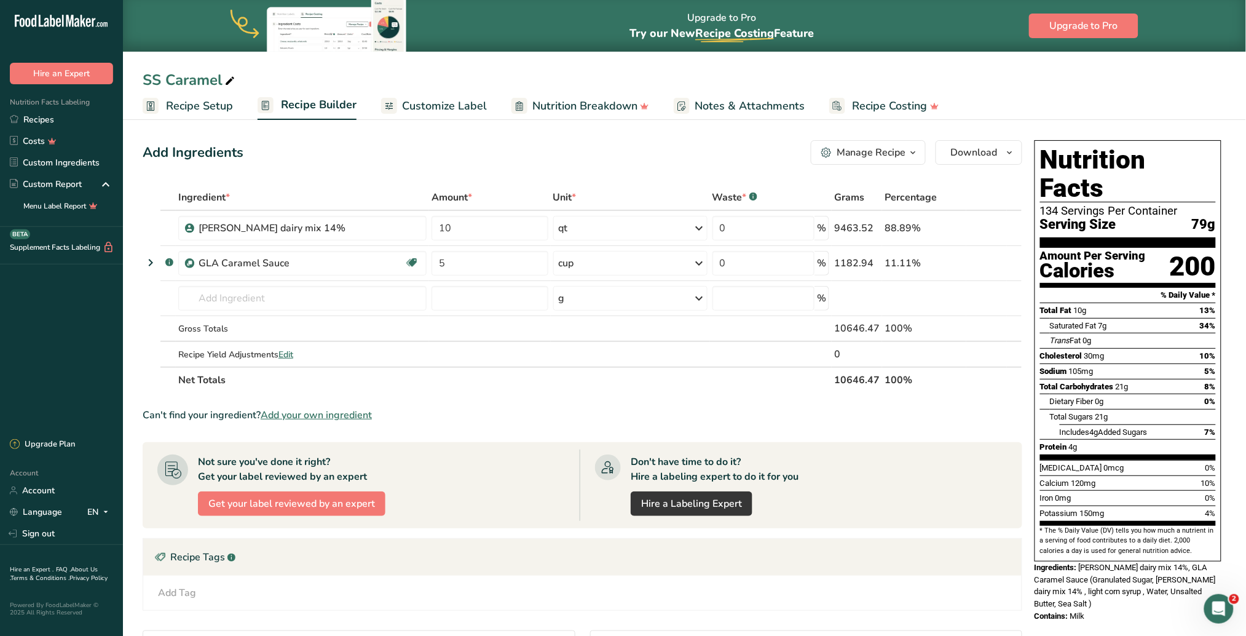
click at [198, 108] on span "Recipe Setup" at bounding box center [199, 106] width 67 height 17
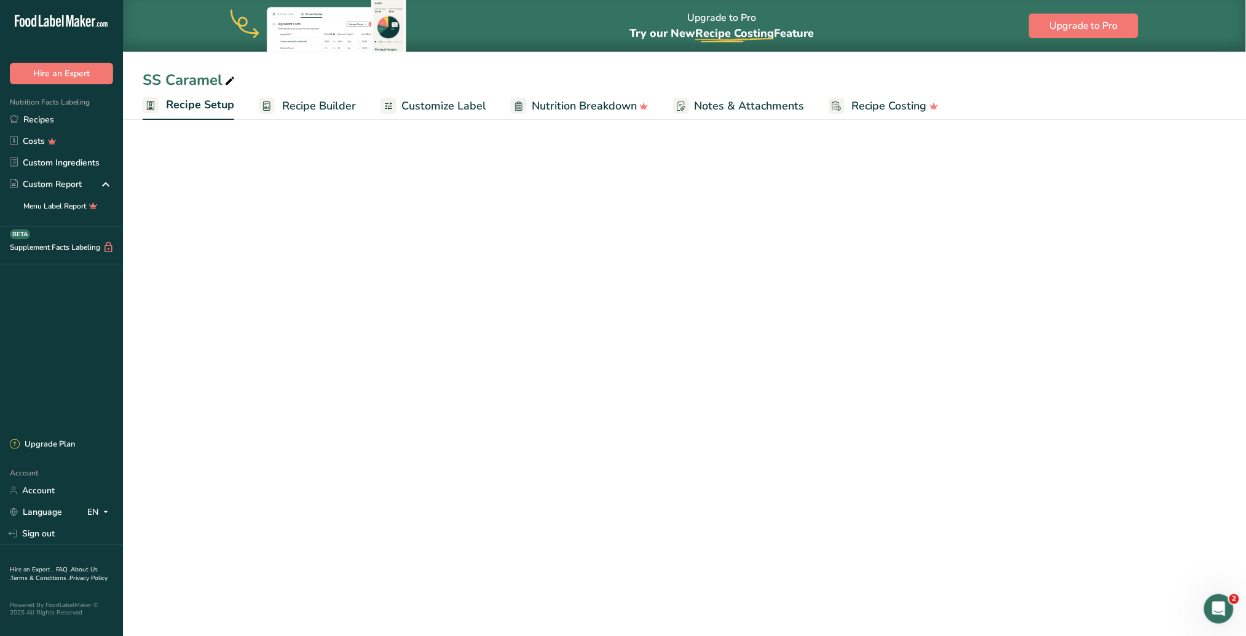
select select "5"
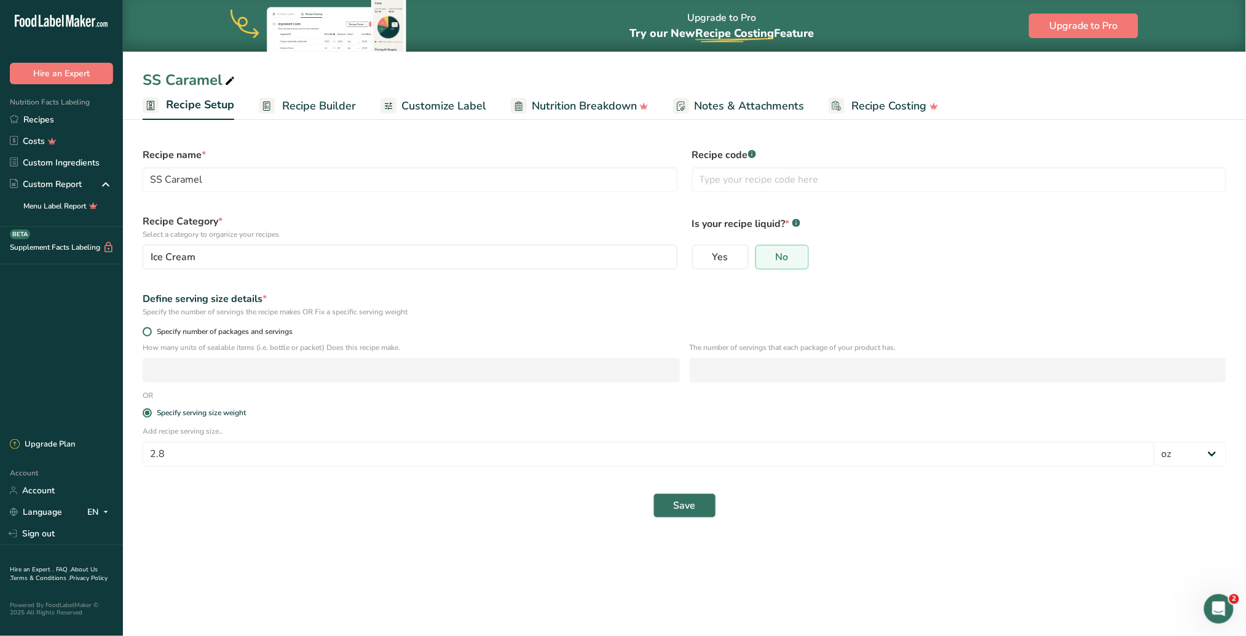
click at [146, 333] on span at bounding box center [147, 331] width 9 height 9
click at [146, 333] on input "Specify number of packages and servings" at bounding box center [147, 332] width 8 height 8
radio input "true"
radio input "false"
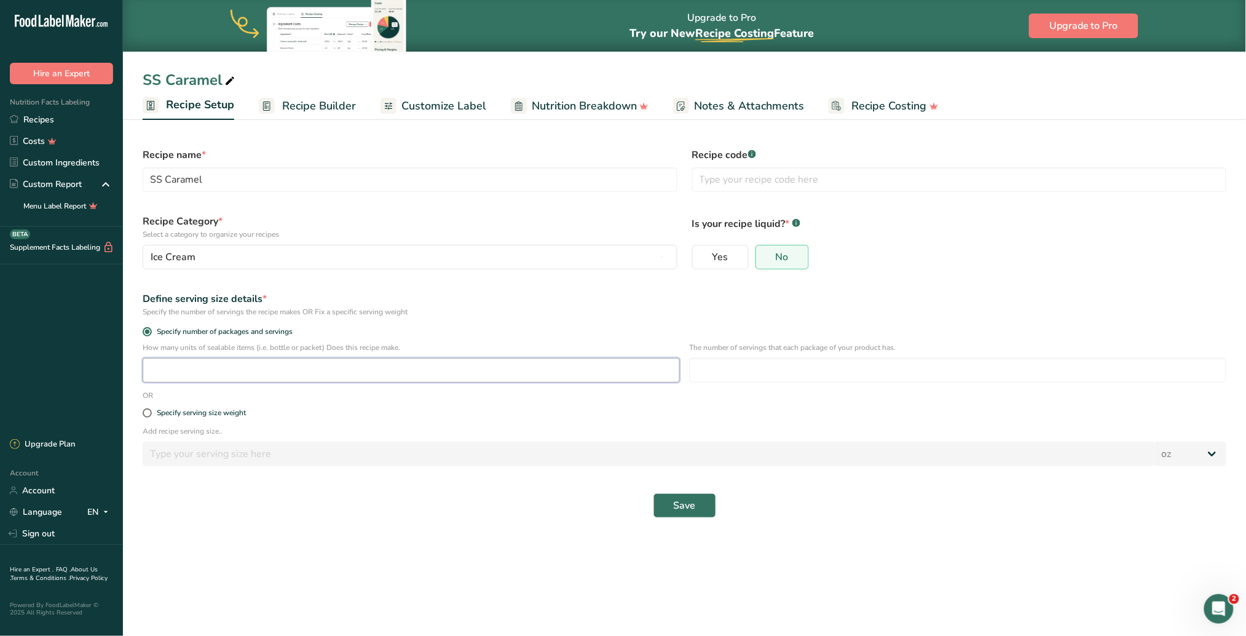
click at [420, 374] on input "number" at bounding box center [411, 370] width 537 height 25
type input "144"
click at [760, 376] on input "number" at bounding box center [958, 370] width 537 height 25
type input "1"
click at [689, 400] on span "Save" at bounding box center [685, 505] width 22 height 15
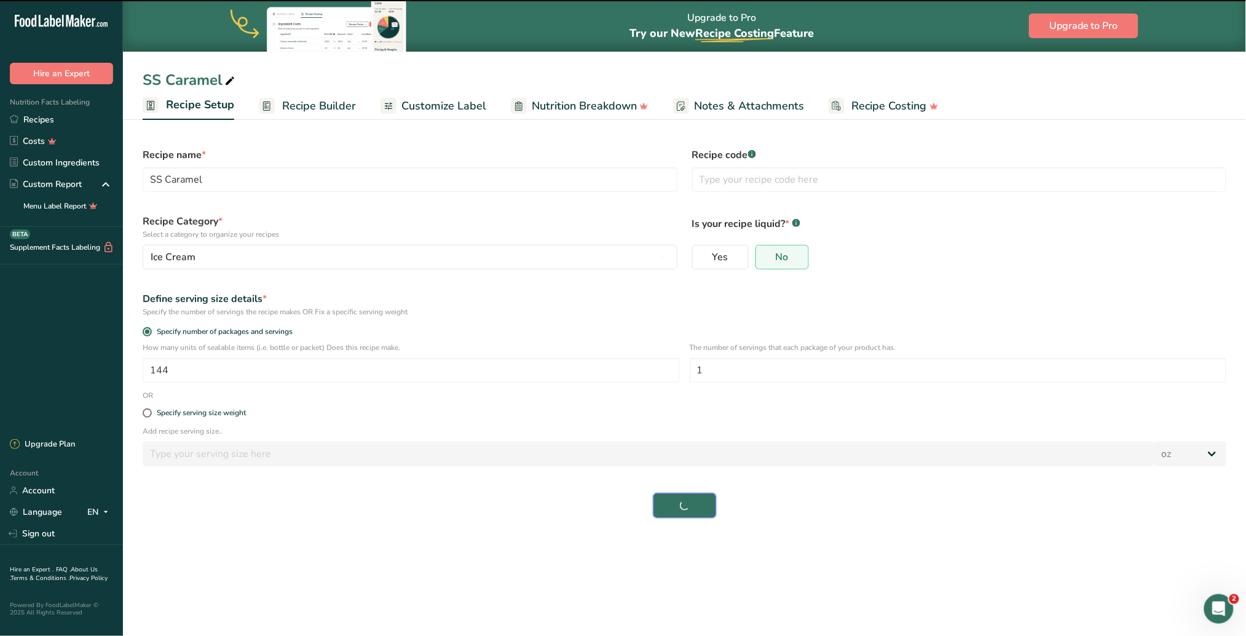
select select "0"
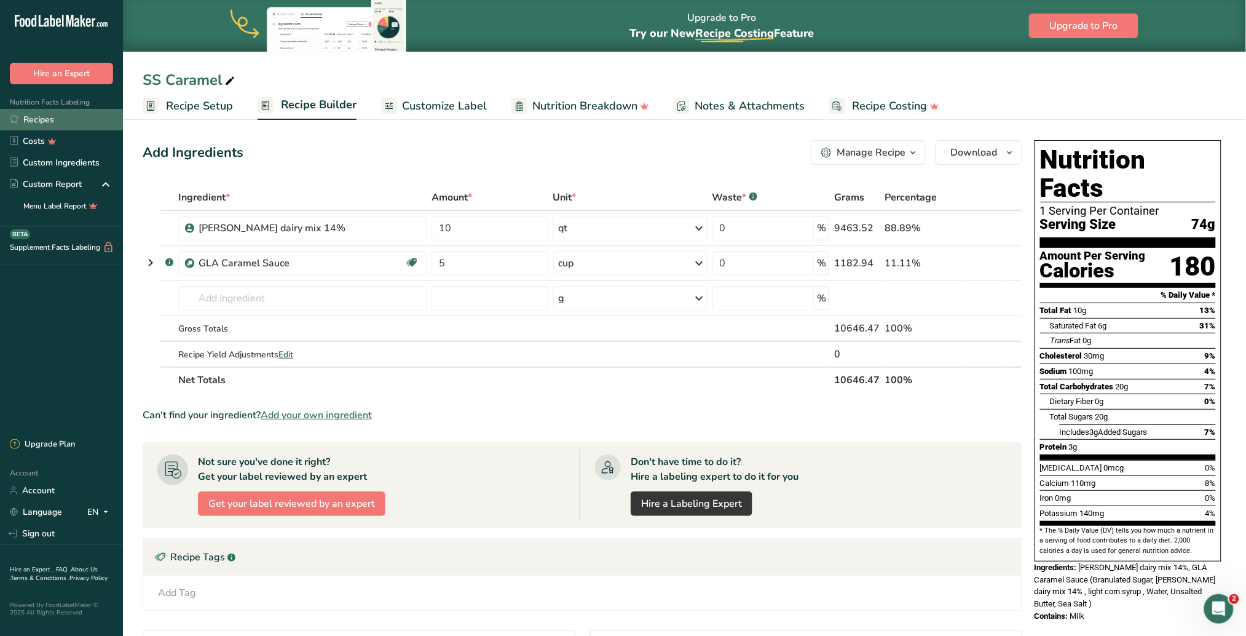
click at [55, 117] on link "Recipes" at bounding box center [61, 120] width 123 height 22
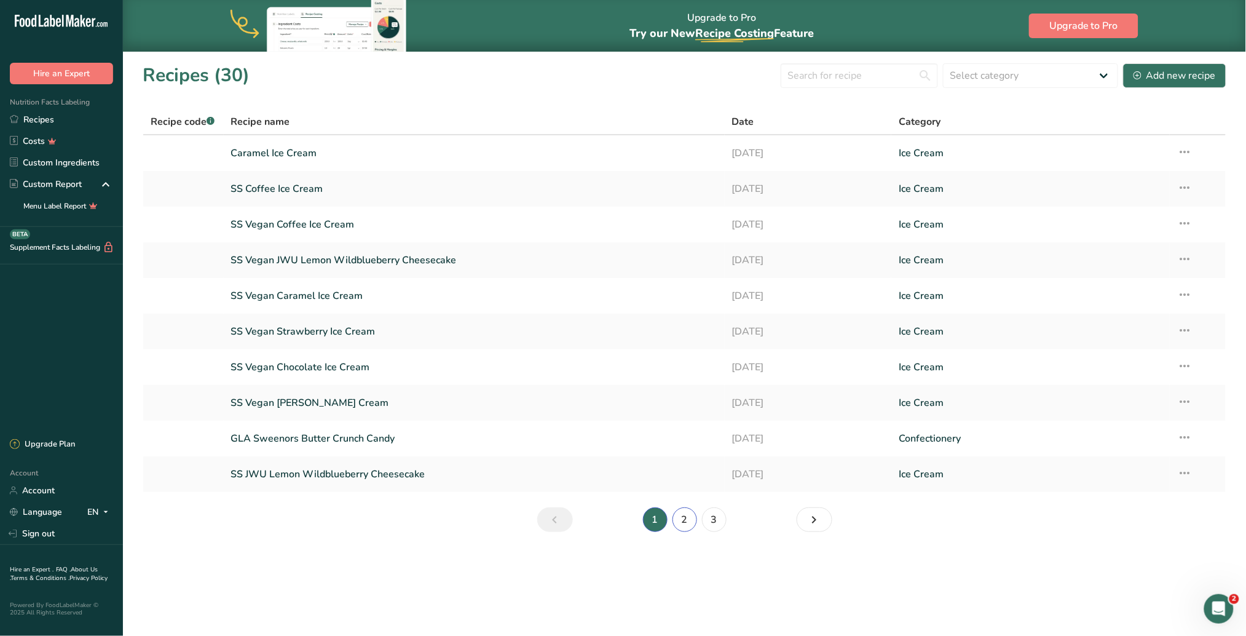
click at [682, 400] on link "2" at bounding box center [684, 519] width 25 height 25
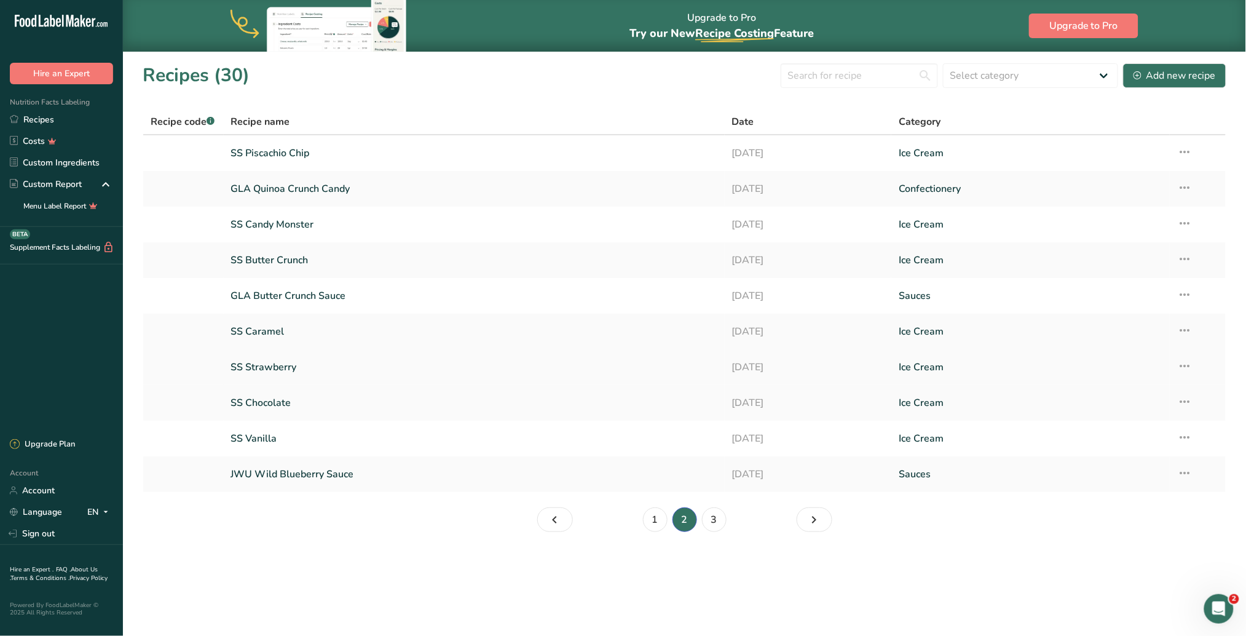
click at [290, 369] on link "SS Strawberry" at bounding box center [474, 367] width 486 height 26
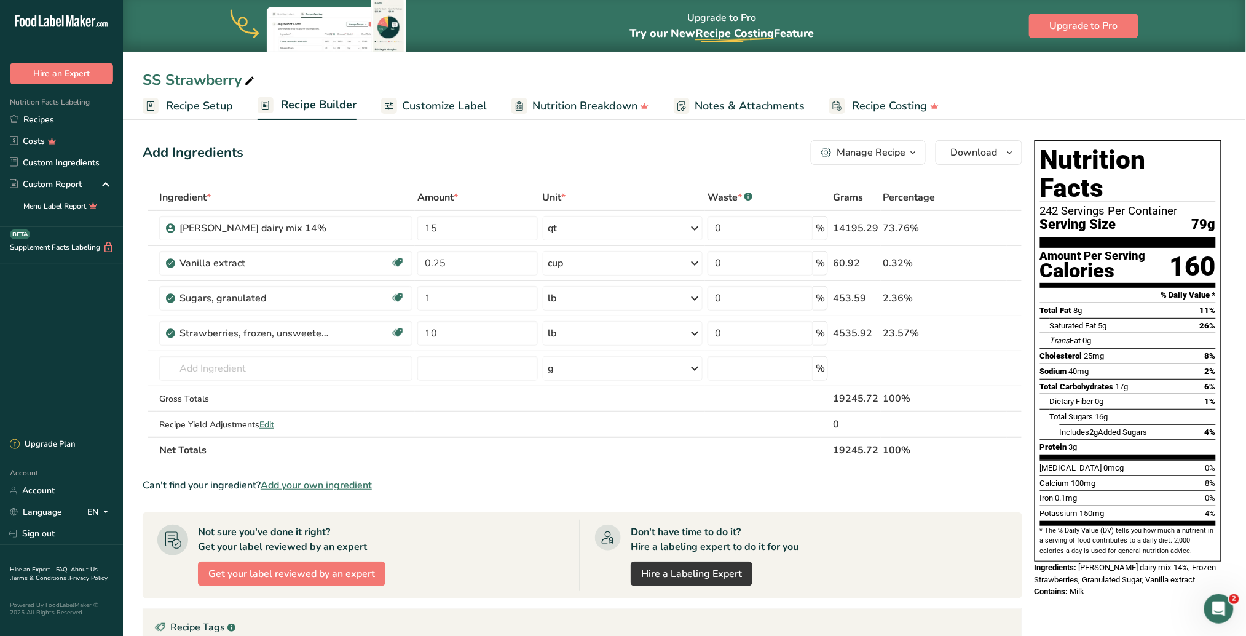
click at [194, 108] on span "Recipe Setup" at bounding box center [199, 106] width 67 height 17
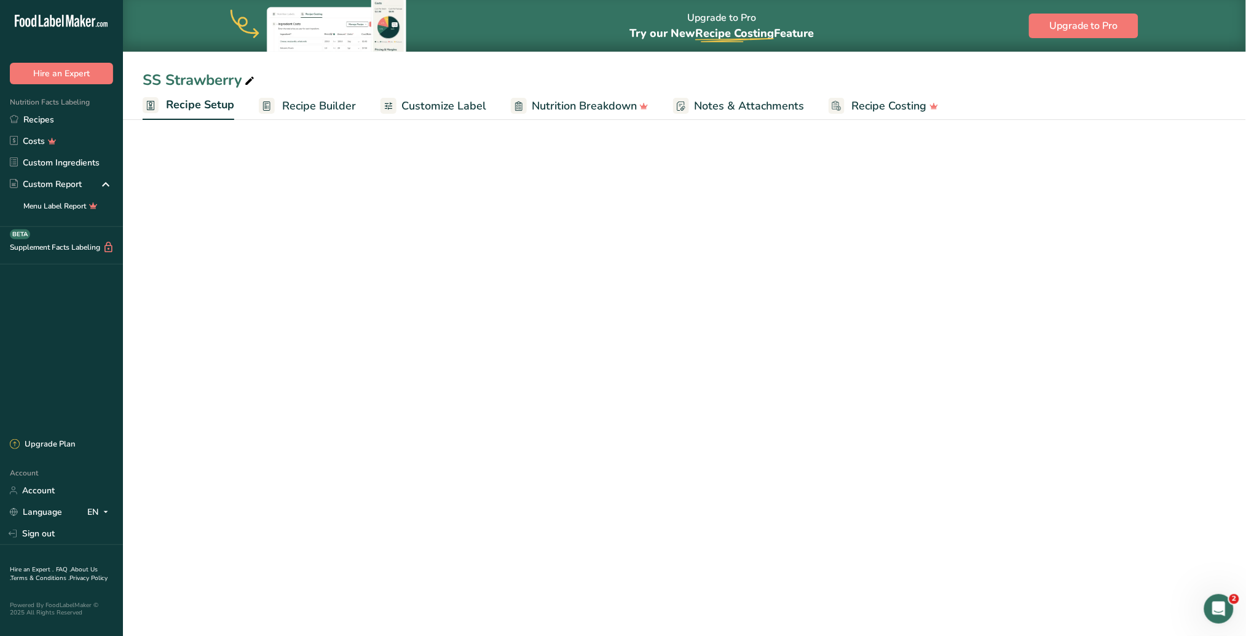
select select "5"
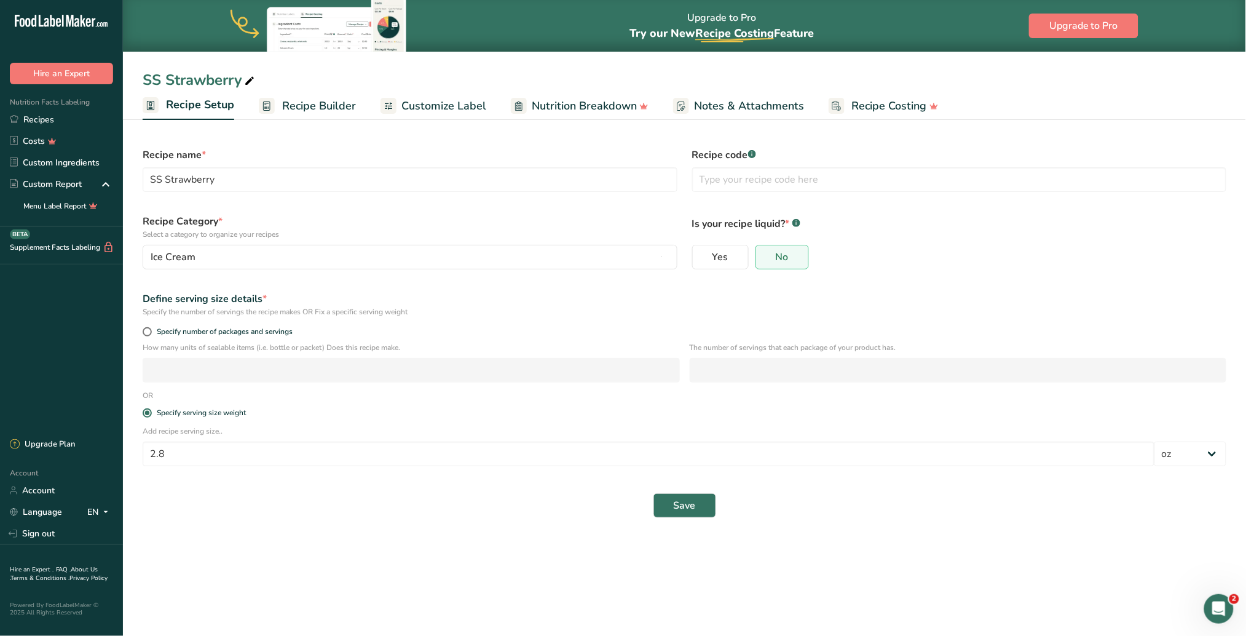
click at [149, 337] on div "Specify number of packages and servings" at bounding box center [684, 333] width 1098 height 17
click at [146, 332] on span at bounding box center [147, 331] width 9 height 9
click at [146, 332] on input "Specify number of packages and servings" at bounding box center [147, 332] width 8 height 8
radio input "true"
radio input "false"
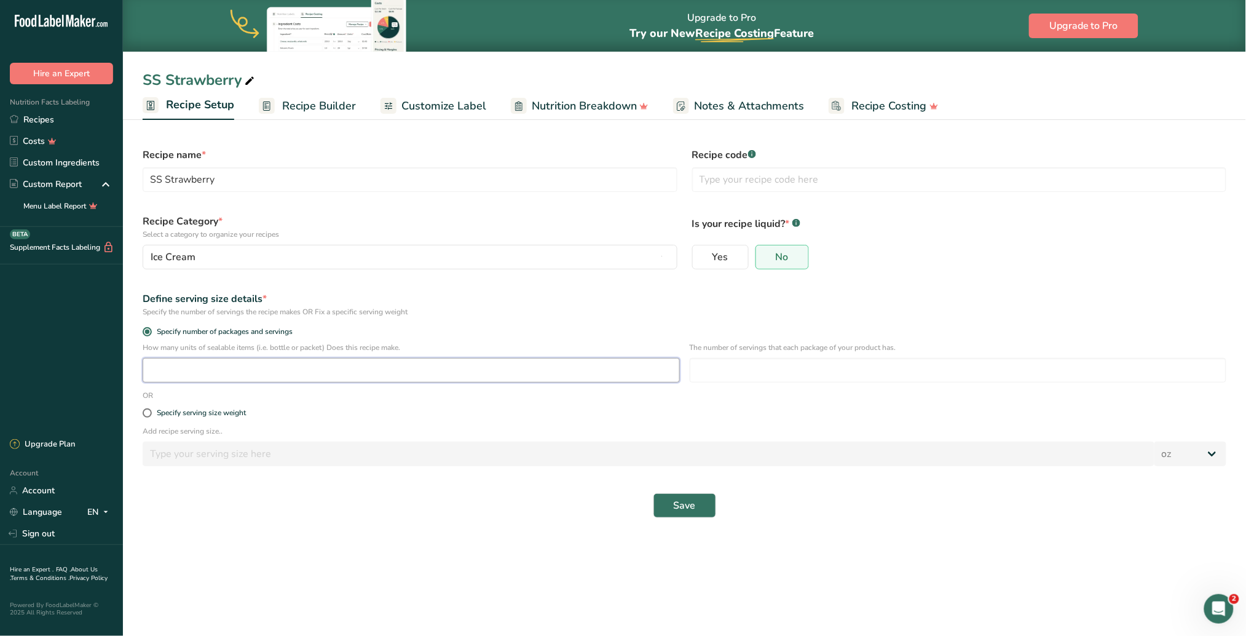
click at [291, 365] on input "number" at bounding box center [411, 370] width 537 height 25
type input "144"
click at [730, 374] on input "number" at bounding box center [958, 370] width 537 height 25
type input "3"
type input "1"
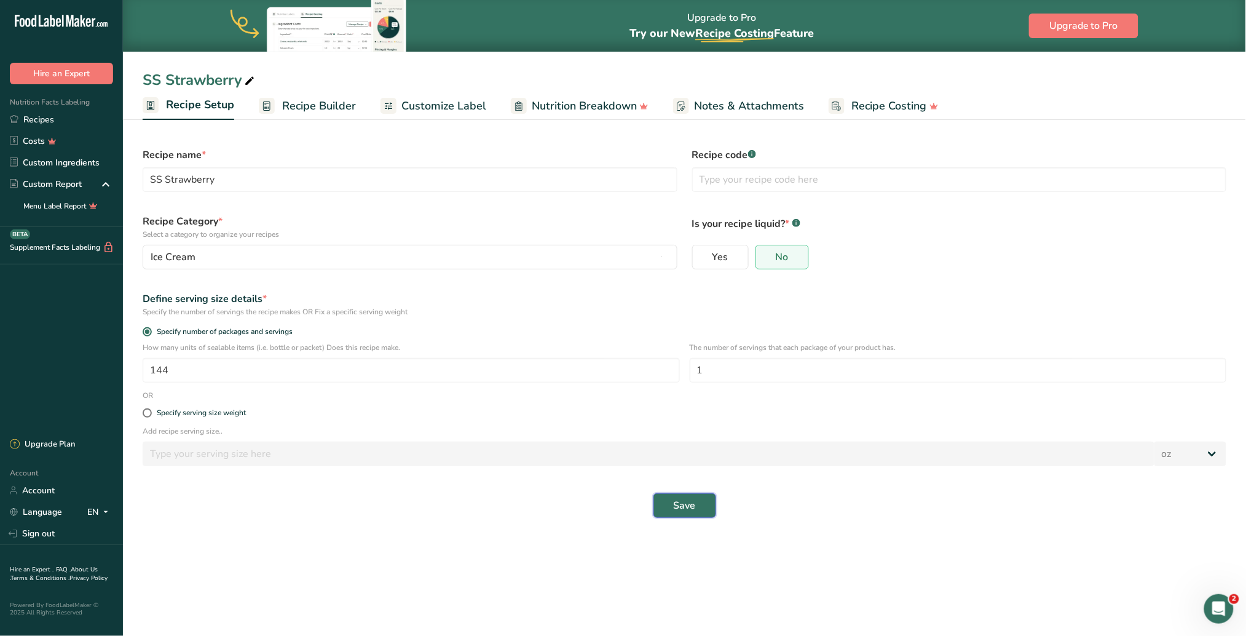
click at [699, 400] on button "Save" at bounding box center [684, 505] width 63 height 25
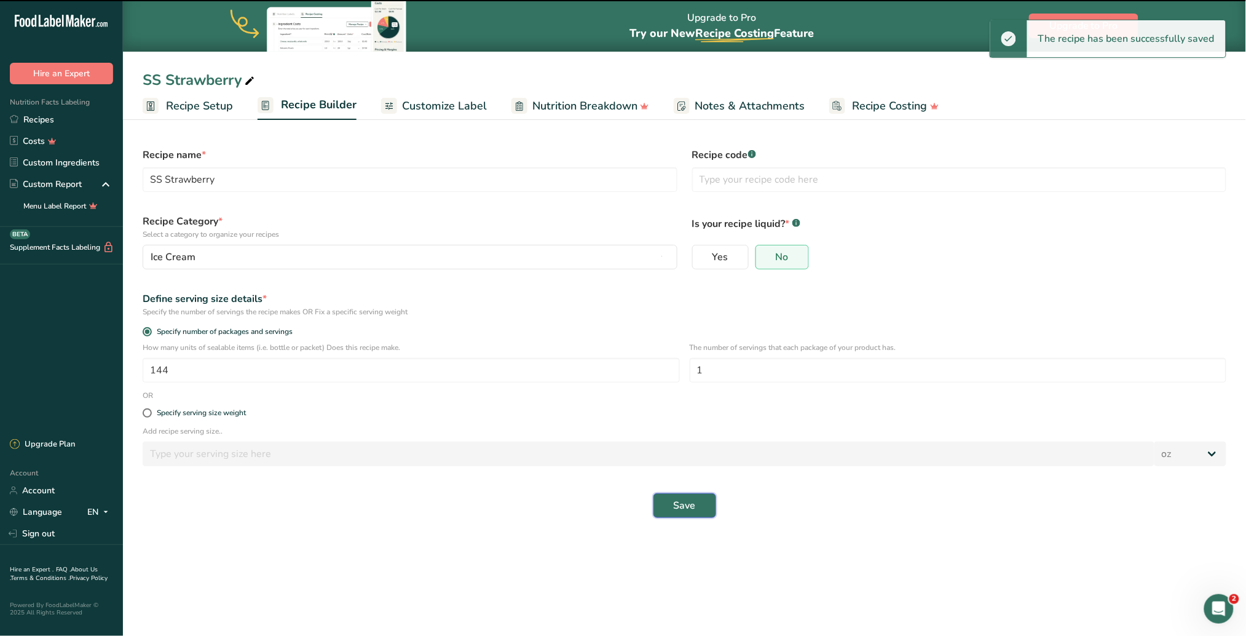
select select "0"
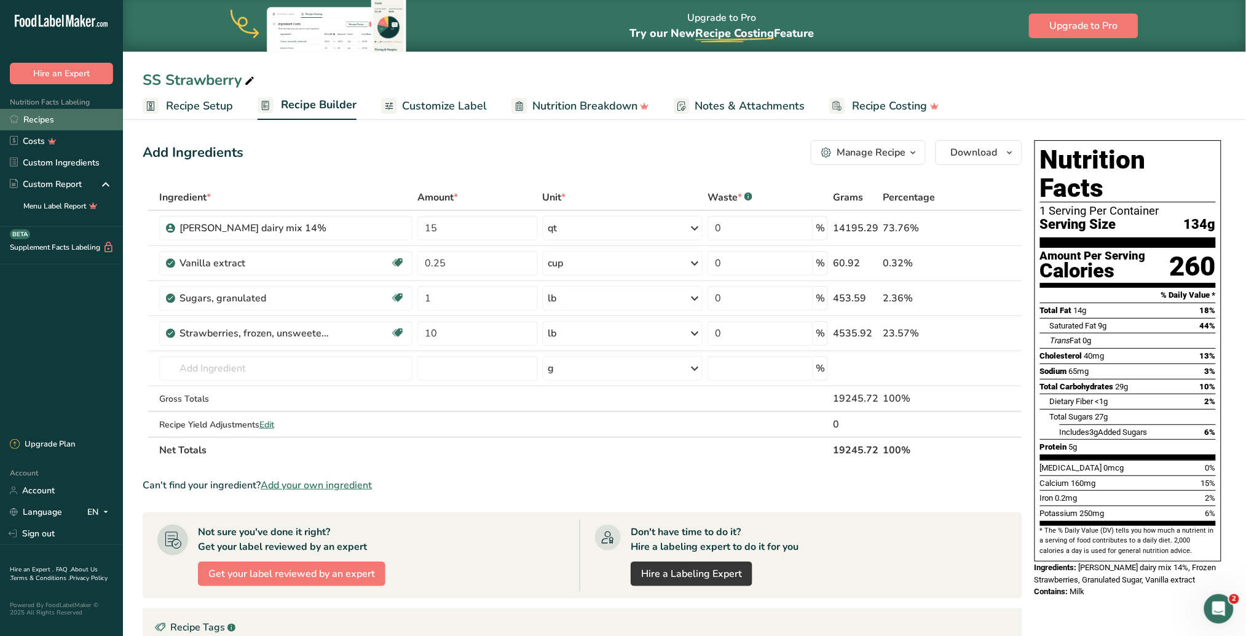
click at [50, 121] on link "Recipes" at bounding box center [61, 120] width 123 height 22
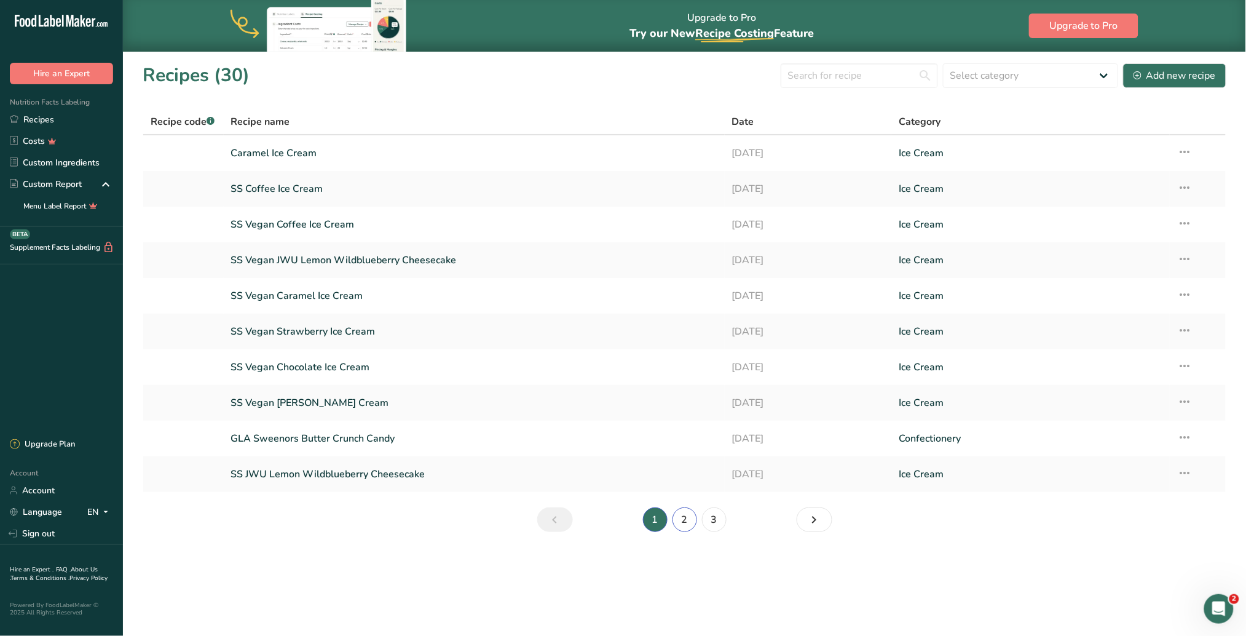
click at [683, 400] on link "2" at bounding box center [684, 519] width 25 height 25
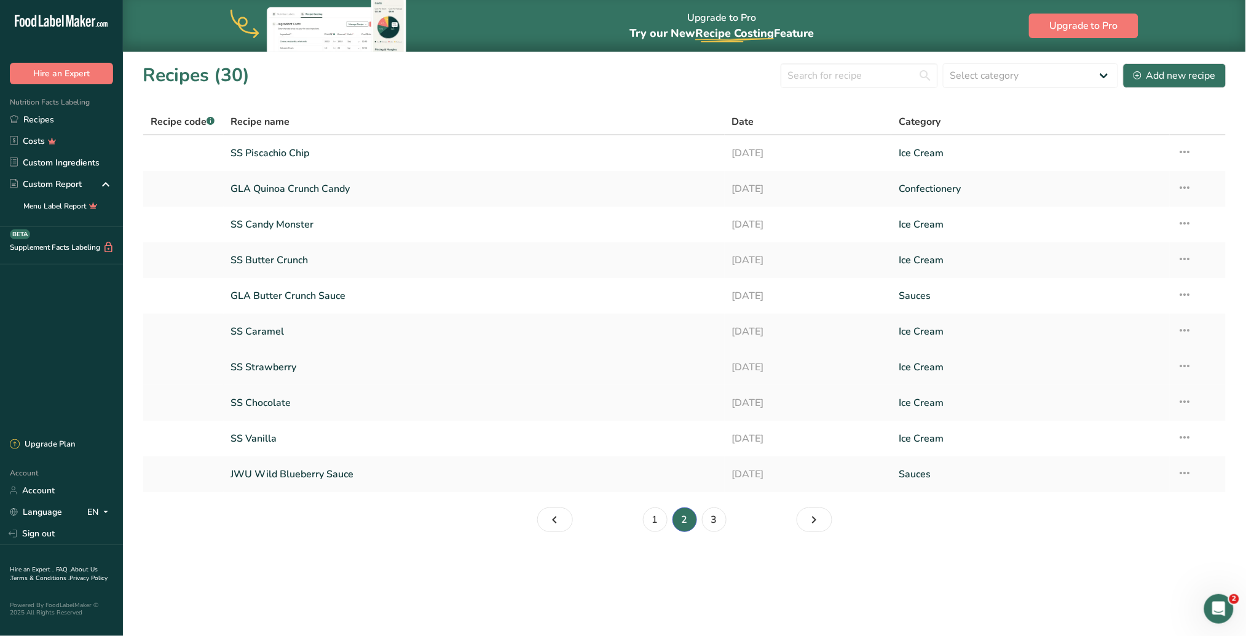
click at [280, 365] on link "SS Strawberry" at bounding box center [474, 367] width 486 height 26
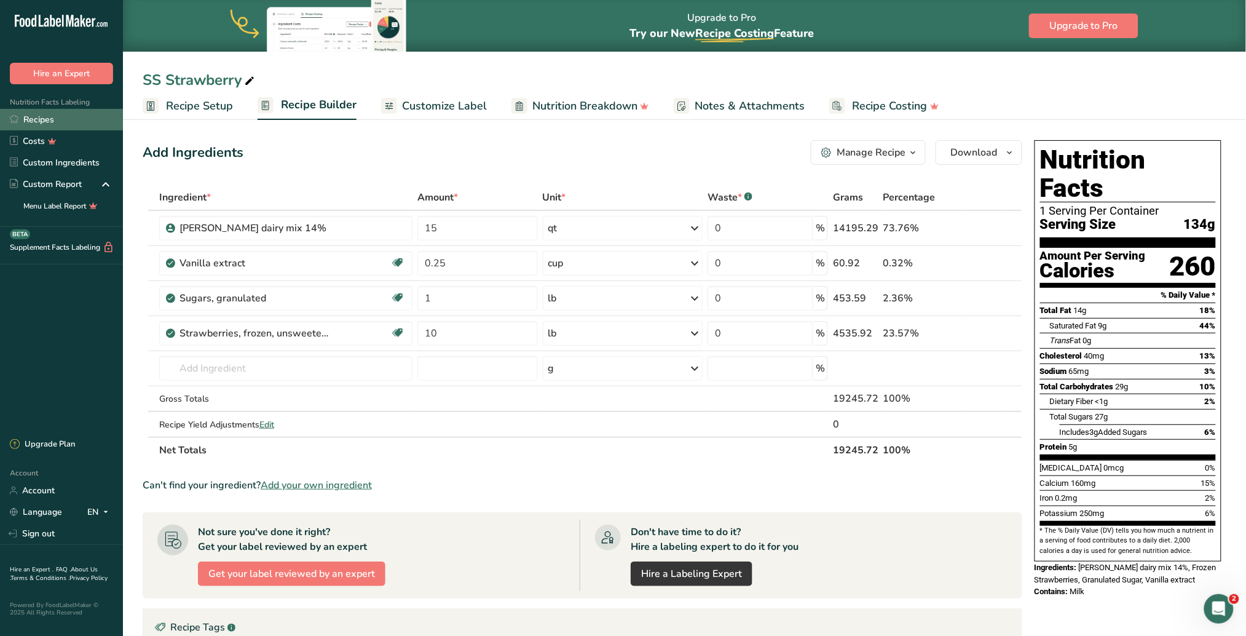
click at [49, 111] on link "Recipes" at bounding box center [61, 120] width 123 height 22
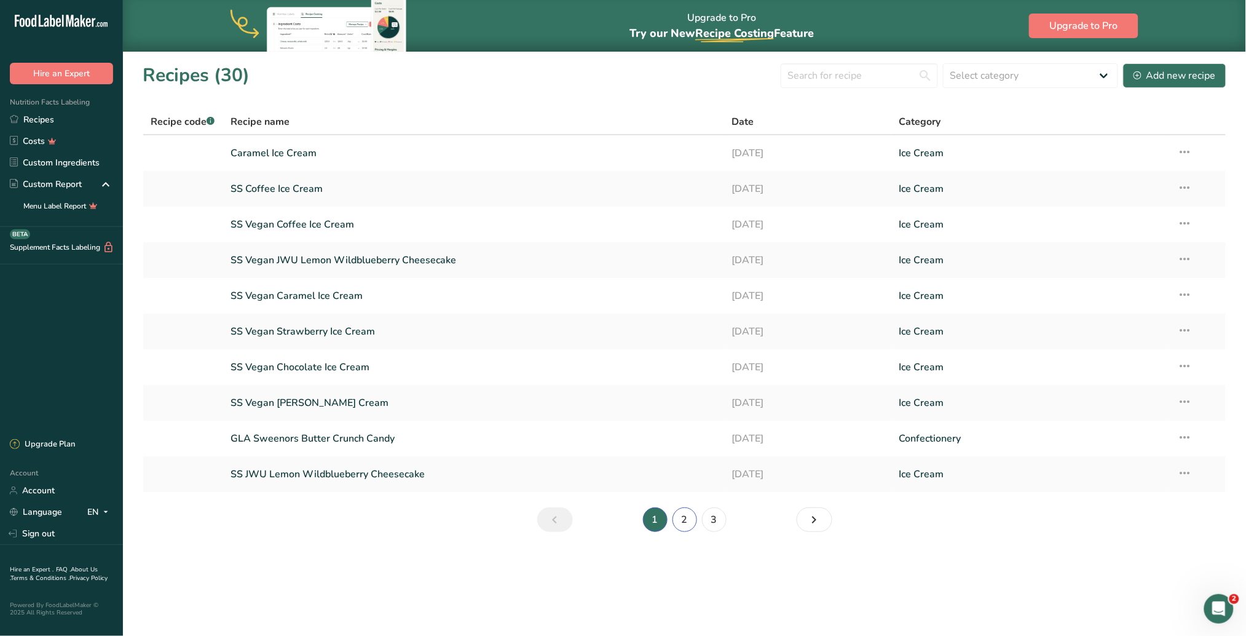
click at [686, 400] on link "2" at bounding box center [684, 519] width 25 height 25
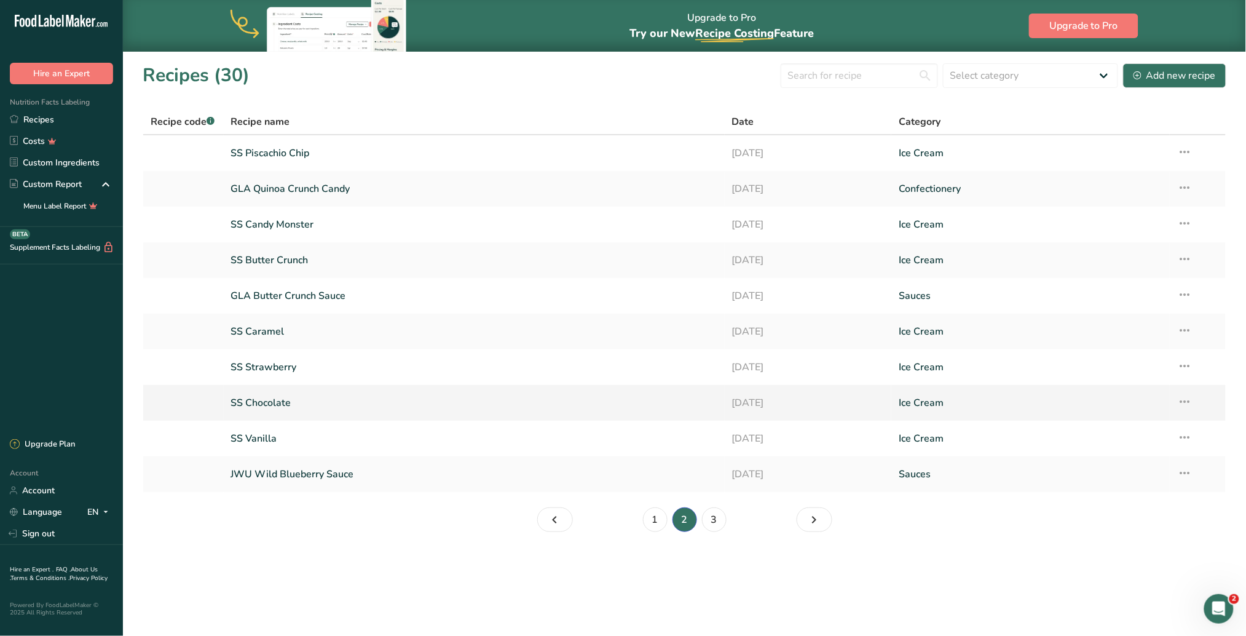
click at [298, 400] on link "SS Chocolate" at bounding box center [474, 403] width 486 height 26
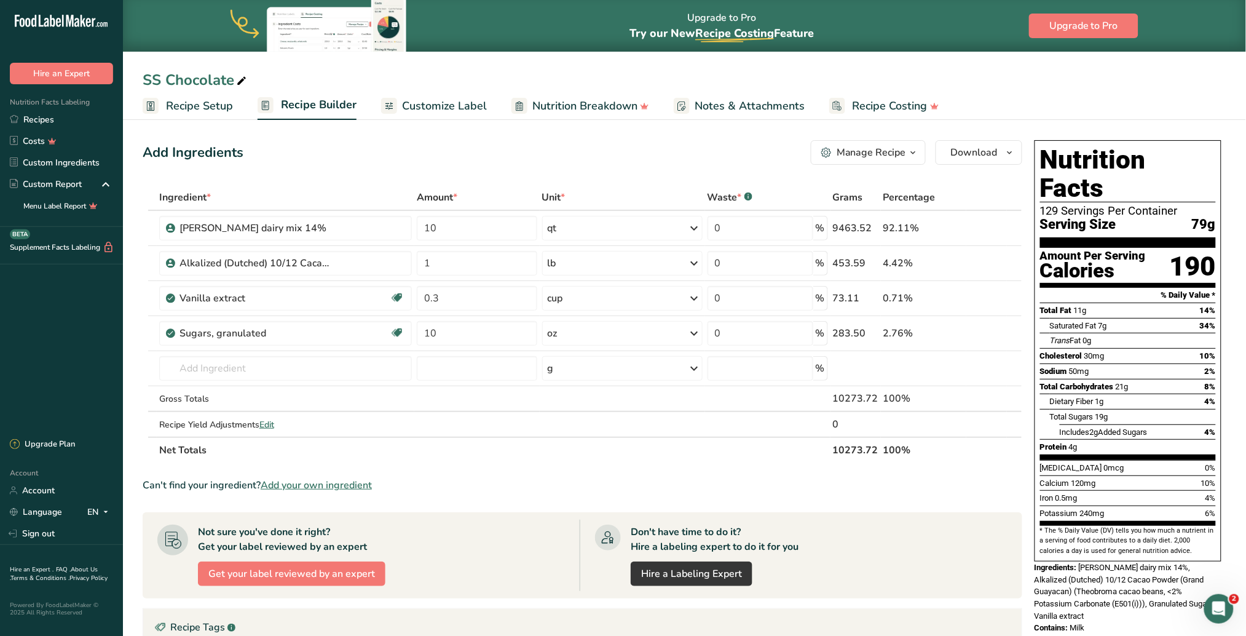
click at [188, 102] on span "Recipe Setup" at bounding box center [199, 106] width 67 height 17
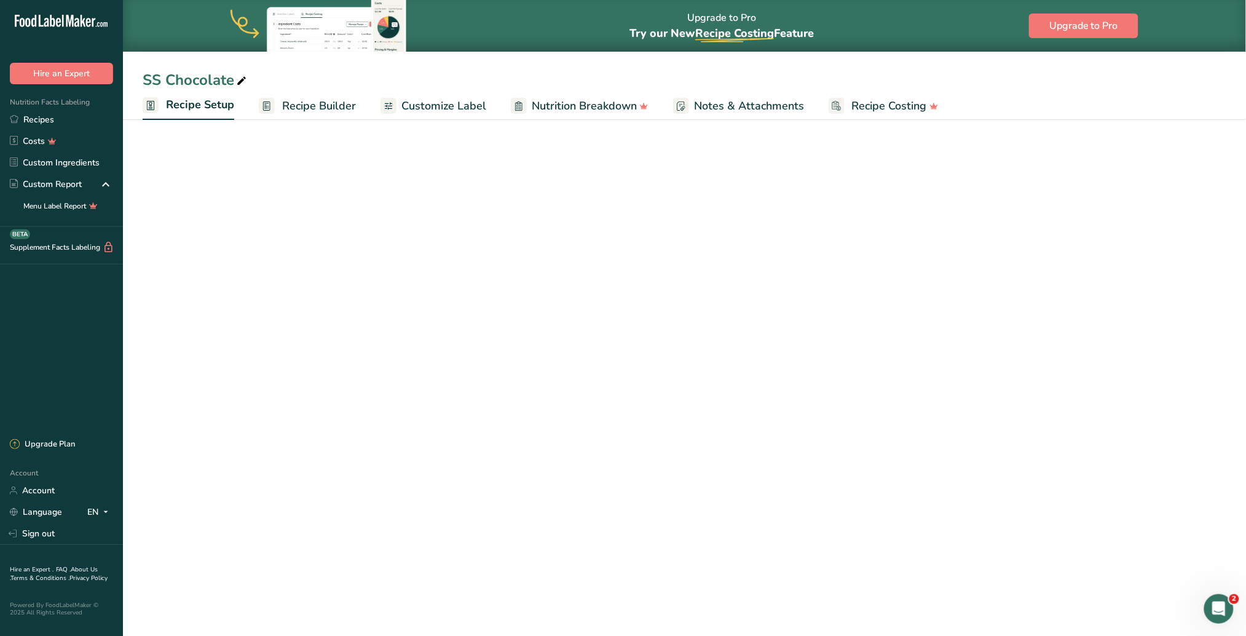
select select "5"
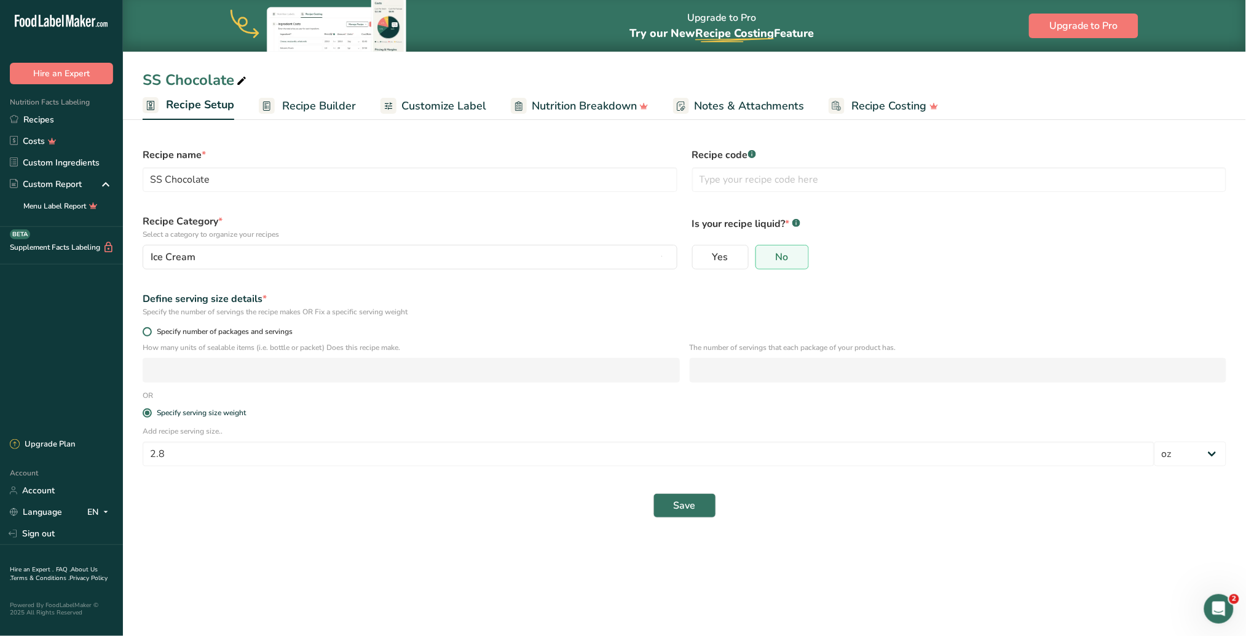
click at [148, 334] on span at bounding box center [147, 331] width 9 height 9
click at [148, 334] on input "Specify number of packages and servings" at bounding box center [147, 332] width 8 height 8
radio input "true"
radio input "false"
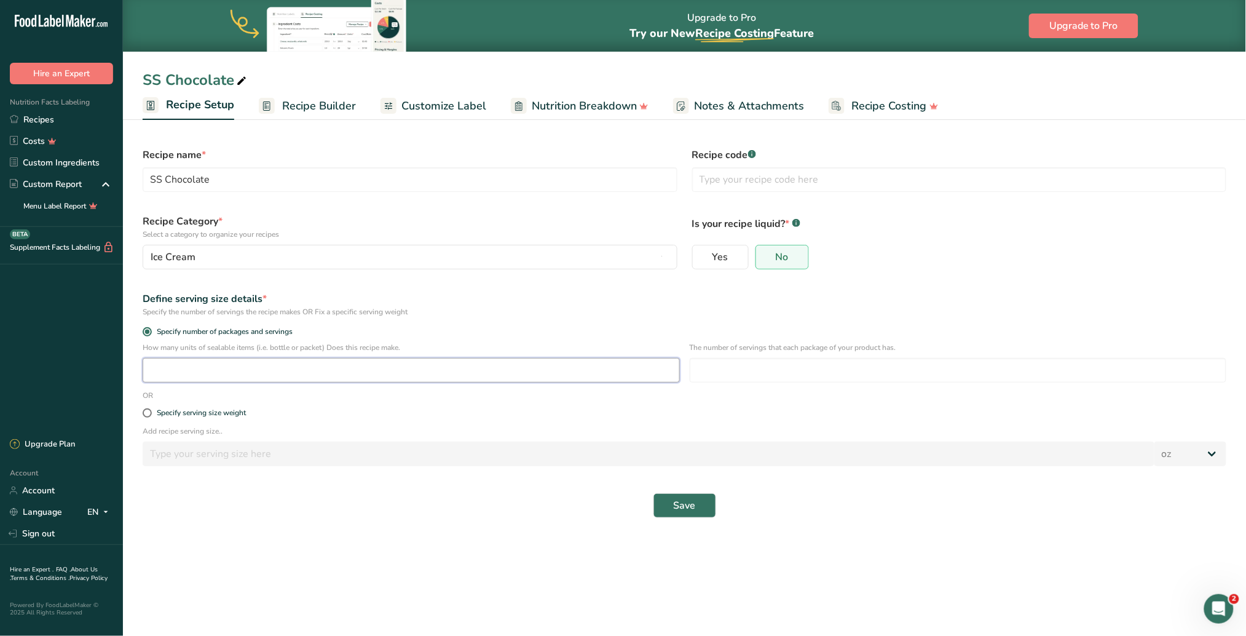
click at [200, 373] on input "number" at bounding box center [411, 370] width 537 height 25
type input "128"
click at [750, 375] on input "number" at bounding box center [958, 370] width 537 height 25
type input "1"
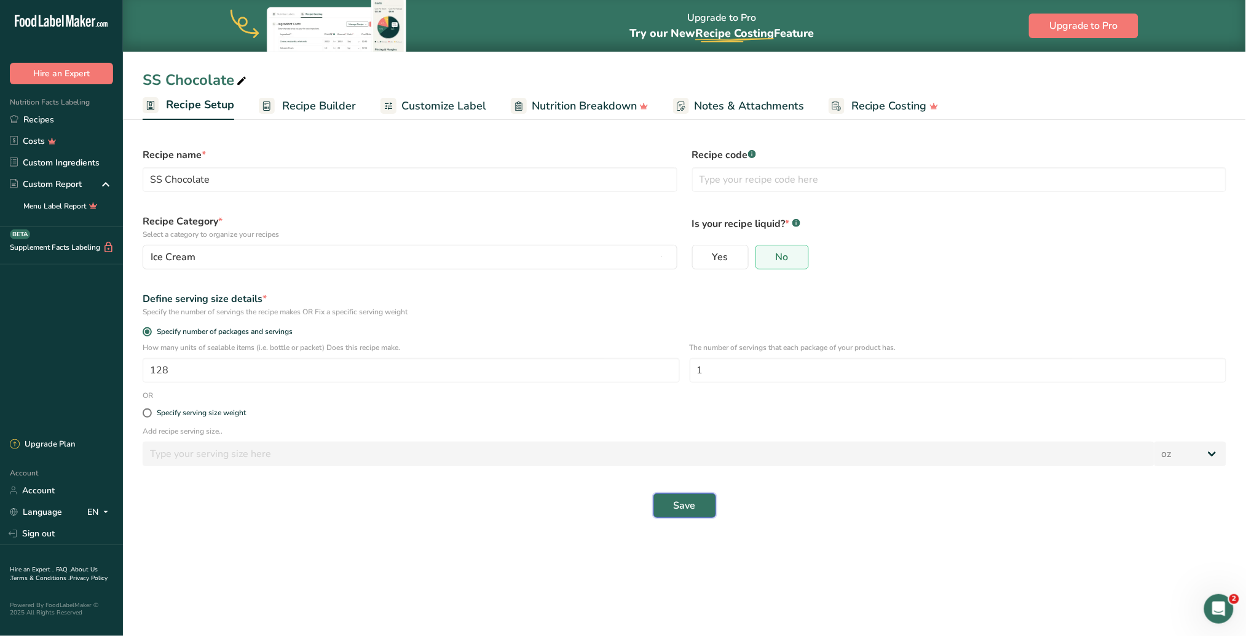
click at [692, 400] on span "Save" at bounding box center [685, 505] width 22 height 15
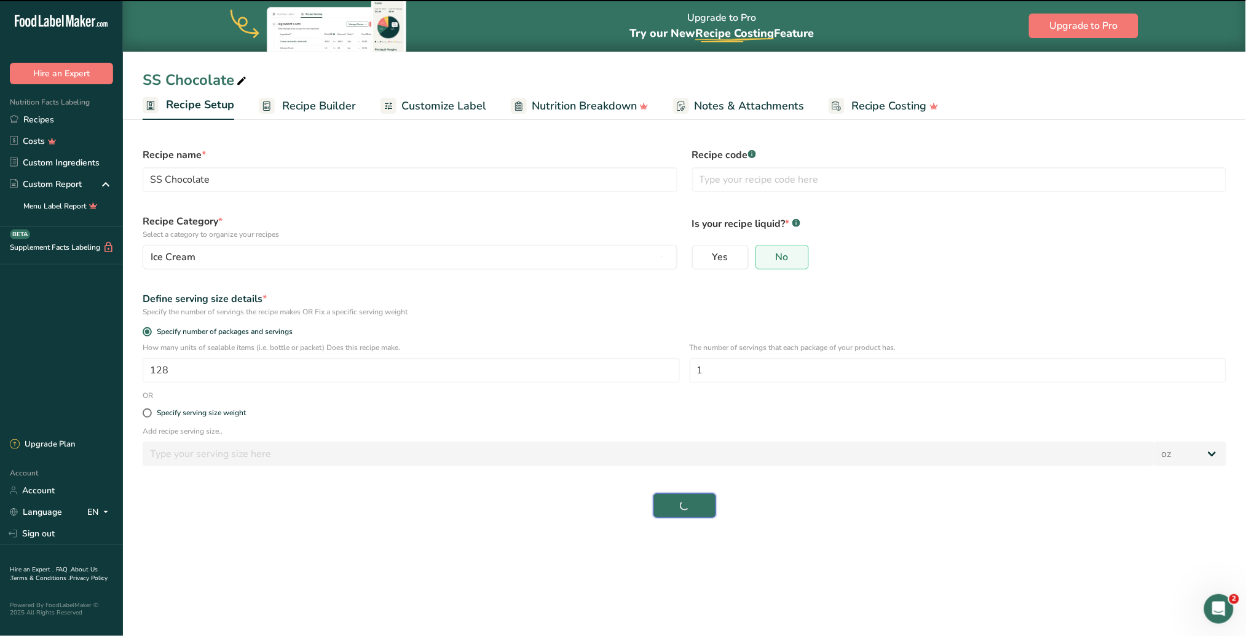
select select "0"
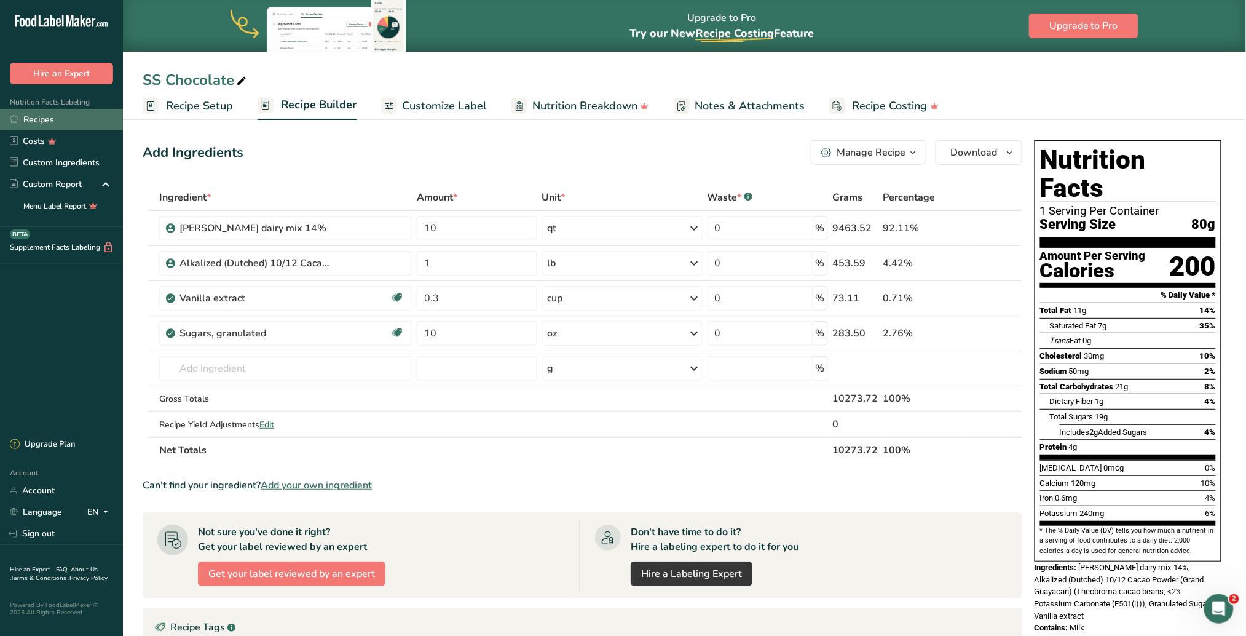
click at [61, 117] on link "Recipes" at bounding box center [61, 120] width 123 height 22
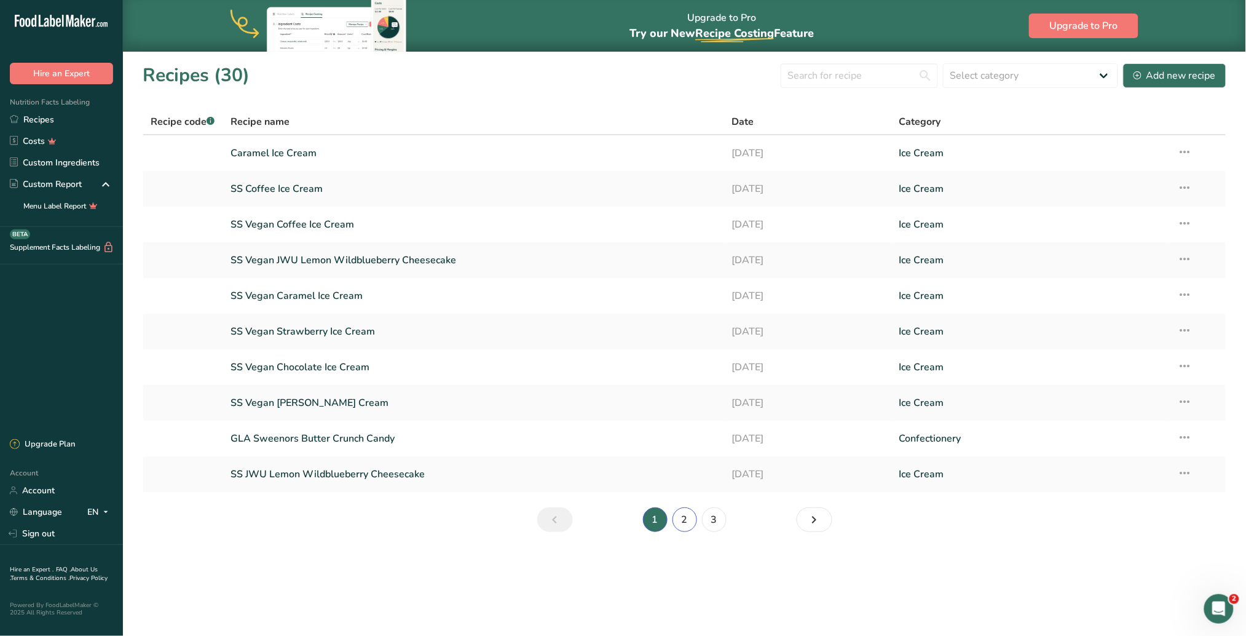
click at [687, 400] on link "2" at bounding box center [684, 519] width 25 height 25
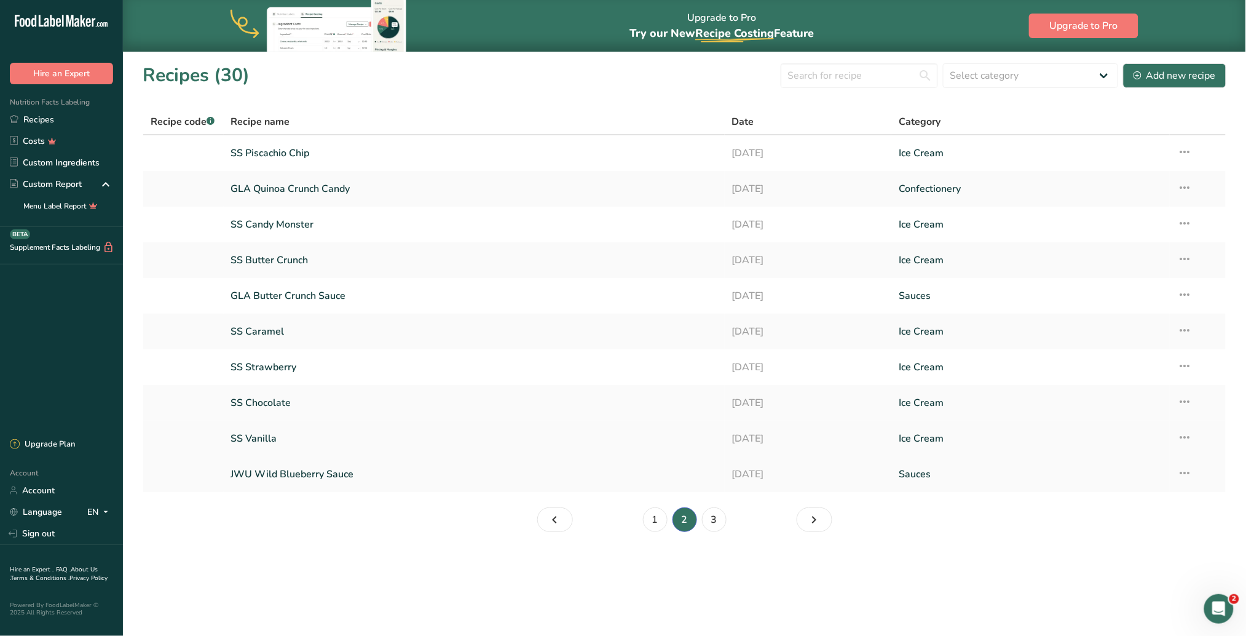
click at [296, 400] on link "SS Vanilla" at bounding box center [474, 438] width 486 height 26
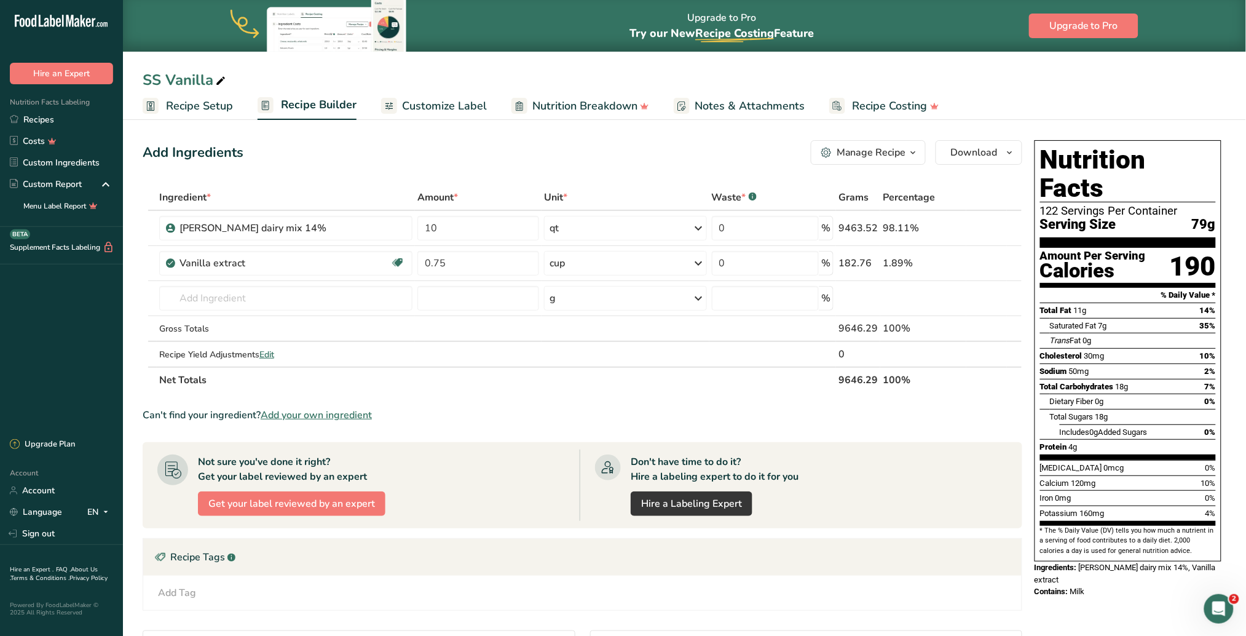
click at [195, 108] on span "Recipe Setup" at bounding box center [199, 106] width 67 height 17
select select "5"
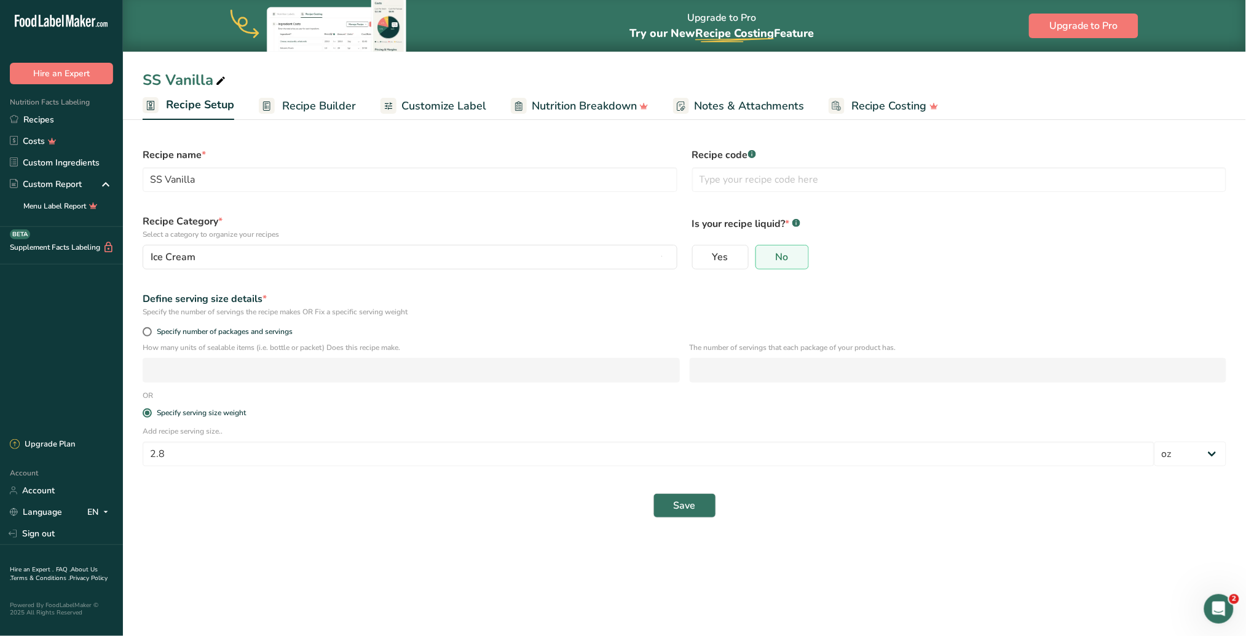
click at [200, 106] on span "Recipe Setup" at bounding box center [200, 105] width 68 height 17
click at [150, 328] on span at bounding box center [147, 331] width 9 height 9
click at [150, 328] on input "Specify number of packages and servings" at bounding box center [147, 332] width 8 height 8
radio input "true"
radio input "false"
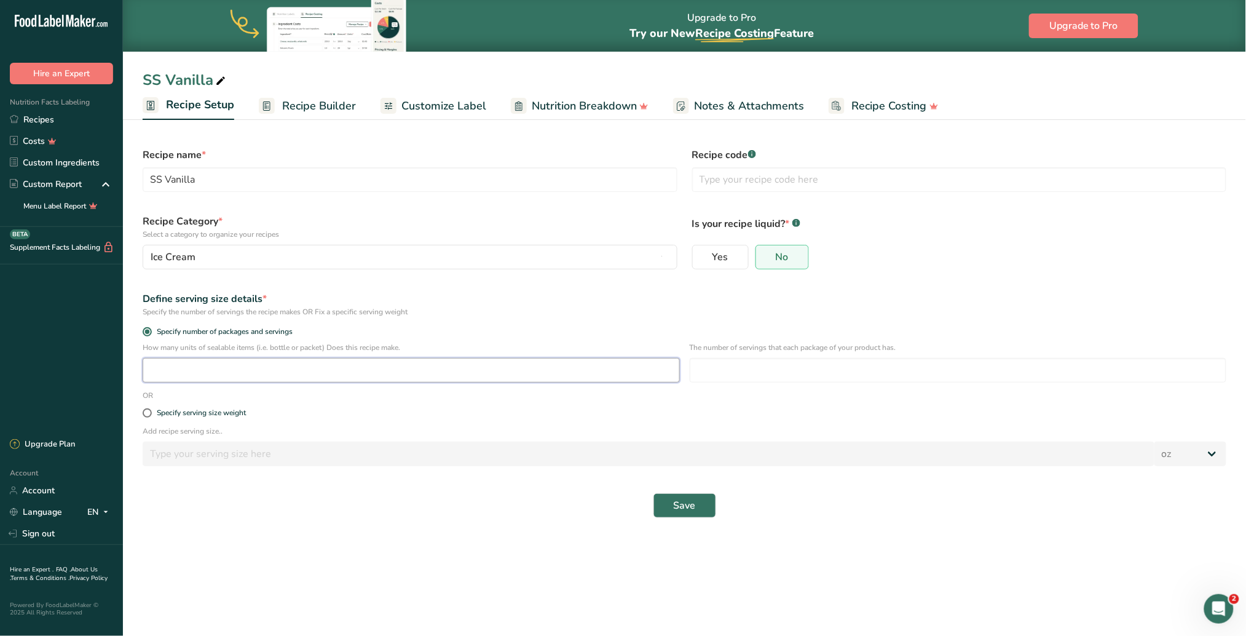
click at [176, 369] on input "number" at bounding box center [411, 370] width 537 height 25
type input "128"
click at [724, 373] on input "number" at bounding box center [958, 370] width 537 height 25
type input "1"
click at [698, 400] on button "Save" at bounding box center [684, 505] width 63 height 25
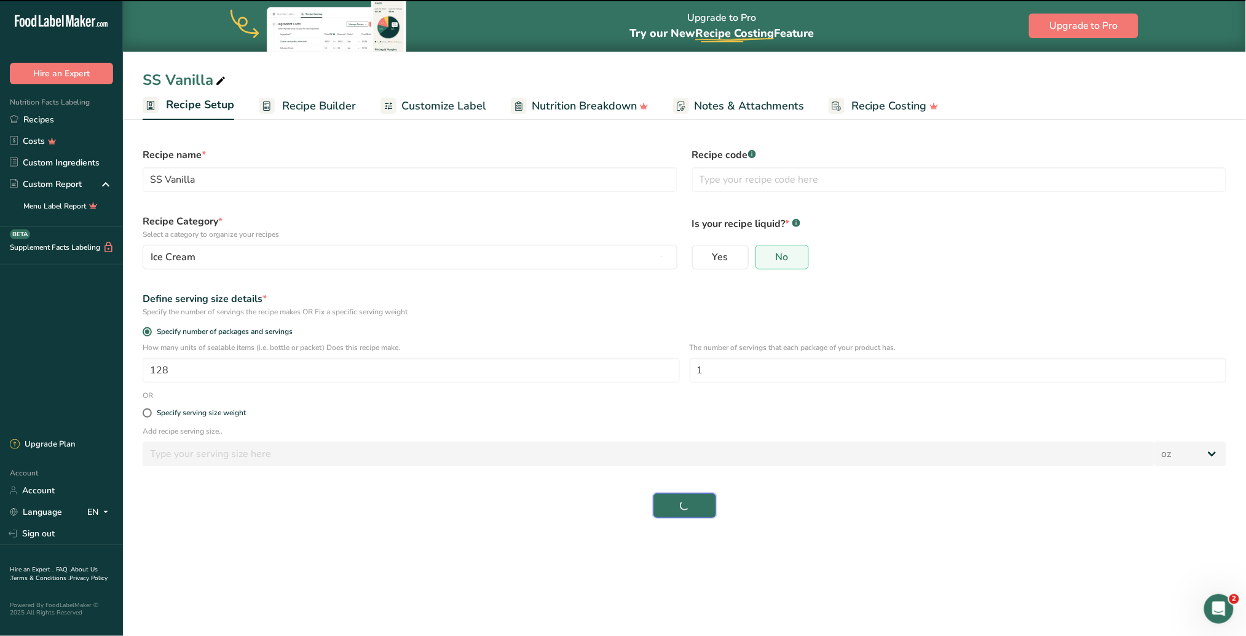
select select "0"
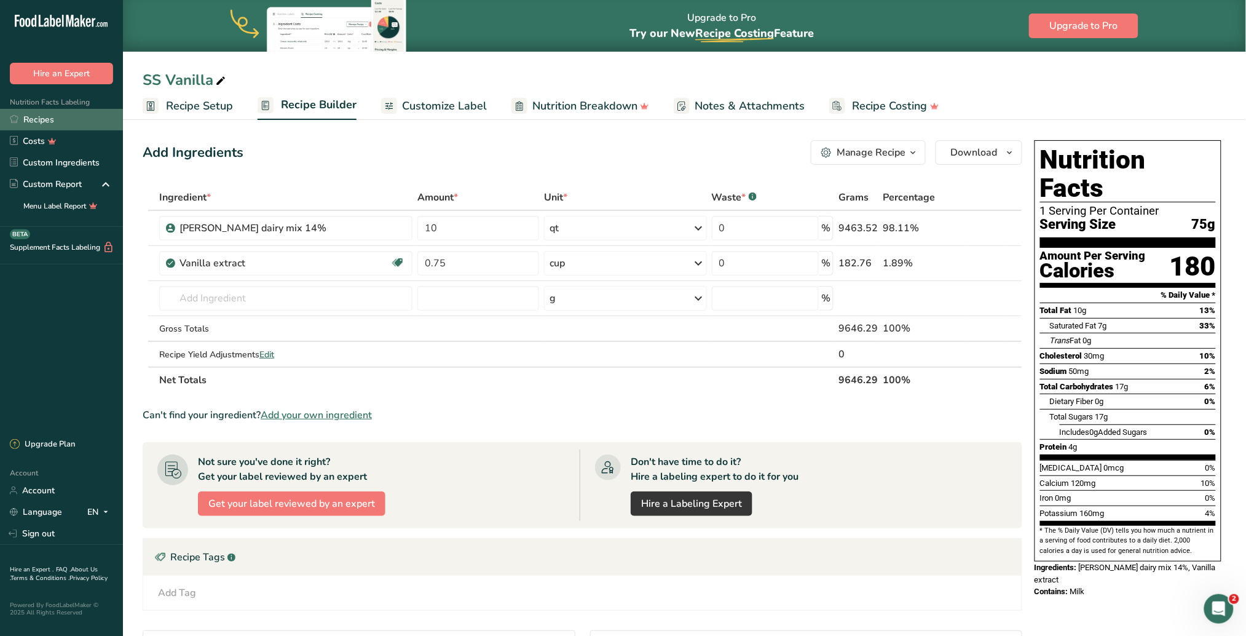
click at [49, 120] on link "Recipes" at bounding box center [61, 120] width 123 height 22
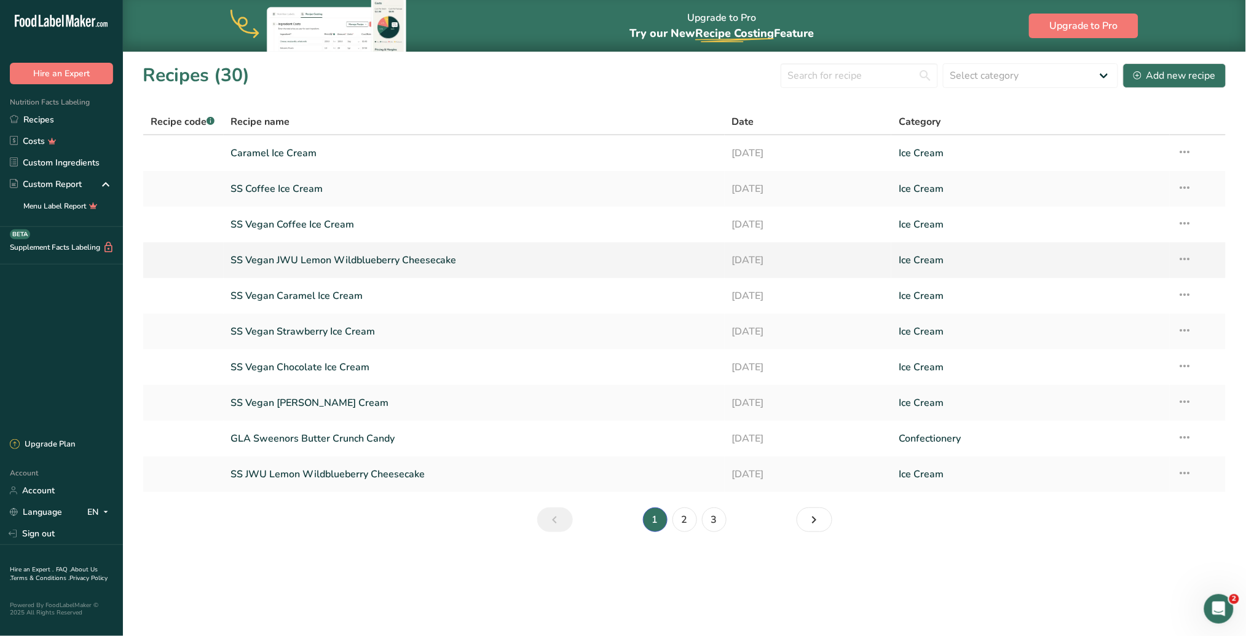
click at [318, 256] on link "SS Vegan JWU Lemon Wildblueberry Cheesecake" at bounding box center [474, 260] width 486 height 26
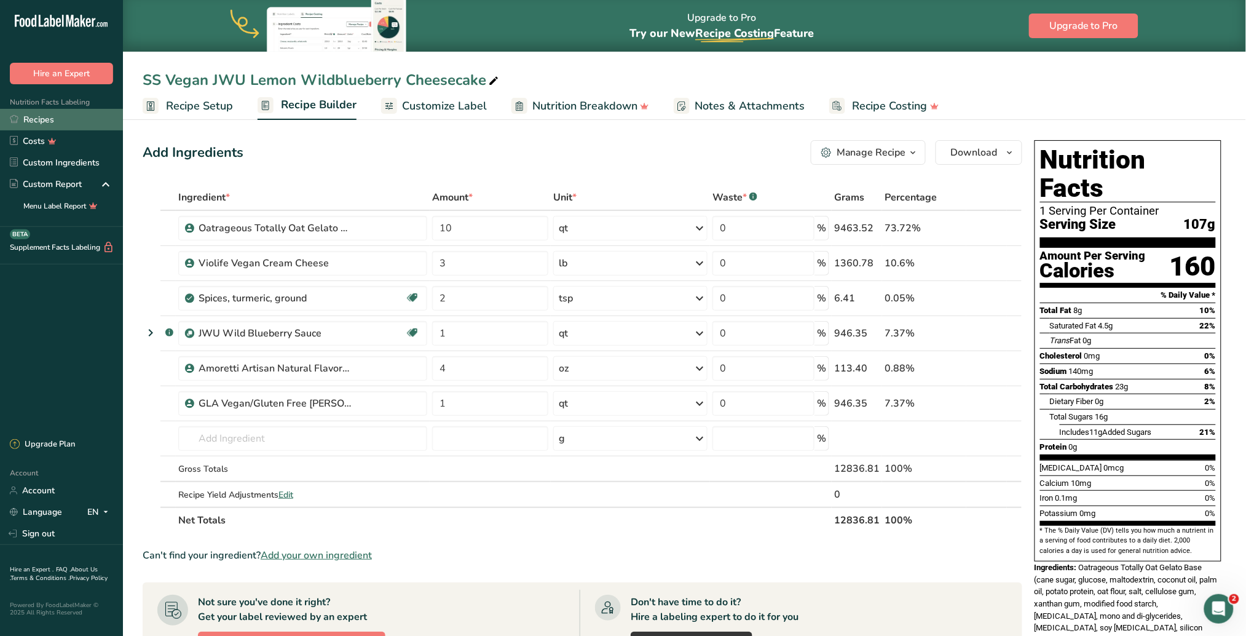
click at [60, 119] on link "Recipes" at bounding box center [61, 120] width 123 height 22
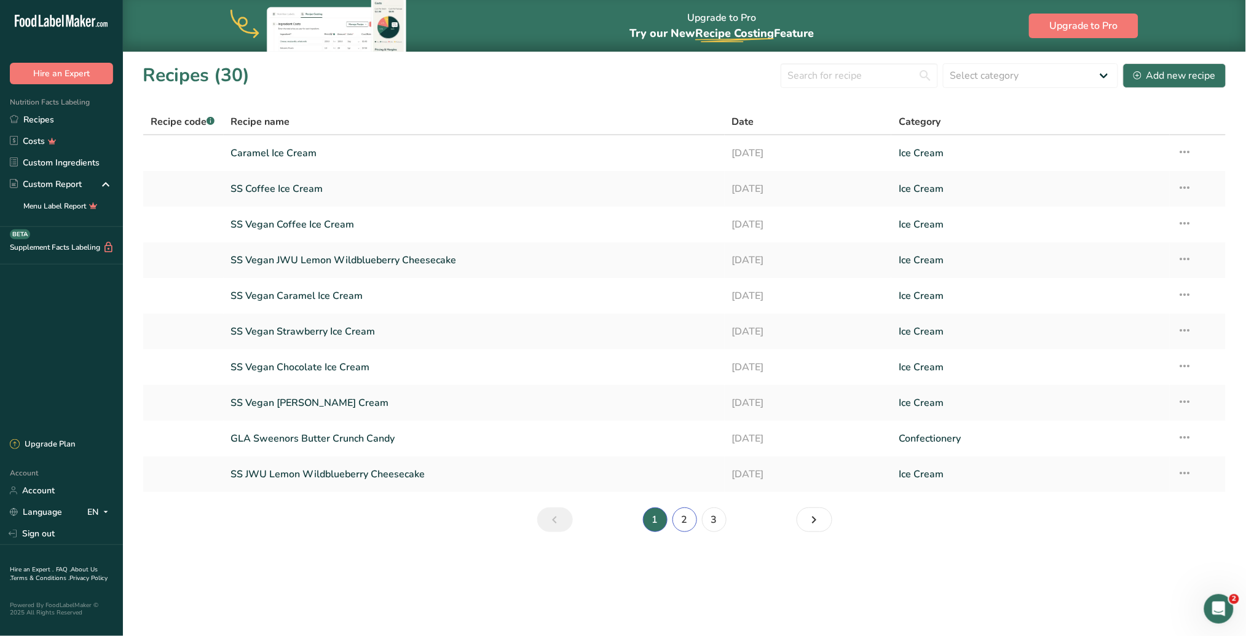
click at [688, 400] on link "2" at bounding box center [684, 519] width 25 height 25
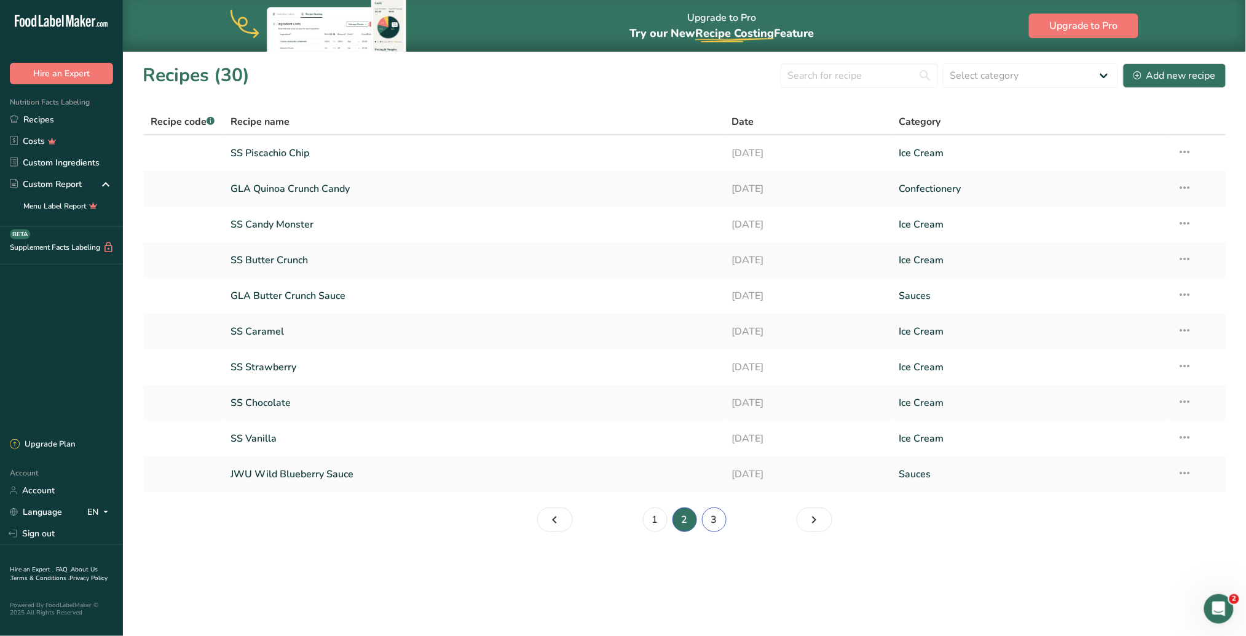
click at [712, 400] on link "3" at bounding box center [714, 519] width 25 height 25
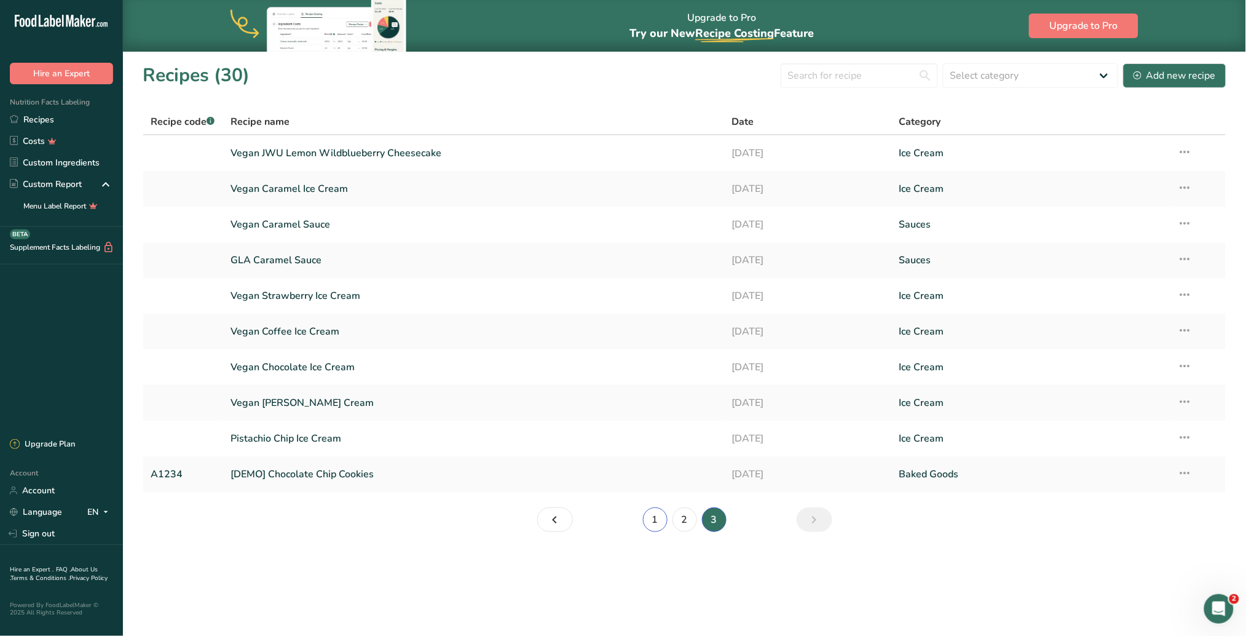
click at [663, 400] on link "1" at bounding box center [655, 519] width 25 height 25
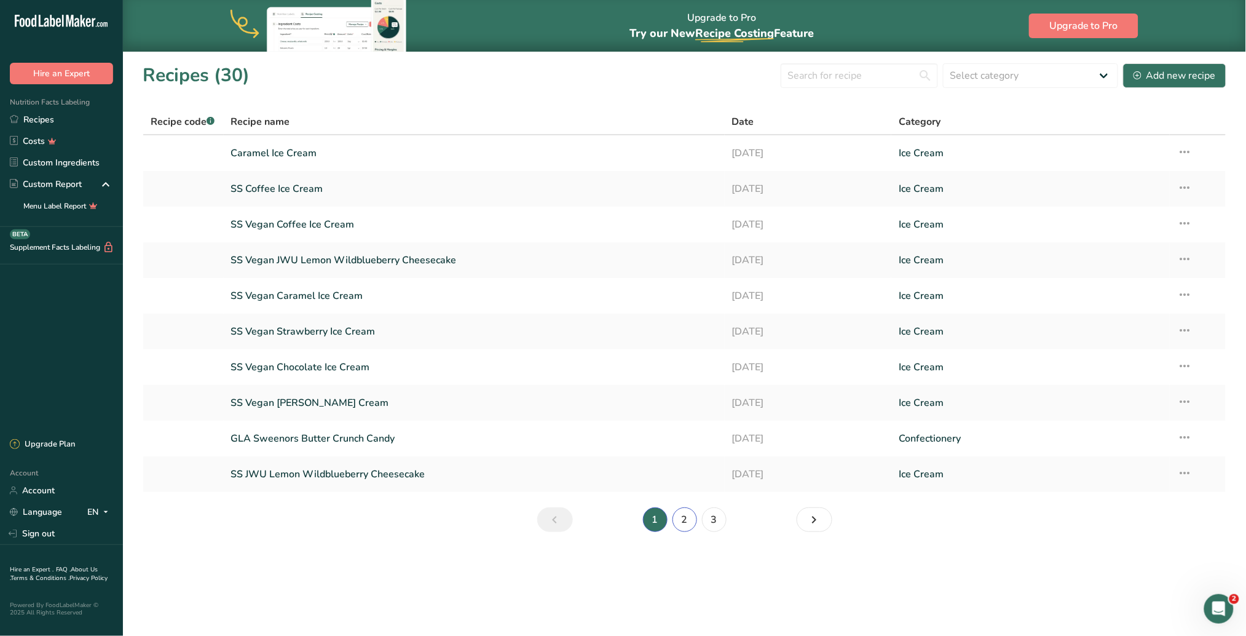
click at [687, 400] on link "2" at bounding box center [684, 519] width 25 height 25
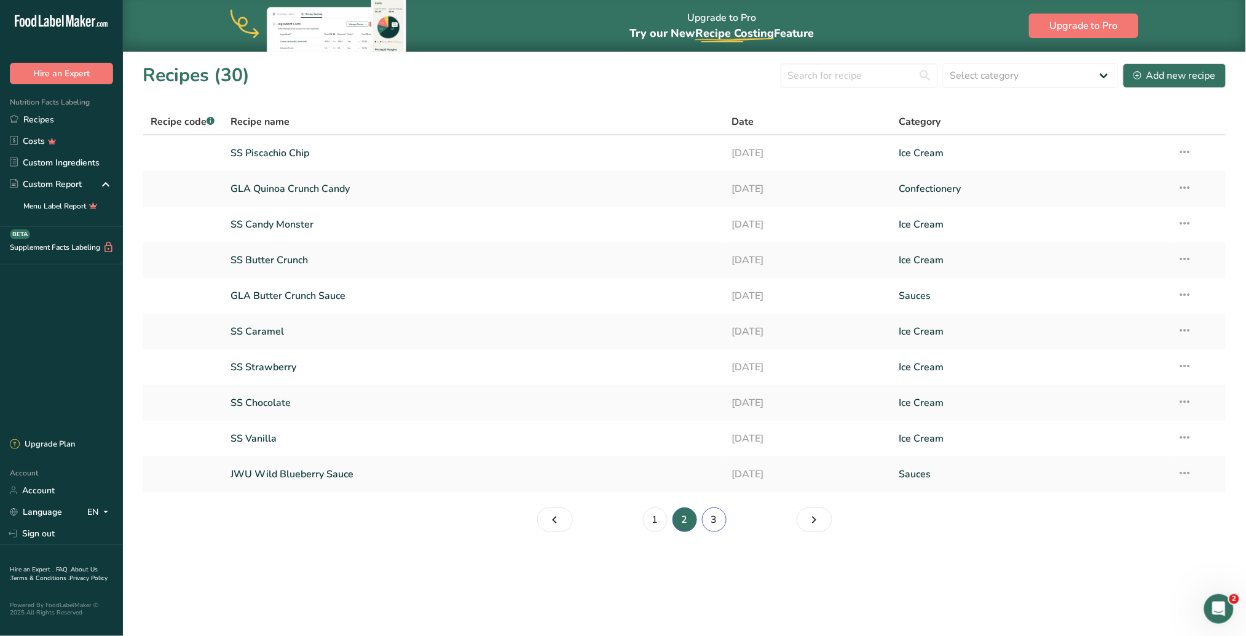
click at [712, 400] on link "3" at bounding box center [714, 519] width 25 height 25
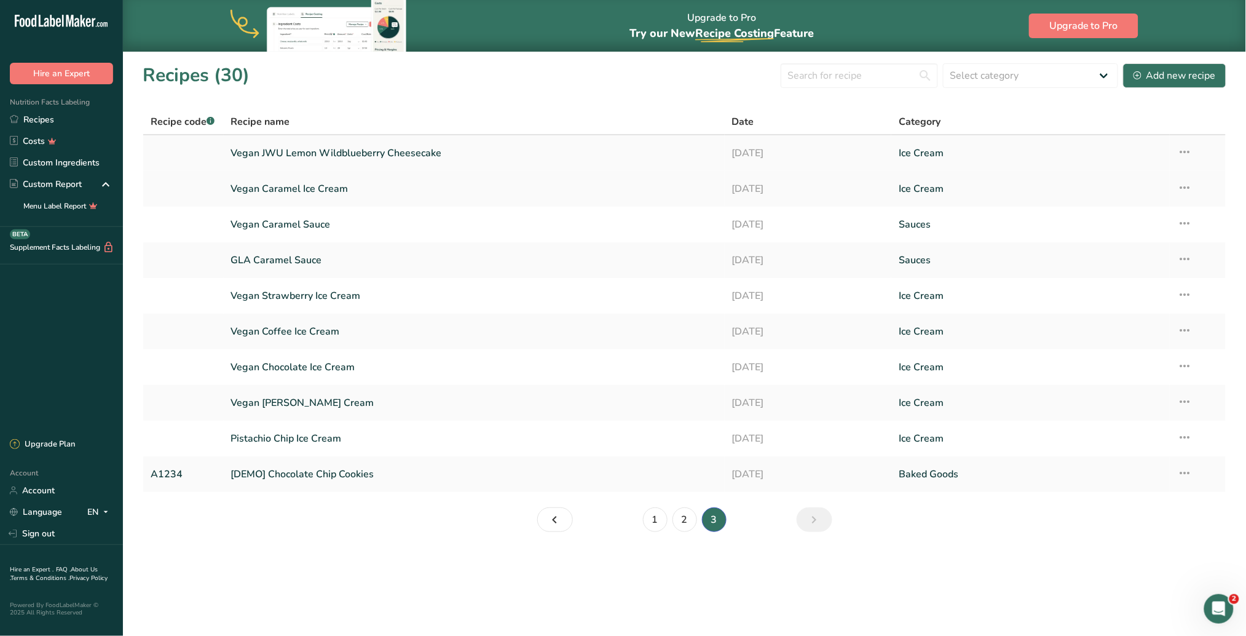
click at [423, 153] on link "Vegan JWU Lemon Wildblueberry Cheesecake" at bounding box center [474, 153] width 486 height 26
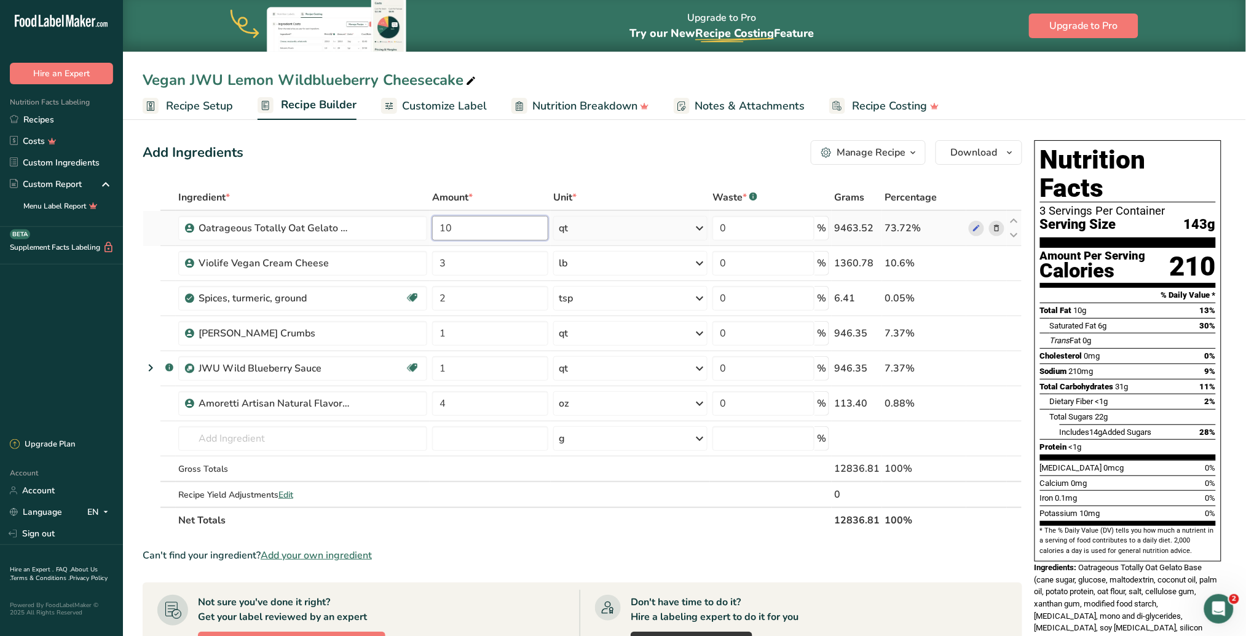
click at [463, 227] on input "10" at bounding box center [490, 228] width 116 height 25
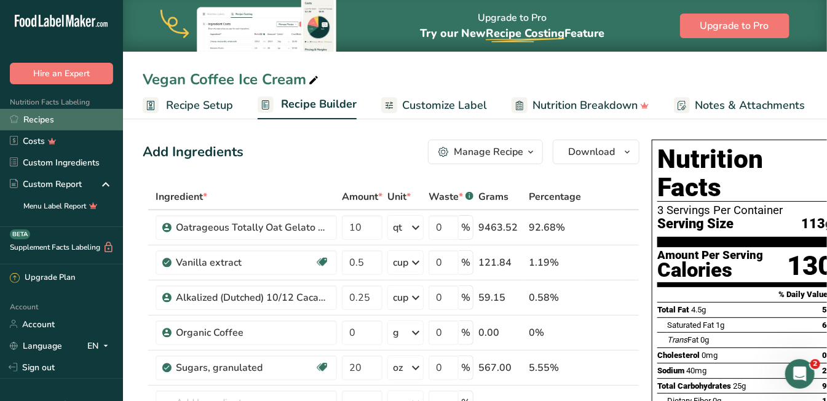
click at [55, 122] on link "Recipes" at bounding box center [61, 120] width 123 height 22
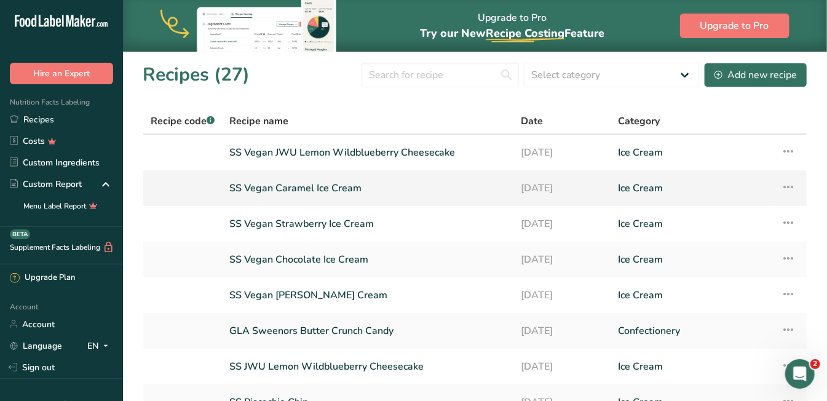
click at [315, 189] on link "SS Vegan Caramel Ice Cream" at bounding box center [367, 188] width 277 height 26
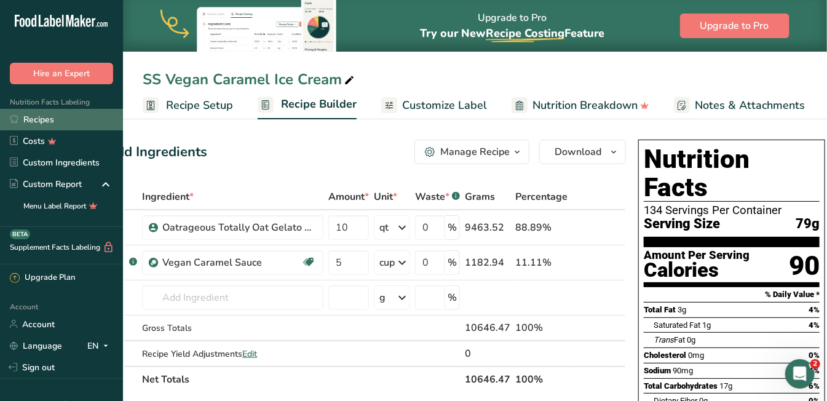
click at [50, 117] on link "Recipes" at bounding box center [61, 120] width 123 height 22
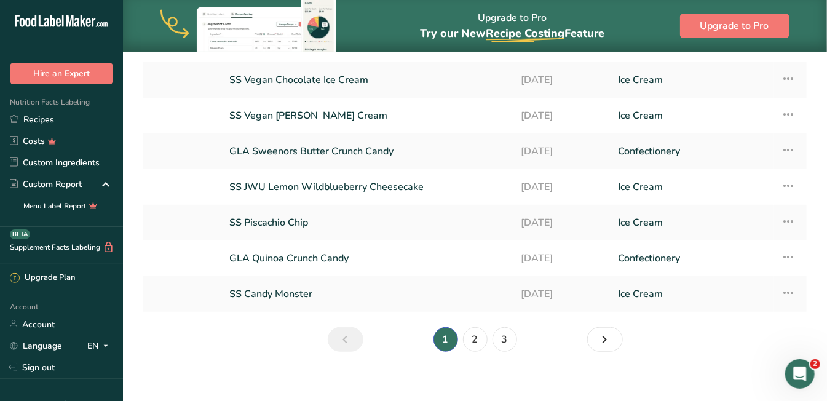
scroll to position [178, 0]
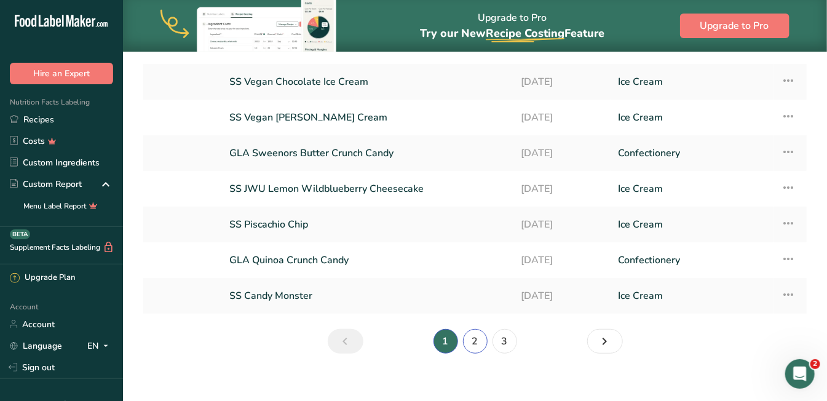
click at [477, 338] on link "2" at bounding box center [475, 341] width 25 height 25
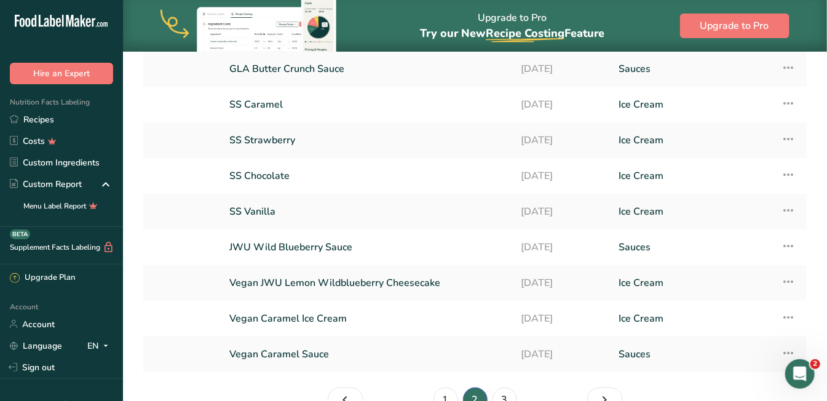
scroll to position [168, 0]
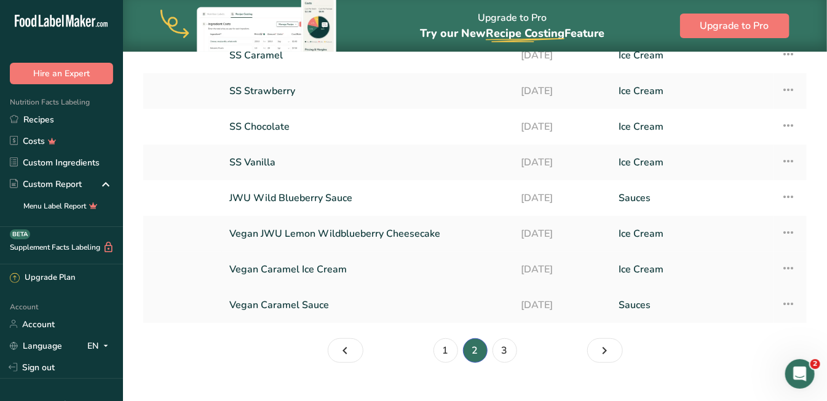
click at [309, 267] on link "Vegan Caramel Ice Cream" at bounding box center [367, 269] width 277 height 26
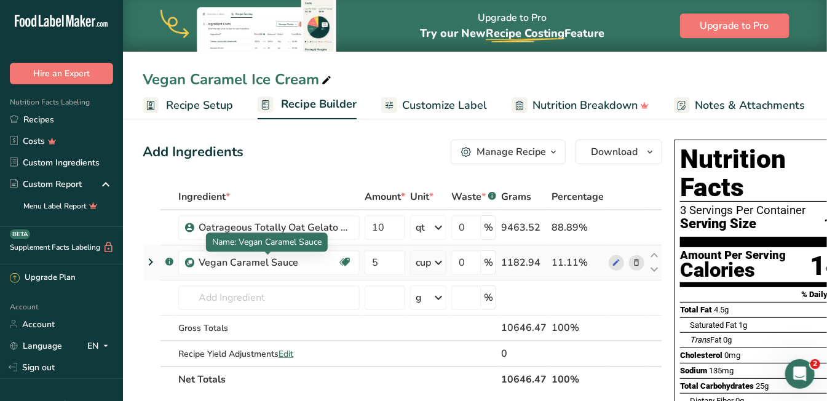
scroll to position [0, 36]
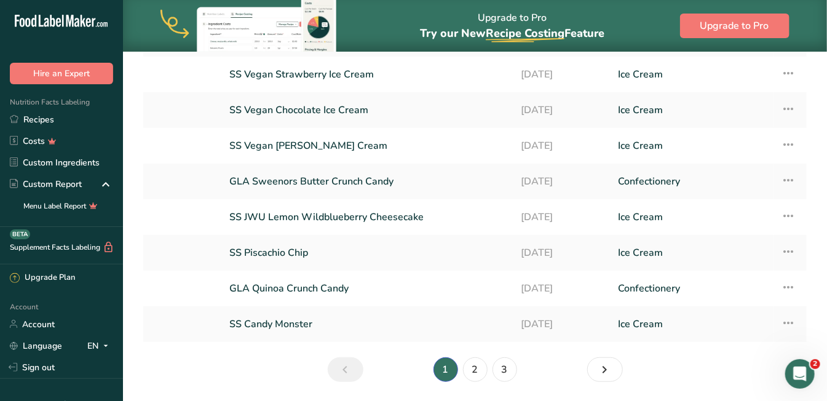
scroll to position [164, 0]
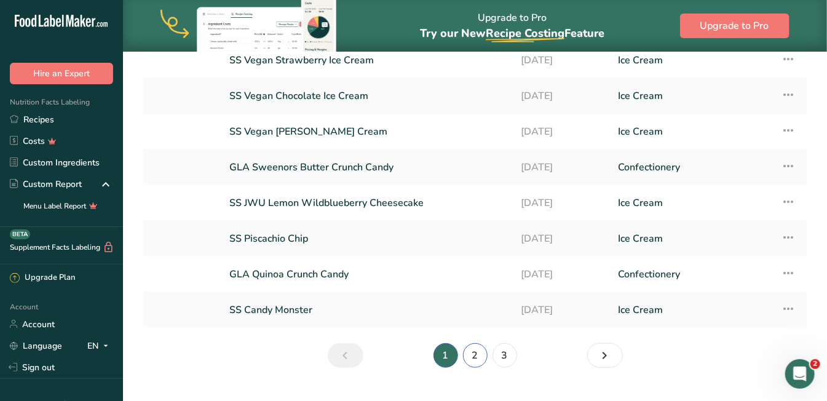
click at [476, 355] on link "2" at bounding box center [475, 355] width 25 height 25
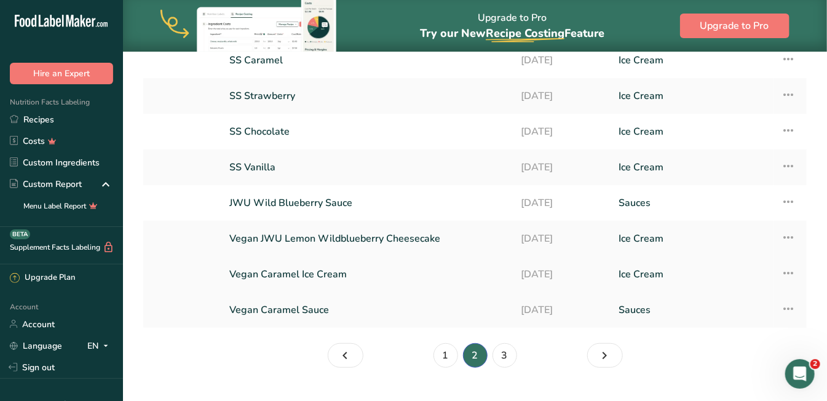
click at [336, 272] on link "Vegan Caramel Ice Cream" at bounding box center [367, 274] width 277 height 26
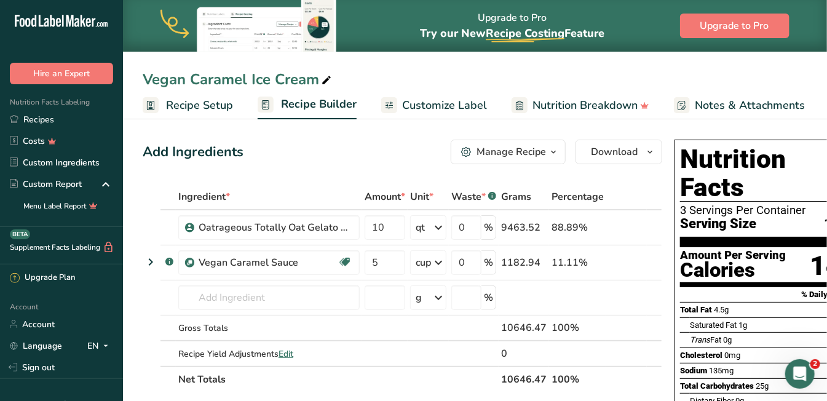
click at [206, 103] on span "Recipe Setup" at bounding box center [199, 105] width 67 height 17
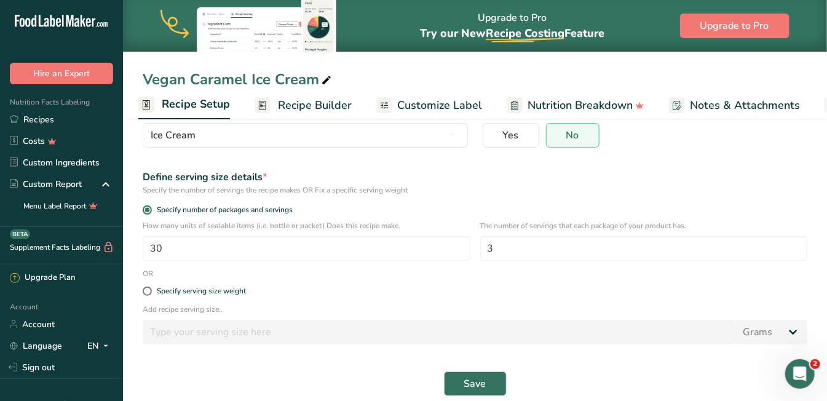
scroll to position [123, 0]
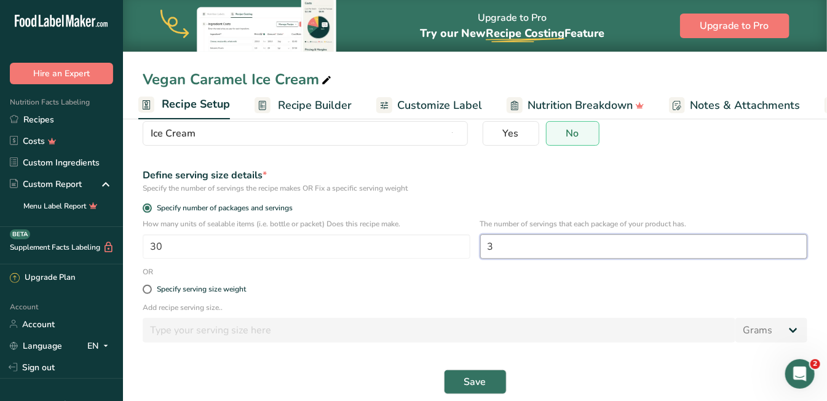
click at [521, 244] on input "3" at bounding box center [644, 246] width 328 height 25
type input "1"
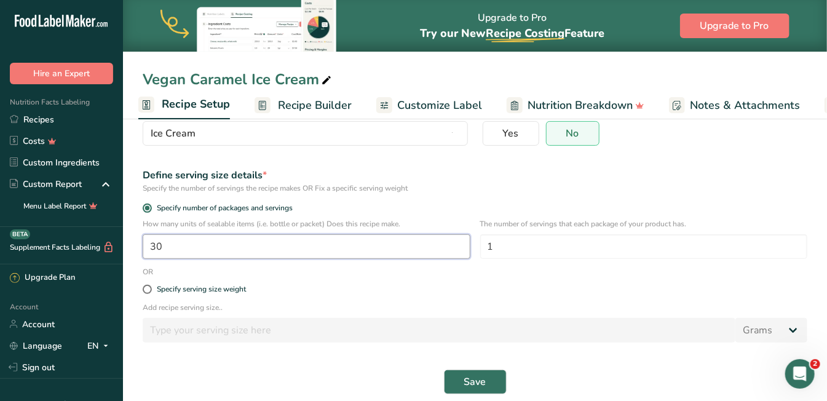
click at [199, 248] on input "30" at bounding box center [307, 246] width 328 height 25
type input "1"
type input "120"
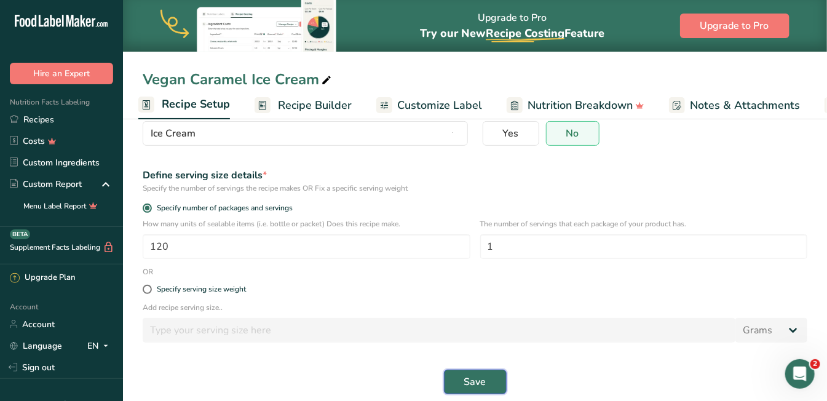
click at [475, 378] on span "Save" at bounding box center [475, 381] width 22 height 15
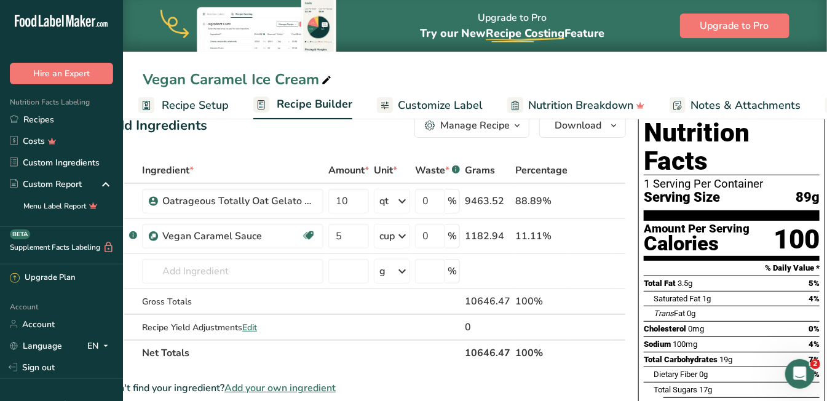
scroll to position [29, 0]
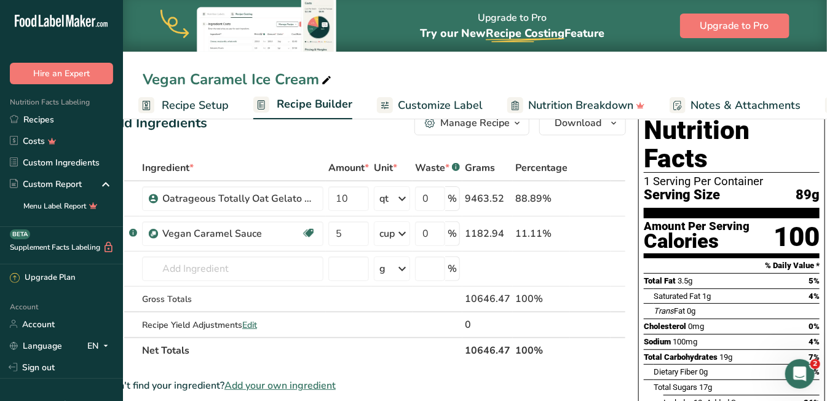
click at [191, 111] on span "Recipe Setup" at bounding box center [195, 105] width 67 height 17
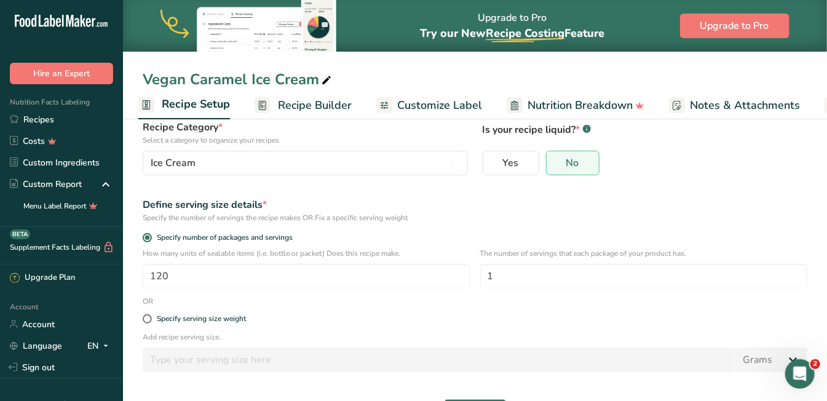
scroll to position [130, 0]
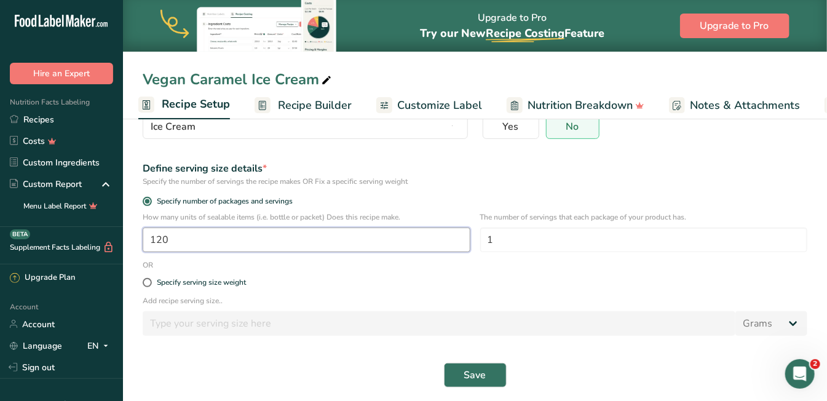
click at [192, 242] on input "120" at bounding box center [307, 239] width 328 height 25
type input "1"
type input "30"
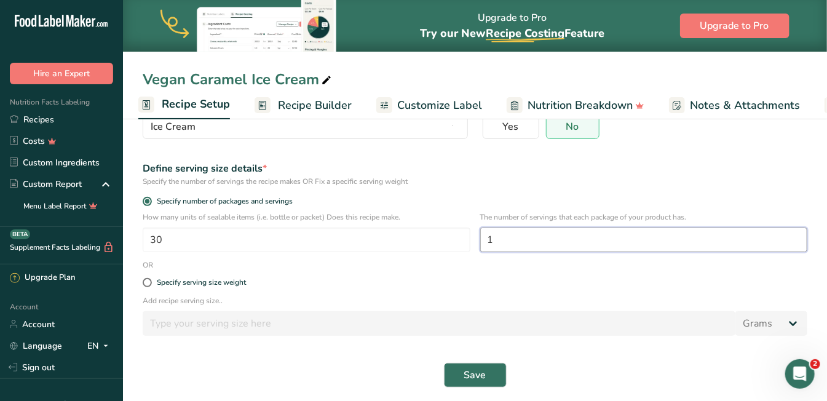
click at [497, 238] on input "1" at bounding box center [644, 239] width 328 height 25
type input "3"
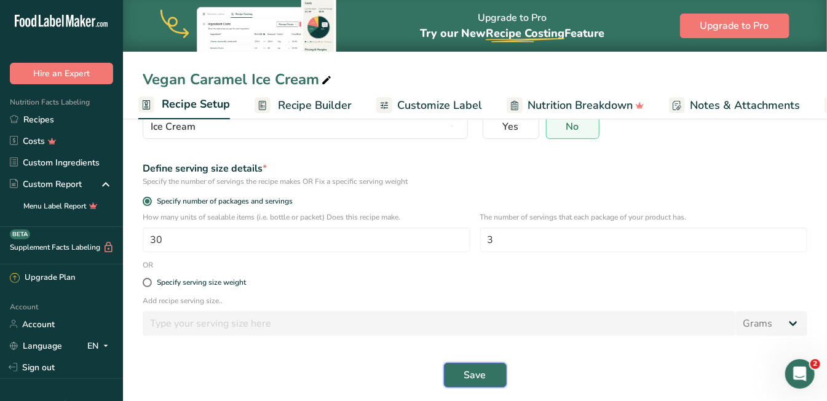
click at [476, 380] on span "Save" at bounding box center [475, 375] width 22 height 15
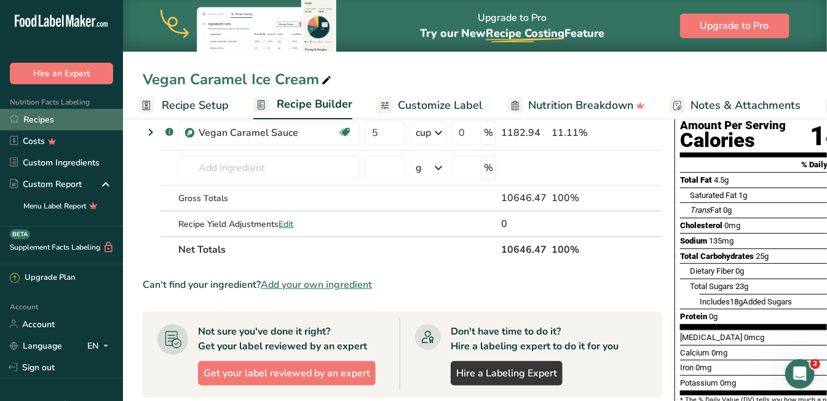
click at [49, 123] on link "Recipes" at bounding box center [61, 120] width 123 height 22
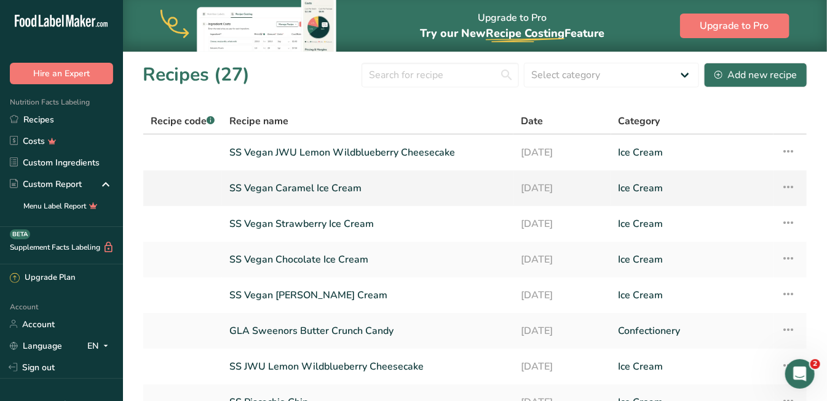
click at [329, 192] on link "SS Vegan Caramel Ice Cream" at bounding box center [367, 188] width 277 height 26
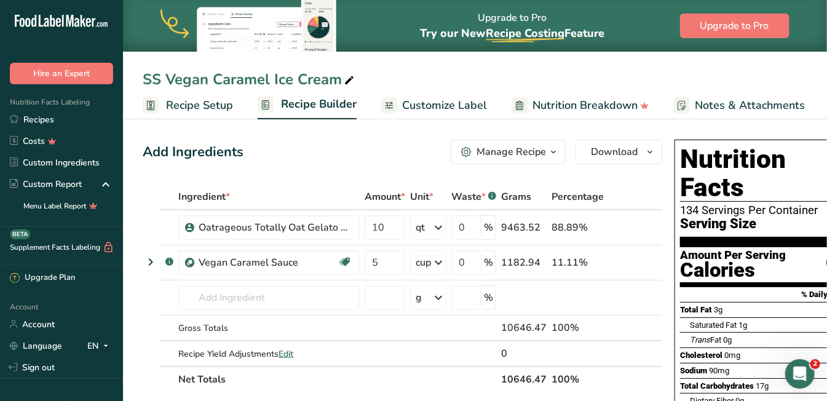
click at [194, 113] on span "Recipe Setup" at bounding box center [199, 105] width 67 height 17
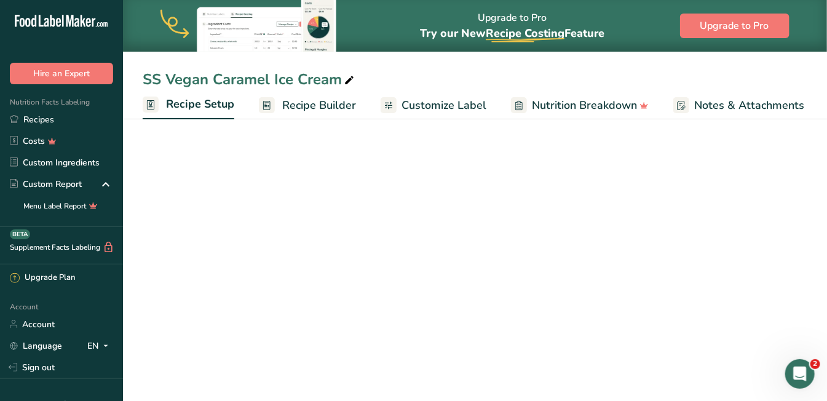
scroll to position [0, 4]
select select "5"
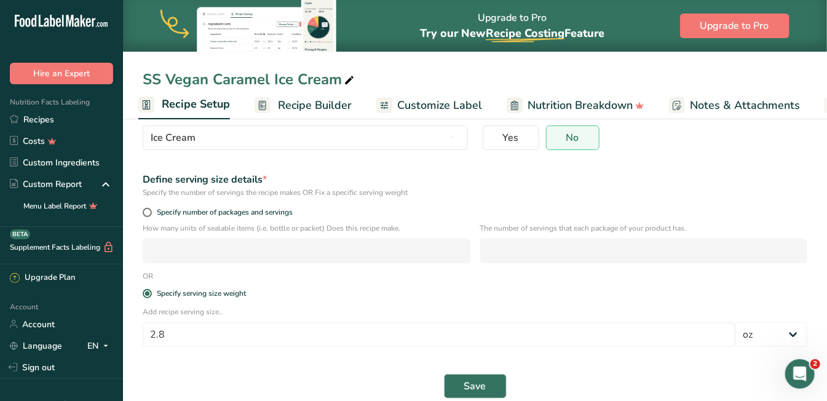
scroll to position [119, 0]
click at [149, 211] on span at bounding box center [147, 211] width 9 height 9
click at [149, 211] on input "Specify number of packages and servings" at bounding box center [147, 212] width 8 height 8
radio input "true"
radio input "false"
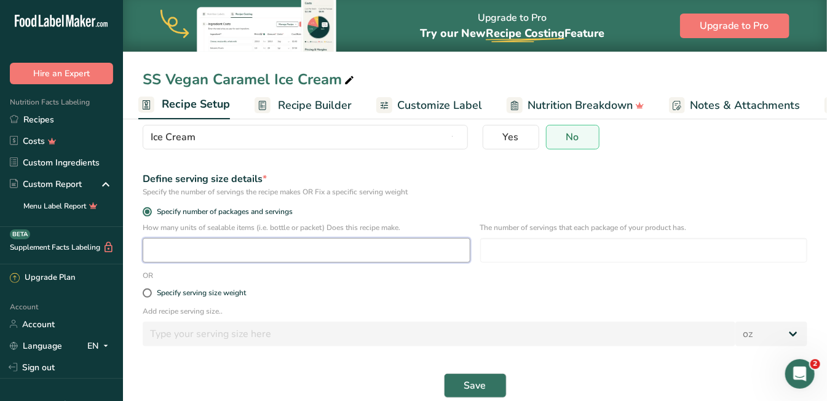
click at [189, 248] on input "number" at bounding box center [307, 250] width 328 height 25
type input "120"
click at [512, 246] on input "number" at bounding box center [644, 250] width 328 height 25
type input "1"
click at [473, 384] on span "Save" at bounding box center [475, 385] width 22 height 15
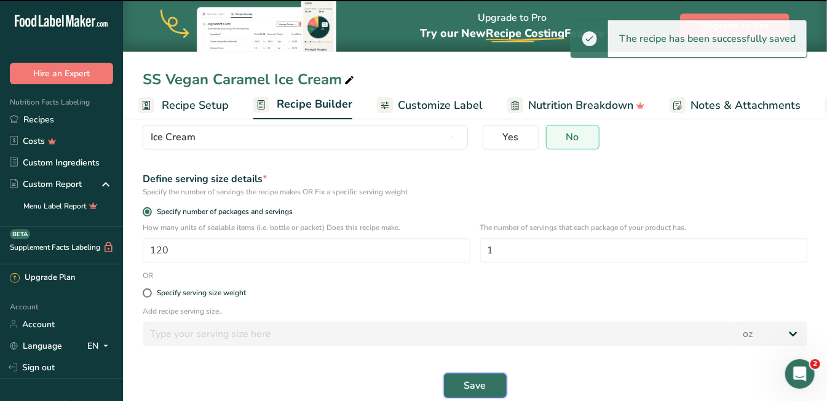
select select "0"
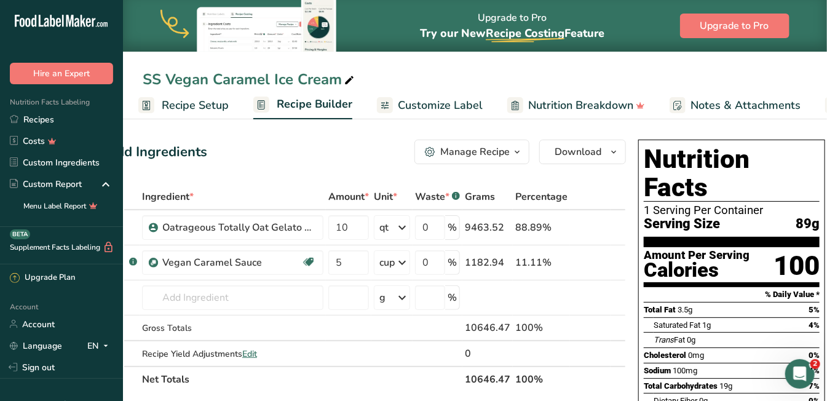
scroll to position [1, 0]
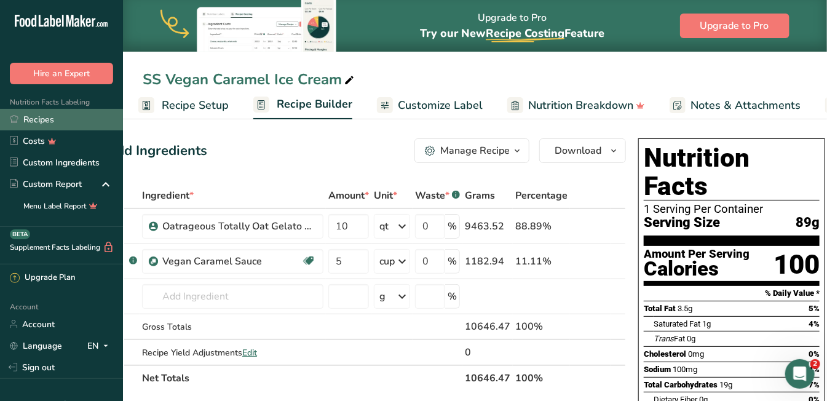
click at [48, 116] on link "Recipes" at bounding box center [61, 120] width 123 height 22
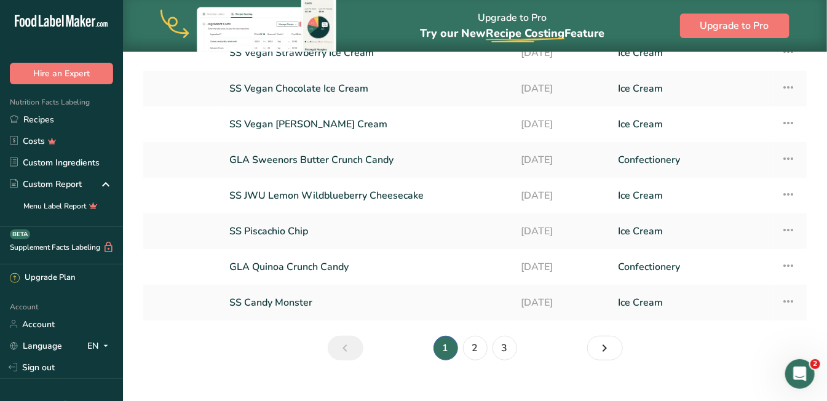
scroll to position [189, 0]
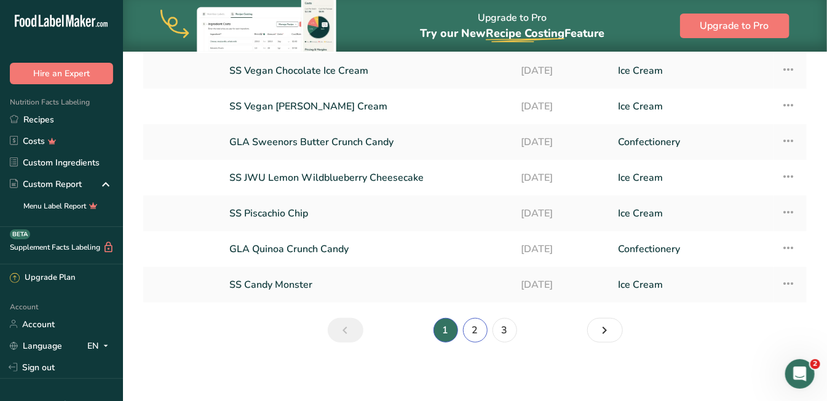
click at [477, 329] on link "2" at bounding box center [475, 330] width 25 height 25
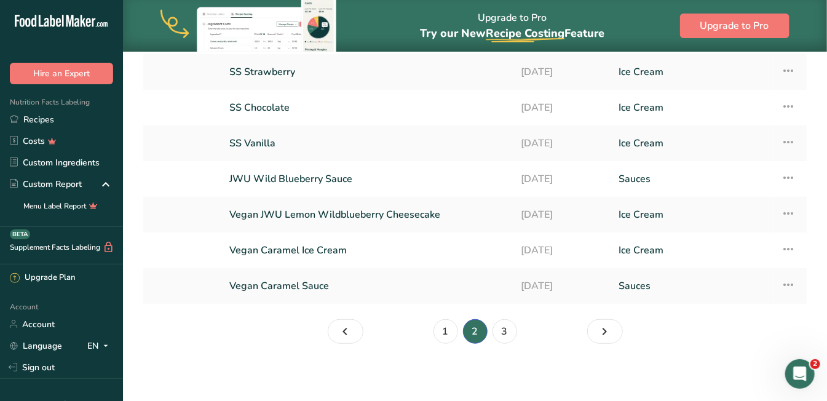
scroll to position [189, 0]
click at [503, 329] on link "3" at bounding box center [504, 330] width 25 height 25
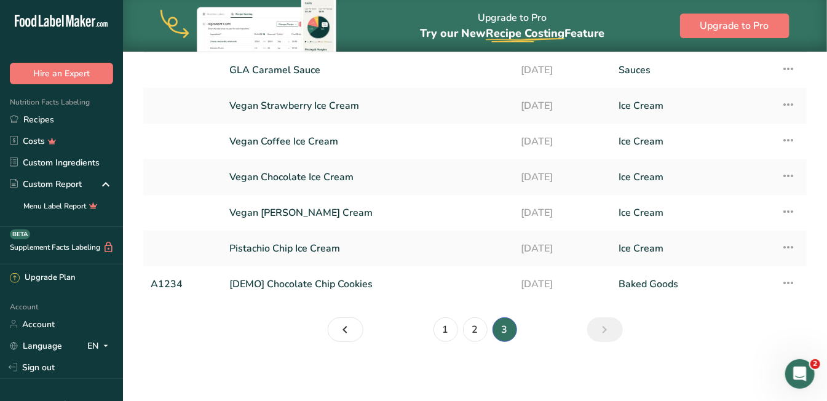
scroll to position [81, 0]
click at [440, 330] on link "1" at bounding box center [445, 330] width 25 height 25
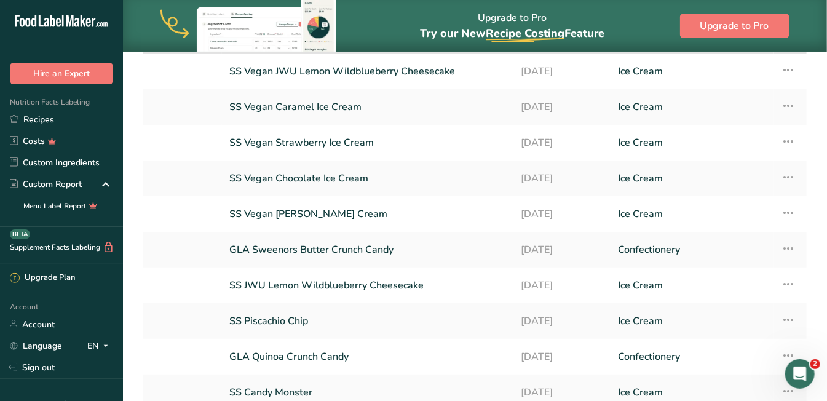
scroll to position [189, 0]
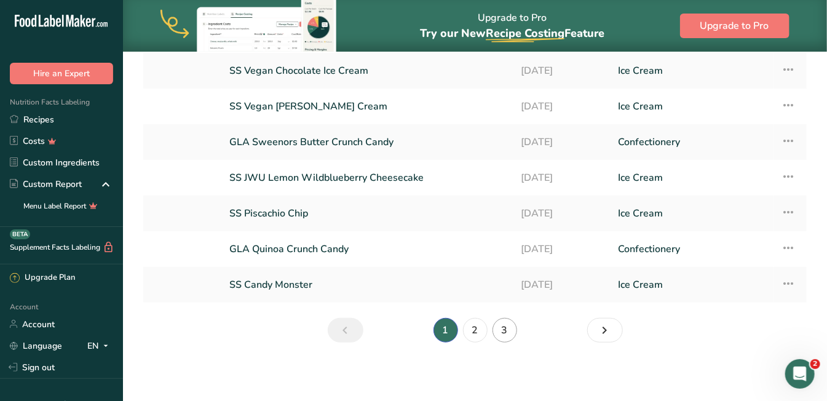
click at [505, 328] on link "3" at bounding box center [504, 330] width 25 height 25
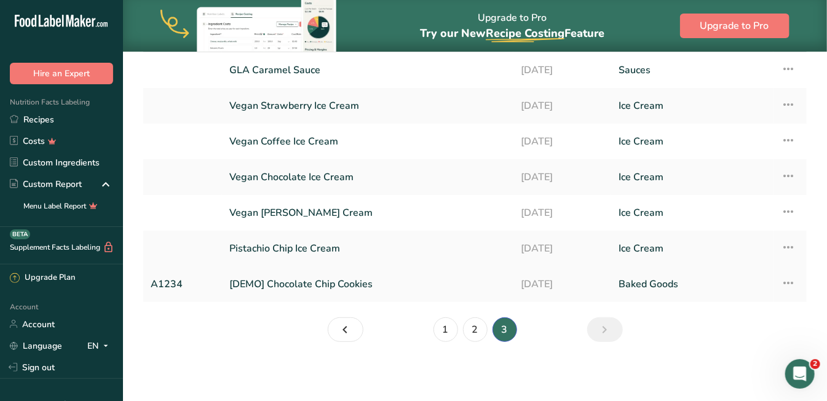
scroll to position [81, 0]
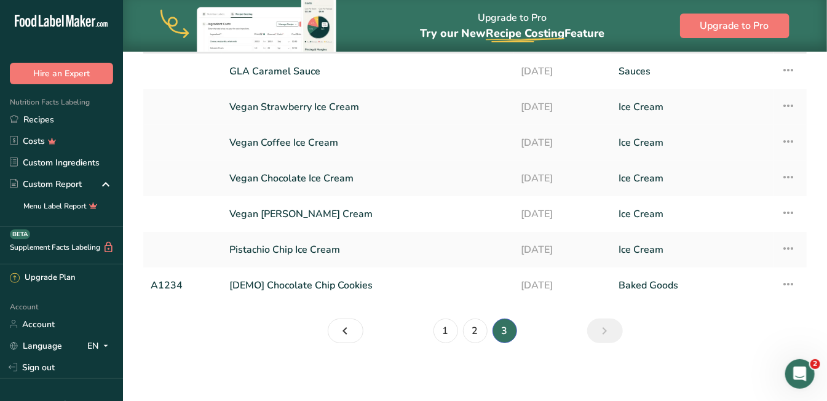
click at [303, 143] on link "Vegan Coffee Ice Cream" at bounding box center [367, 143] width 277 height 26
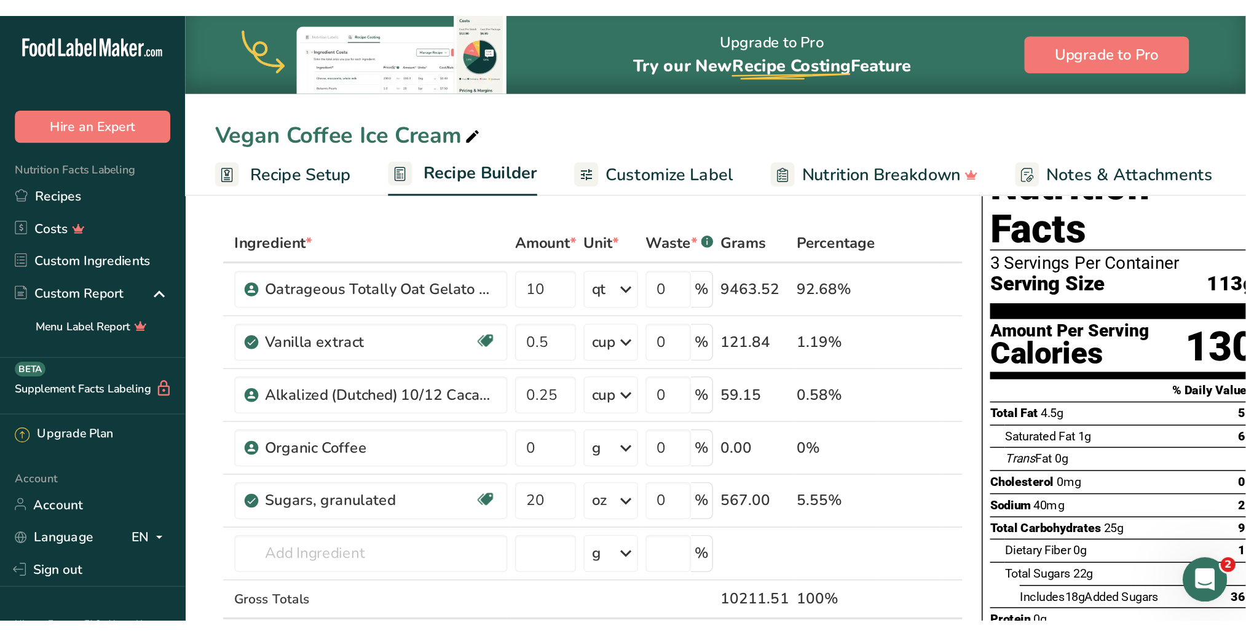
scroll to position [44, 0]
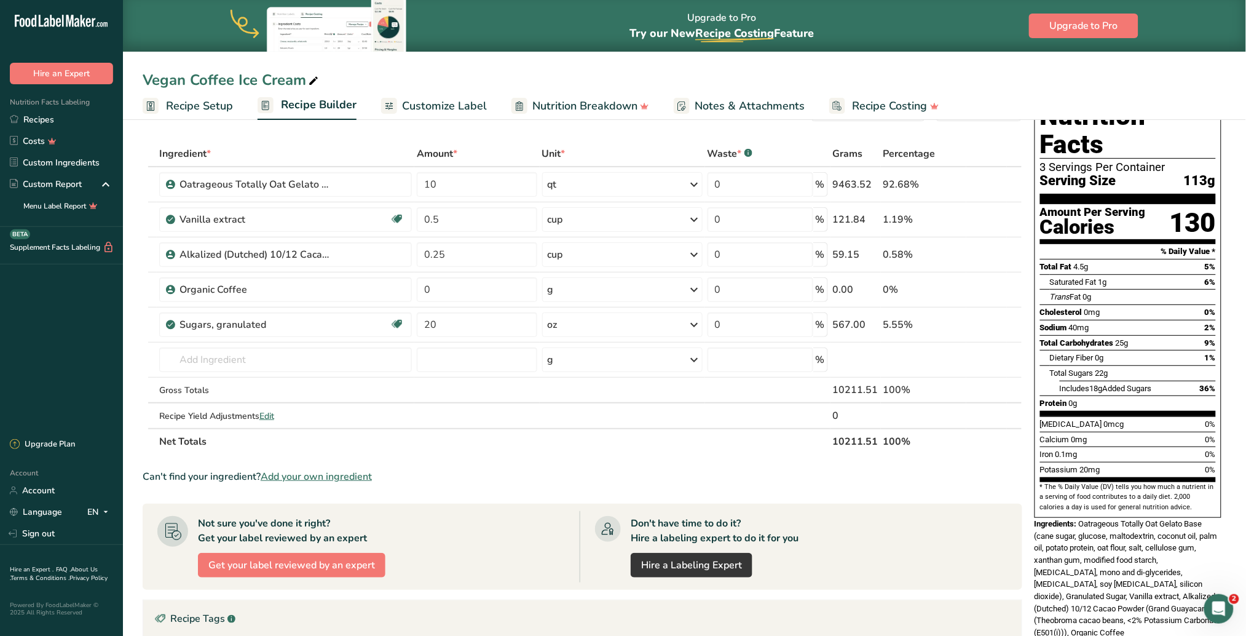
click at [209, 103] on span "Recipe Setup" at bounding box center [199, 106] width 67 height 17
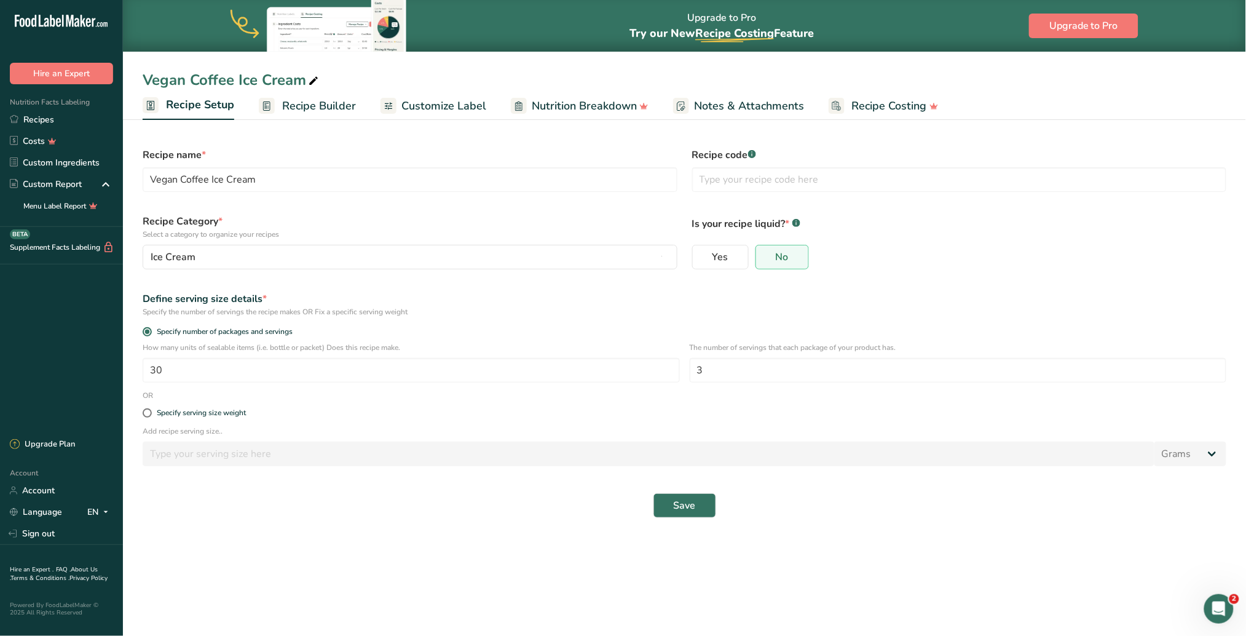
click at [313, 104] on span "Recipe Builder" at bounding box center [319, 106] width 74 height 17
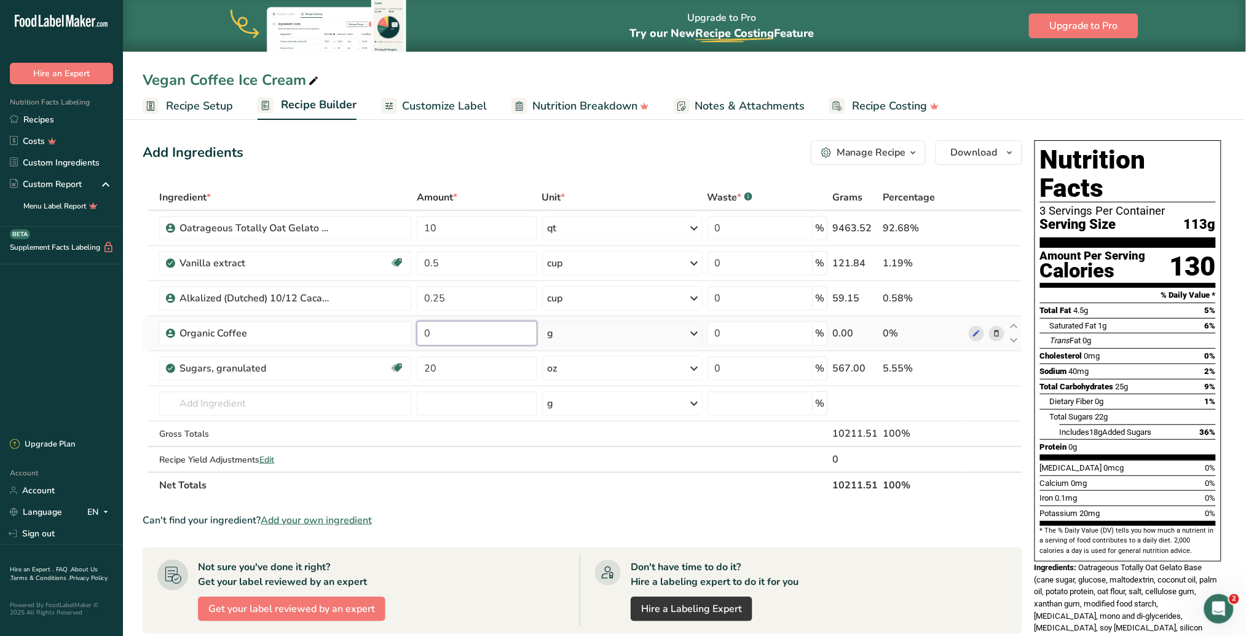
click at [461, 336] on input "0" at bounding box center [477, 333] width 120 height 25
type input "6"
click at [698, 330] on div "Ingredient * Amount * Unit * Waste * .a-a{fill:#347362;}.b-a{fill:#fff;} Grams …" at bounding box center [583, 341] width 880 height 314
click at [696, 330] on icon at bounding box center [694, 333] width 15 height 22
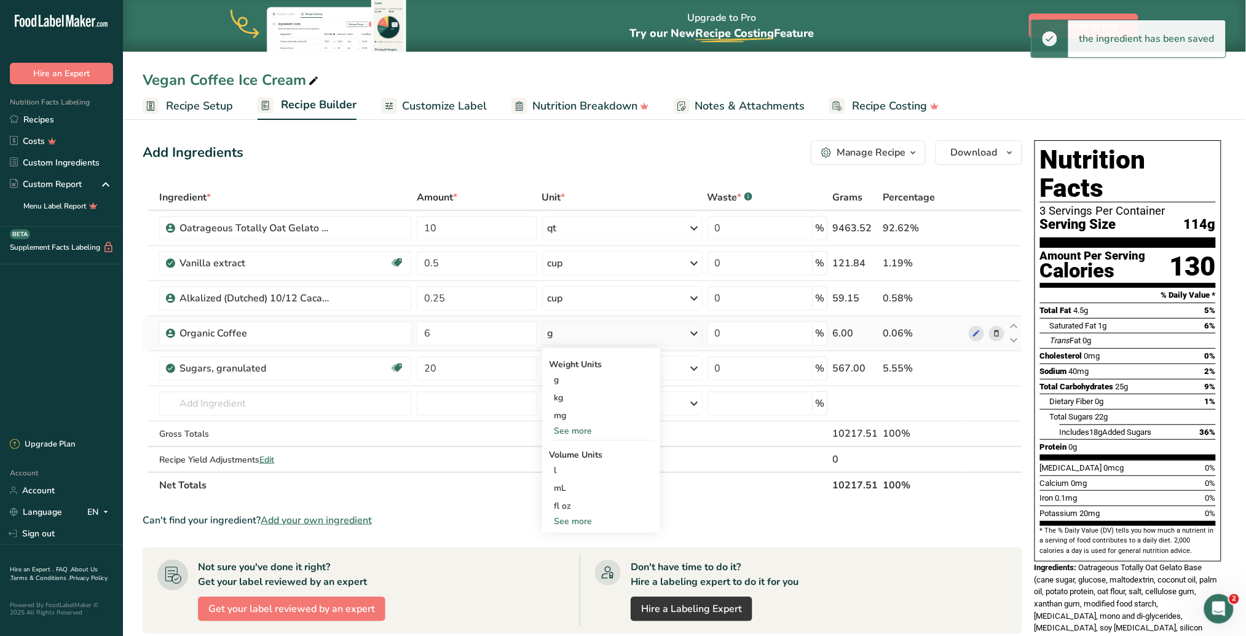
click at [567, 400] on div "See more" at bounding box center [601, 430] width 103 height 13
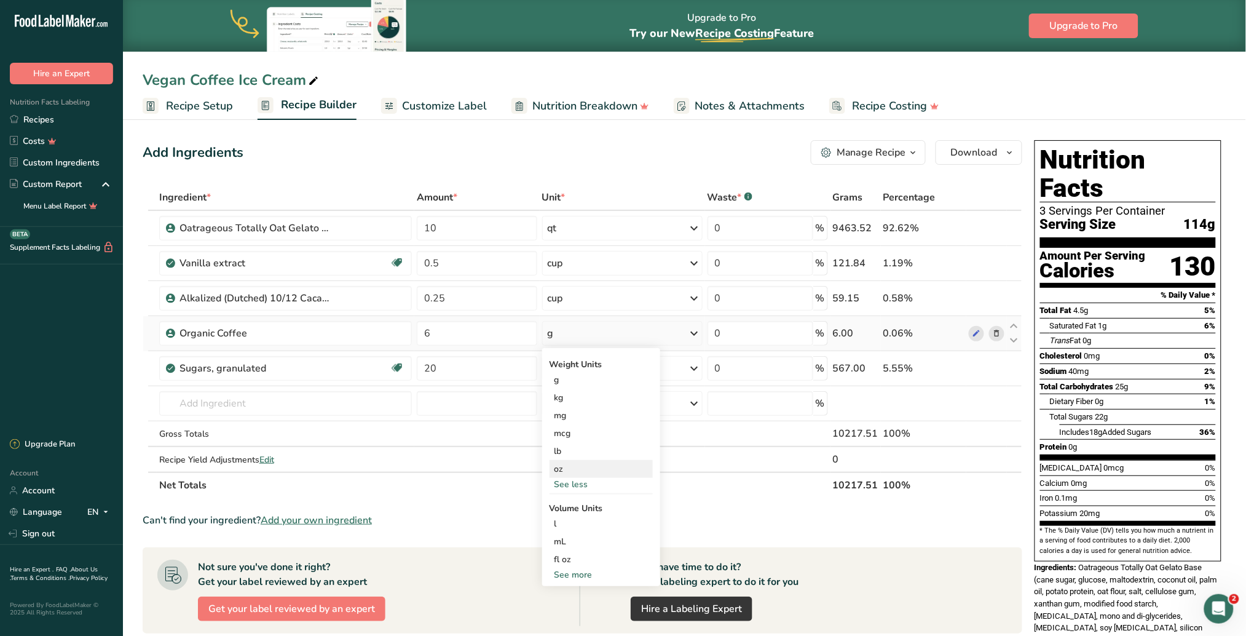
click at [572, 400] on div "oz" at bounding box center [601, 469] width 103 height 18
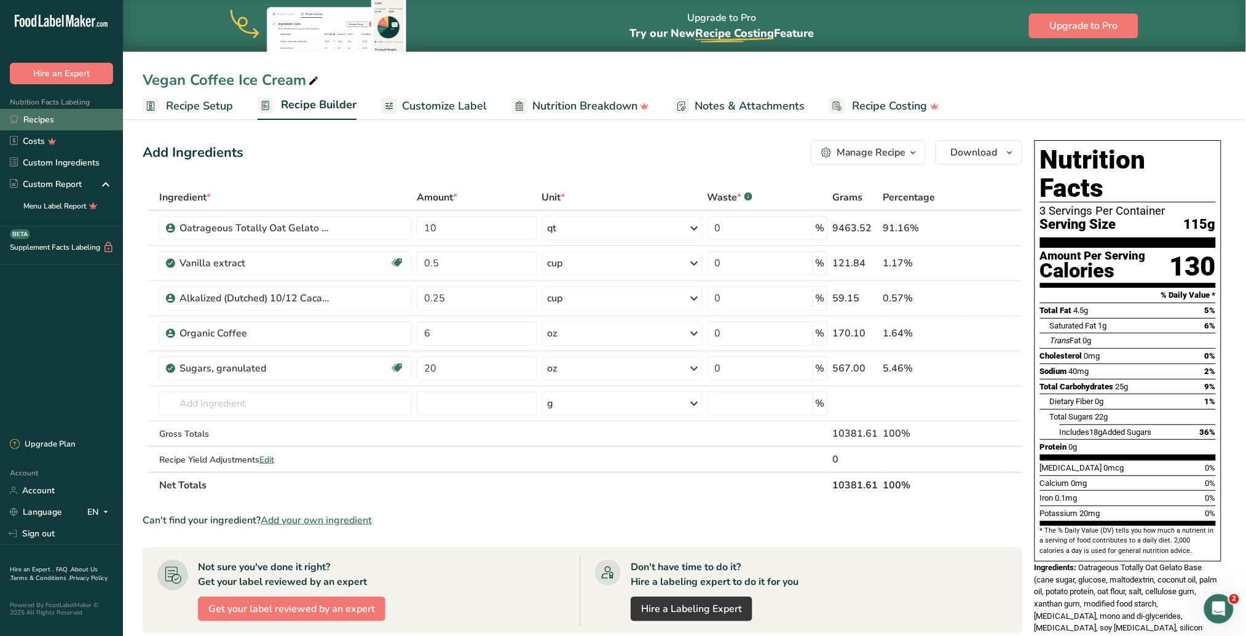
click at [66, 118] on link "Recipes" at bounding box center [61, 120] width 123 height 22
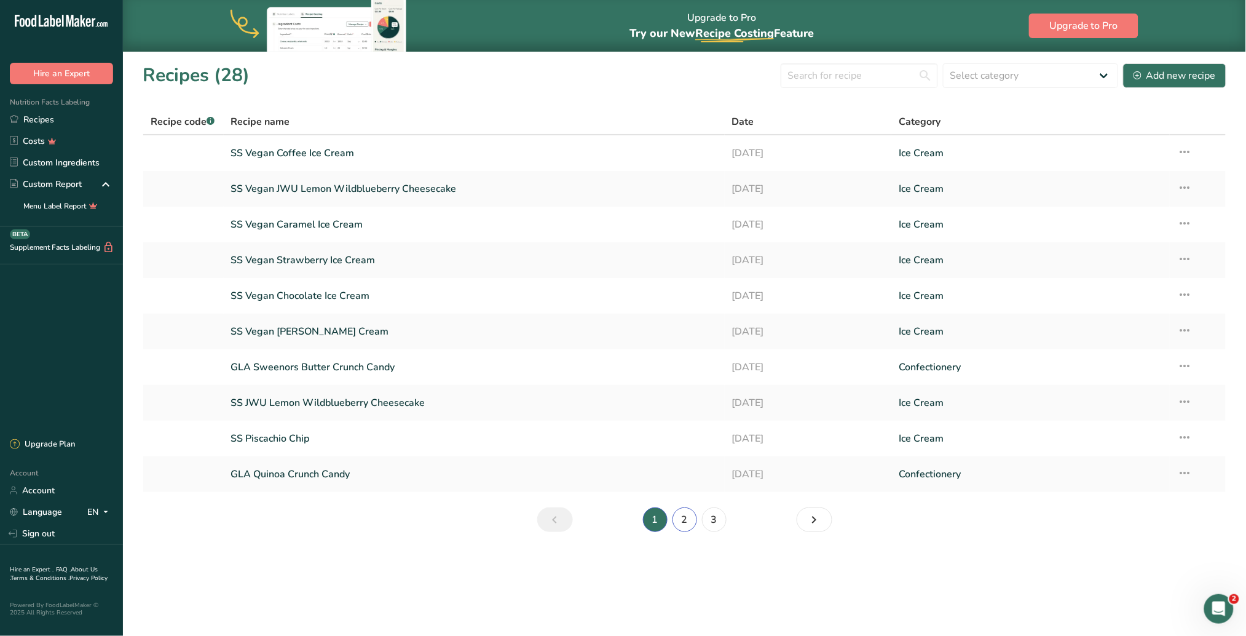
click at [686, 400] on link "2" at bounding box center [684, 519] width 25 height 25
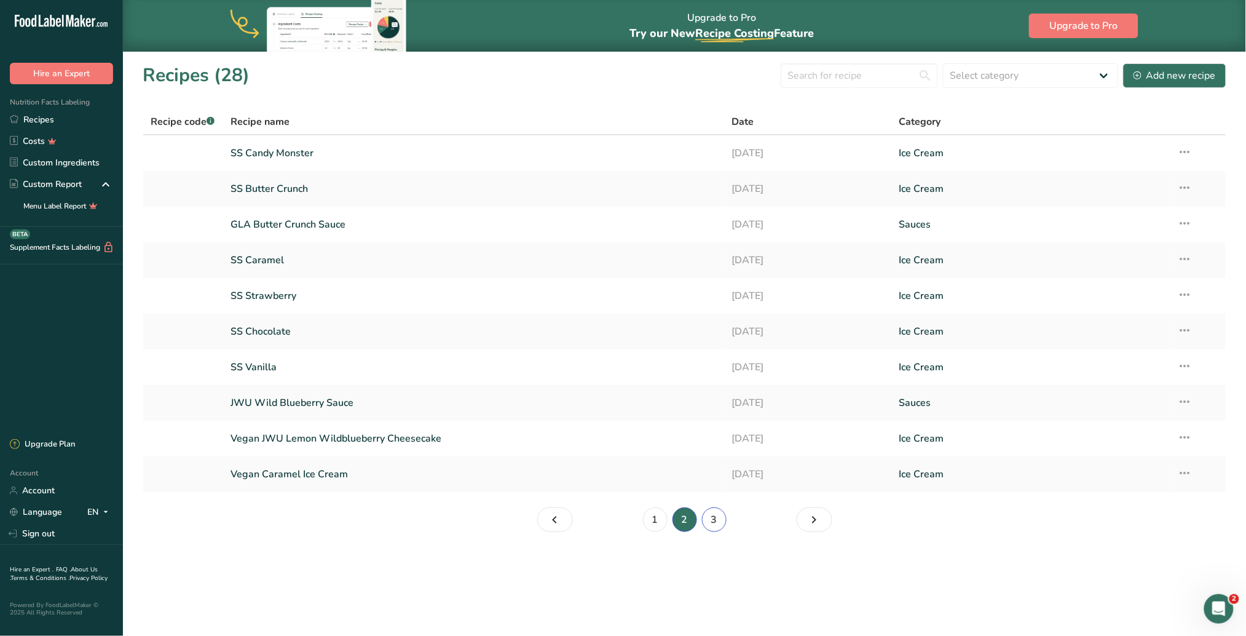
click at [718, 400] on link "3" at bounding box center [714, 519] width 25 height 25
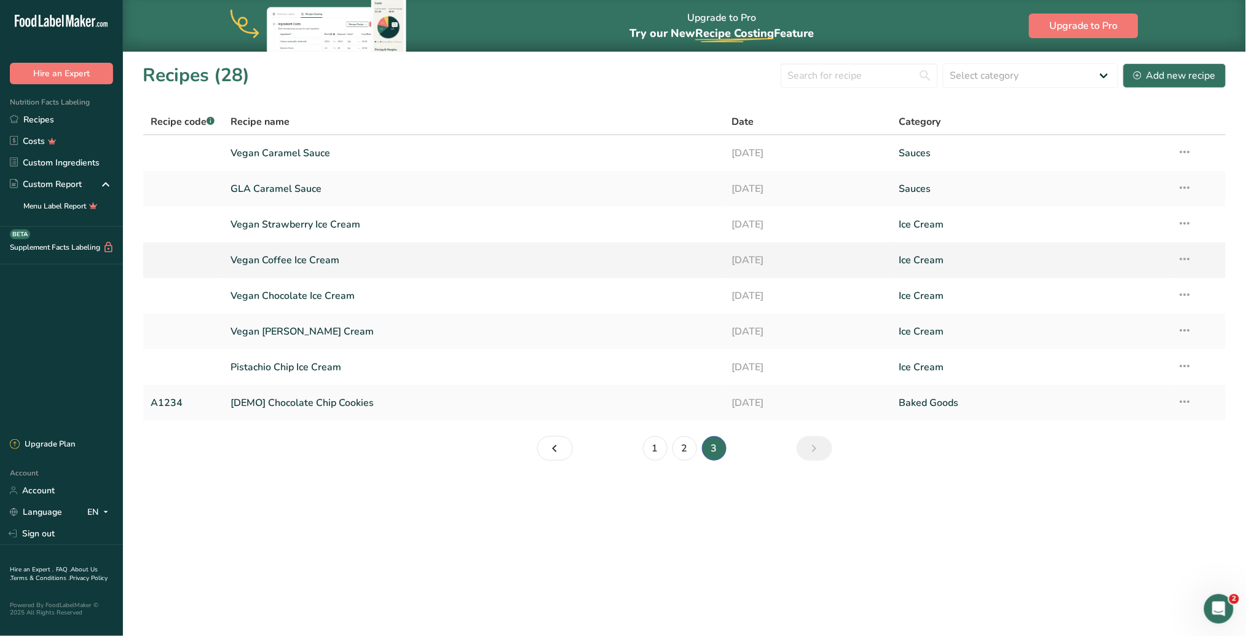
click at [298, 260] on link "Vegan Coffee Ice Cream" at bounding box center [474, 260] width 486 height 26
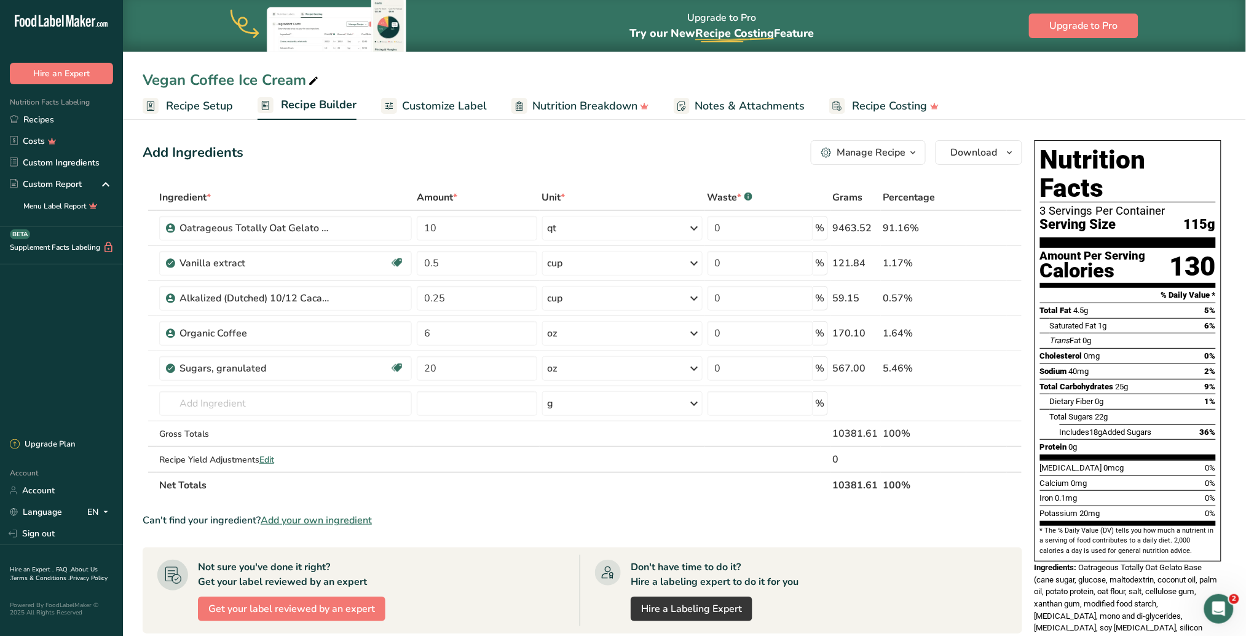
click at [194, 103] on span "Recipe Setup" at bounding box center [199, 106] width 67 height 17
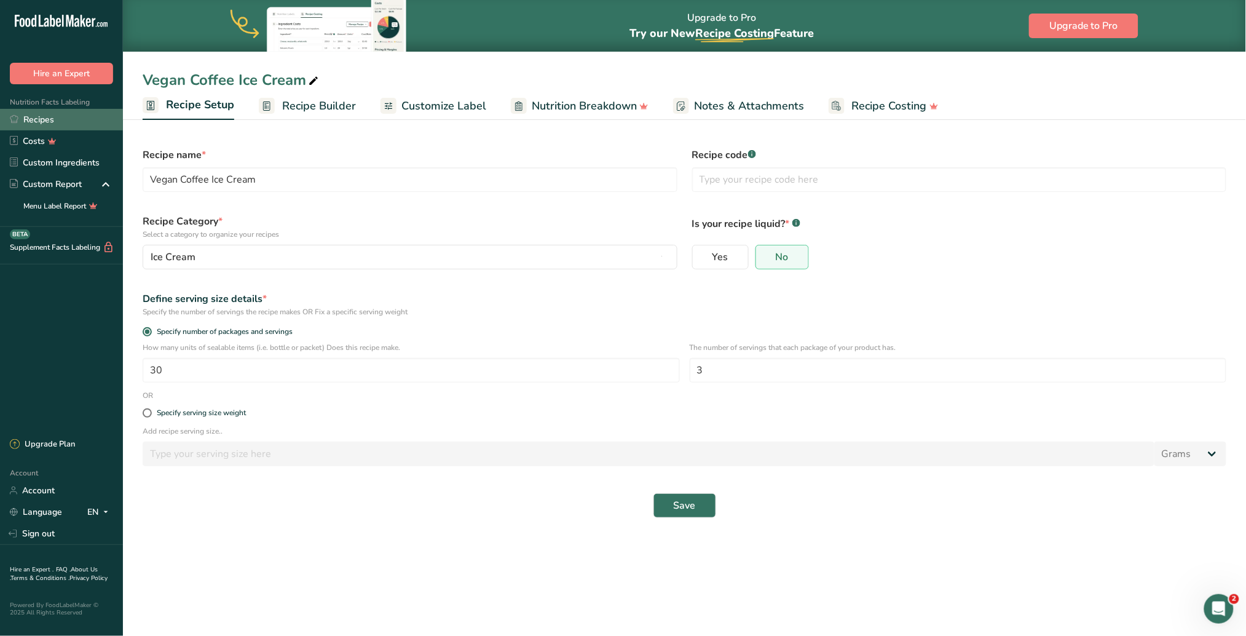
click at [63, 118] on link "Recipes" at bounding box center [61, 120] width 123 height 22
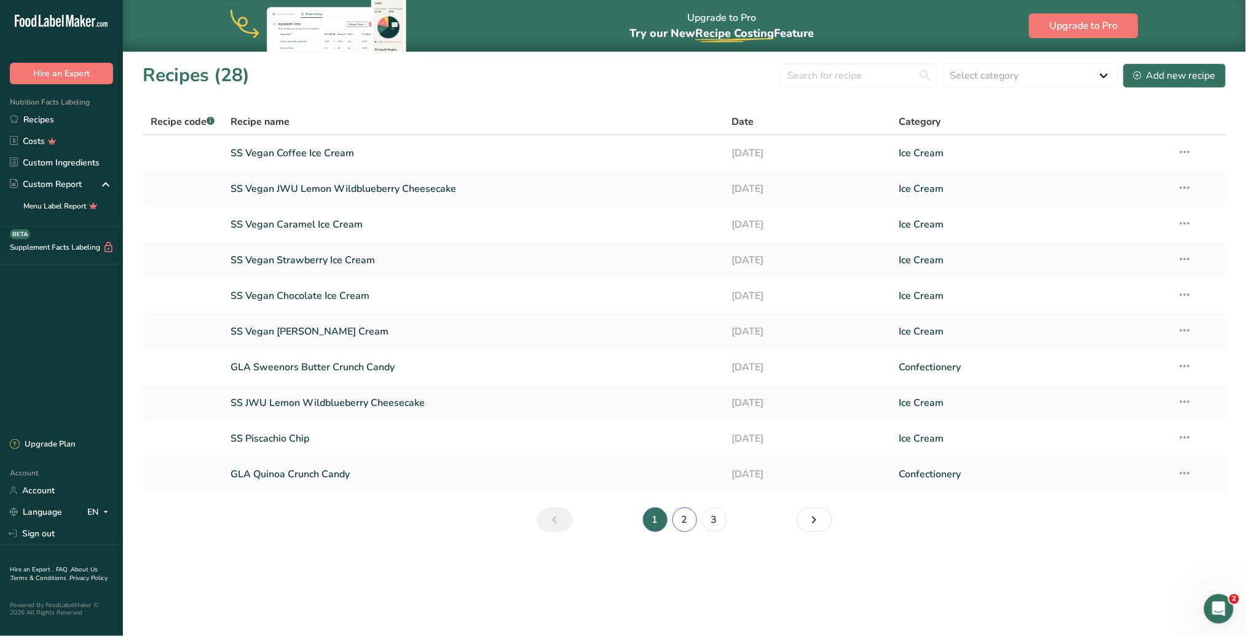
click at [683, 400] on link "2" at bounding box center [684, 519] width 25 height 25
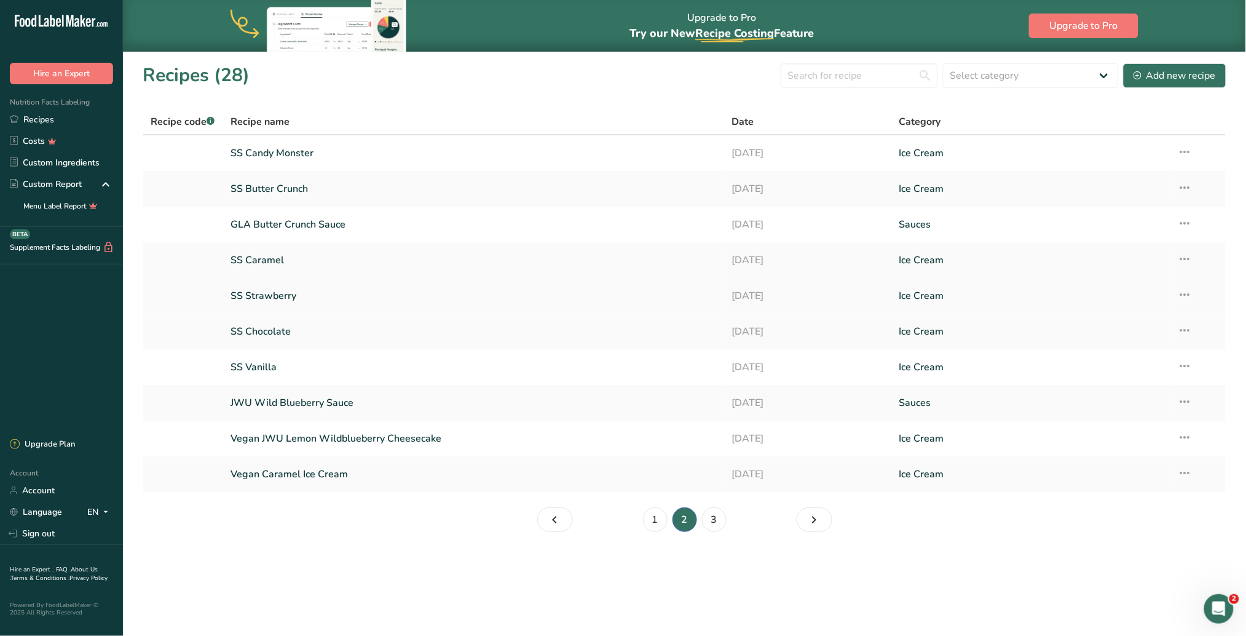
click at [286, 293] on link "SS Strawberry" at bounding box center [474, 296] width 486 height 26
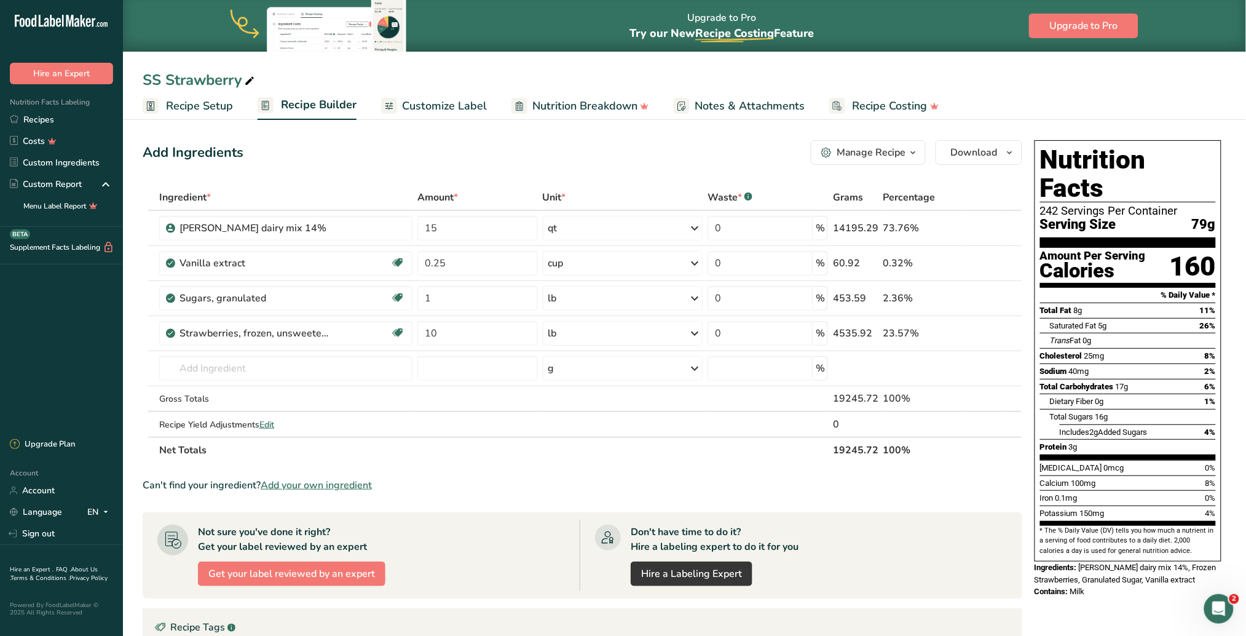
click at [197, 106] on span "Recipe Setup" at bounding box center [199, 106] width 67 height 17
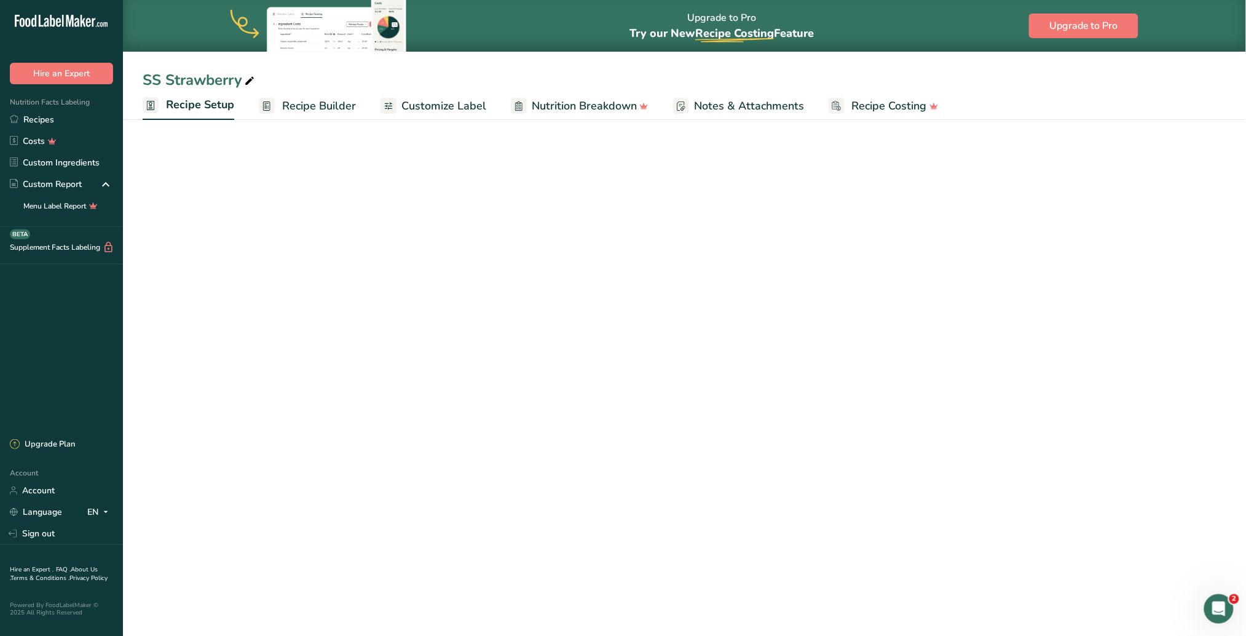
select select "5"
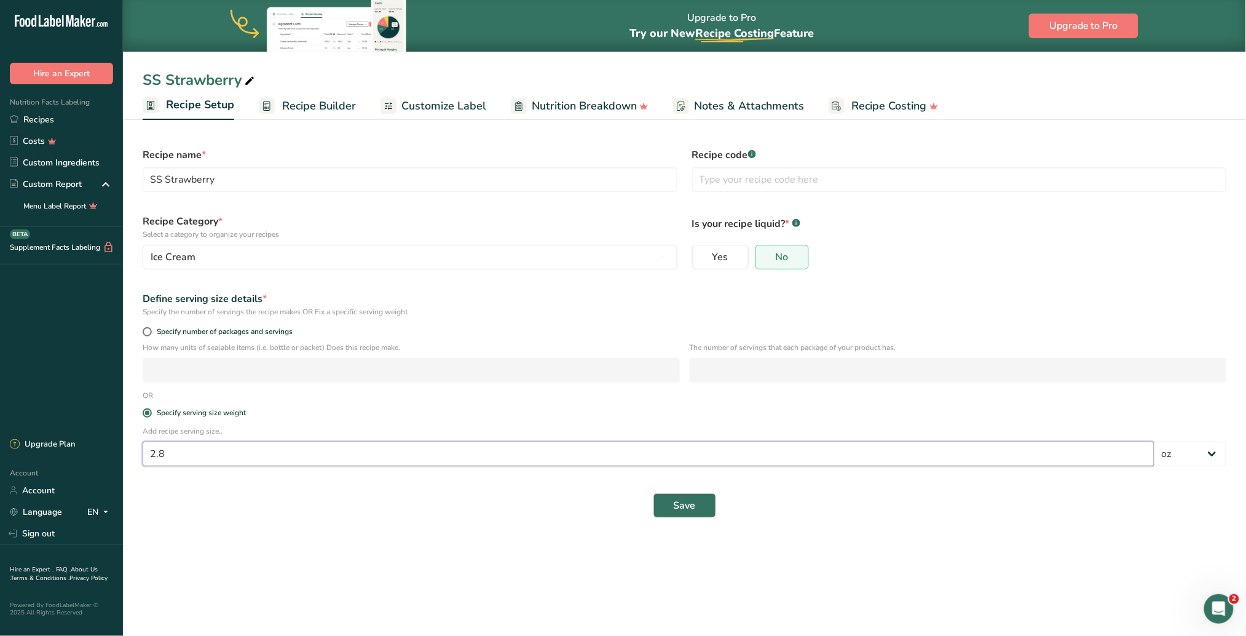
click at [181, 400] on input "2.8" at bounding box center [649, 453] width 1012 height 25
click at [47, 123] on link "Recipes" at bounding box center [61, 120] width 123 height 22
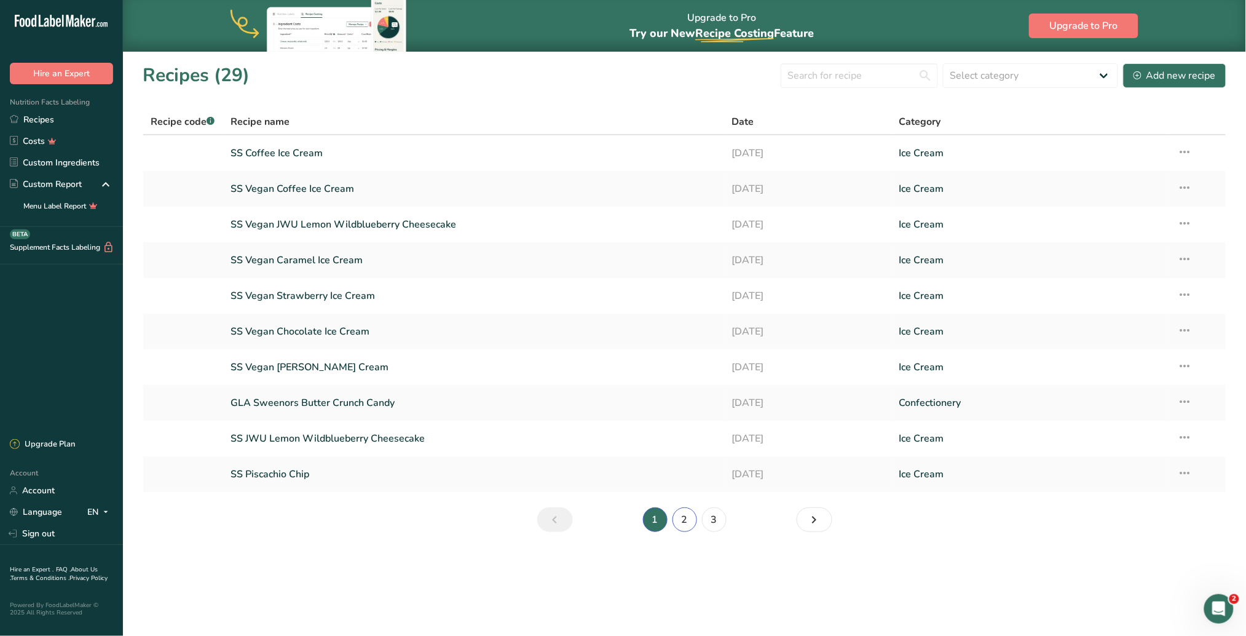
click at [690, 400] on link "2" at bounding box center [684, 519] width 25 height 25
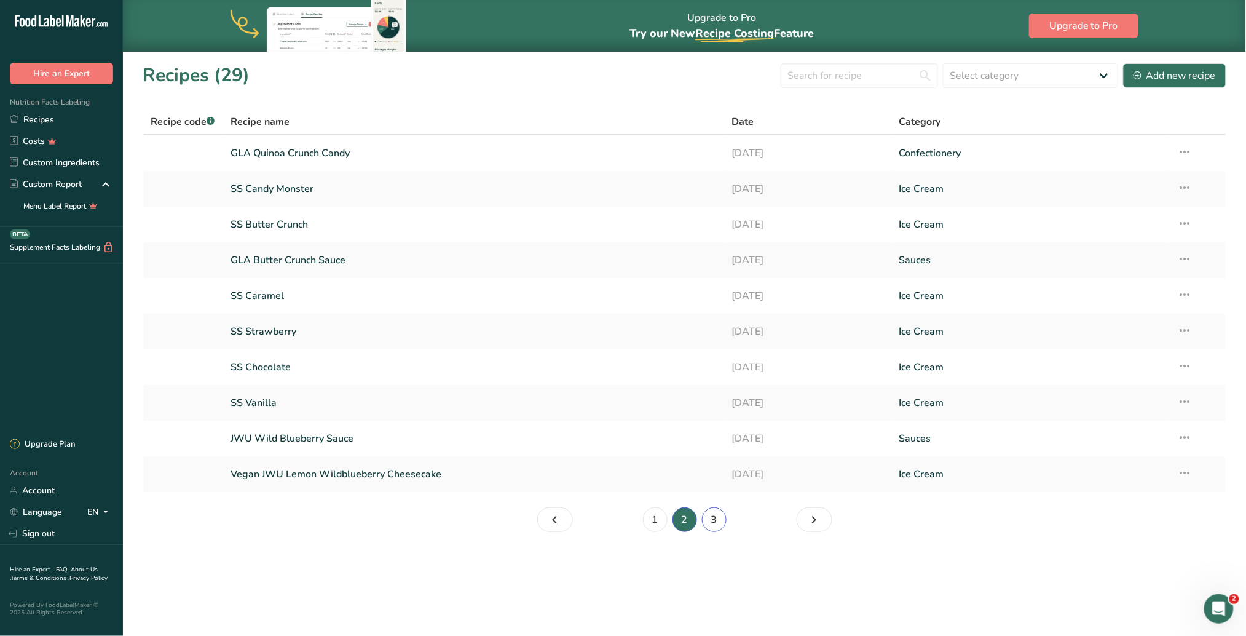
click at [710, 400] on link "3" at bounding box center [714, 519] width 25 height 25
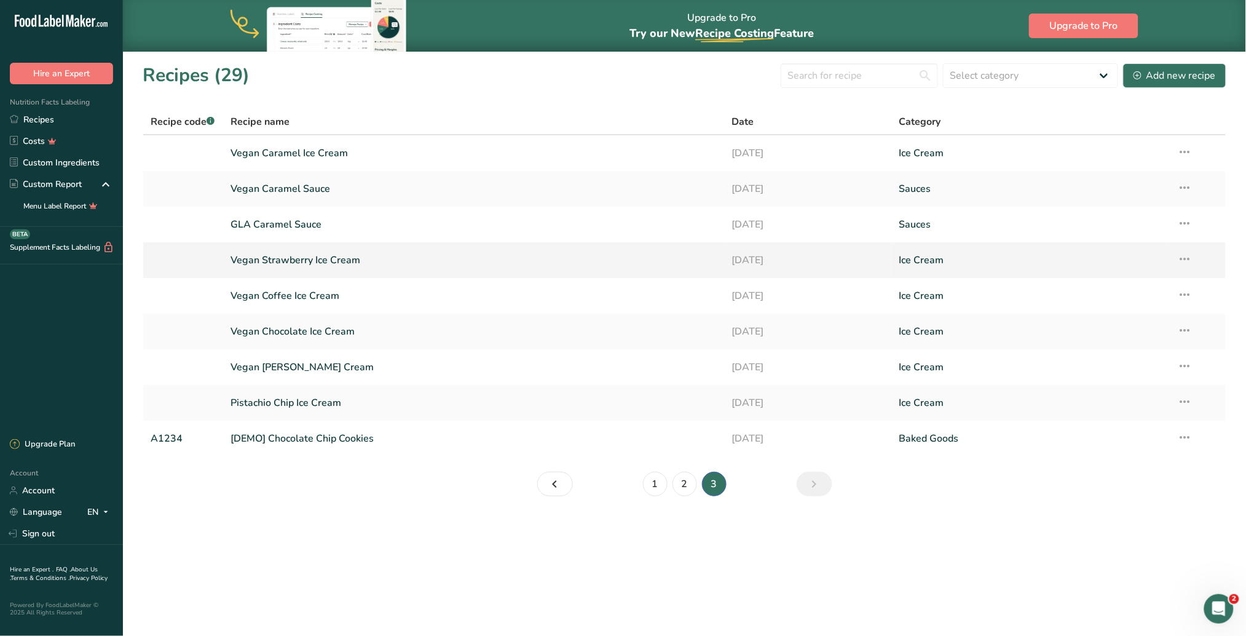
click at [308, 264] on link "Vegan Strawberry Ice Cream" at bounding box center [474, 260] width 486 height 26
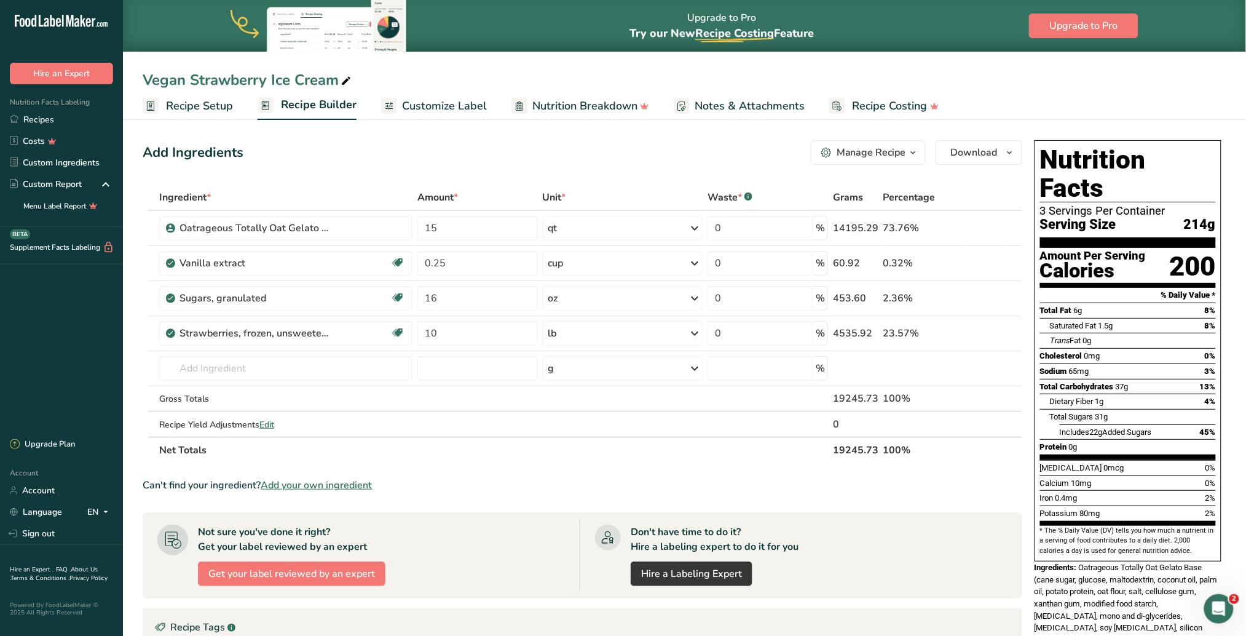
click at [207, 109] on span "Recipe Setup" at bounding box center [199, 106] width 67 height 17
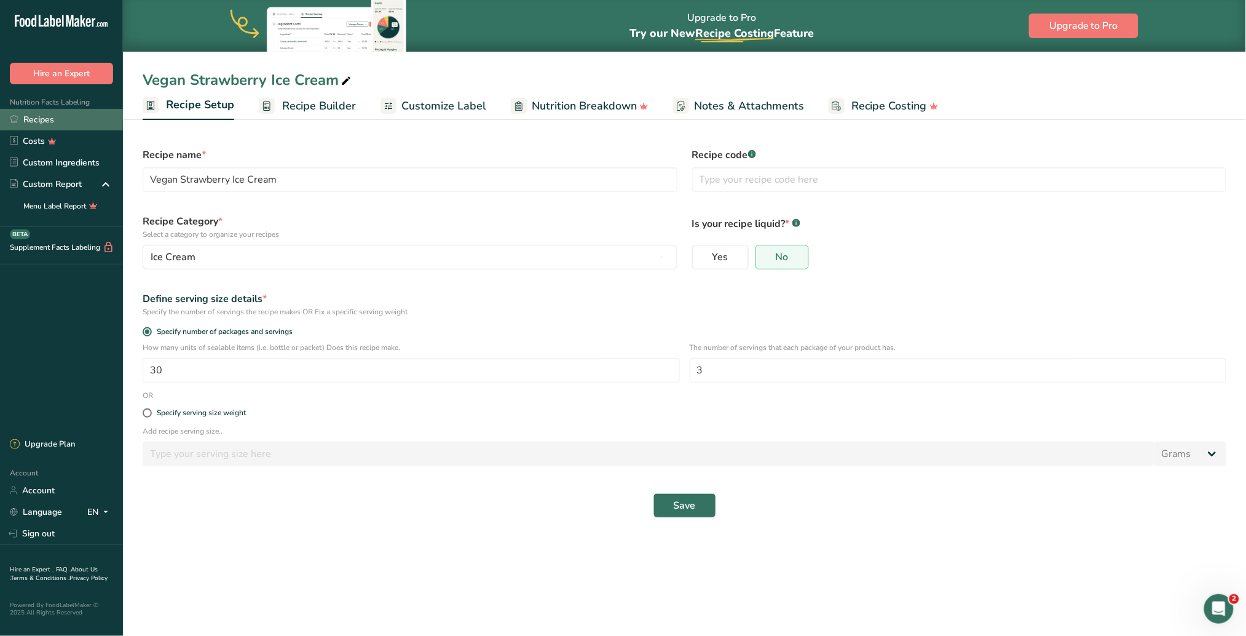
click at [50, 116] on link "Recipes" at bounding box center [61, 120] width 123 height 22
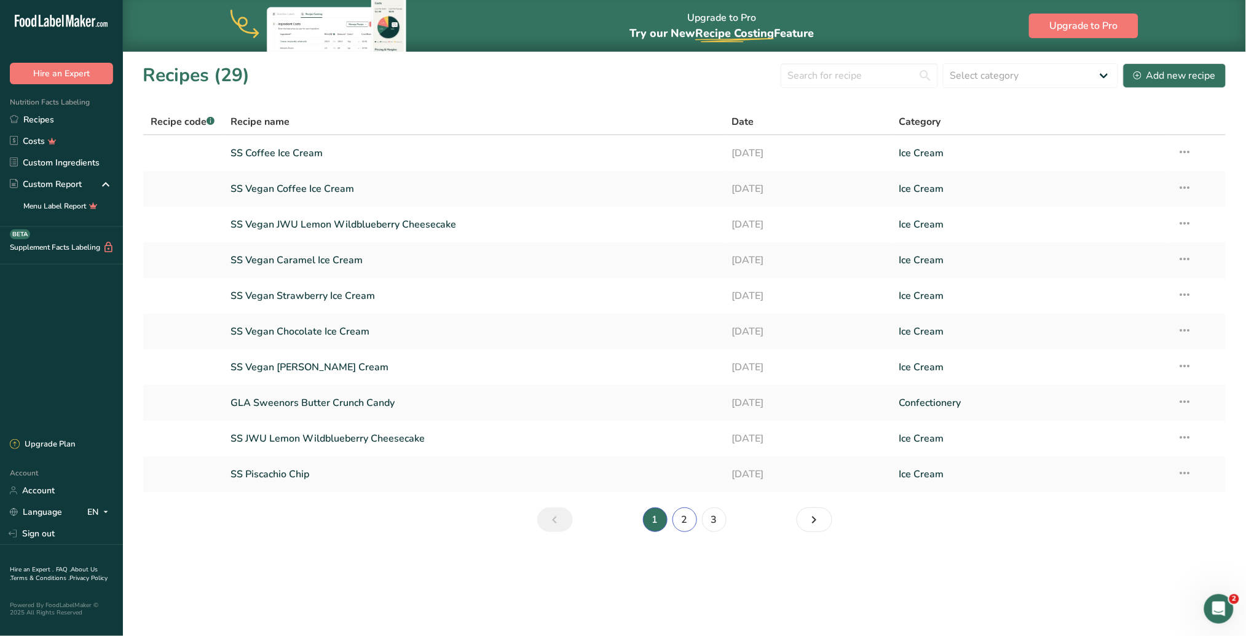
click at [685, 400] on link "2" at bounding box center [684, 519] width 25 height 25
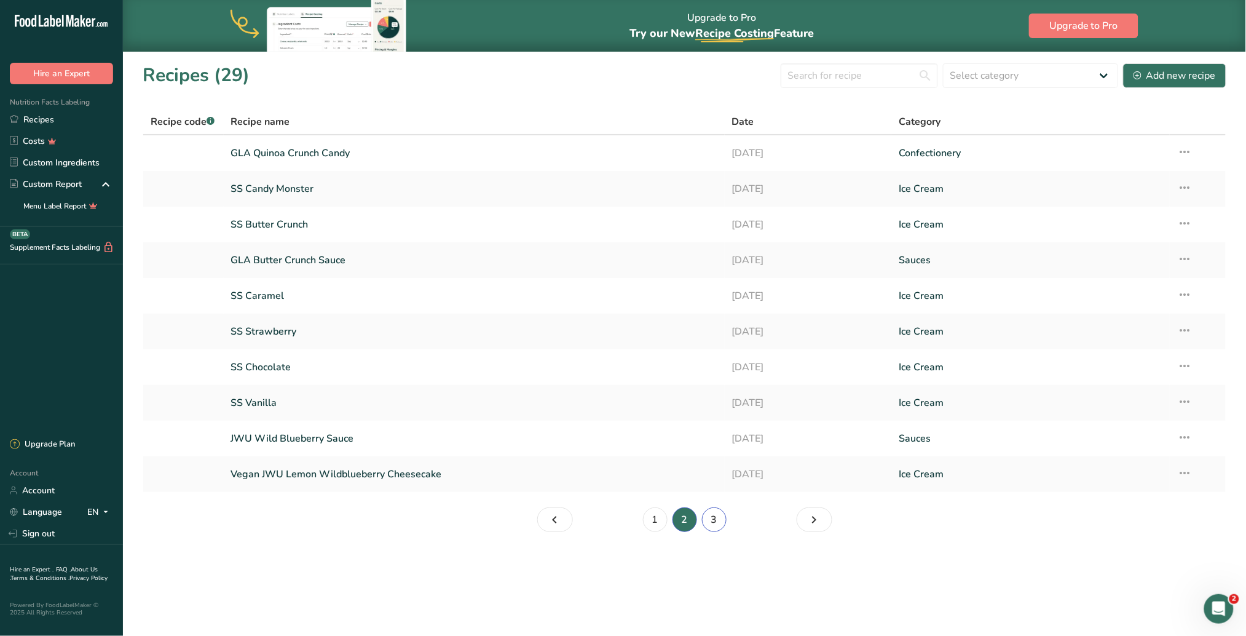
click at [719, 400] on link "3" at bounding box center [714, 519] width 25 height 25
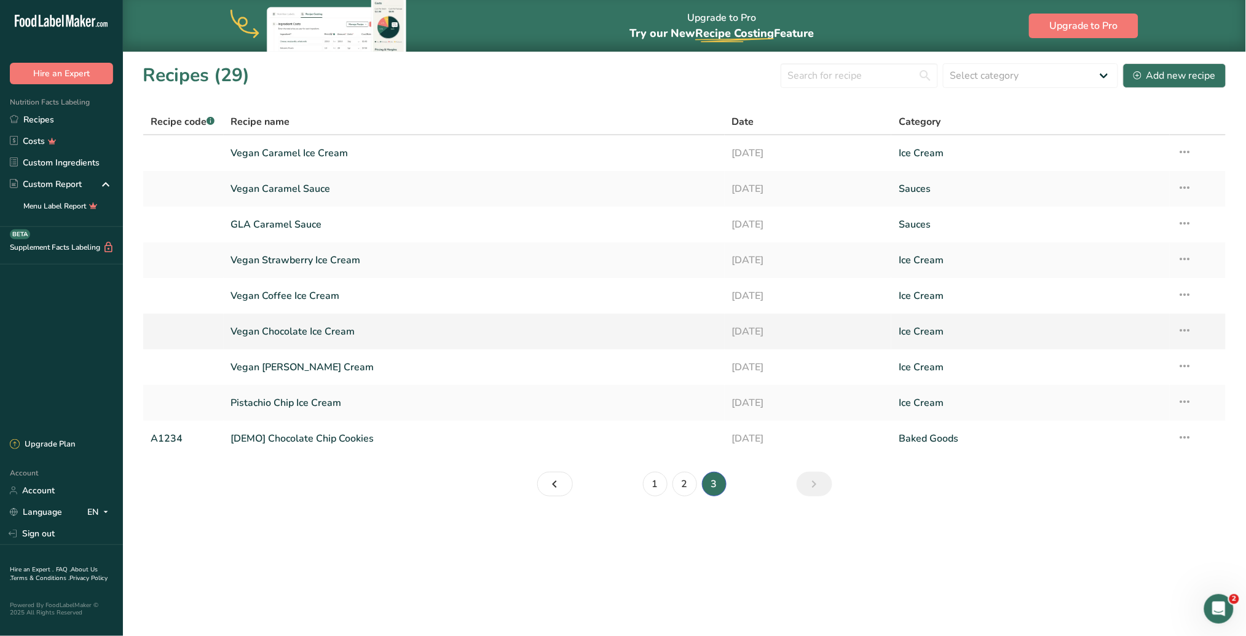
click at [321, 329] on link "Vegan Chocolate Ice Cream" at bounding box center [474, 331] width 486 height 26
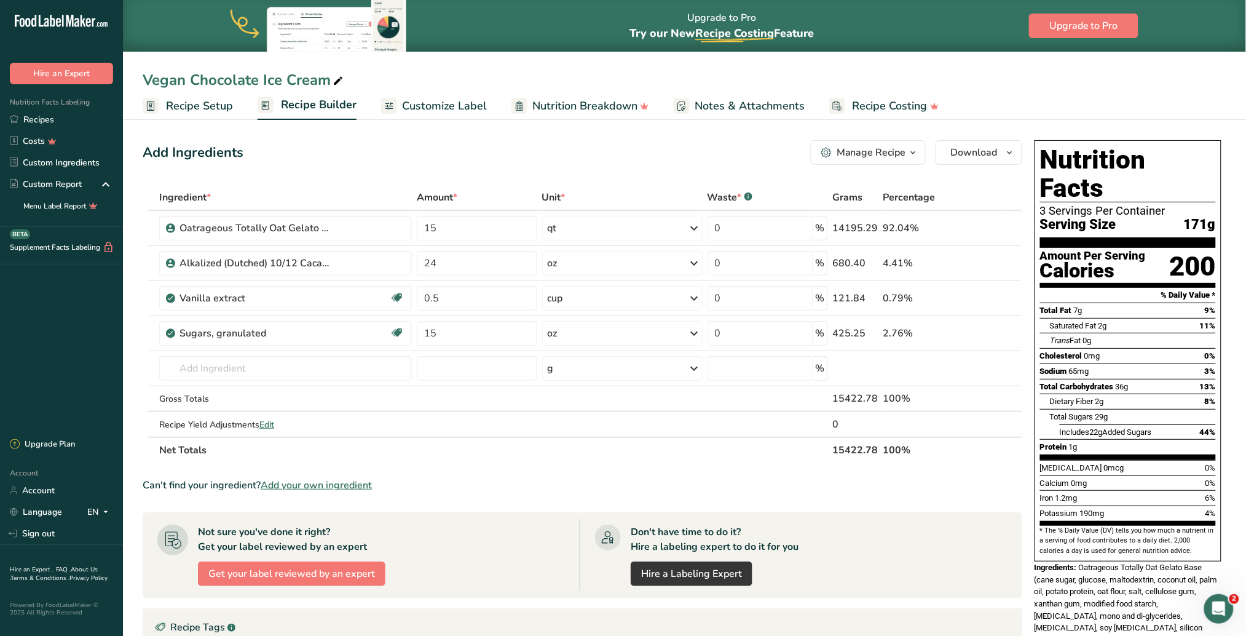
click at [205, 101] on span "Recipe Setup" at bounding box center [199, 106] width 67 height 17
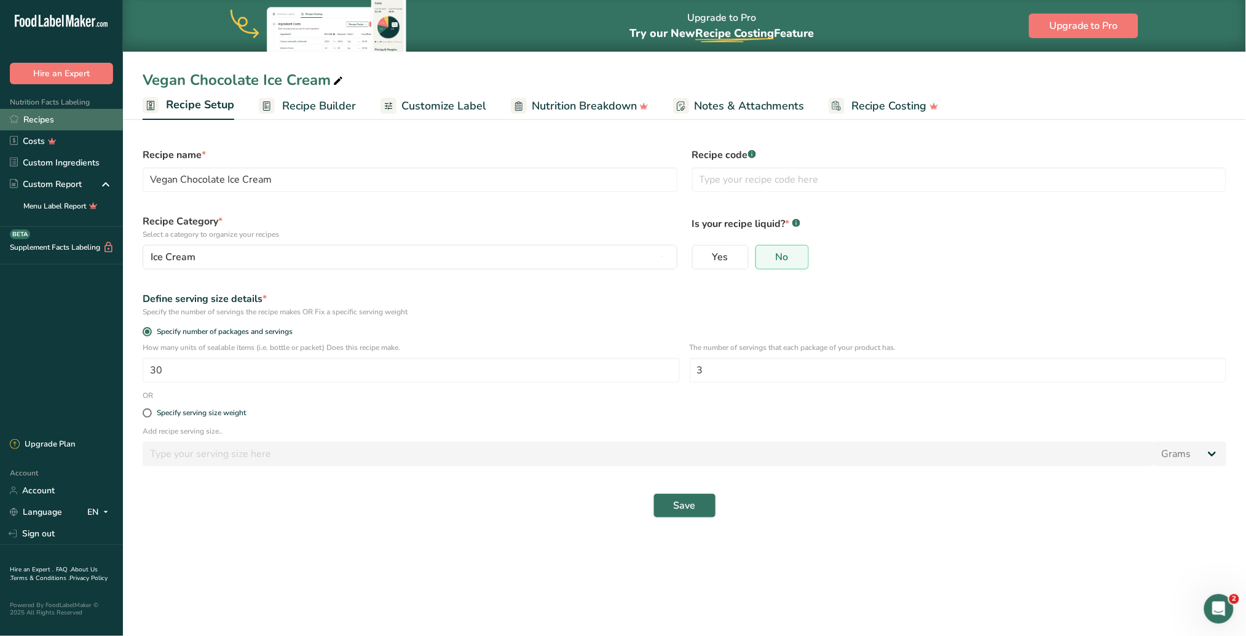
click at [55, 123] on link "Recipes" at bounding box center [61, 120] width 123 height 22
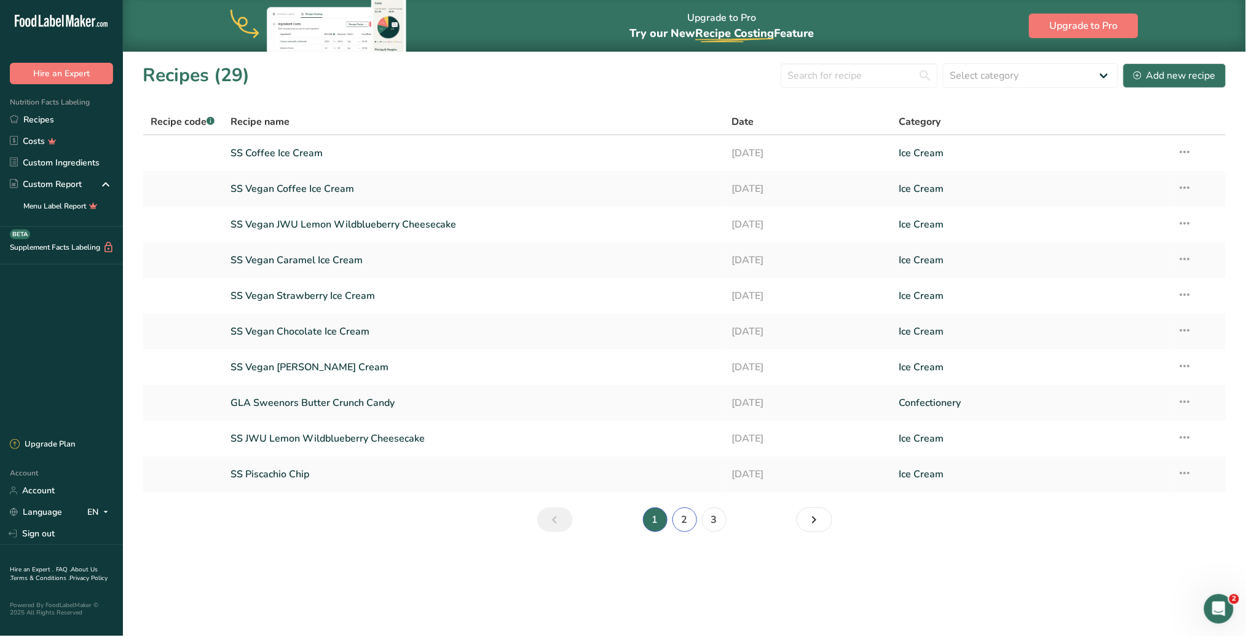
click at [690, 400] on link "2" at bounding box center [684, 519] width 25 height 25
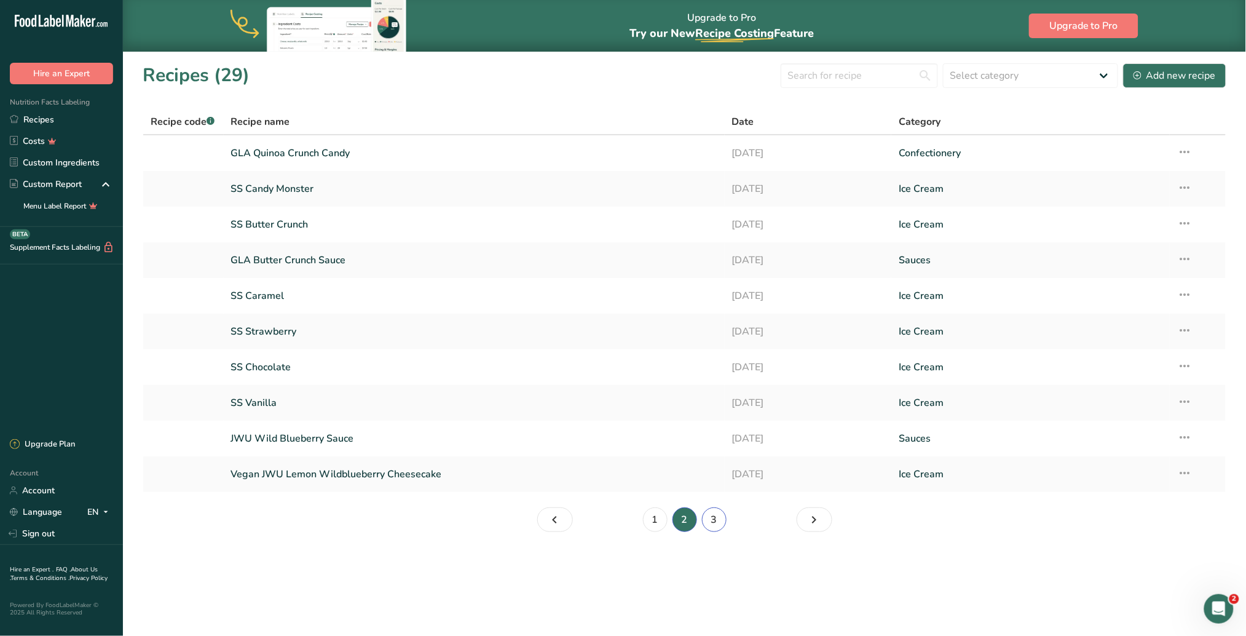
click at [716, 400] on link "3" at bounding box center [714, 519] width 25 height 25
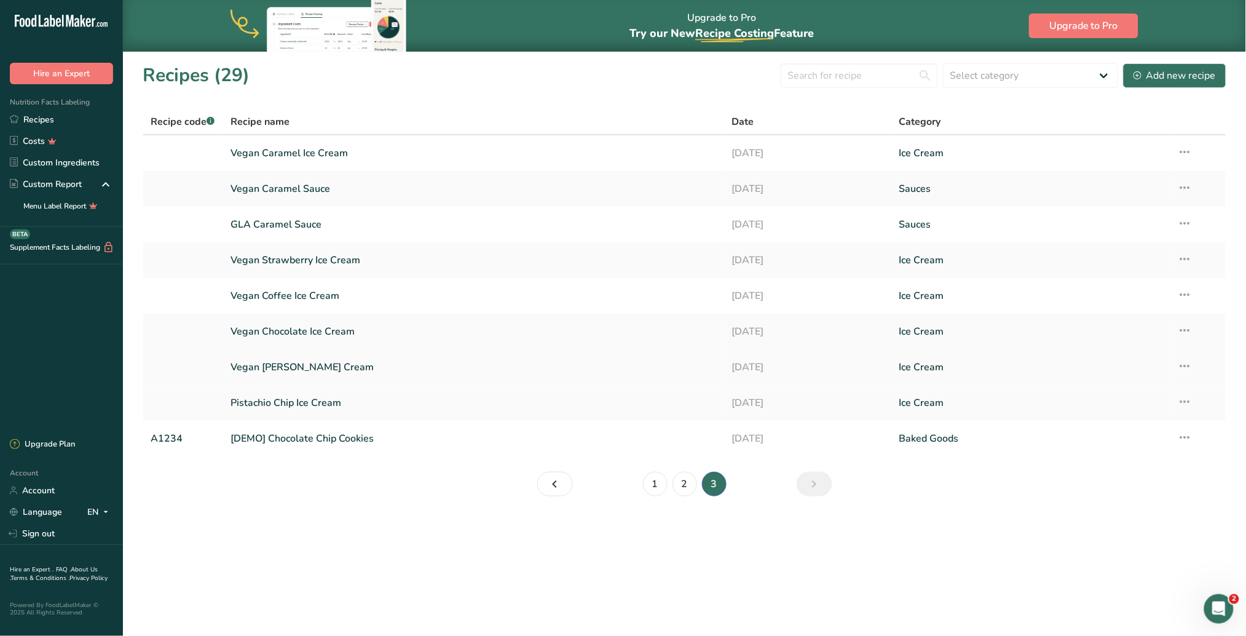
click at [341, 363] on link "Vegan [PERSON_NAME] Cream" at bounding box center [474, 367] width 486 height 26
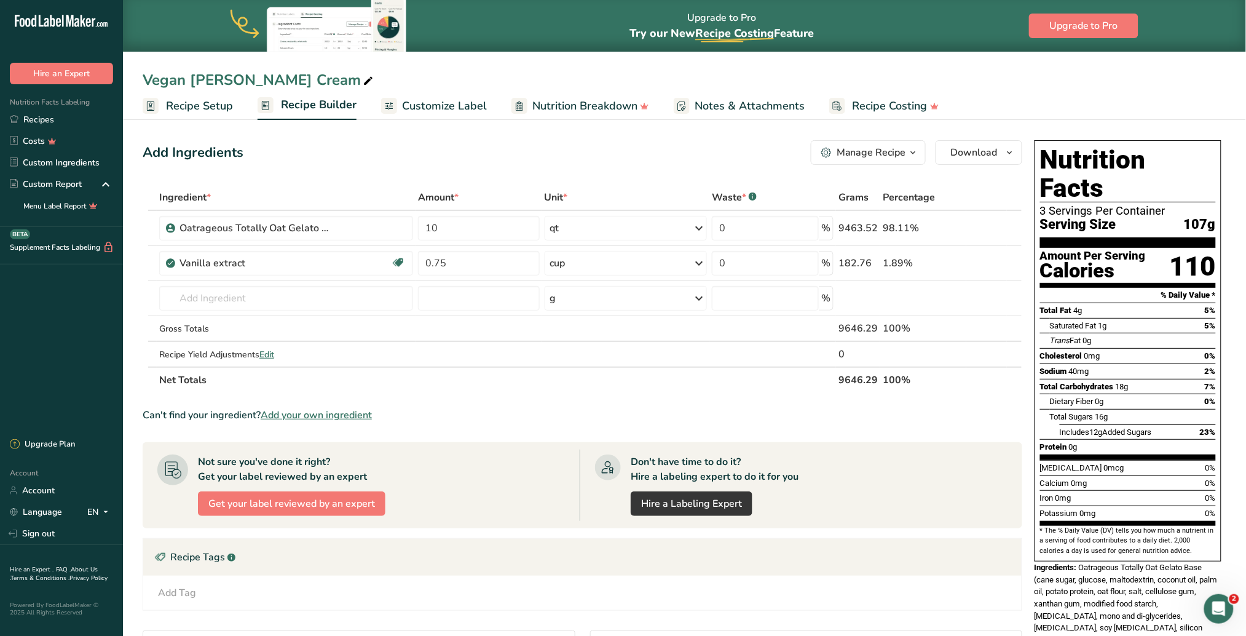
click at [201, 112] on span "Recipe Setup" at bounding box center [199, 106] width 67 height 17
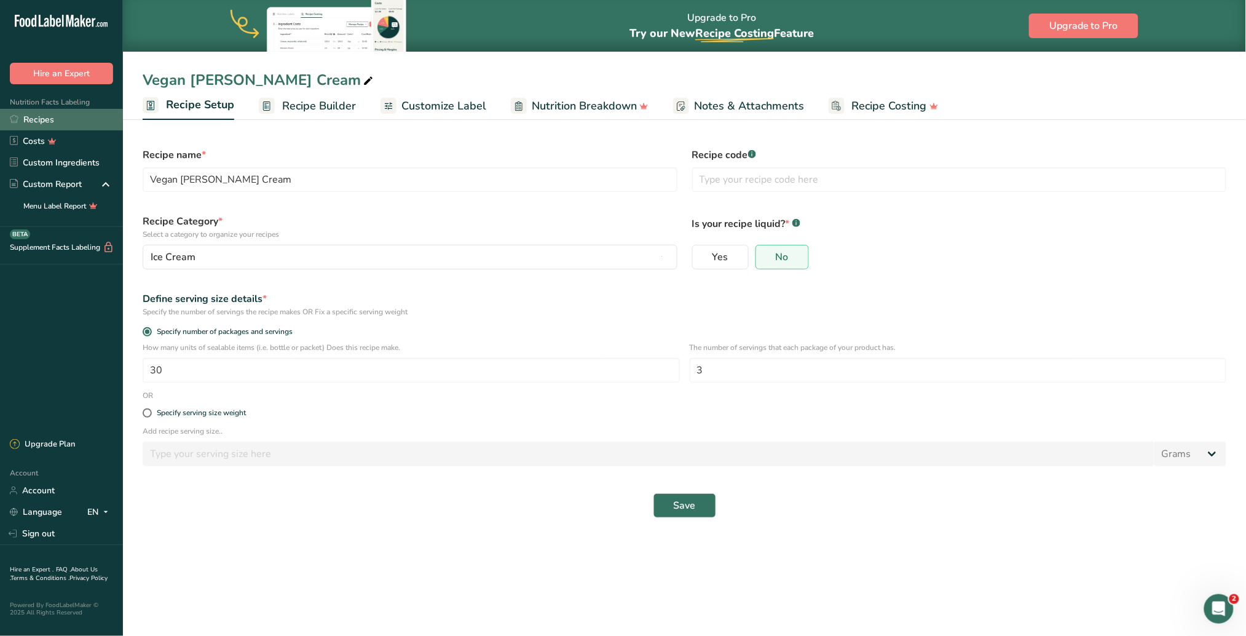
click at [48, 119] on link "Recipes" at bounding box center [61, 120] width 123 height 22
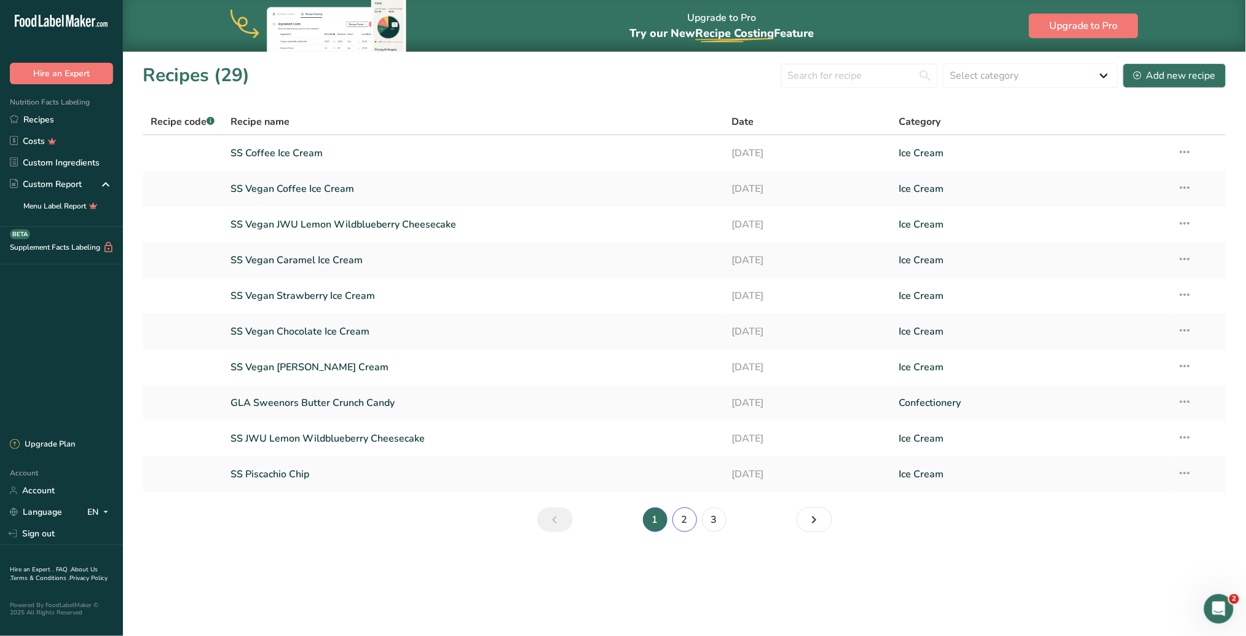
click at [690, 400] on link "2" at bounding box center [684, 519] width 25 height 25
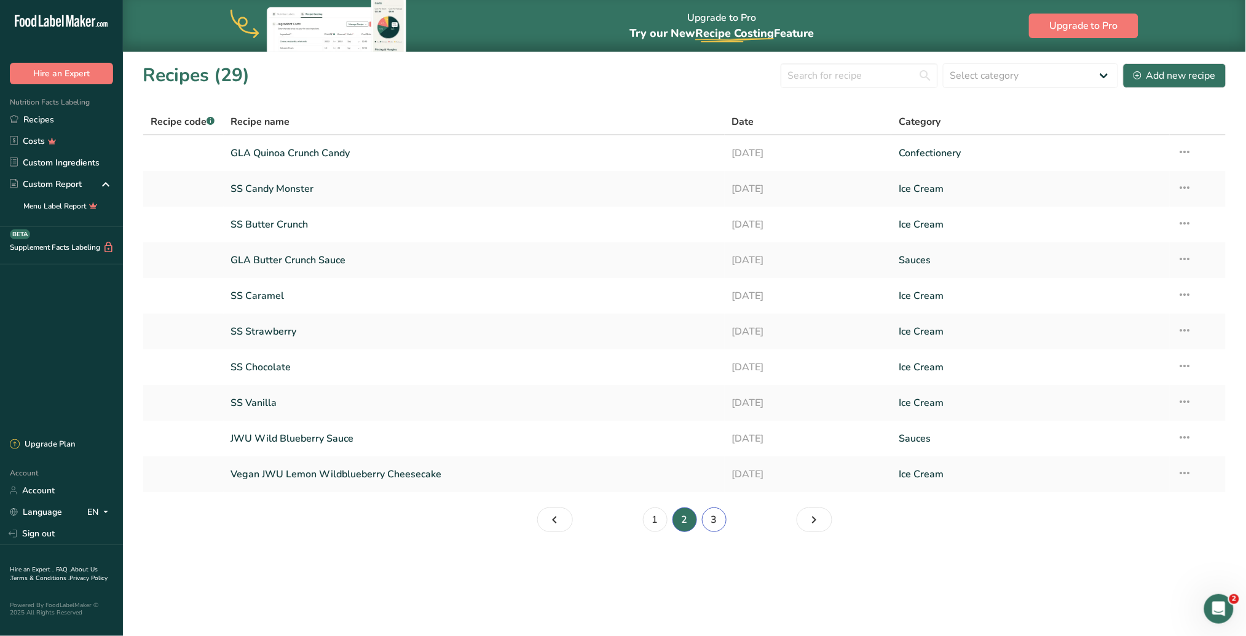
click at [720, 400] on link "3" at bounding box center [714, 519] width 25 height 25
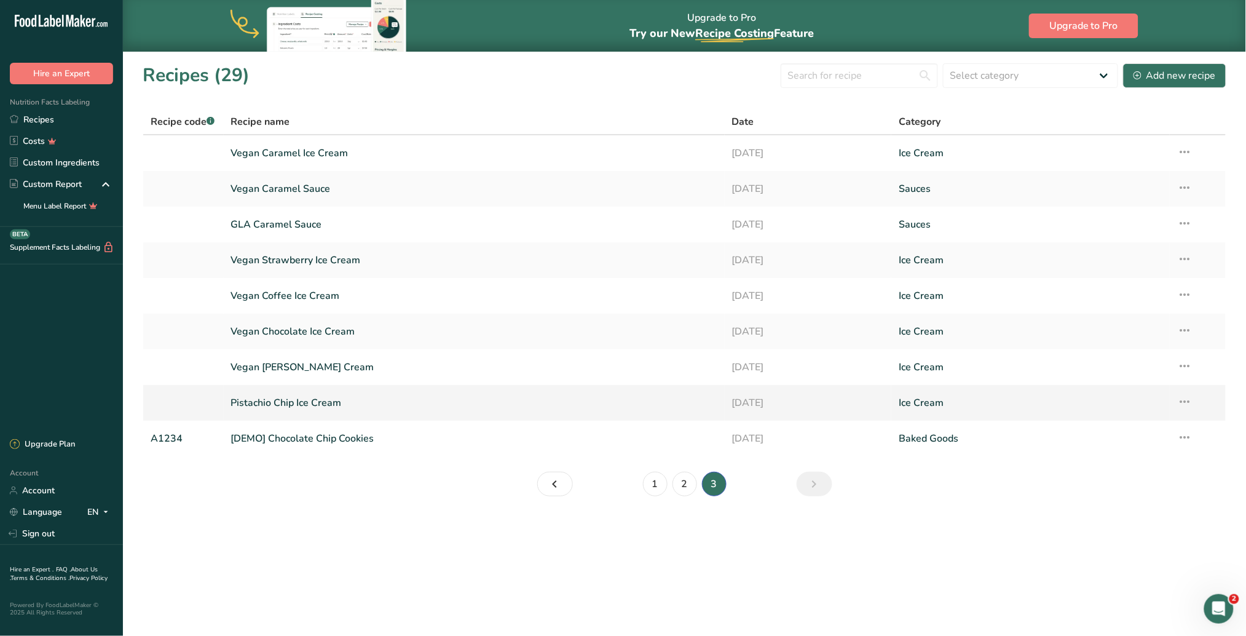
click at [347, 400] on link "Pistachio Chip Ice Cream" at bounding box center [474, 403] width 486 height 26
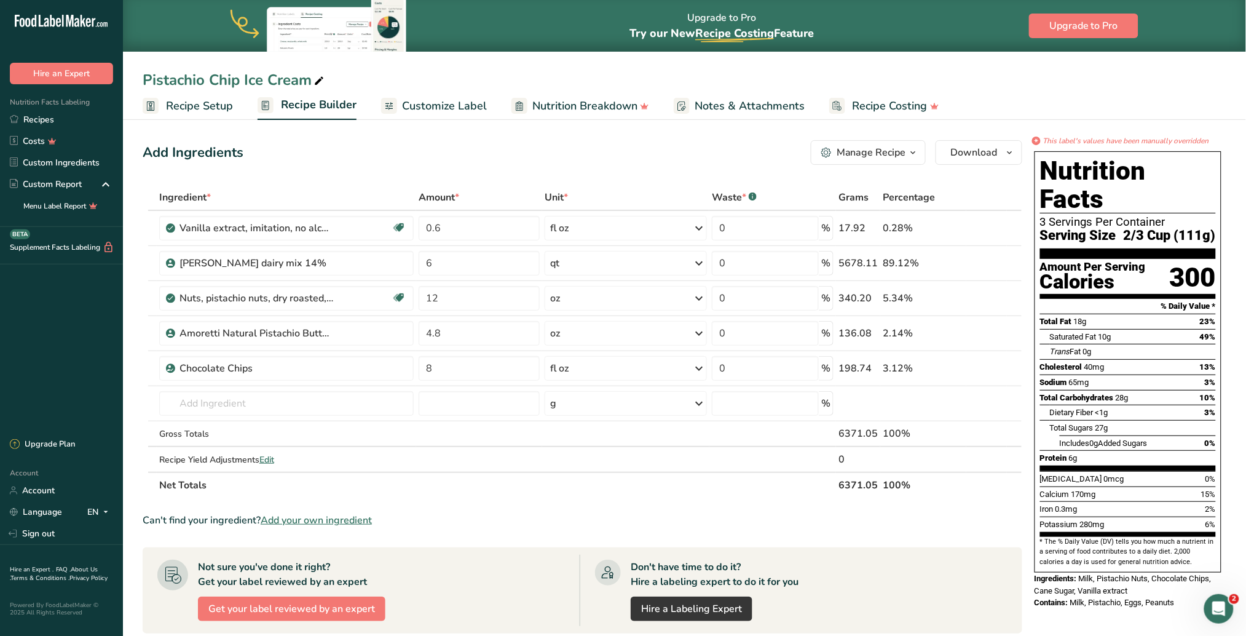
click at [202, 103] on span "Recipe Setup" at bounding box center [199, 106] width 67 height 17
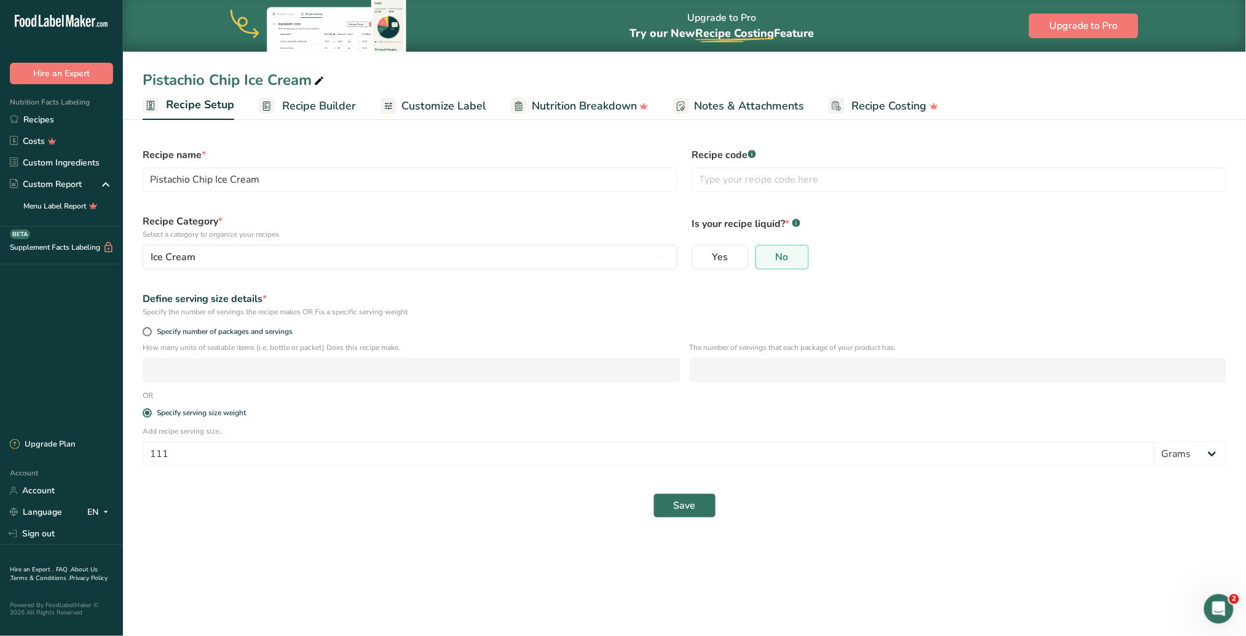
click at [315, 104] on span "Recipe Builder" at bounding box center [319, 106] width 74 height 17
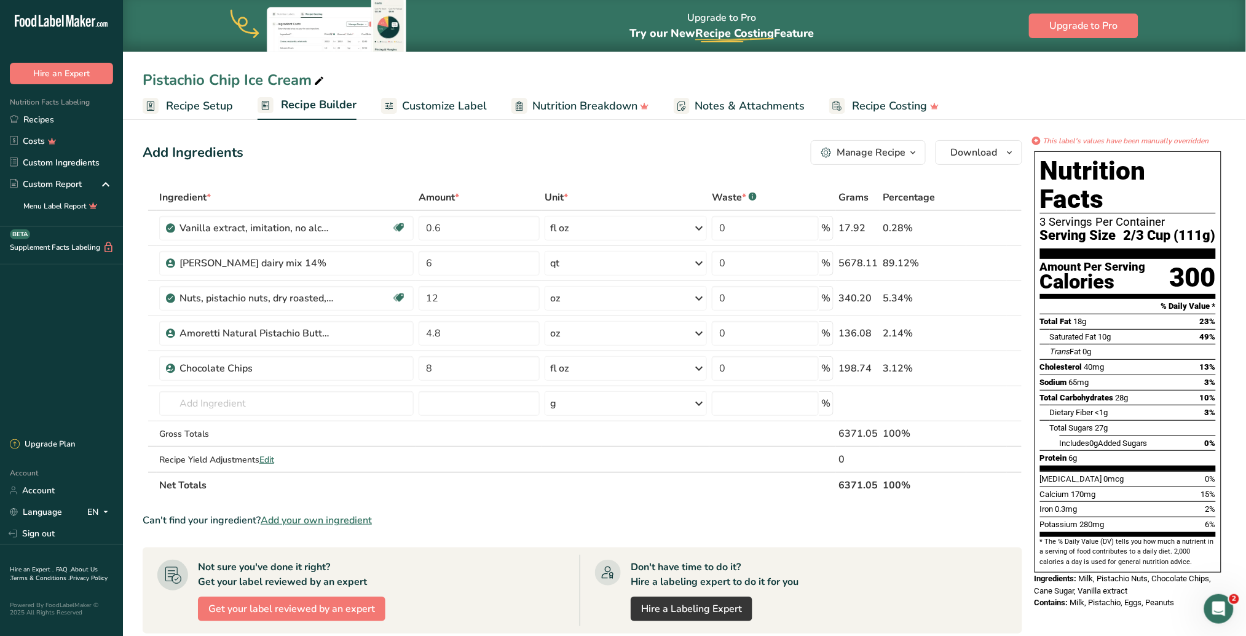
click at [208, 108] on span "Recipe Setup" at bounding box center [199, 106] width 67 height 17
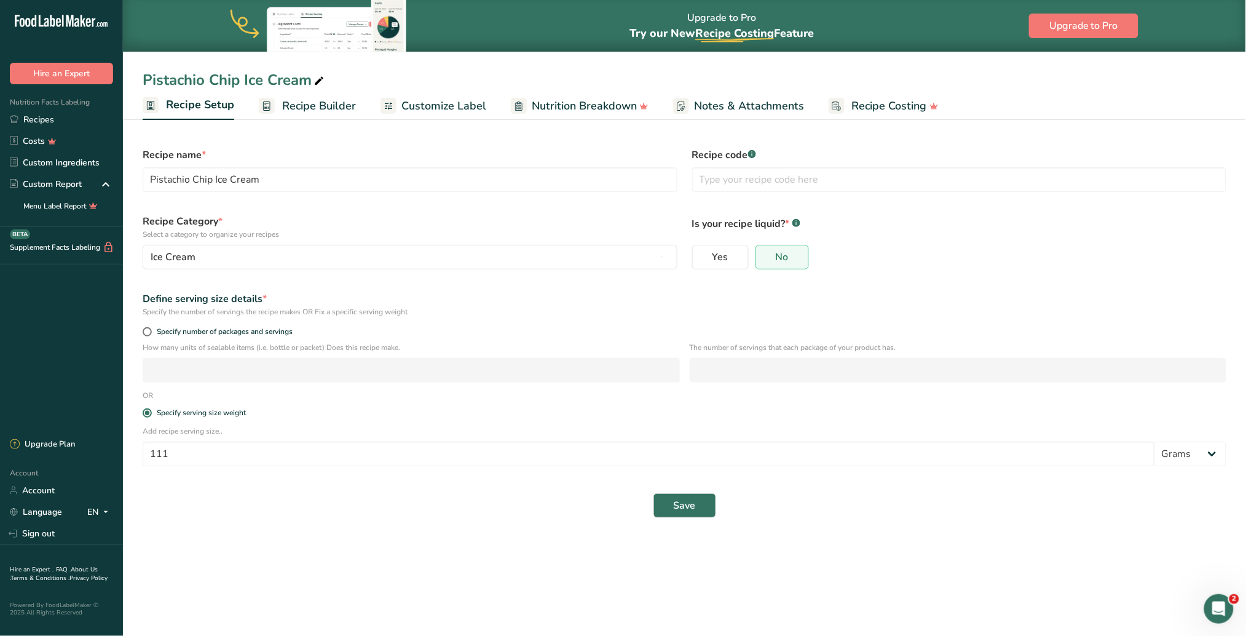
click at [309, 109] on span "Recipe Builder" at bounding box center [319, 106] width 74 height 17
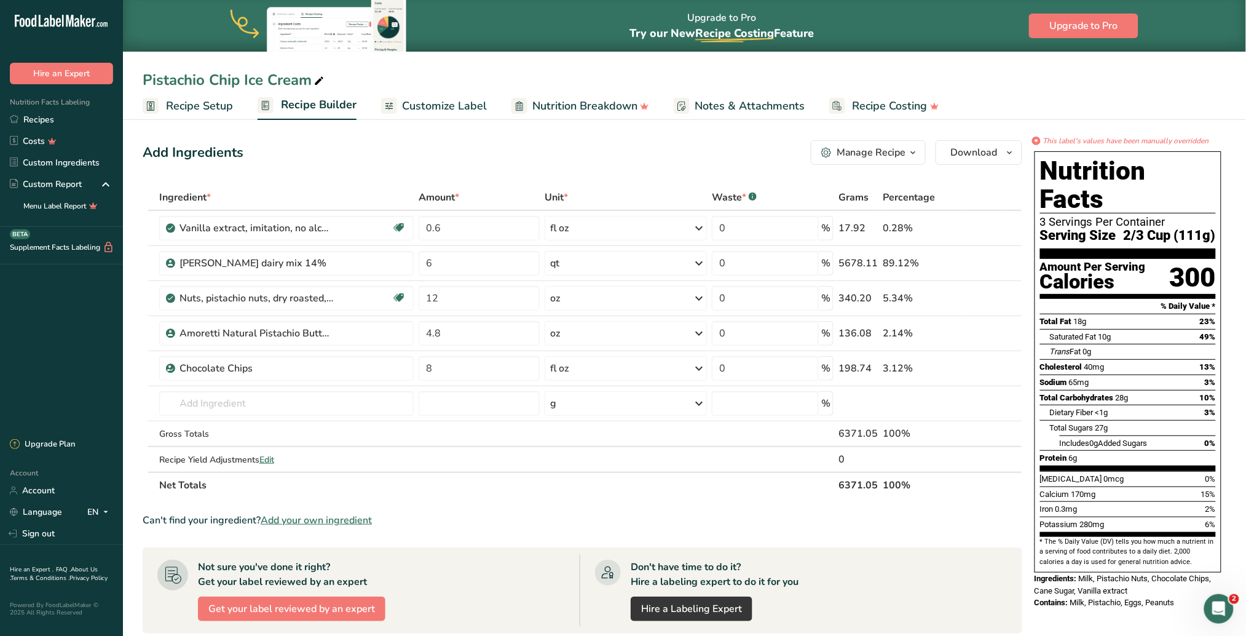
click at [205, 106] on span "Recipe Setup" at bounding box center [199, 106] width 67 height 17
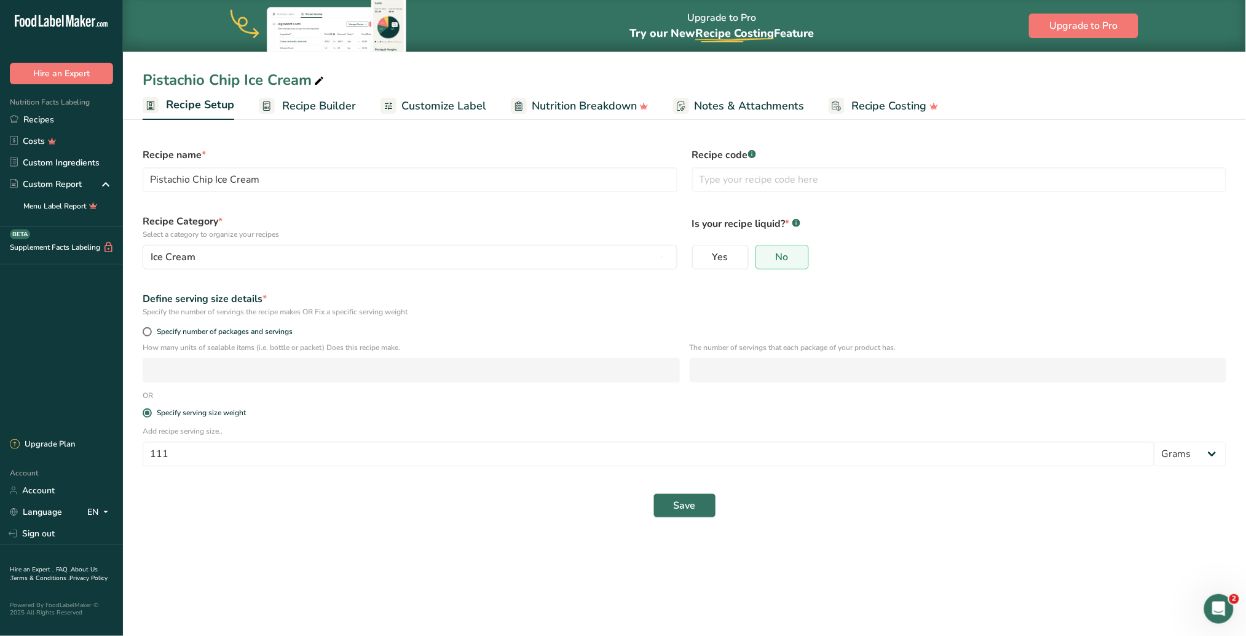
click at [318, 111] on span "Recipe Builder" at bounding box center [319, 106] width 74 height 17
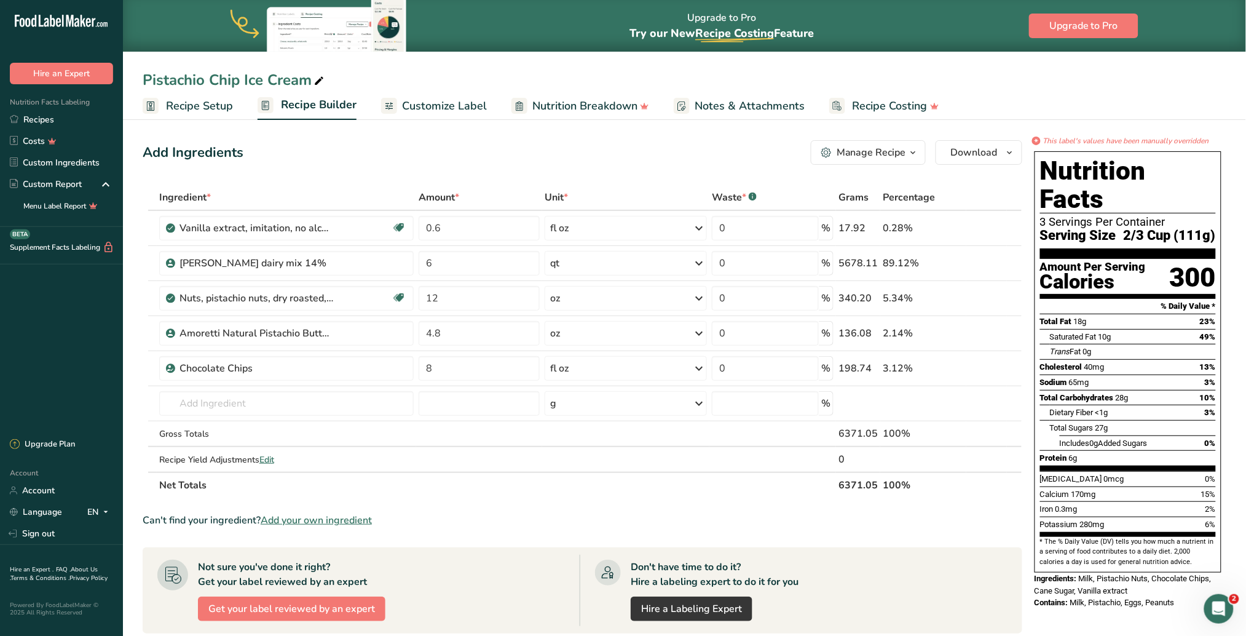
click at [200, 107] on span "Recipe Setup" at bounding box center [199, 106] width 67 height 17
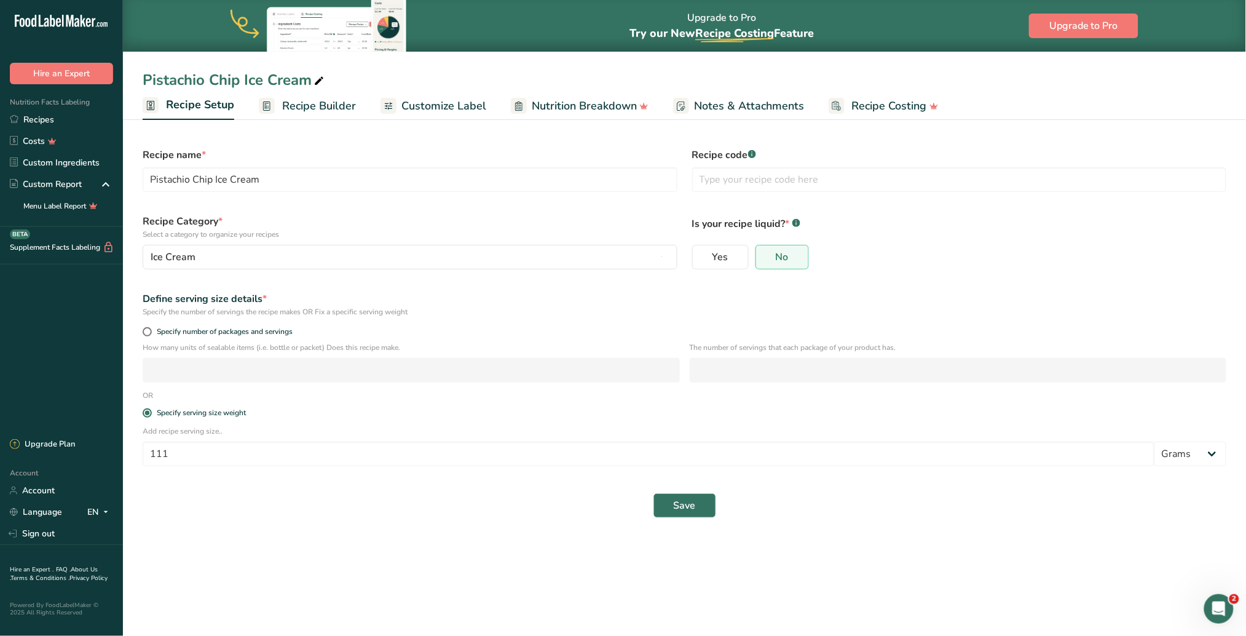
click at [312, 108] on span "Recipe Builder" at bounding box center [319, 106] width 74 height 17
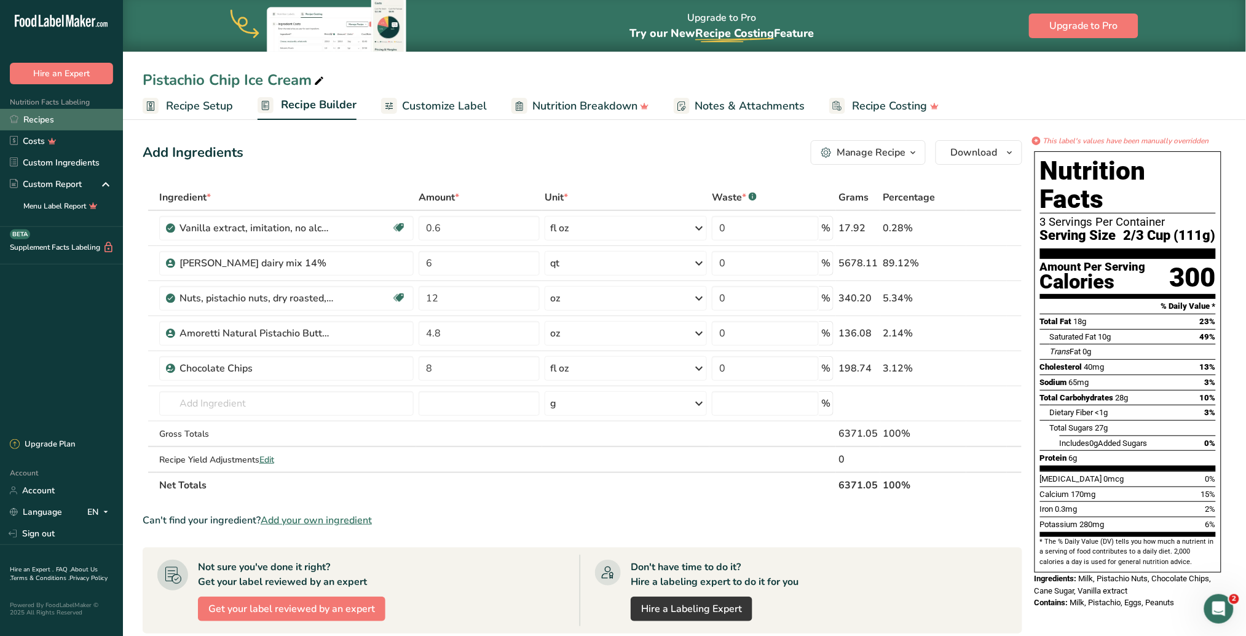
click at [62, 116] on link "Recipes" at bounding box center [61, 120] width 123 height 22
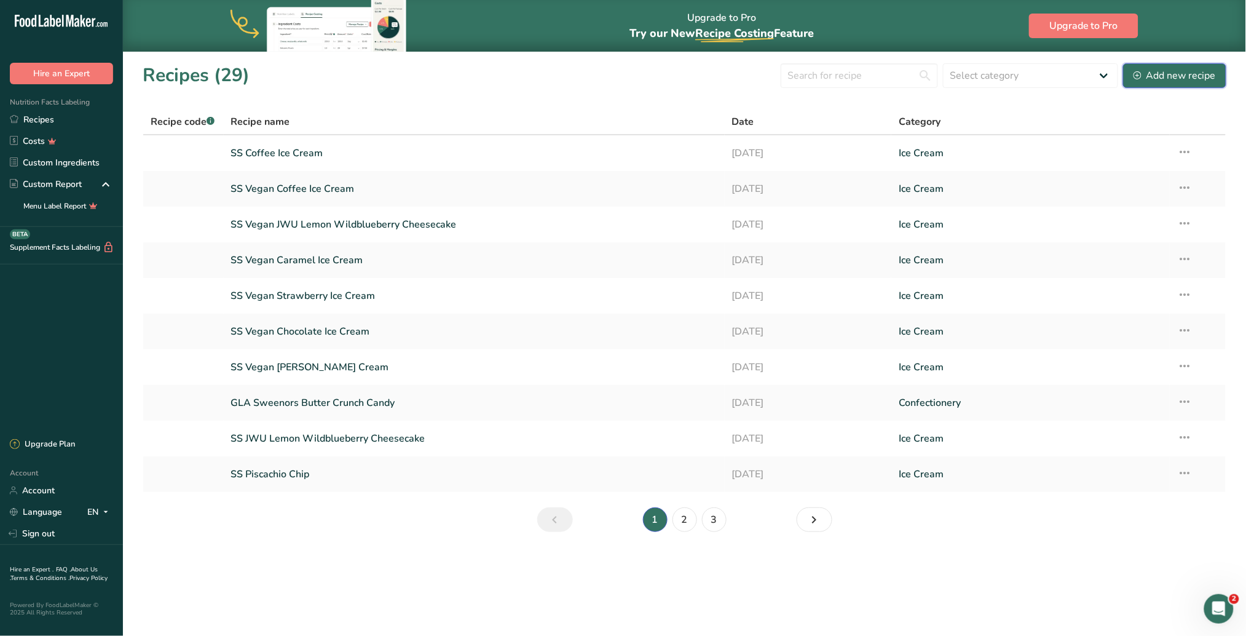
click at [826, 71] on div "Add new recipe" at bounding box center [1175, 75] width 82 height 15
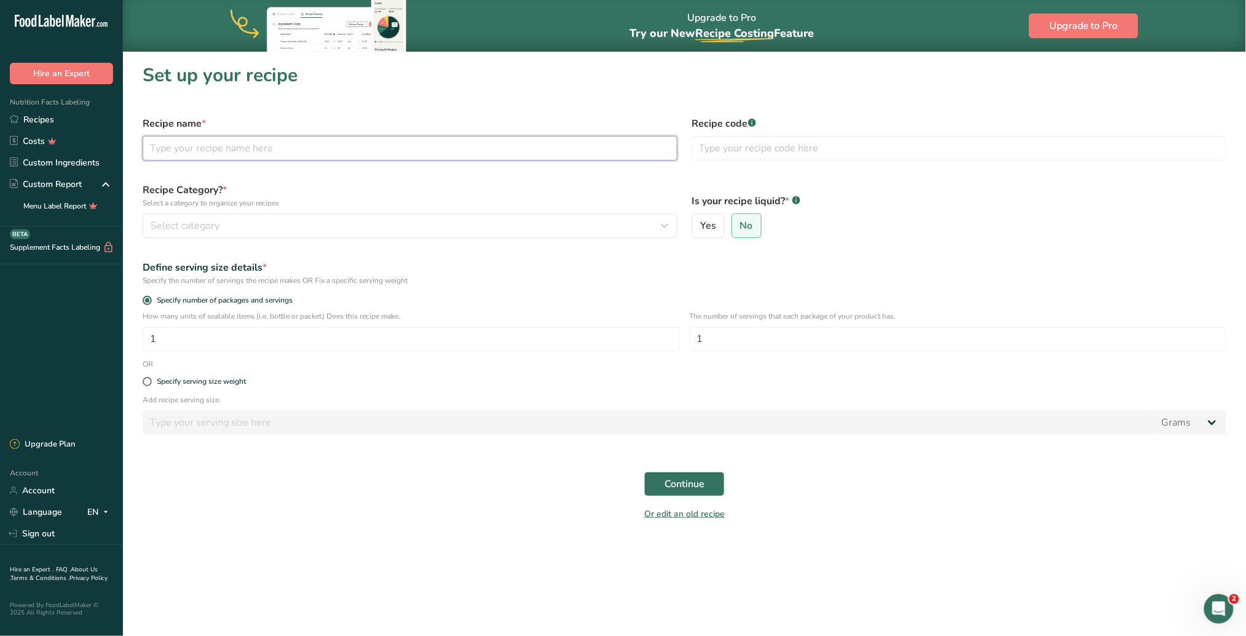
drag, startPoint x: 250, startPoint y: 152, endPoint x: 251, endPoint y: 144, distance: 8.2
click at [250, 152] on input "text" at bounding box center [410, 148] width 535 height 25
type input "Caramel Ice Cream"
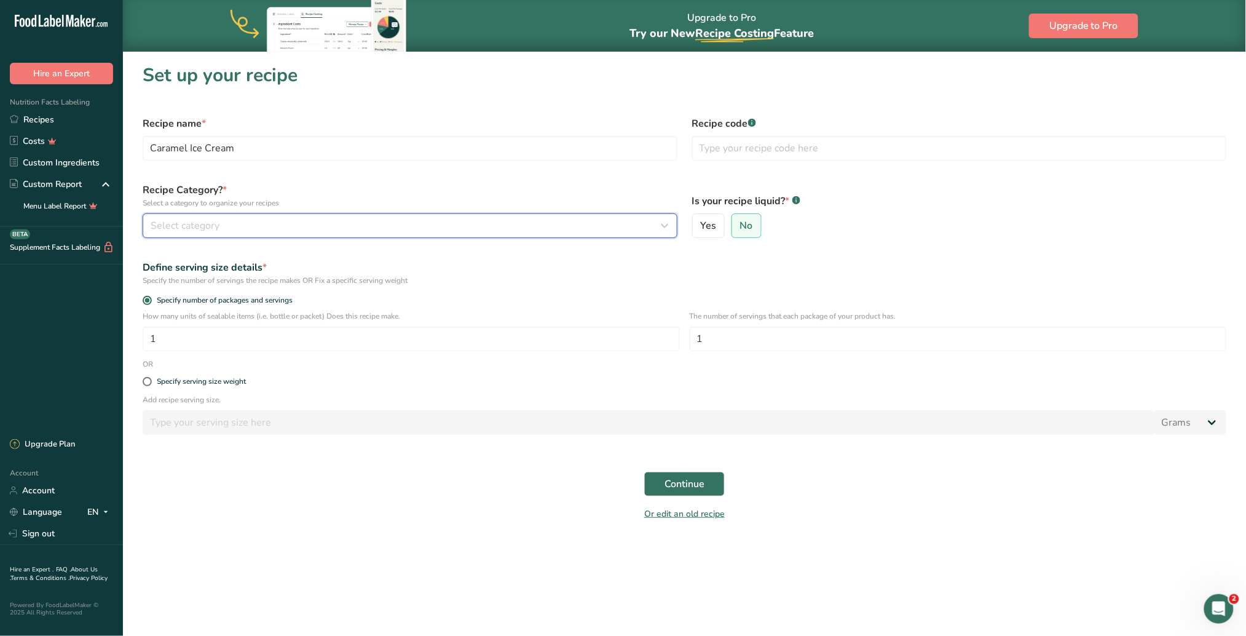
click at [267, 226] on div "Select category" at bounding box center [406, 225] width 511 height 15
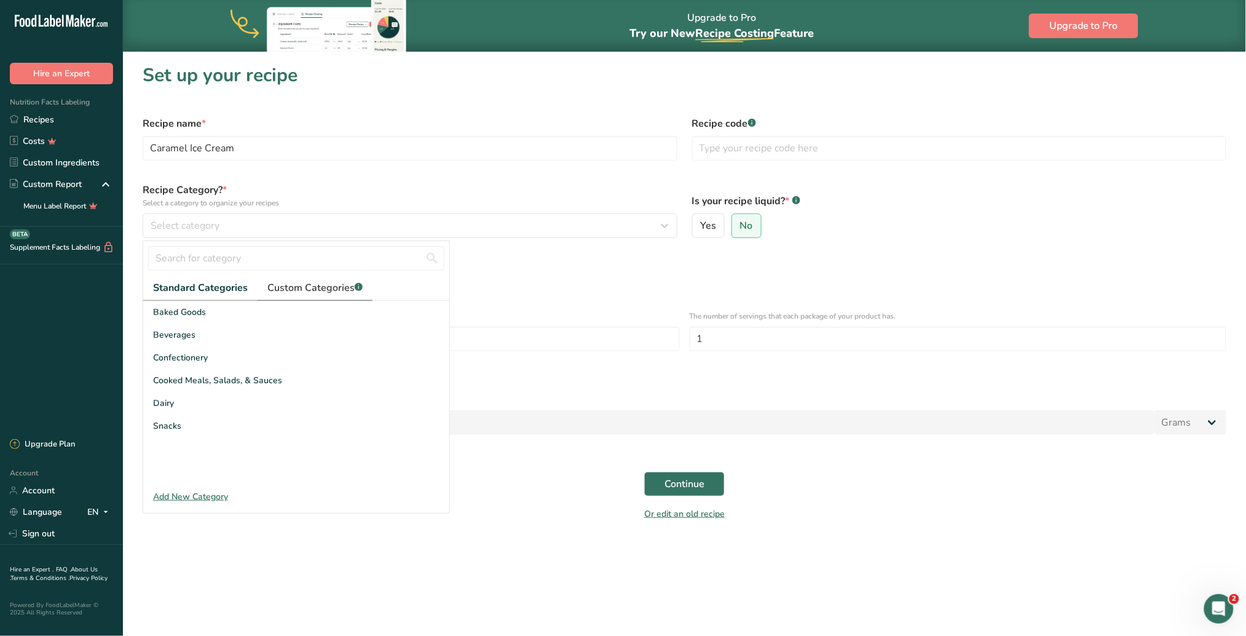
click at [306, 289] on span "Custom Categories .a-a{fill:#347362;}.b-a{fill:#fff;}" at bounding box center [314, 287] width 95 height 15
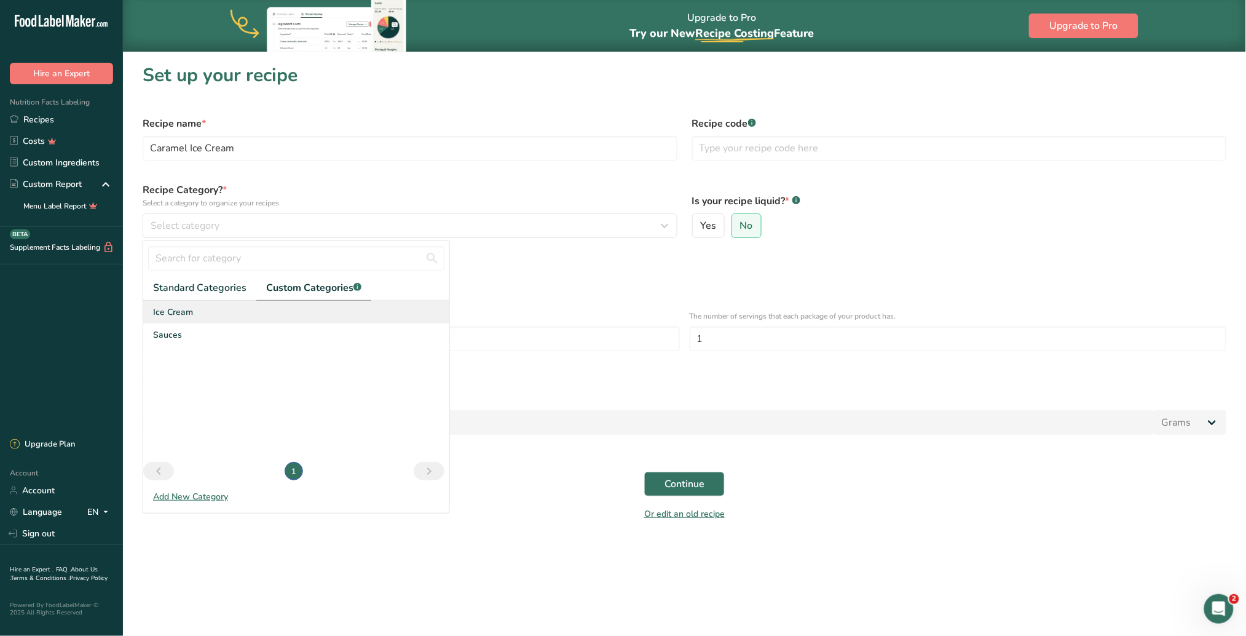
click at [181, 311] on span "Ice Cream" at bounding box center [173, 312] width 40 height 13
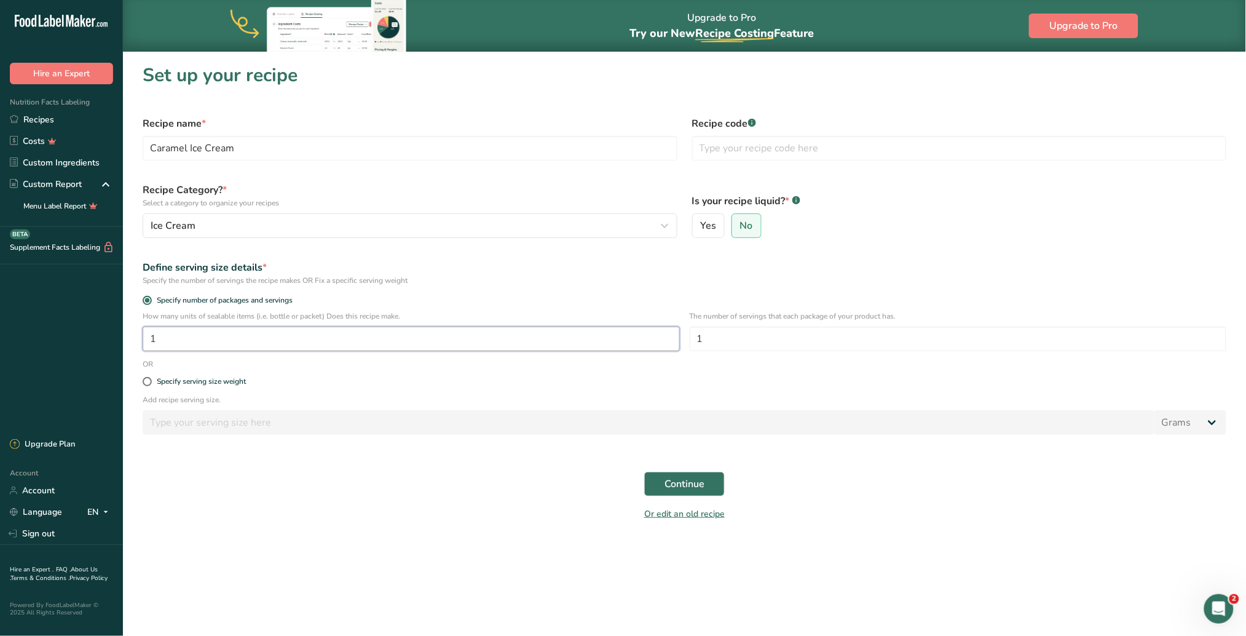
click at [169, 339] on input "1" at bounding box center [411, 338] width 537 height 25
click at [807, 341] on input "1" at bounding box center [958, 338] width 537 height 25
type input "3"
click at [210, 336] on input "1" at bounding box center [411, 338] width 537 height 25
type input "36"
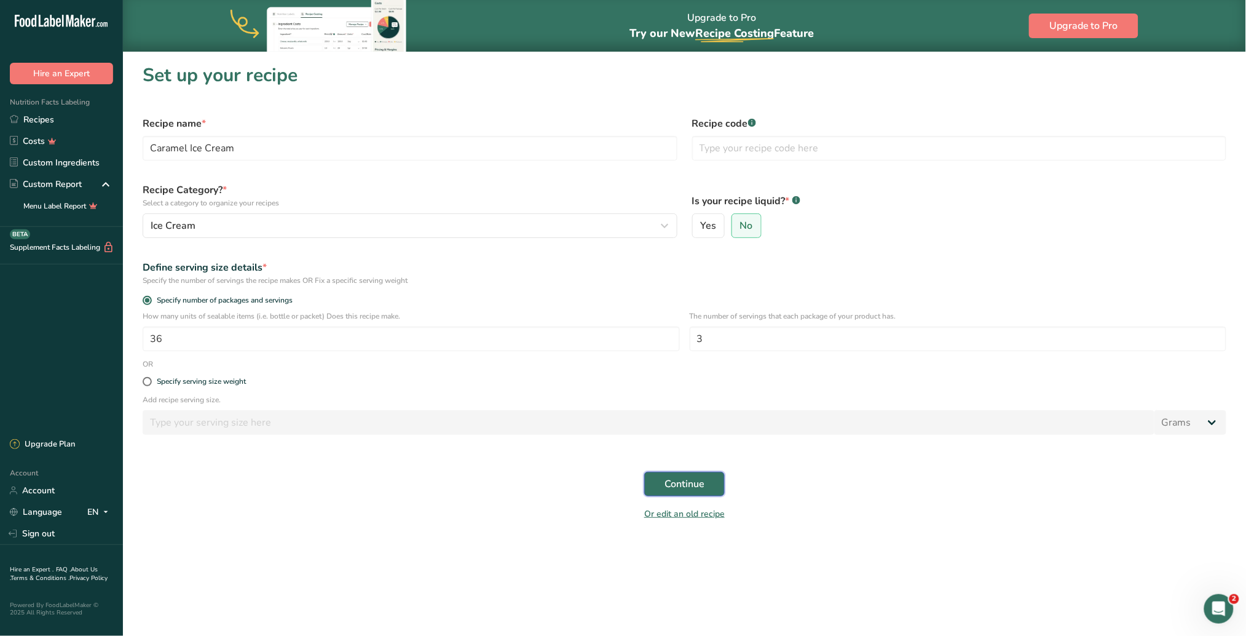
click at [680, 400] on span "Continue" at bounding box center [684, 483] width 40 height 15
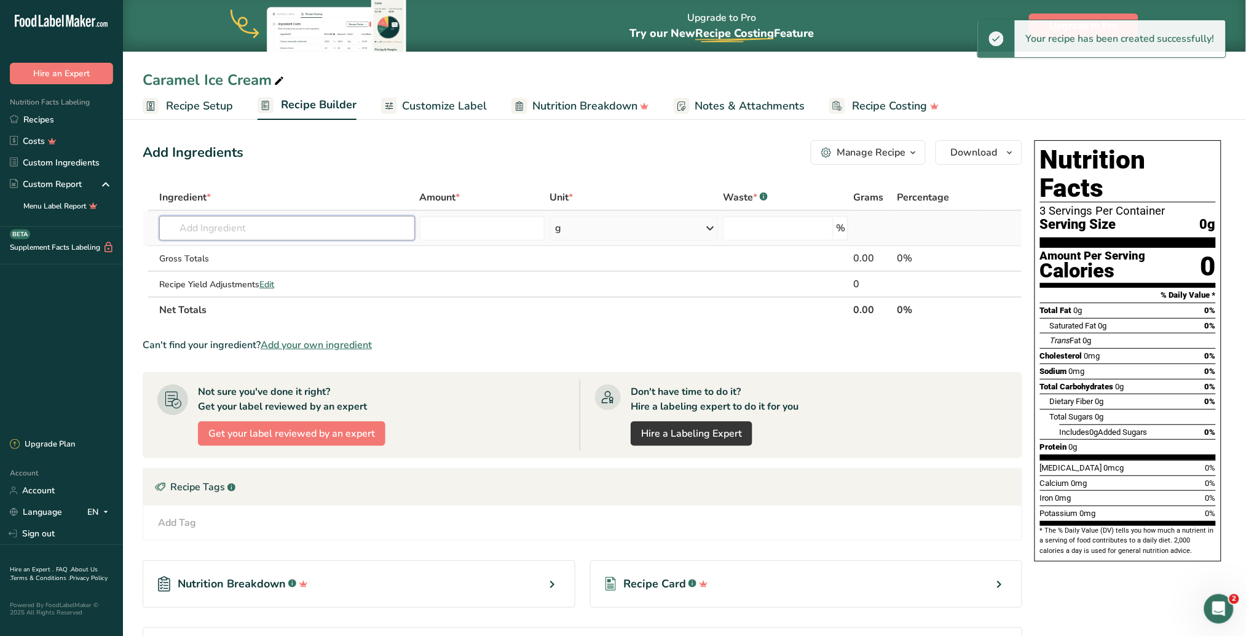
click at [254, 227] on input "text" at bounding box center [286, 228] width 255 height 25
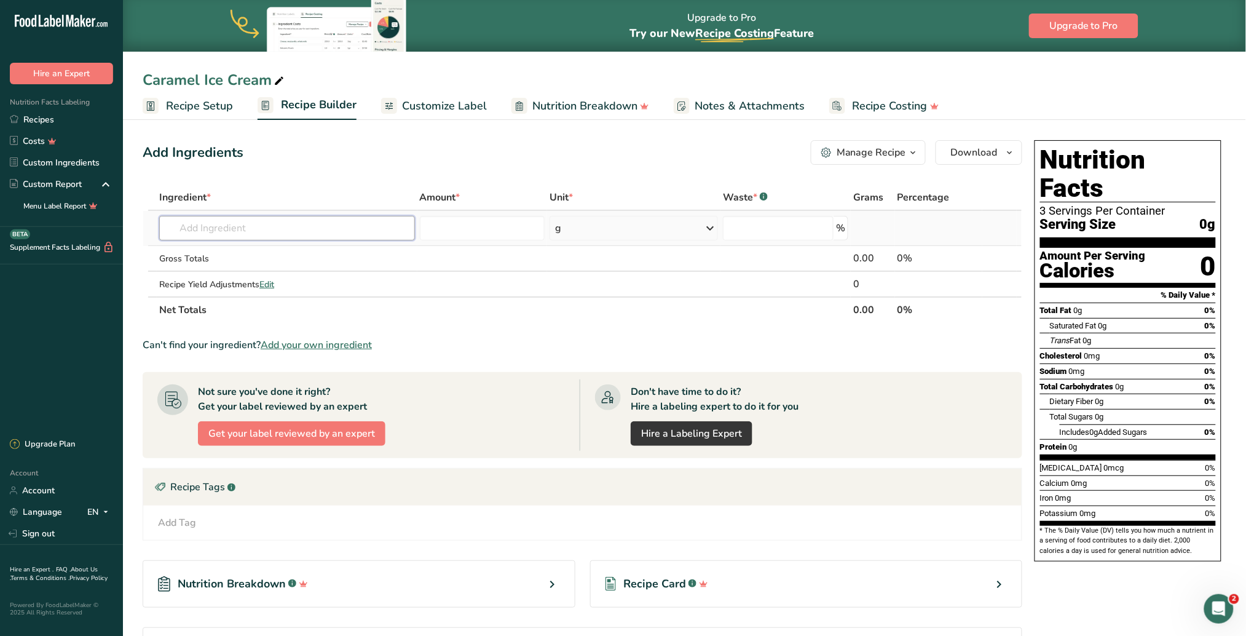
click at [243, 223] on input "text" at bounding box center [286, 228] width 255 height 25
type input "[PERSON_NAME]"
click at [241, 249] on p "[PERSON_NAME] dairy mix 14%" at bounding box center [237, 252] width 137 height 13
type input "[PERSON_NAME] dairy mix 14%"
type input "0"
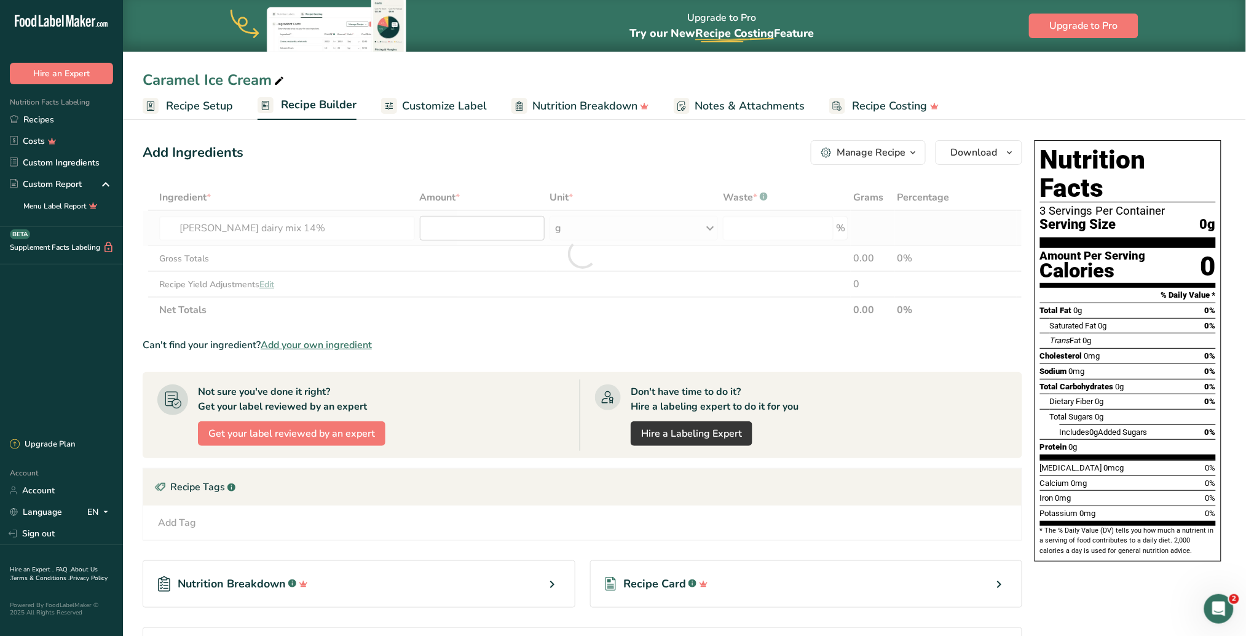
type input "0"
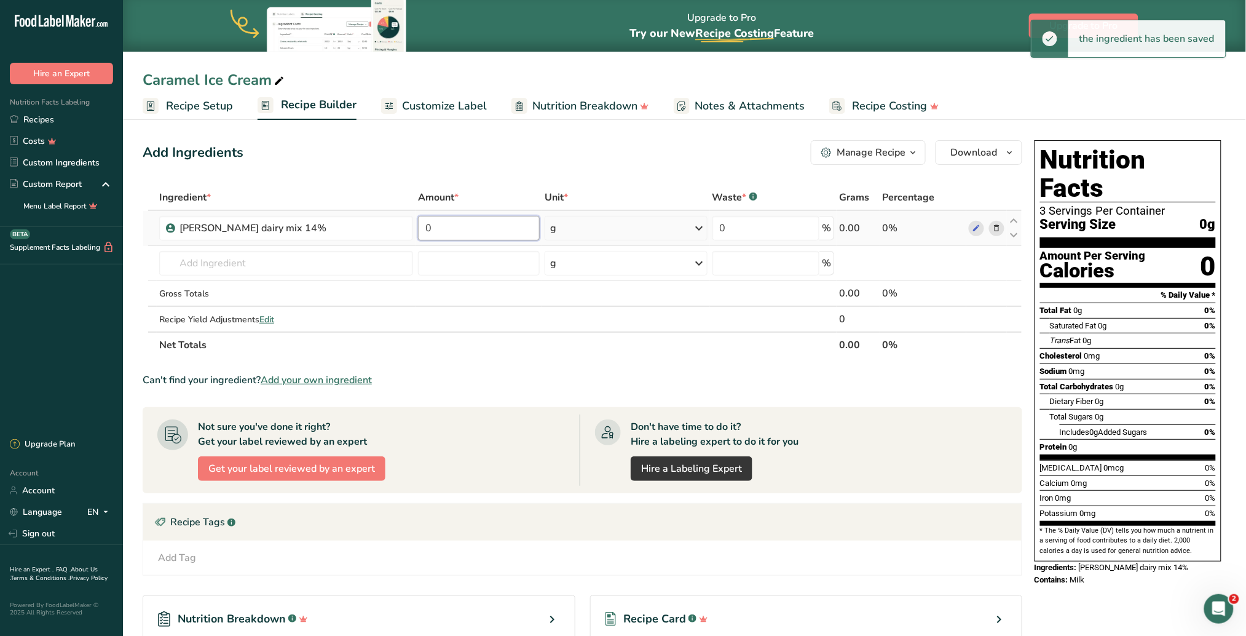
click at [458, 228] on input "0" at bounding box center [479, 228] width 122 height 25
type input "10"
click at [695, 227] on div "Ingredient * Amount * Unit * Waste * .a-a{fill:#347362;}.b-a{fill:#fff;} Grams …" at bounding box center [583, 270] width 880 height 173
click at [699, 226] on icon at bounding box center [699, 228] width 15 height 22
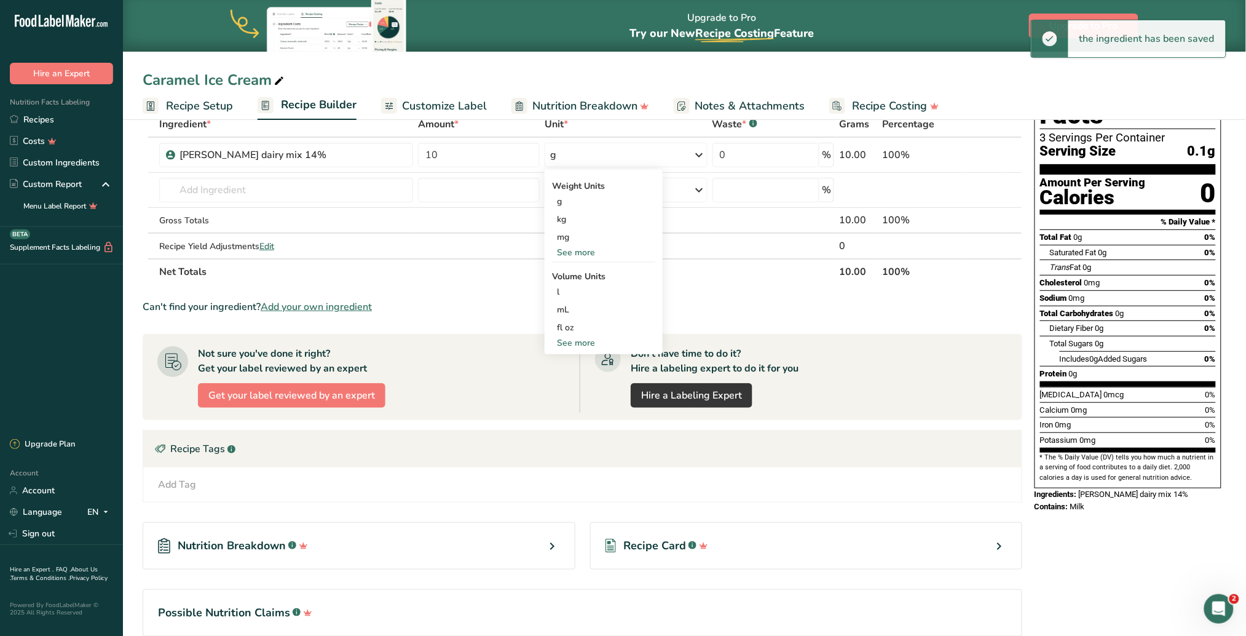
scroll to position [82, 0]
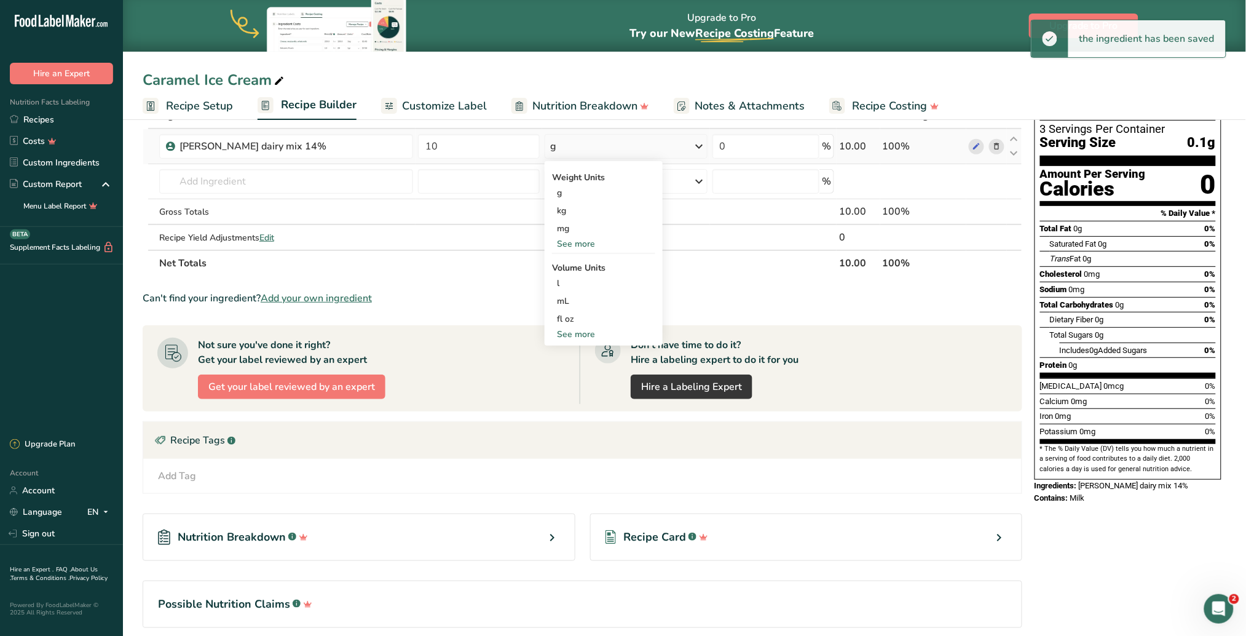
click at [588, 330] on div "See more" at bounding box center [603, 334] width 103 height 13
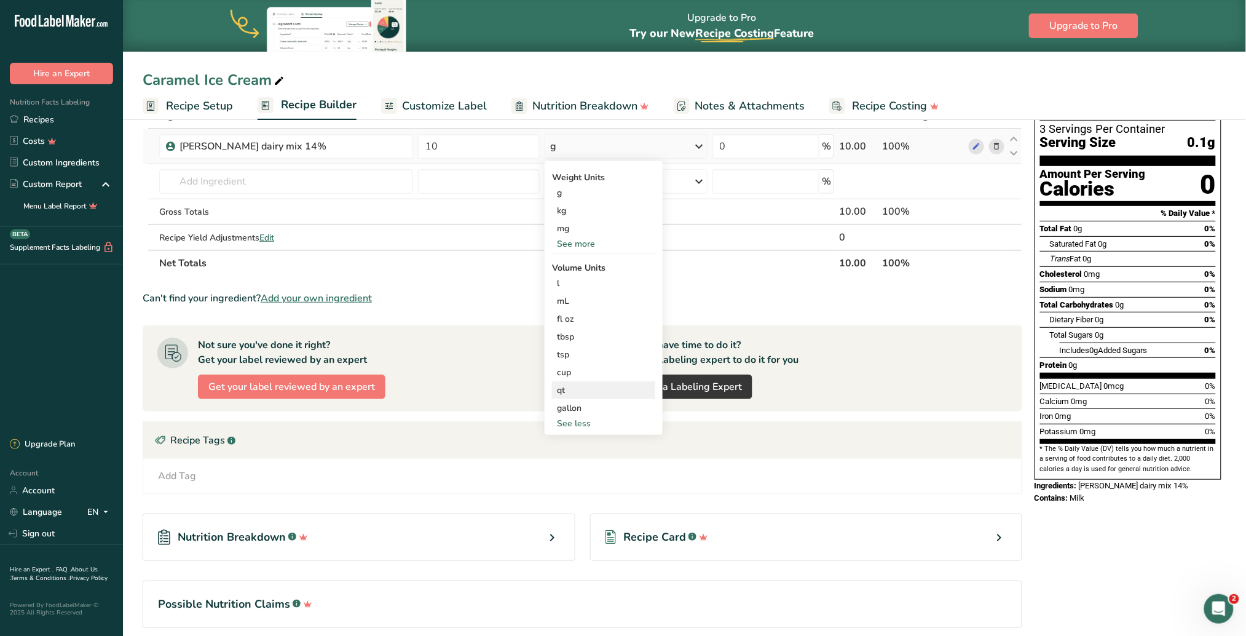
click at [572, 390] on div "qt" at bounding box center [603, 390] width 93 height 13
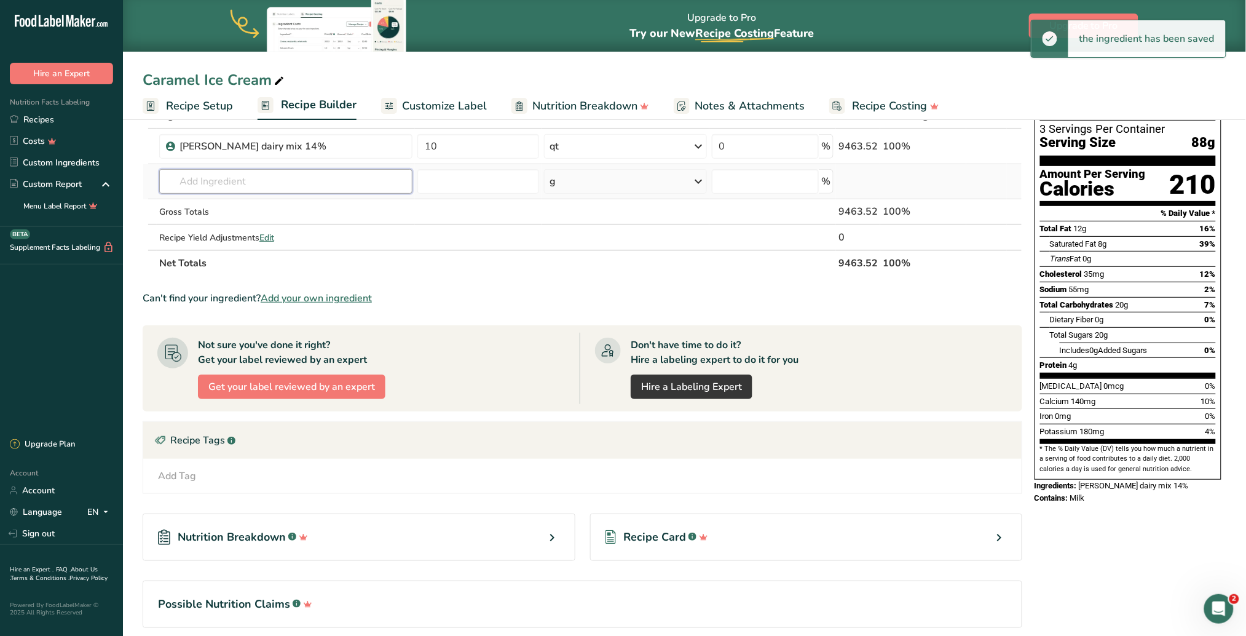
click at [193, 184] on input "text" at bounding box center [286, 181] width 254 height 25
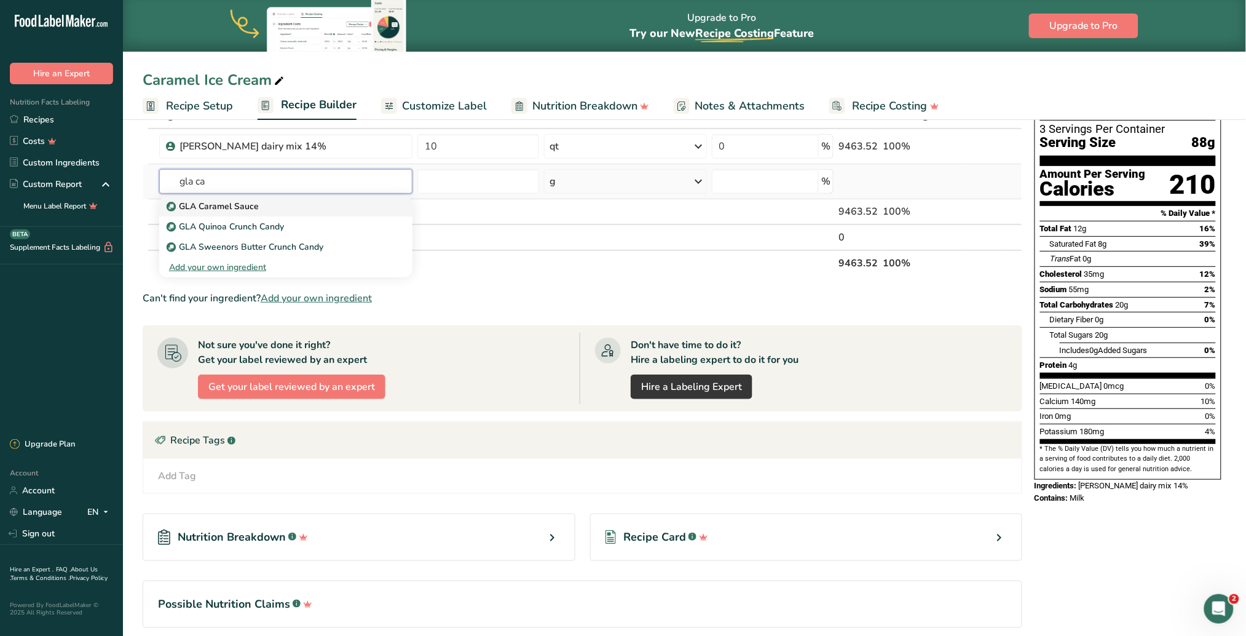
type input "gla ca"
click at [223, 198] on link "GLA Caramel Sauce" at bounding box center [286, 206] width 254 height 20
type input "GLA Caramel Sauce"
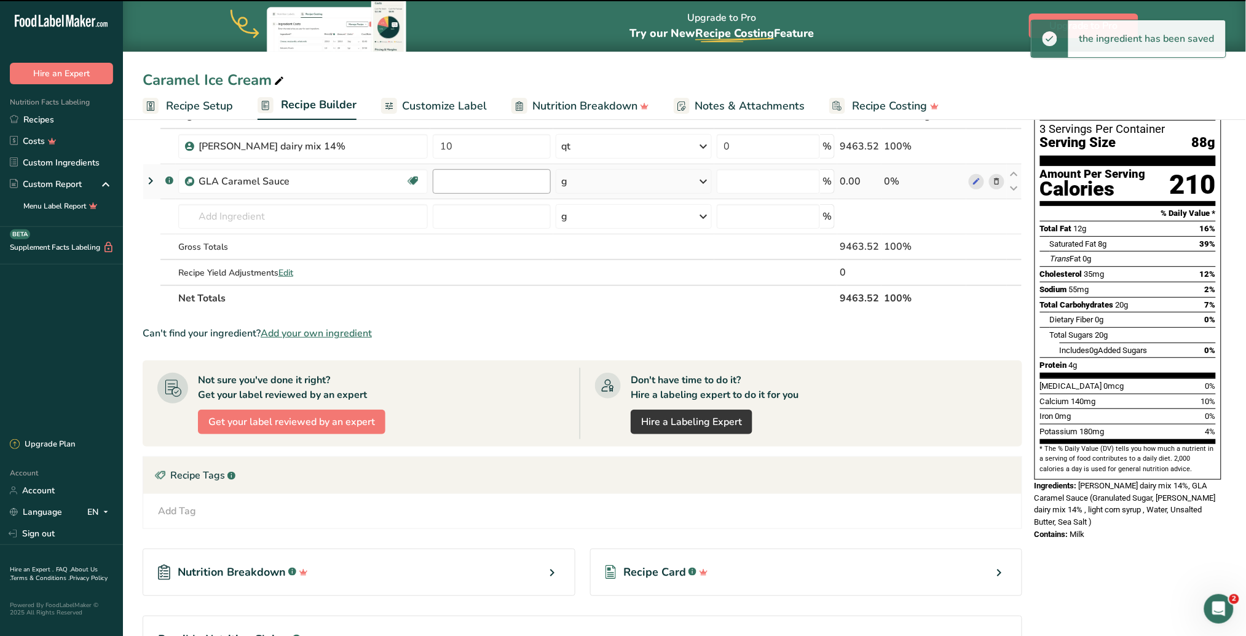
type input "0"
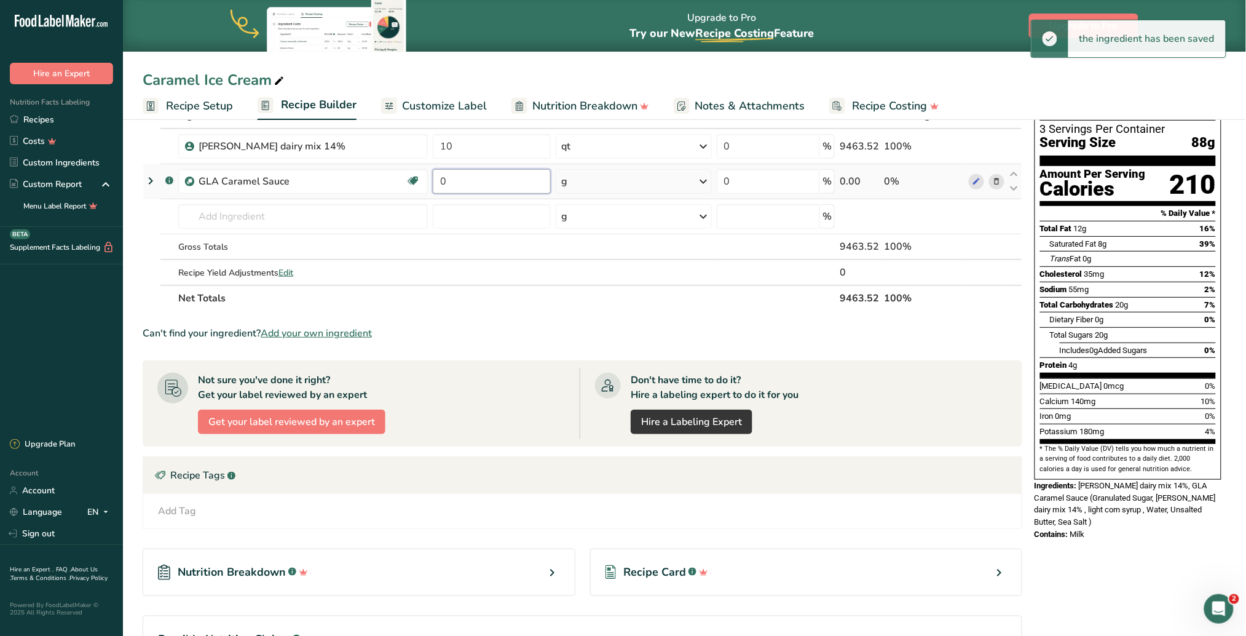
click at [455, 179] on input "0" at bounding box center [492, 181] width 118 height 25
type input "5"
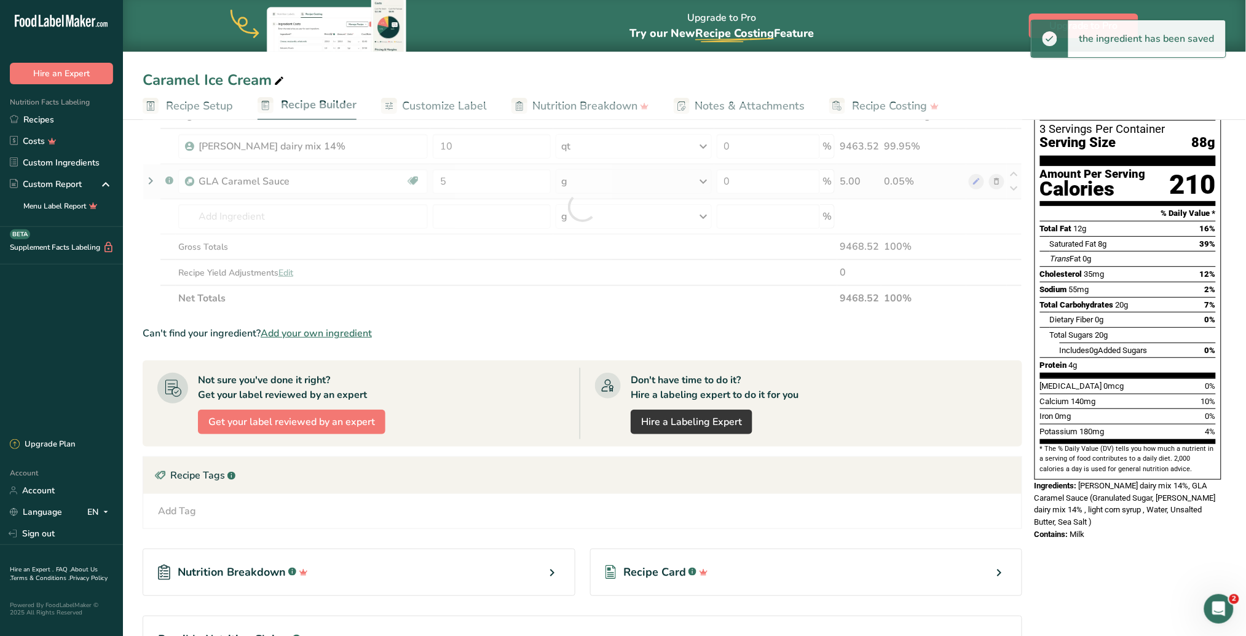
click at [701, 178] on div "Ingredient * Amount * Unit * Waste * .a-a{fill:#347362;}.b-a{fill:#fff;} Grams …" at bounding box center [583, 207] width 880 height 208
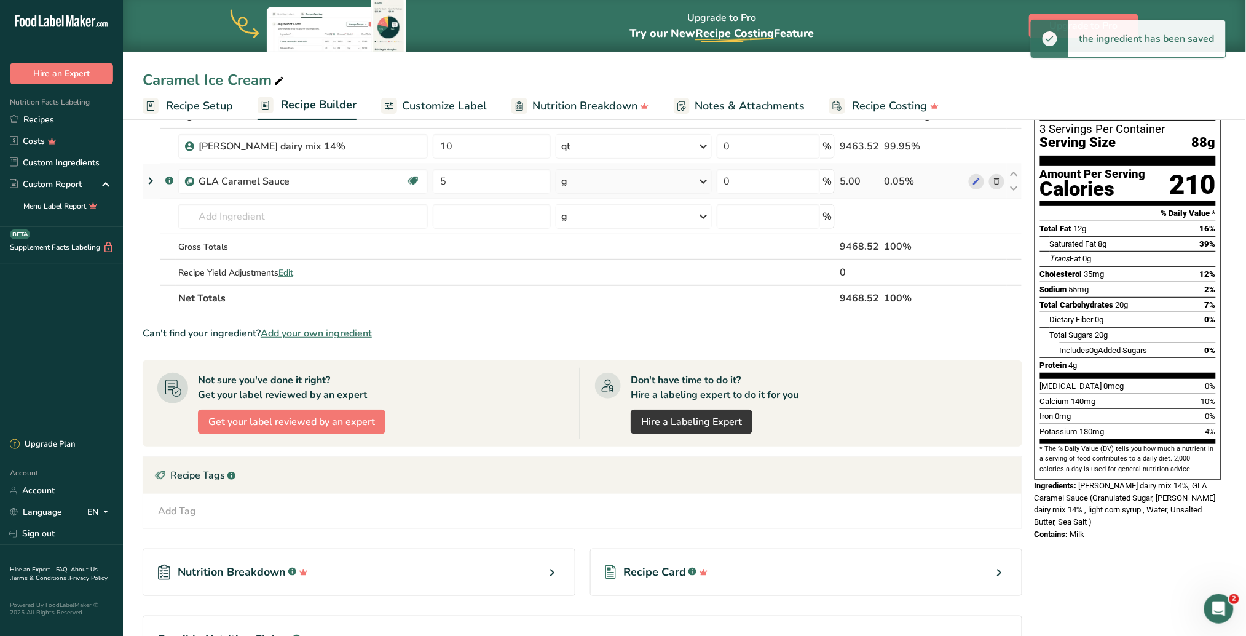
click at [703, 173] on icon at bounding box center [703, 181] width 15 height 22
click at [587, 360] on div "Weight Units g kg mg See more Volume Units l mL fl oz See more" at bounding box center [615, 288] width 118 height 184
click at [591, 368] on div "See more" at bounding box center [614, 369] width 103 height 13
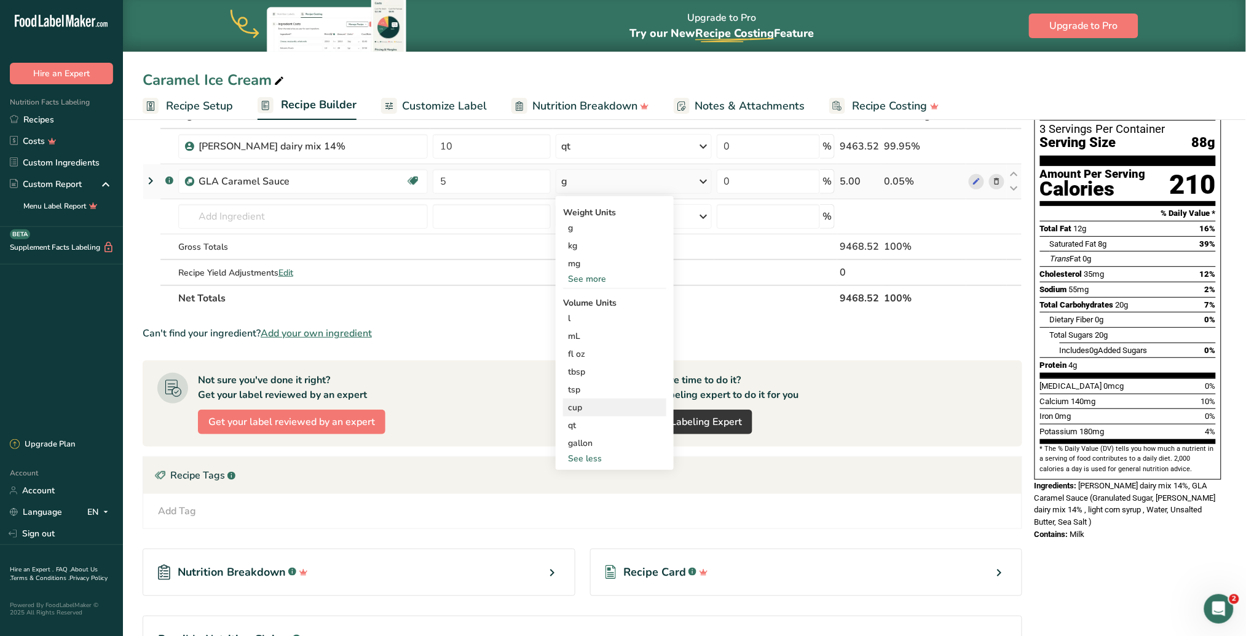
click at [583, 400] on div "cup" at bounding box center [614, 407] width 93 height 13
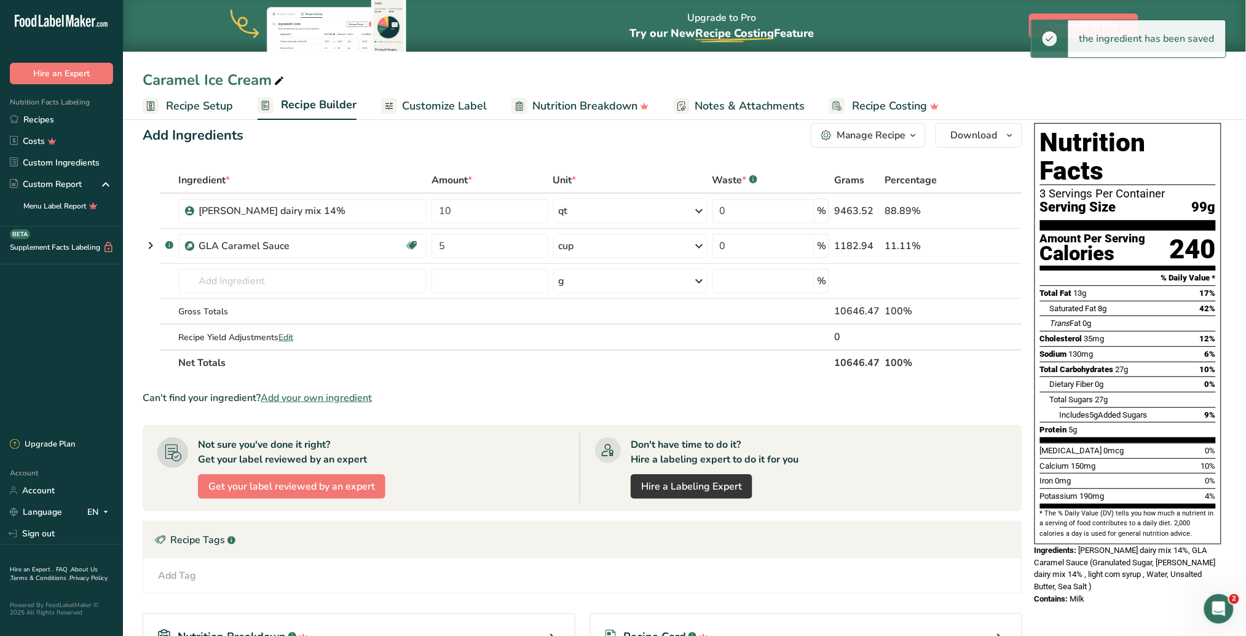
scroll to position [0, 0]
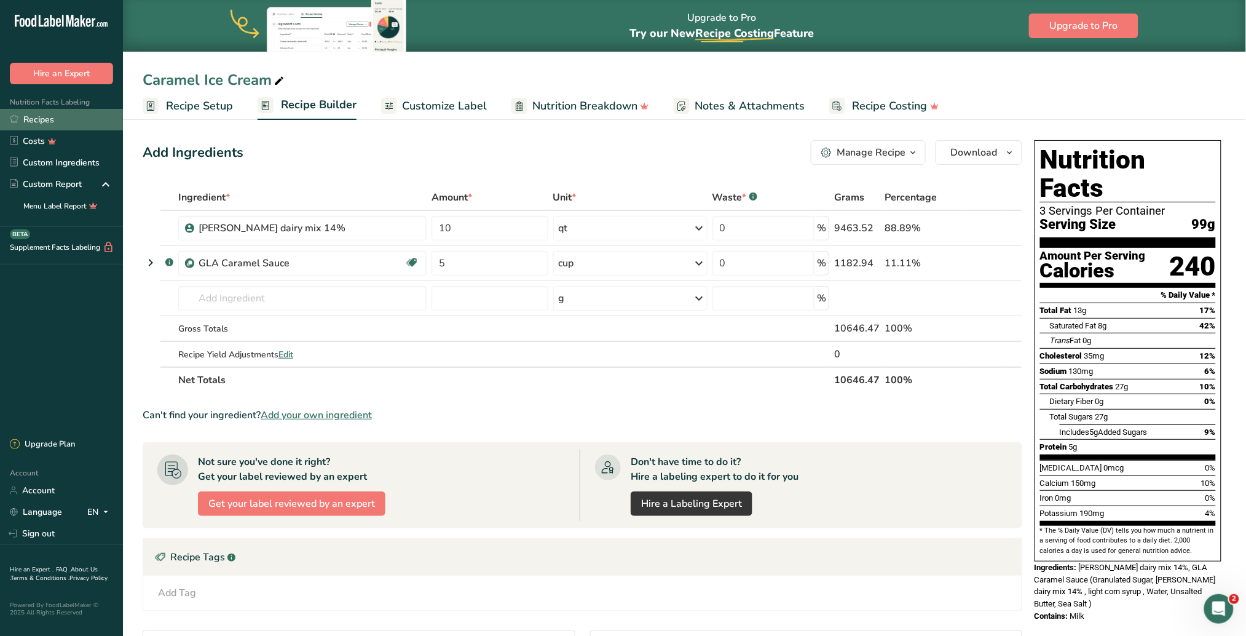
click at [62, 112] on link "Recipes" at bounding box center [61, 120] width 123 height 22
